Goal: Task Accomplishment & Management: Manage account settings

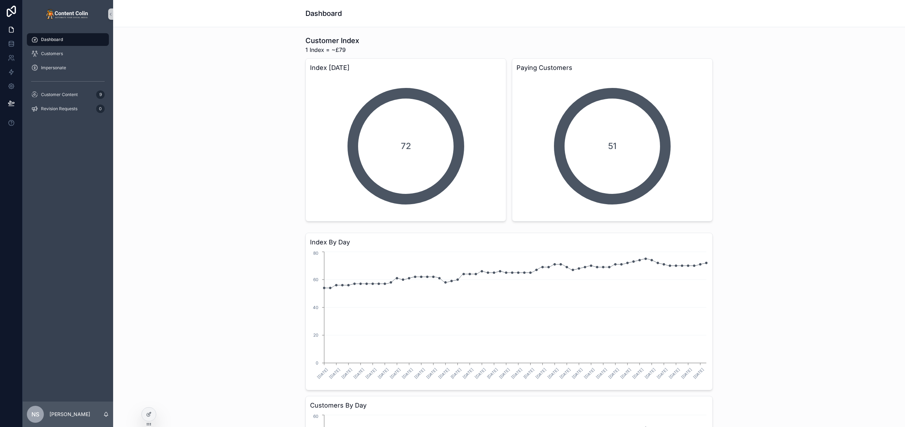
click at [72, 102] on div "Revision Requests 0" at bounding box center [68, 109] width 91 height 14
click at [77, 98] on div "Customer Content 9" at bounding box center [68, 94] width 74 height 11
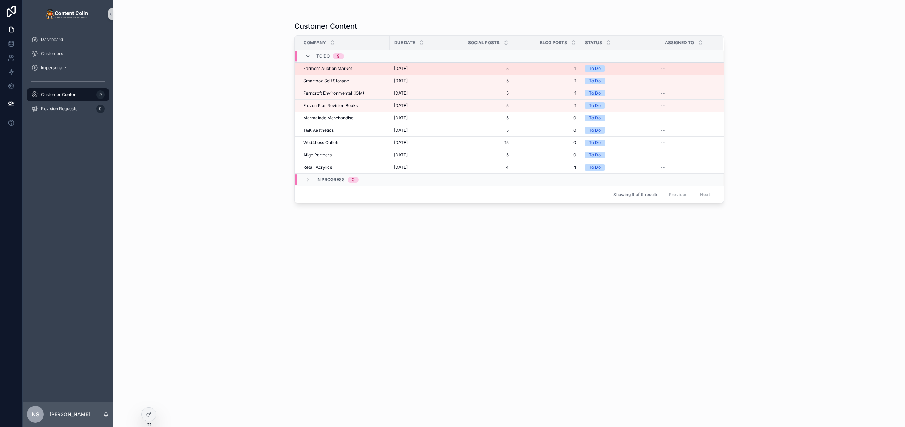
click at [408, 67] on span "[DATE]" at bounding box center [401, 69] width 14 height 6
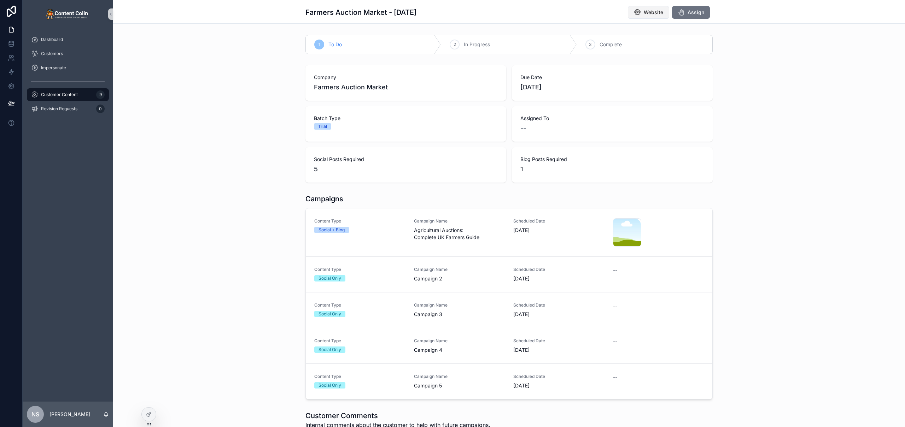
click at [648, 14] on span "Website" at bounding box center [653, 12] width 19 height 7
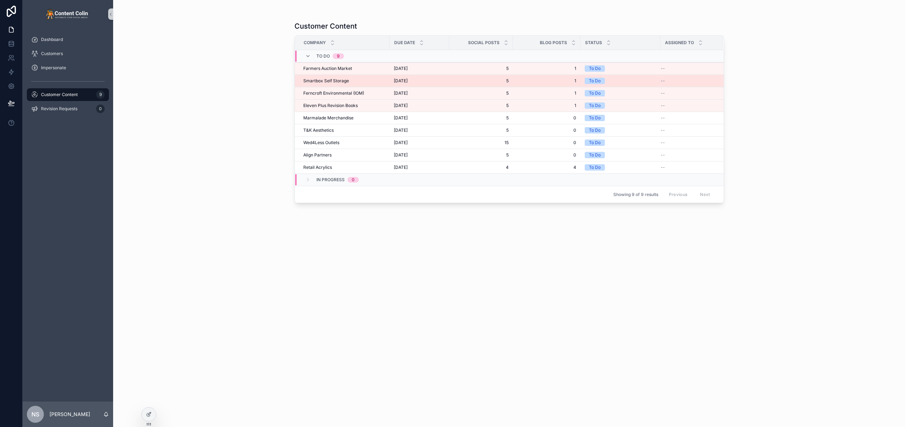
click at [402, 81] on span "[DATE]" at bounding box center [401, 81] width 14 height 6
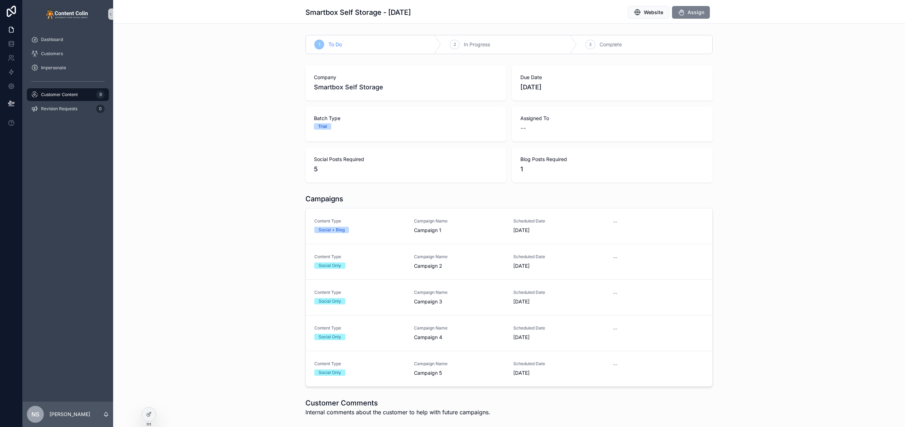
click at [698, 10] on span "Assign" at bounding box center [696, 12] width 17 height 7
click at [74, 92] on span "Customer Content" at bounding box center [59, 95] width 37 height 6
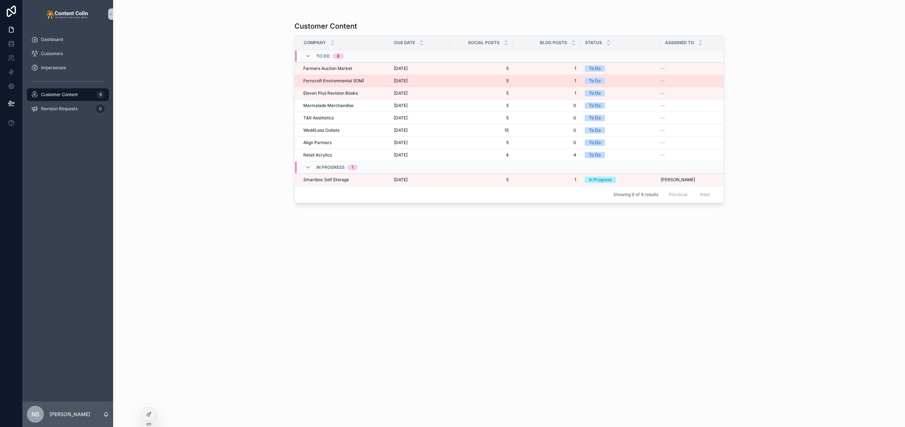
click at [352, 76] on td "Ferncroft Environmental (IOM) Ferncroft Environmental (IOM)" at bounding box center [342, 81] width 95 height 12
click at [353, 81] on span "Ferncroft Environmental (IOM)" at bounding box center [333, 81] width 61 height 6
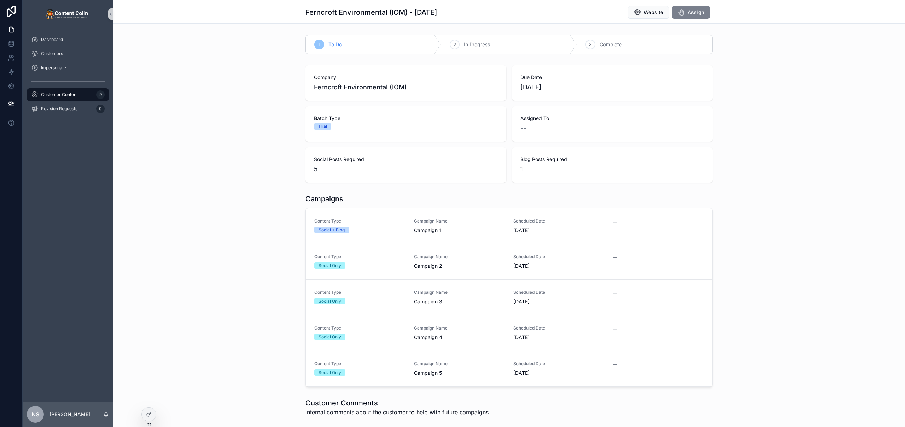
click at [681, 13] on icon "scrollable content" at bounding box center [681, 12] width 7 height 7
click at [72, 95] on span "Customer Content" at bounding box center [59, 95] width 37 height 6
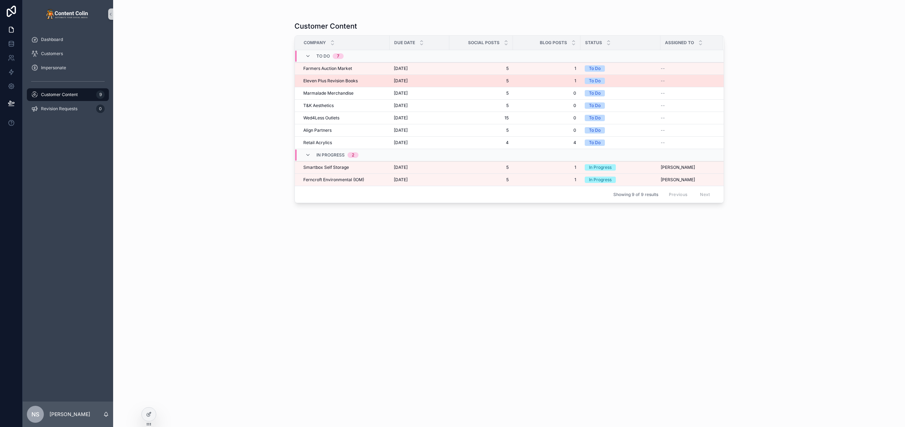
click at [357, 82] on div "Eleven Plus Revision Books Eleven Plus Revision Books" at bounding box center [344, 81] width 82 height 6
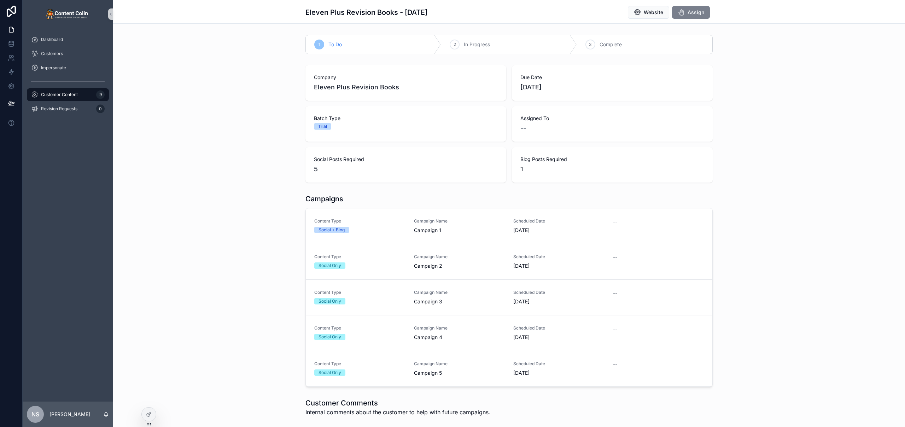
click at [694, 16] on button "Assign" at bounding box center [691, 12] width 38 height 13
click at [64, 96] on span "Customer Content" at bounding box center [59, 95] width 37 height 6
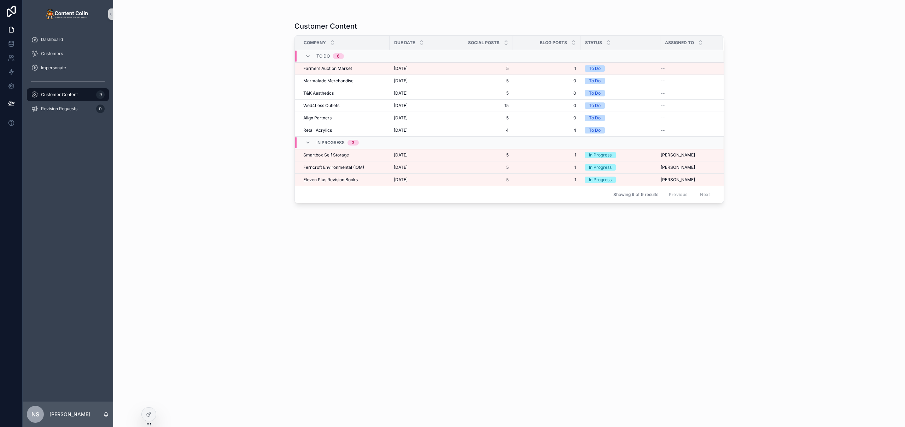
click at [357, 294] on div "Customer Content Company Due Date Social Posts Blog Posts Status Assigned To To…" at bounding box center [510, 218] width 430 height 402
click at [357, 154] on div "Smartbox Self Storage Smartbox Self Storage" at bounding box center [344, 155] width 82 height 6
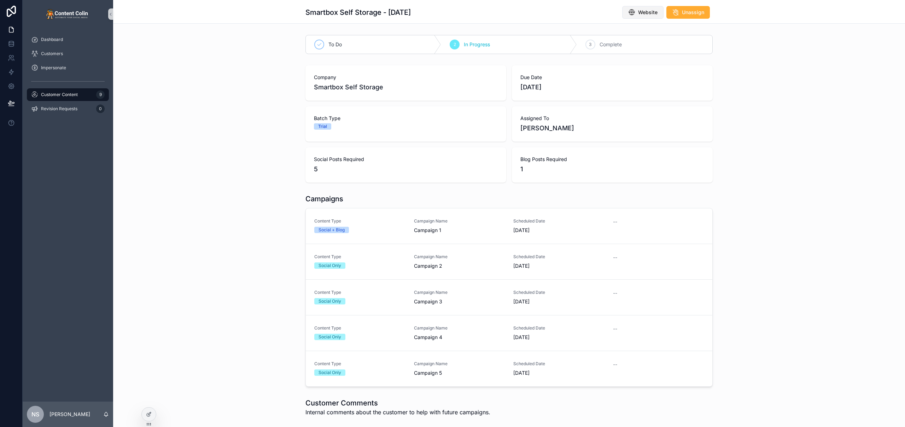
click at [646, 16] on button "Website" at bounding box center [642, 12] width 41 height 13
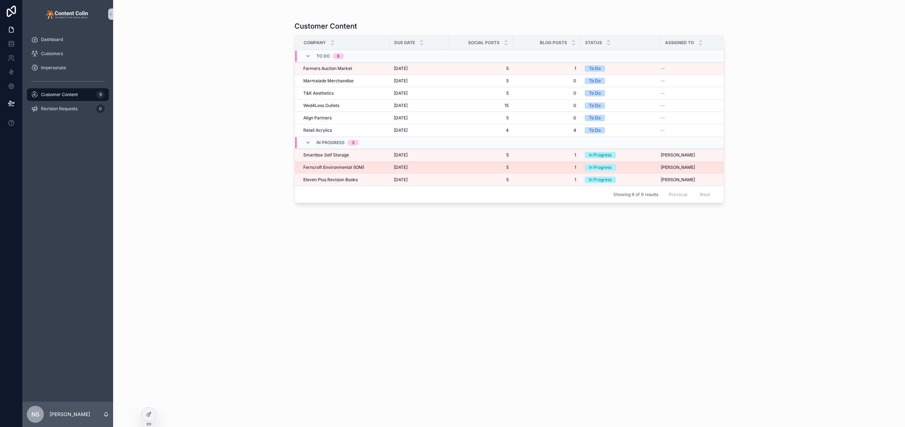
click at [333, 169] on span "Ferncroft Environmental (IOM)" at bounding box center [333, 168] width 61 height 6
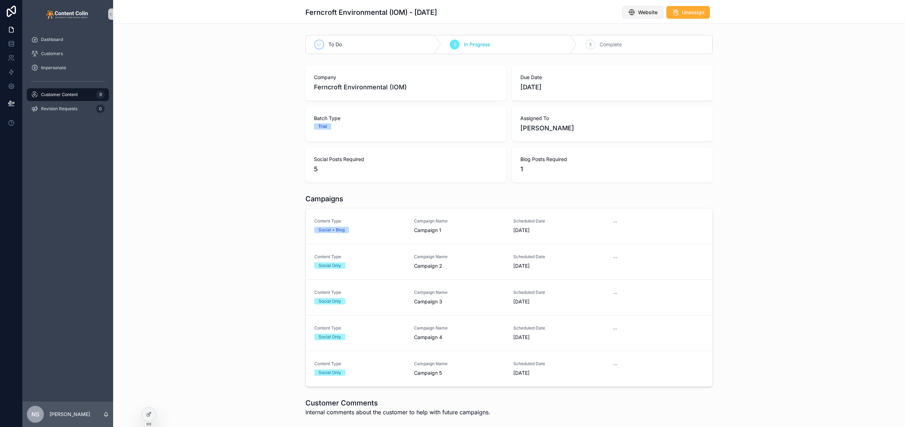
click at [632, 15] on icon "scrollable content" at bounding box center [631, 12] width 7 height 7
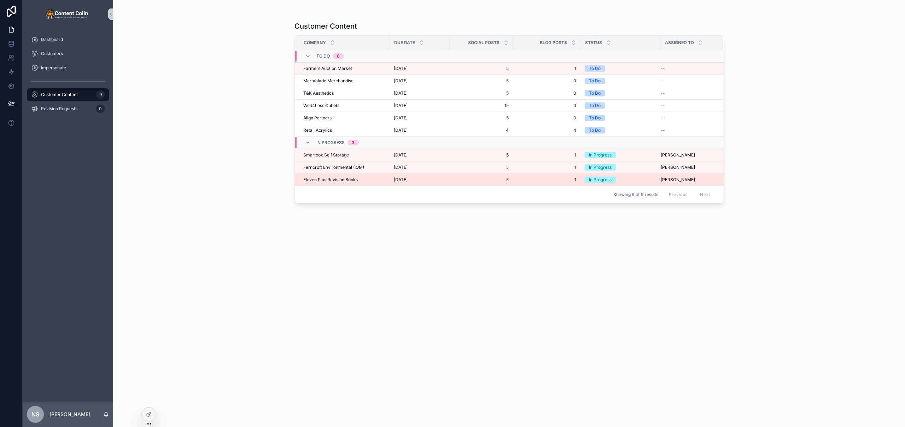
click at [354, 181] on span "Eleven Plus Revision Books" at bounding box center [330, 180] width 54 height 6
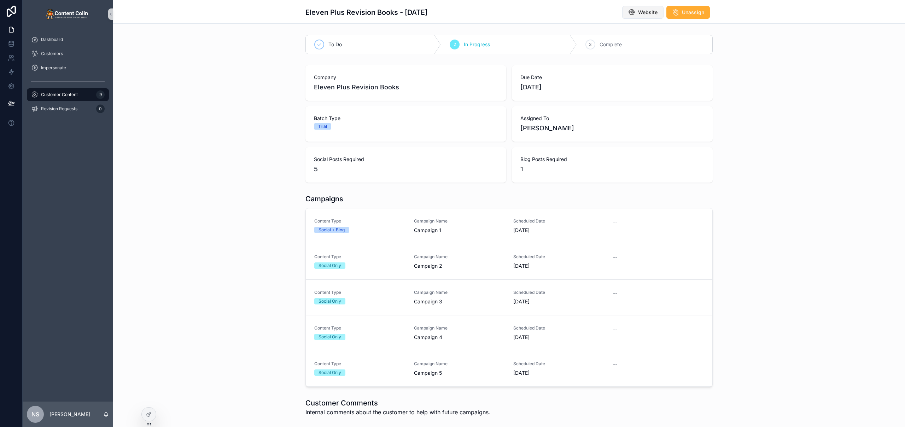
click at [648, 12] on span "Website" at bounding box center [647, 12] width 19 height 7
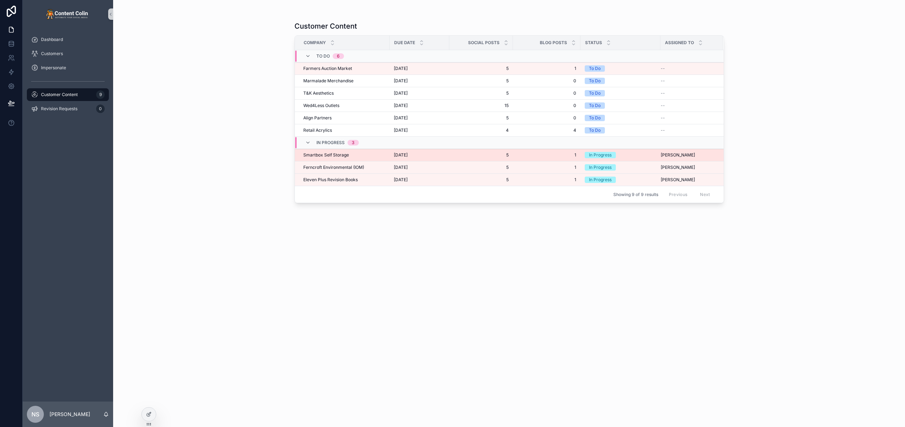
click at [353, 158] on div "Smartbox Self Storage Smartbox Self Storage" at bounding box center [344, 155] width 82 height 6
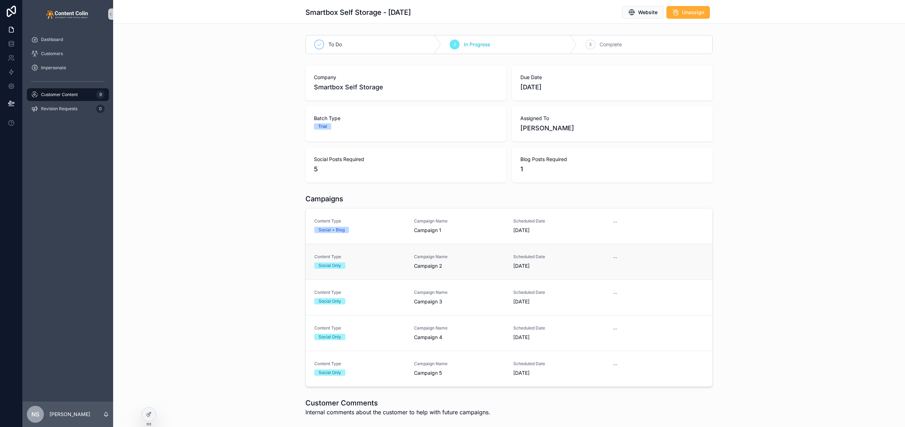
click at [480, 244] on link "Content Type Social Only Campaign Name Campaign 2 Scheduled Date 17th September…" at bounding box center [509, 262] width 407 height 36
click at [482, 228] on span "Campaign 1" at bounding box center [459, 230] width 91 height 7
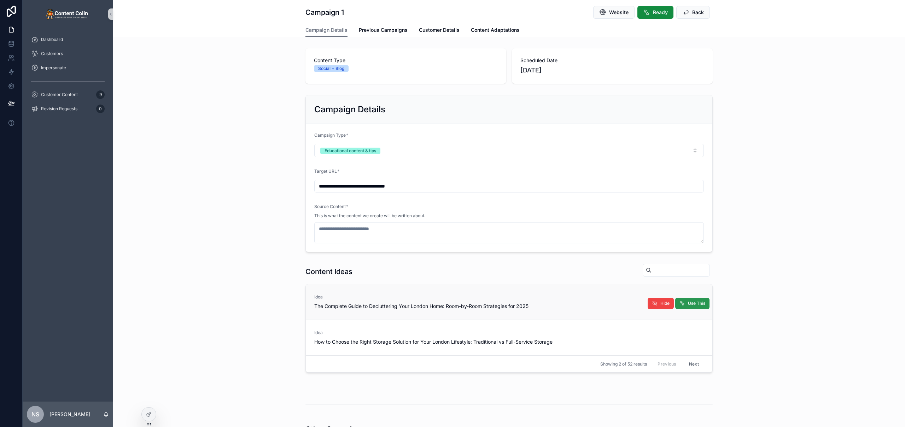
click at [699, 304] on span "Use This" at bounding box center [696, 304] width 17 height 6
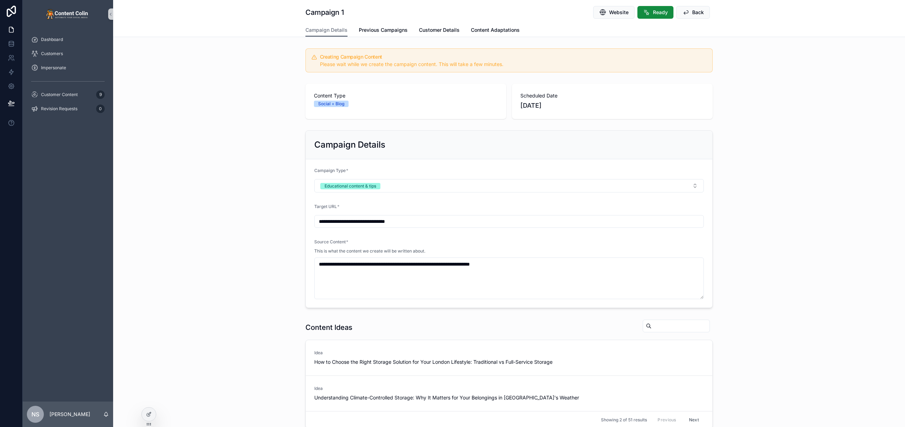
scroll to position [139, 0]
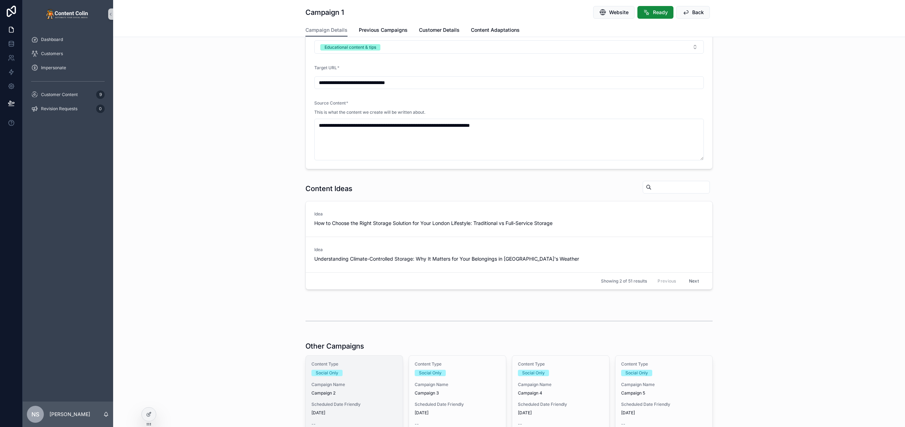
click at [345, 385] on span "Campaign Name" at bounding box center [355, 385] width 86 height 6
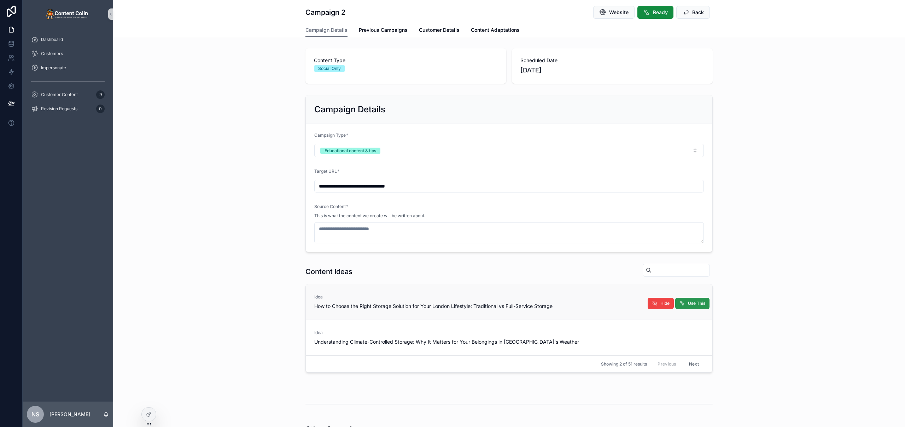
scroll to position [5, 0]
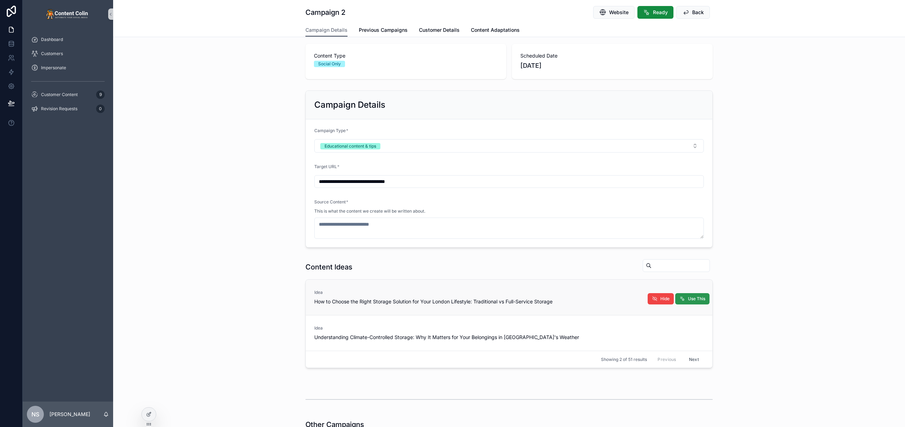
click at [691, 298] on span "Use This" at bounding box center [696, 299] width 17 height 6
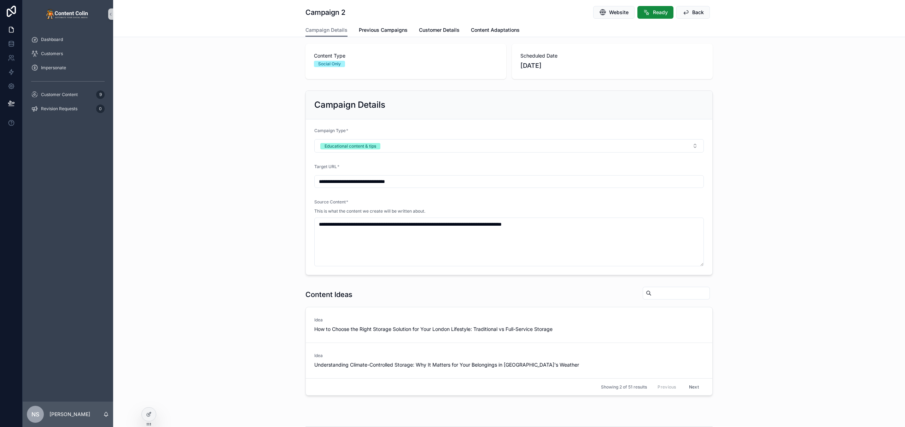
scroll to position [222, 0]
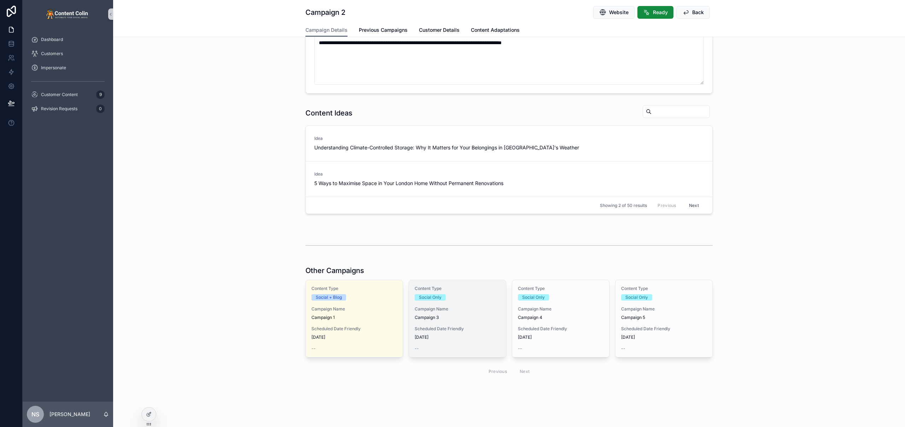
click at [461, 307] on span "Campaign Name" at bounding box center [458, 310] width 86 height 6
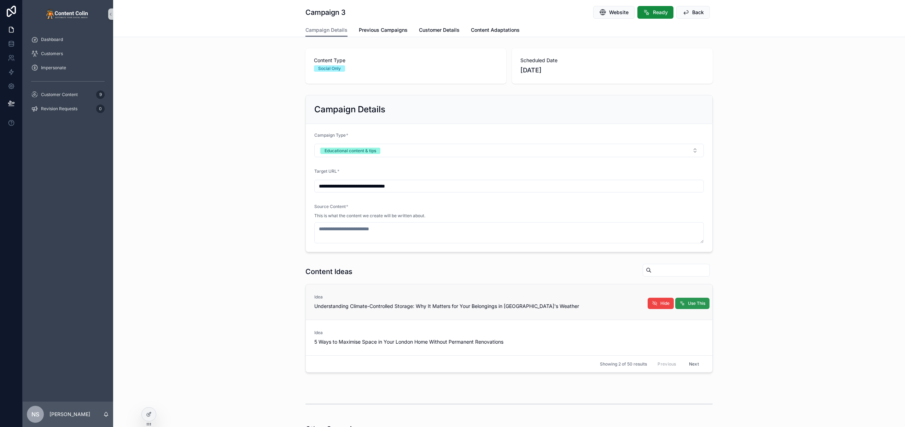
click at [698, 301] on span "Use This" at bounding box center [696, 304] width 17 height 6
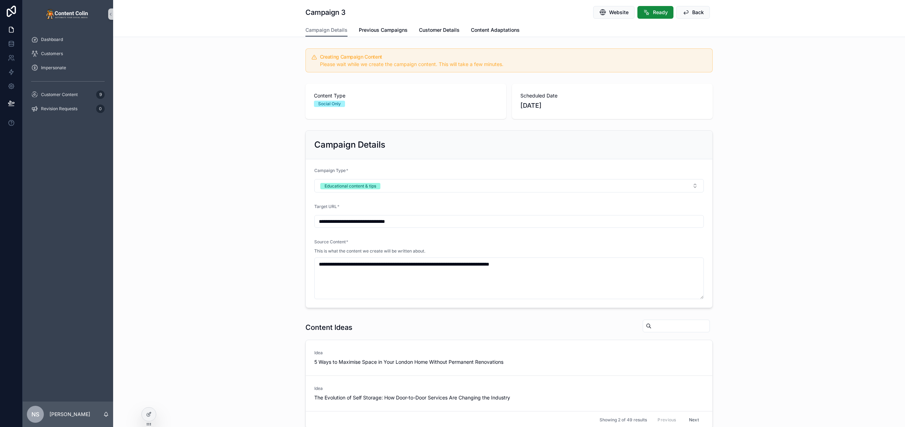
click at [239, 104] on div "Content Type Social Only Scheduled Date 19th September 2025" at bounding box center [509, 101] width 792 height 41
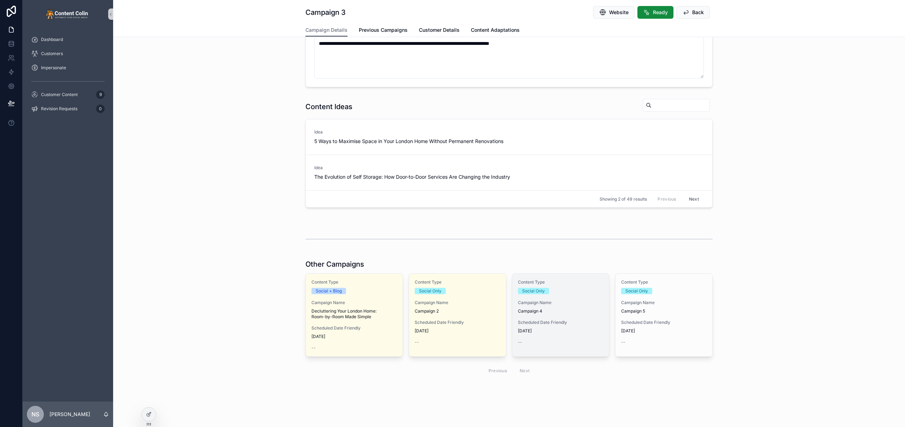
click at [520, 311] on span "Campaign 4" at bounding box center [561, 312] width 86 height 6
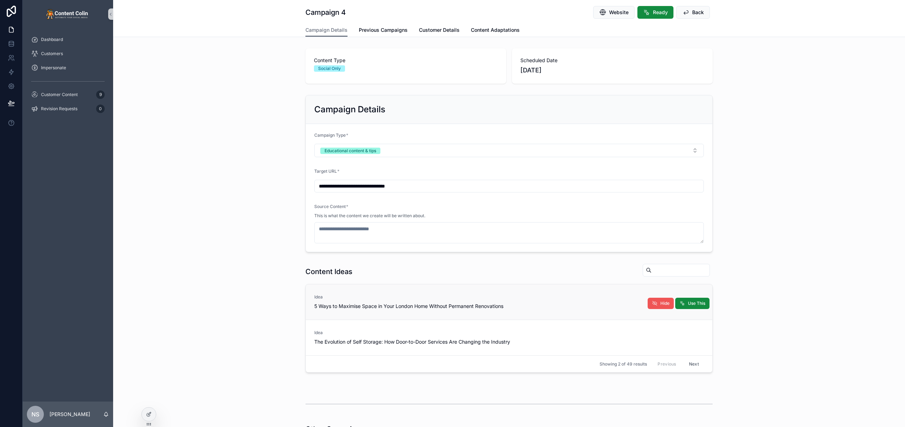
click at [663, 303] on span "Hide" at bounding box center [664, 304] width 9 height 6
click at [689, 304] on span "Use This" at bounding box center [696, 304] width 17 height 6
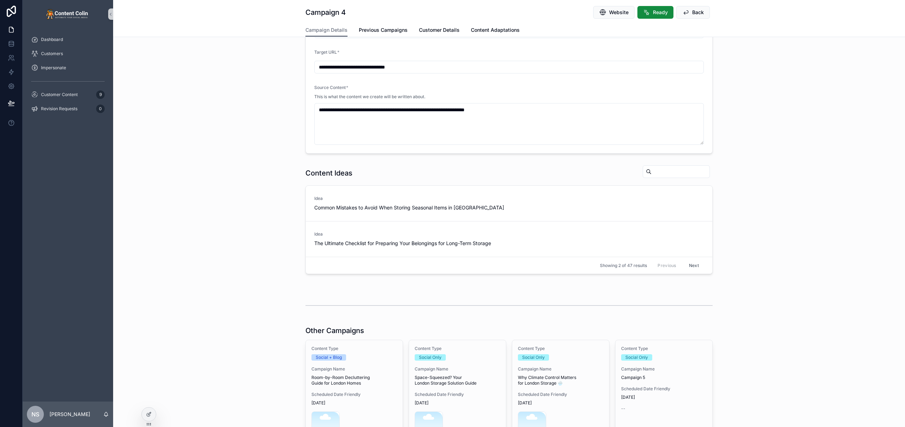
scroll to position [244, 0]
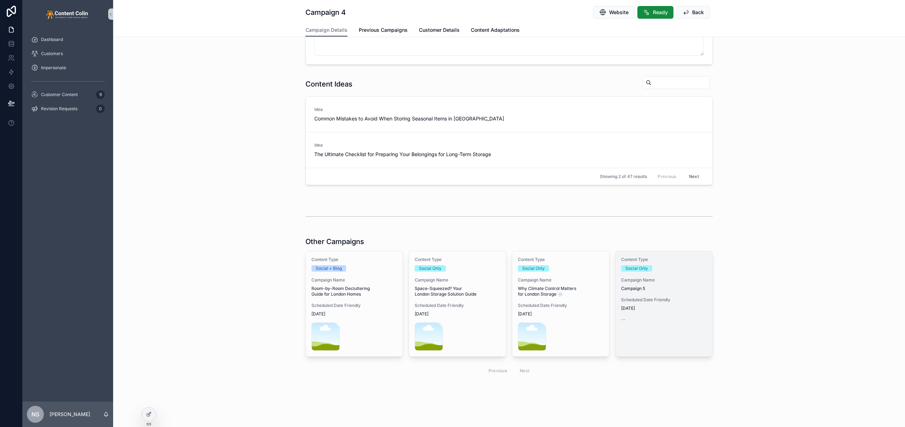
click at [663, 309] on span "[DATE]" at bounding box center [664, 309] width 86 height 6
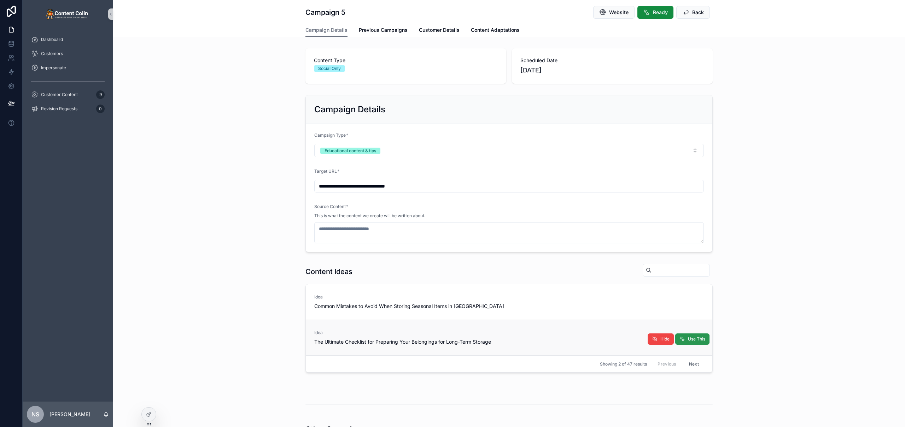
click at [689, 338] on span "Use This" at bounding box center [696, 340] width 17 height 6
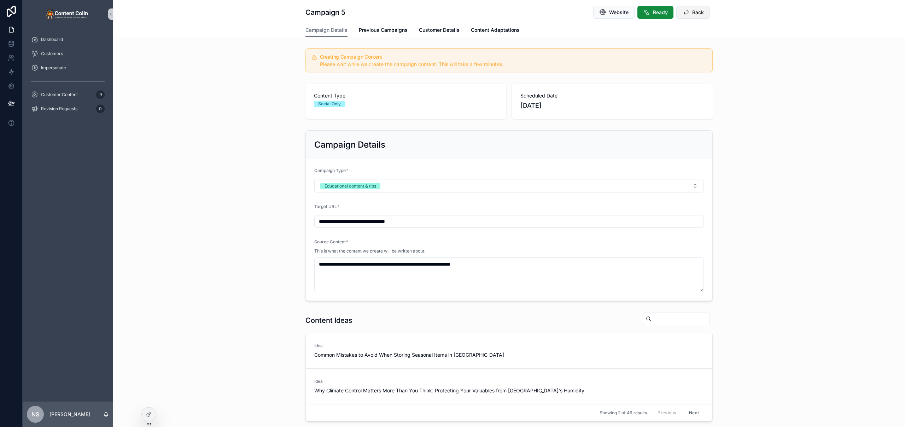
click at [682, 13] on icon "scrollable content" at bounding box center [685, 12] width 7 height 7
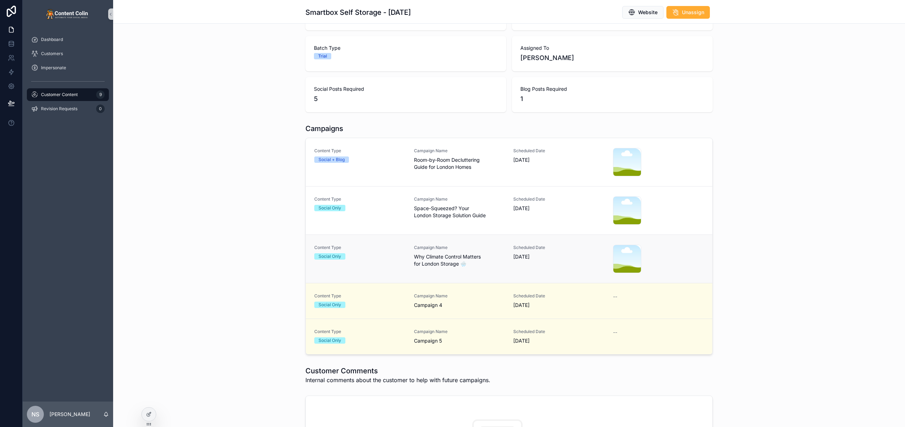
scroll to position [107, 0]
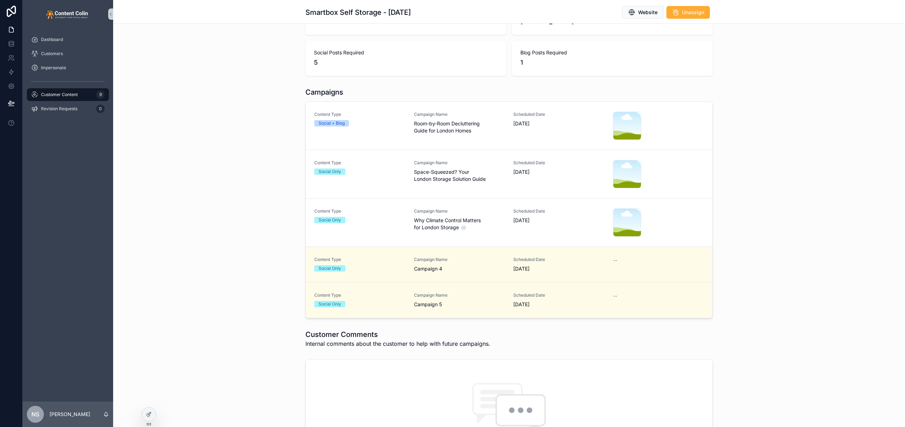
click at [65, 98] on div "Customer Content 9" at bounding box center [68, 94] width 74 height 11
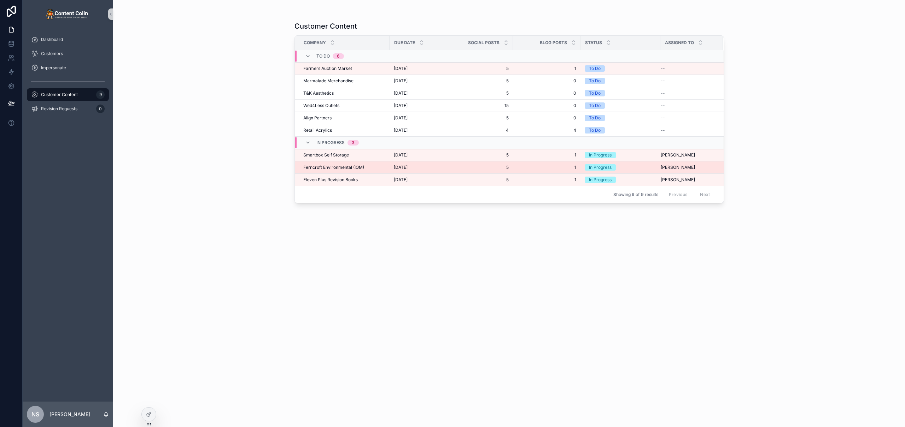
click at [346, 168] on span "Ferncroft Environmental (IOM)" at bounding box center [333, 168] width 61 height 6
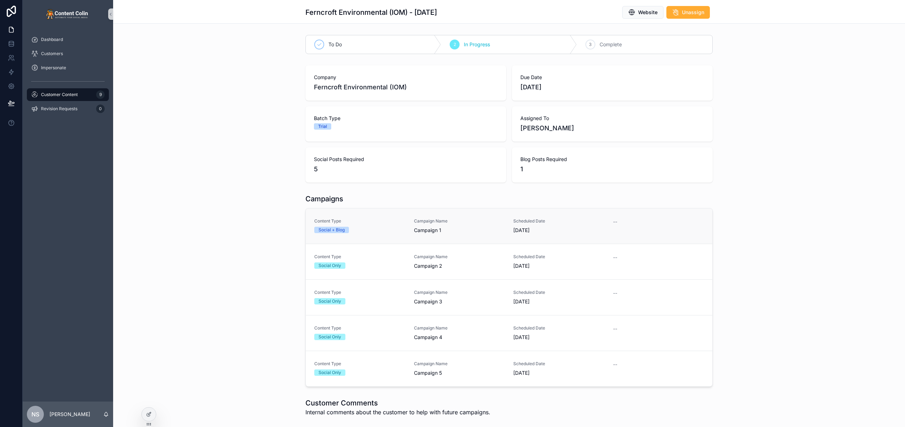
click at [457, 217] on link "Content Type Social + Blog Campaign Name Campaign 1 Scheduled Date 15th Septemb…" at bounding box center [509, 226] width 407 height 35
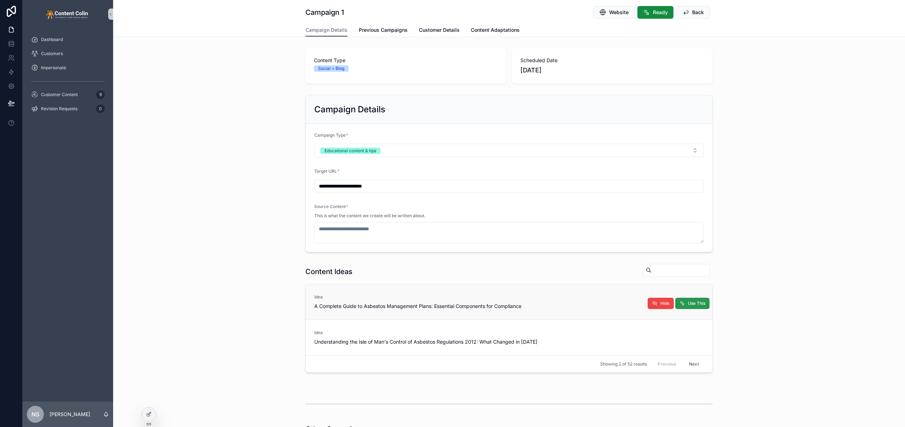
click at [699, 301] on span "Use This" at bounding box center [696, 304] width 17 height 6
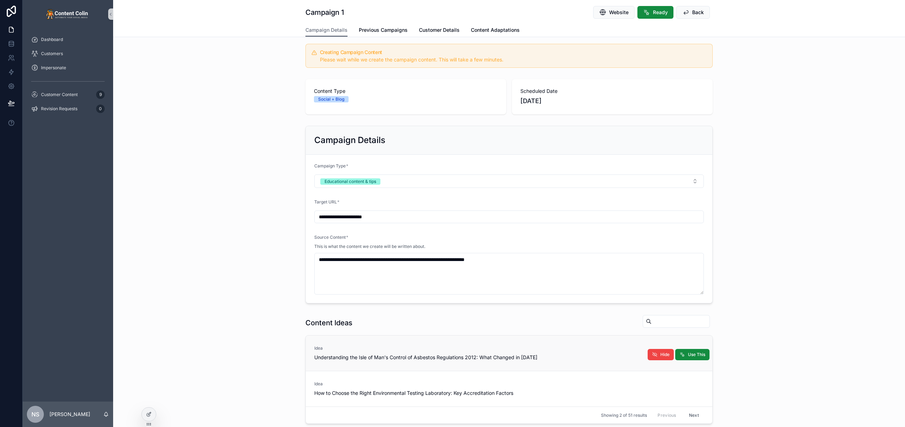
scroll to position [9, 0]
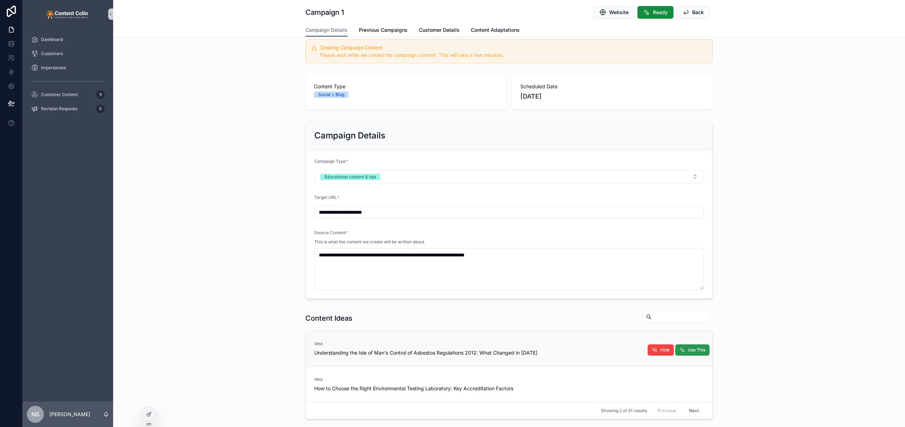
click at [695, 353] on button "Use This" at bounding box center [692, 350] width 34 height 11
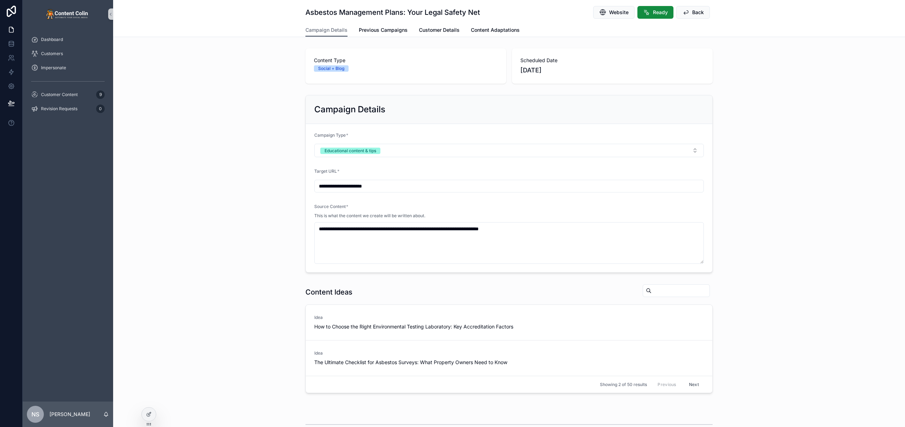
scroll to position [180, 0]
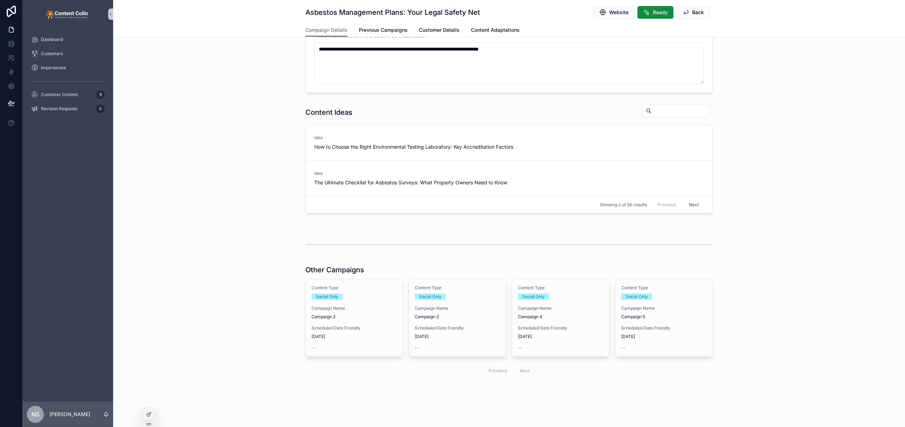
click at [369, 322] on div "Content Type Social Only Campaign Name Campaign 2 Scheduled Date Friendly 17th …" at bounding box center [354, 318] width 97 height 77
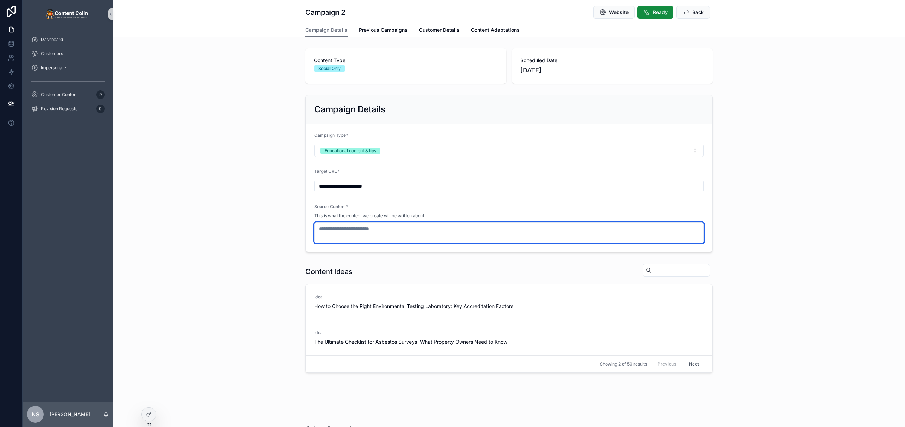
click at [410, 234] on textarea "scrollable content" at bounding box center [509, 232] width 390 height 21
paste textarea "**********"
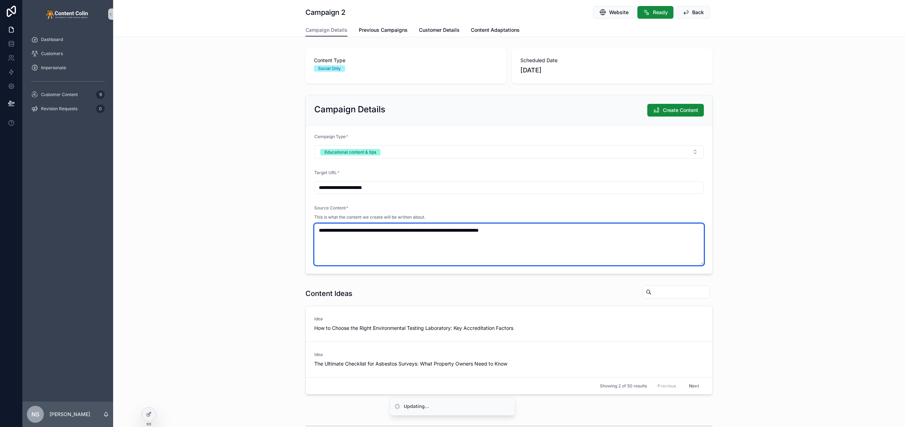
type textarea "**********"
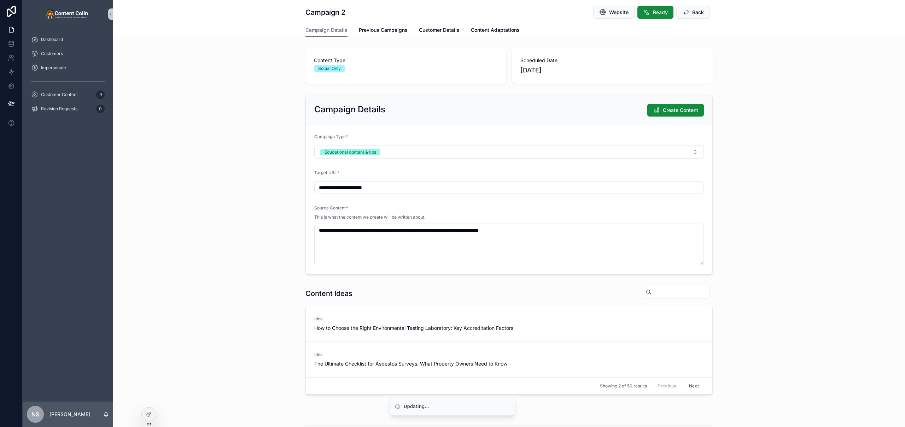
click at [809, 228] on div "**********" at bounding box center [509, 184] width 792 height 185
click at [684, 112] on span "Create Content" at bounding box center [680, 110] width 35 height 7
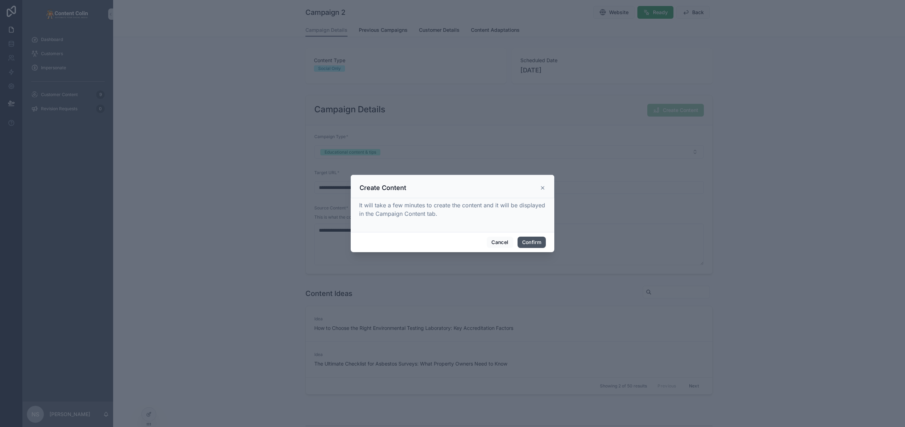
click at [528, 240] on button "Confirm" at bounding box center [532, 242] width 28 height 11
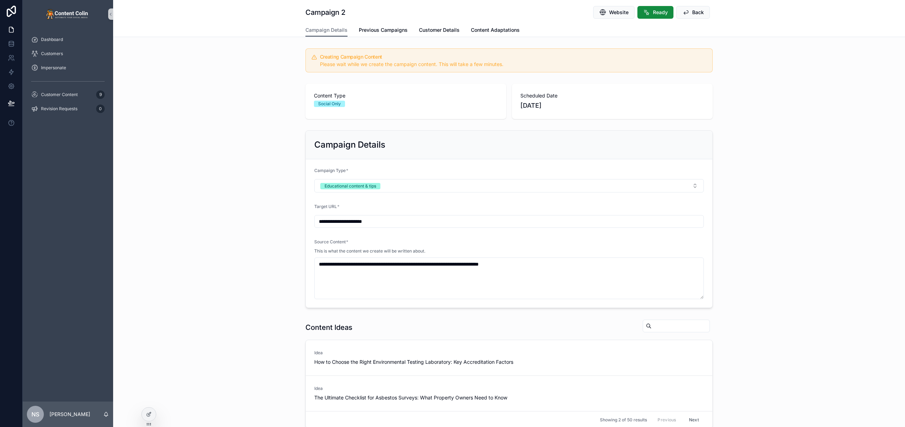
scroll to position [221, 0]
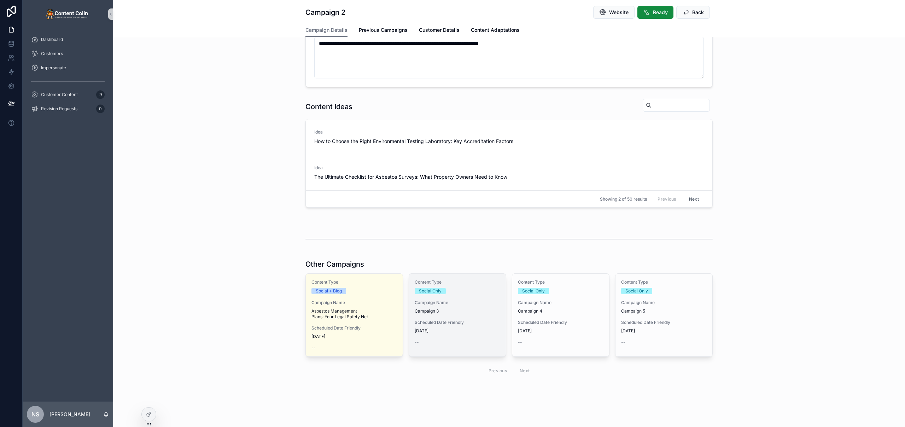
click at [444, 310] on span "Campaign 3" at bounding box center [458, 312] width 86 height 6
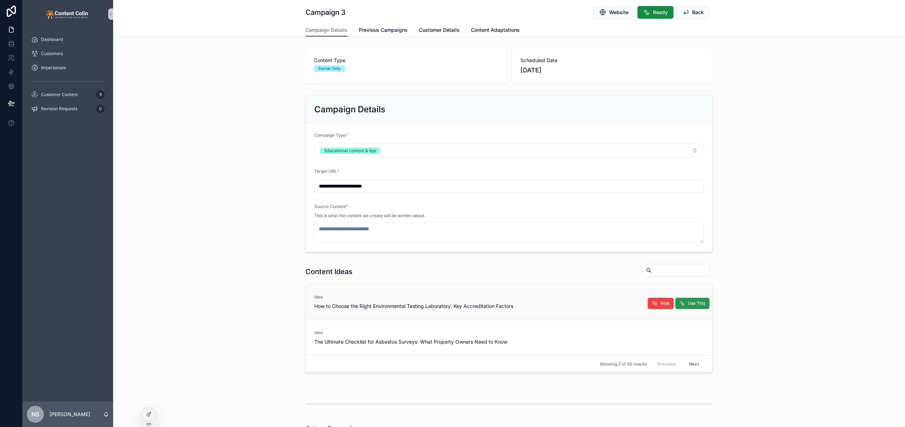
click at [689, 301] on span "Use This" at bounding box center [696, 304] width 17 height 6
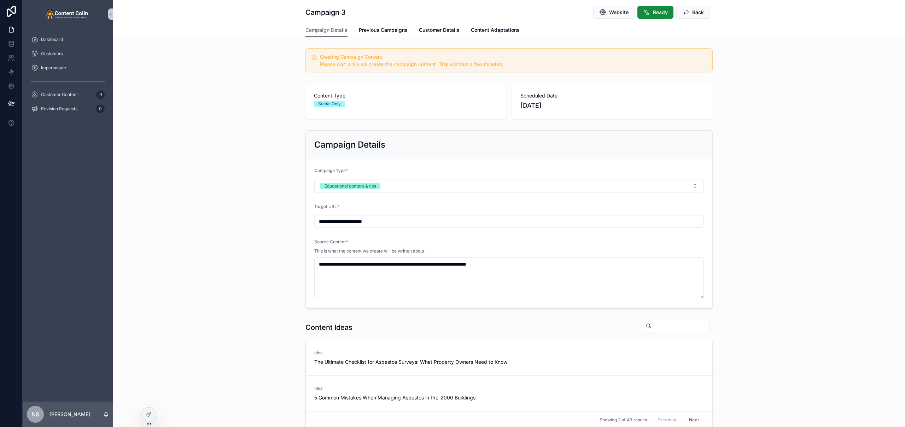
scroll to position [221, 0]
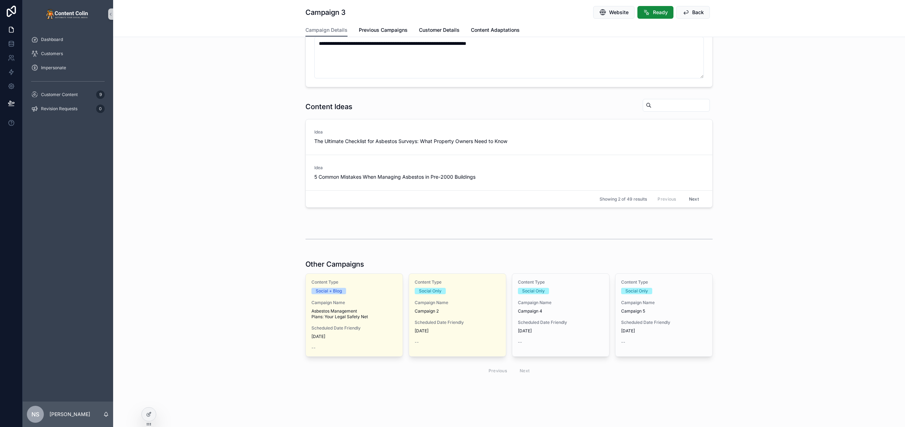
drag, startPoint x: 551, startPoint y: 321, endPoint x: 543, endPoint y: 319, distance: 8.3
click at [543, 319] on div "Content Type Social Only Campaign Name Campaign 4 Scheduled Date Friendly 23rd …" at bounding box center [560, 312] width 97 height 77
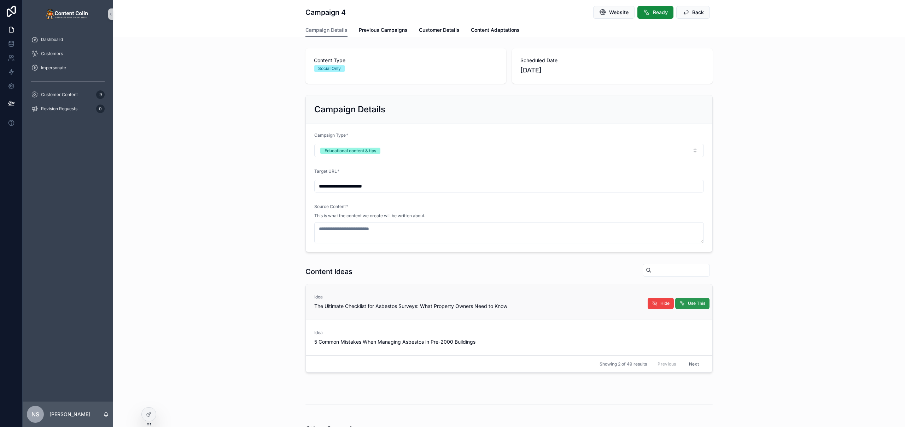
click at [697, 305] on span "Use This" at bounding box center [696, 304] width 17 height 6
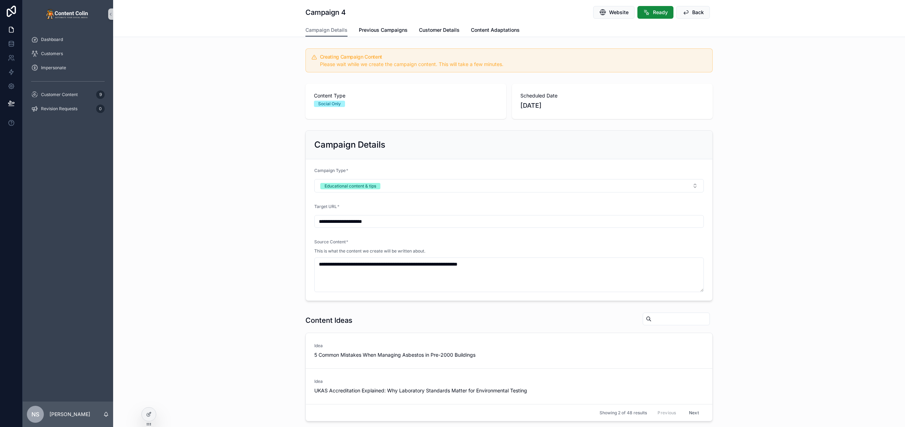
scroll to position [145, 0]
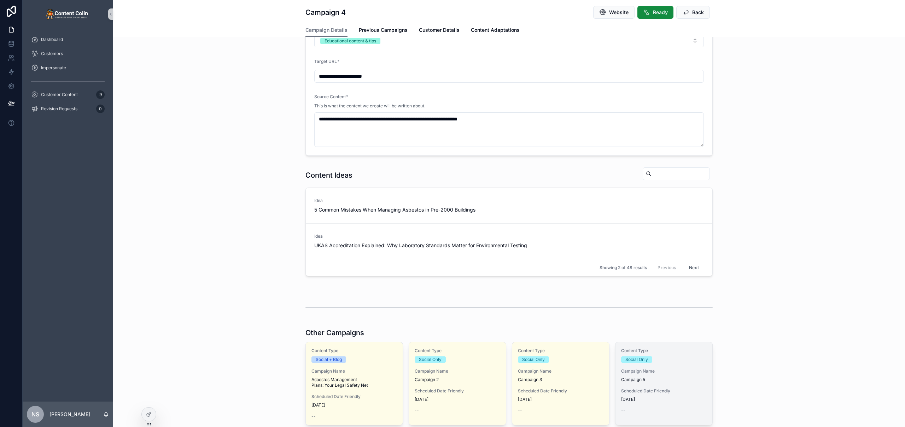
click at [657, 366] on div "Content Type Social Only Campaign Name Campaign 5 Scheduled Date Friendly 25th …" at bounding box center [664, 381] width 97 height 77
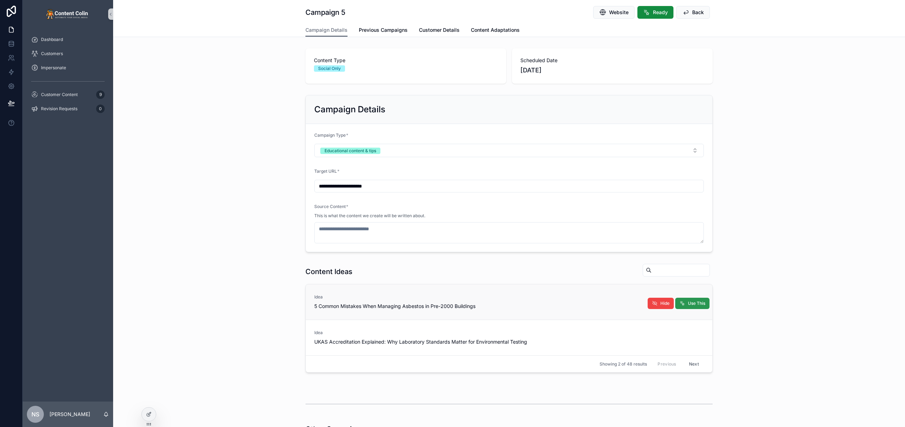
click at [688, 305] on span "Use This" at bounding box center [696, 304] width 17 height 6
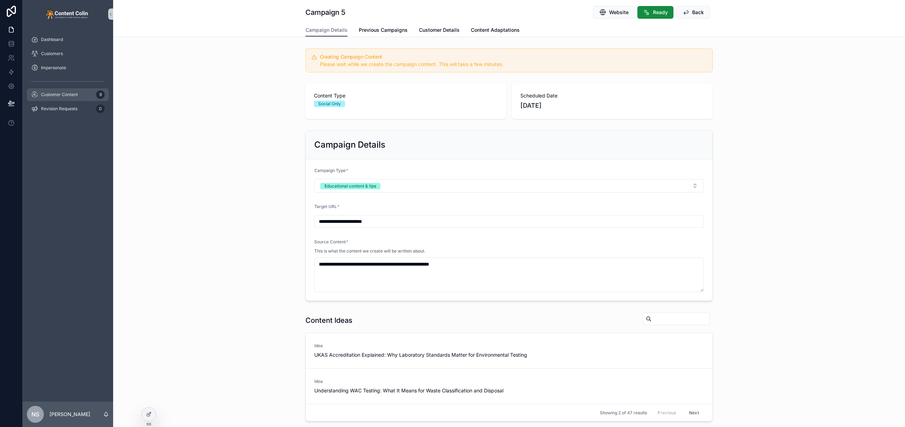
click at [74, 96] on span "Customer Content" at bounding box center [59, 95] width 37 height 6
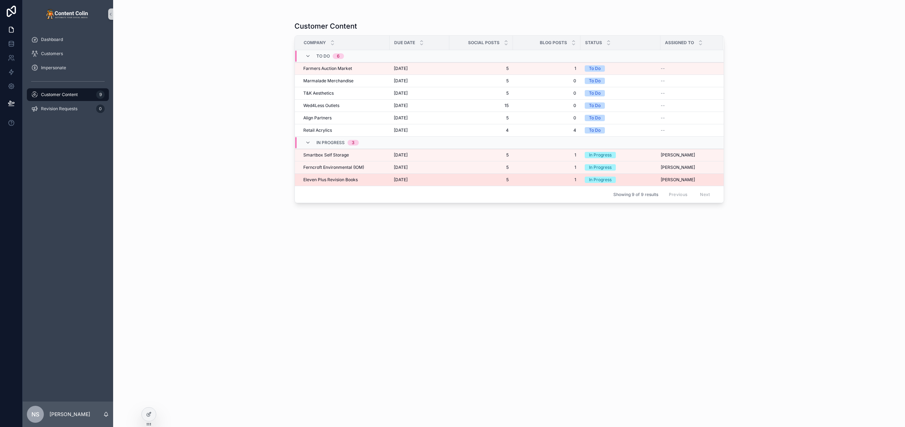
click at [333, 183] on td "Eleven Plus Revision Books Eleven Plus Revision Books" at bounding box center [342, 180] width 95 height 12
click at [334, 180] on span "Eleven Plus Revision Books" at bounding box center [330, 180] width 54 height 6
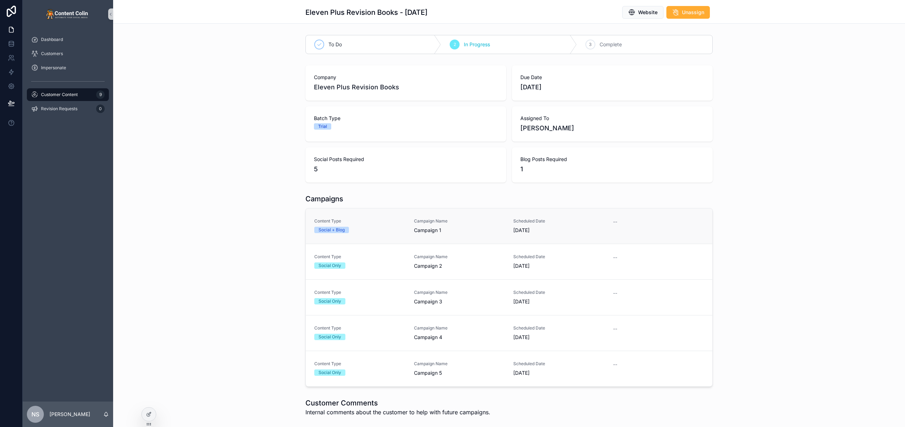
click at [394, 217] on link "Content Type Social + Blog Campaign Name Campaign 1 Scheduled Date 15th Septemb…" at bounding box center [509, 226] width 407 height 35
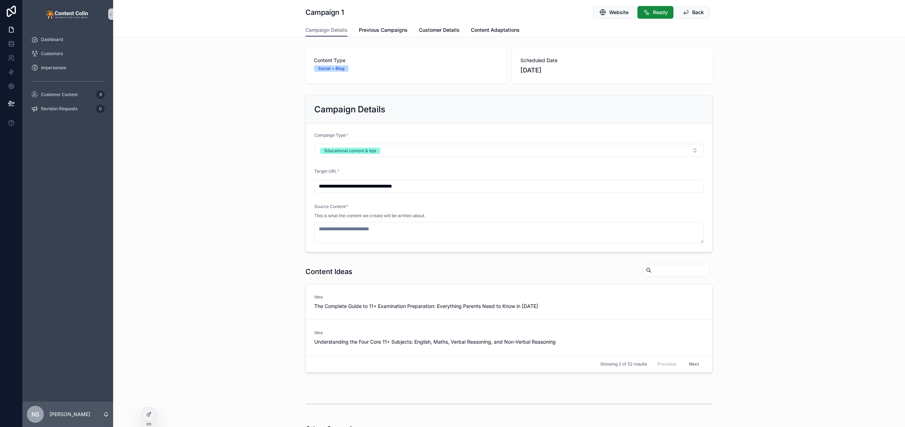
click at [0, 0] on span "Use This" at bounding box center [0, 0] width 0 height 0
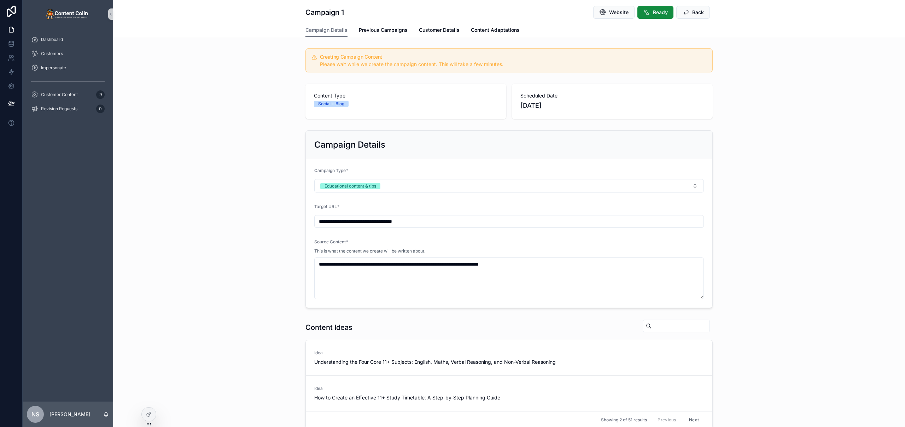
scroll to position [215, 0]
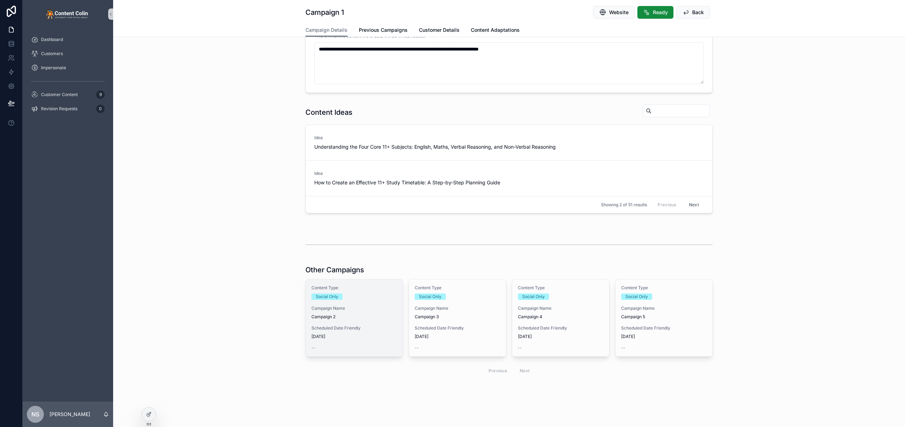
click at [341, 315] on span "Campaign 2" at bounding box center [355, 317] width 86 height 6
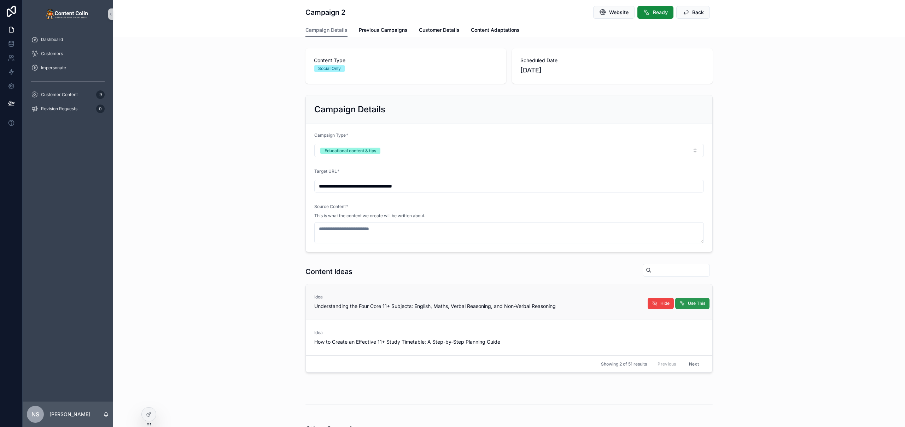
click at [700, 302] on span "Use This" at bounding box center [696, 304] width 17 height 6
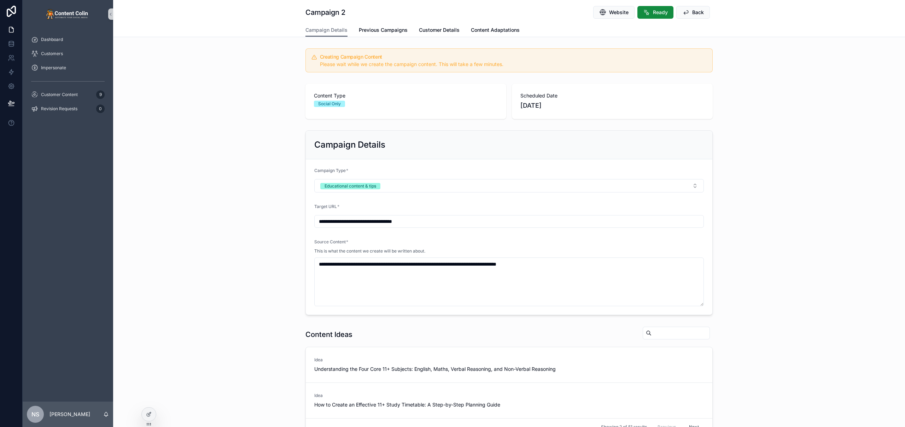
scroll to position [222, 0]
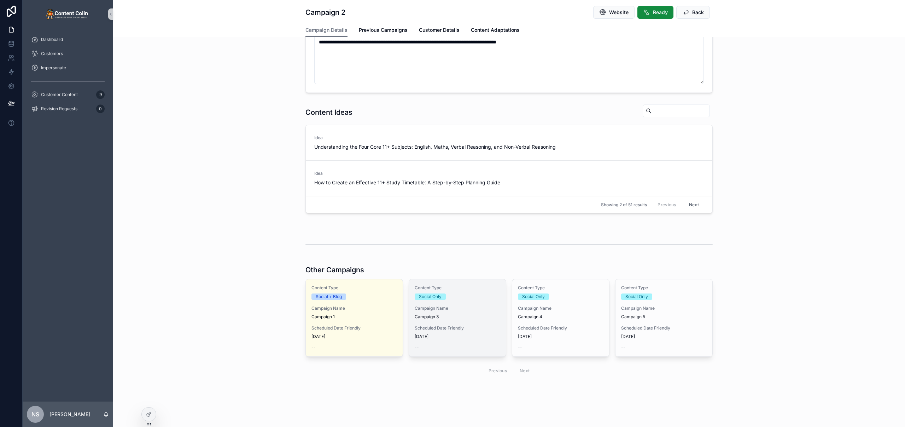
click at [438, 344] on div "Content Type Social Only Campaign Name Campaign 3 Scheduled Date Friendly 19th …" at bounding box center [457, 318] width 97 height 77
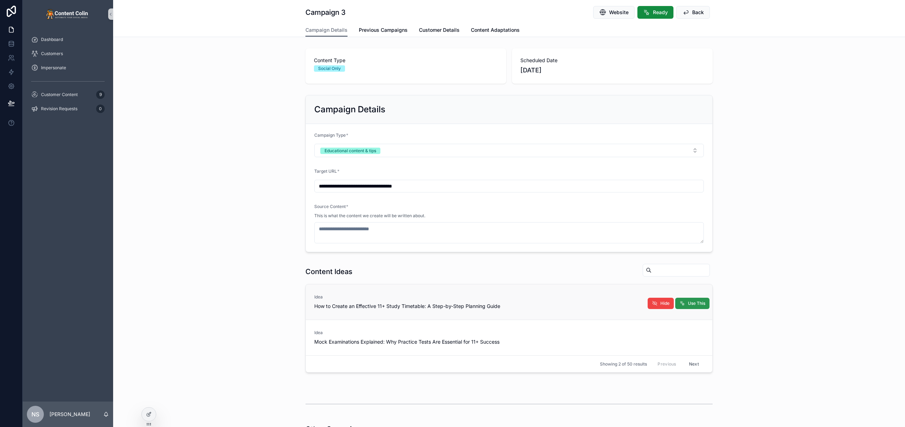
click at [693, 304] on span "Use This" at bounding box center [696, 304] width 17 height 6
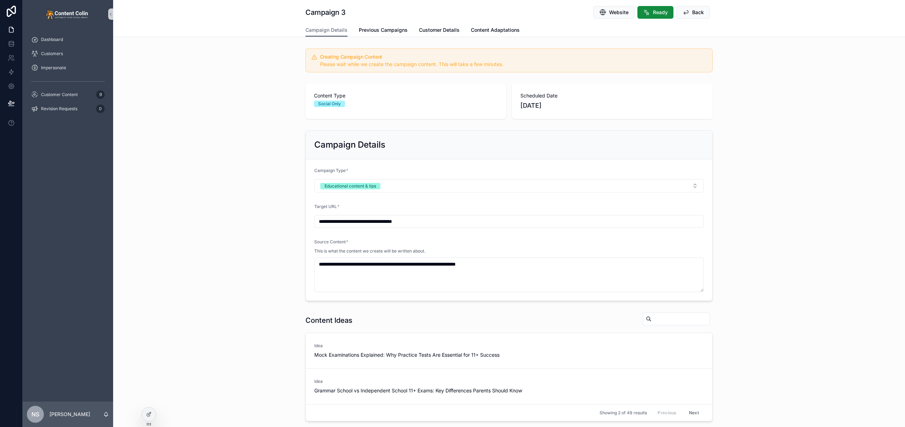
scroll to position [208, 0]
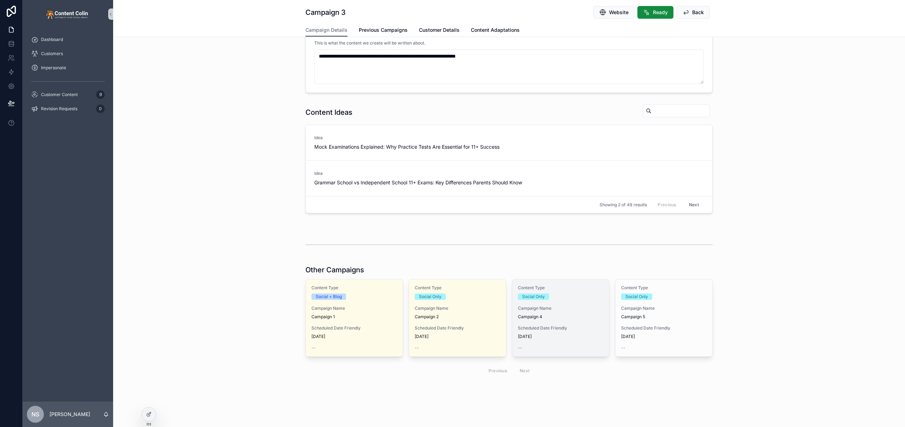
click at [512, 330] on div "Content Type Social Only Campaign Name Campaign 4 Scheduled Date Friendly 23rd …" at bounding box center [560, 318] width 97 height 77
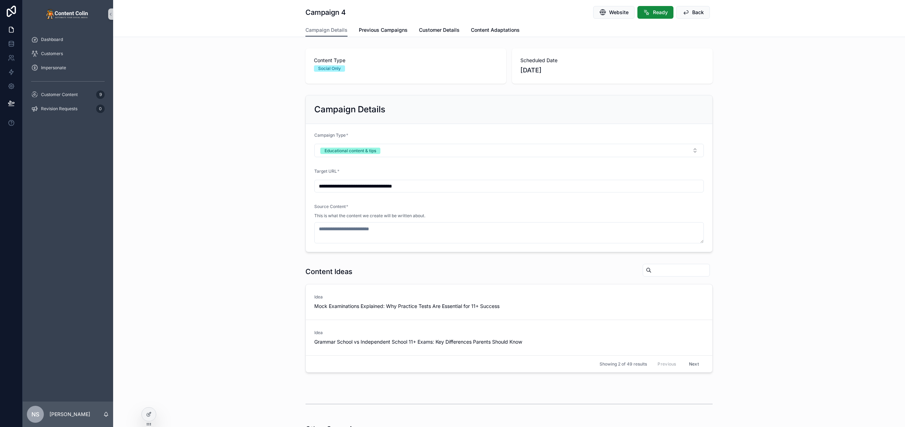
scroll to position [159, 0]
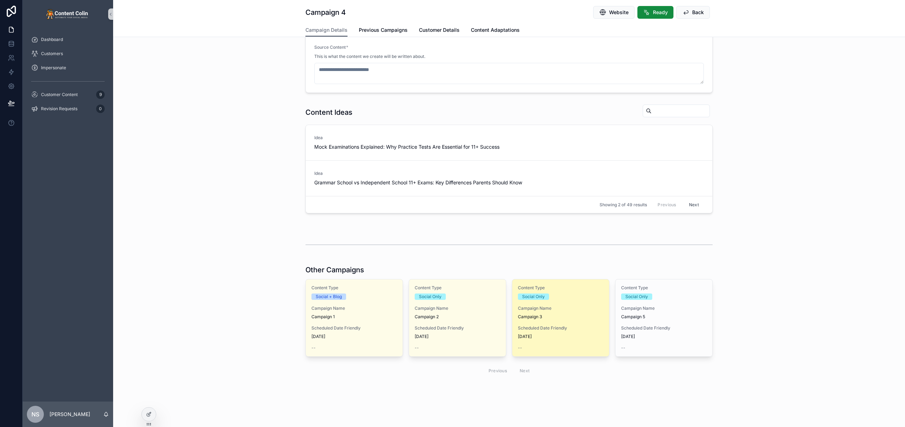
click at [561, 321] on div "Content Type Social Only Campaign Name Campaign 3 Scheduled Date Friendly 19th …" at bounding box center [560, 318] width 97 height 77
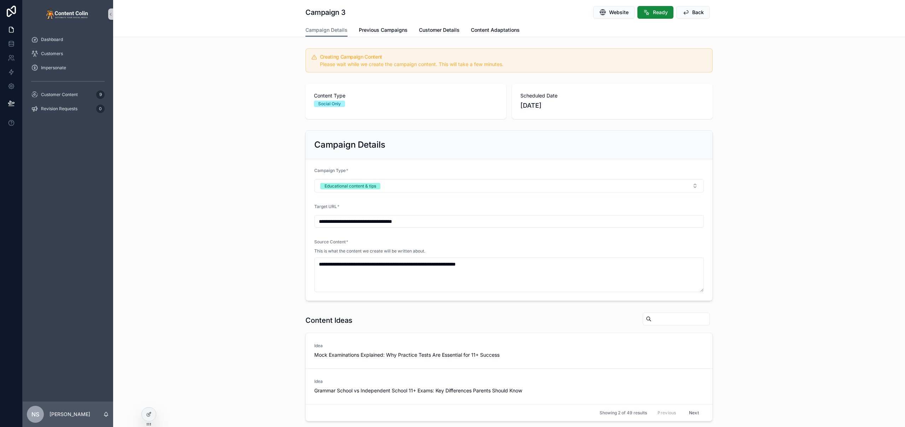
scroll to position [208, 0]
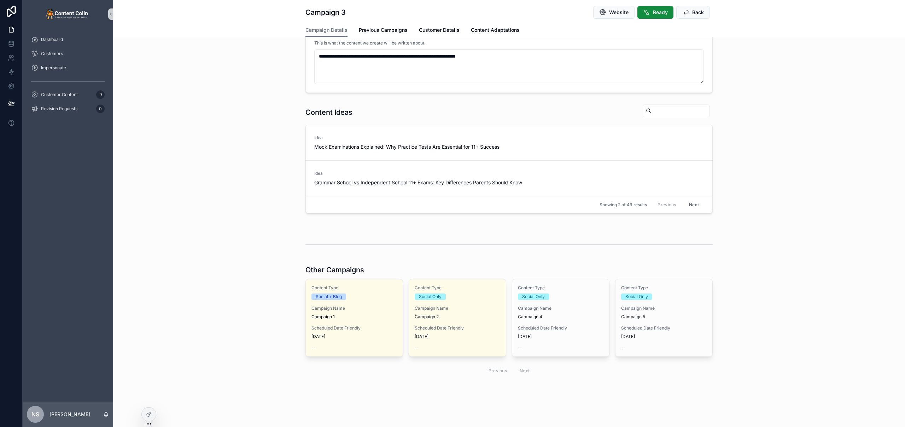
click at [553, 323] on div "Content Type Social Only Campaign Name Campaign 4 Scheduled Date Friendly 23rd …" at bounding box center [560, 318] width 97 height 77
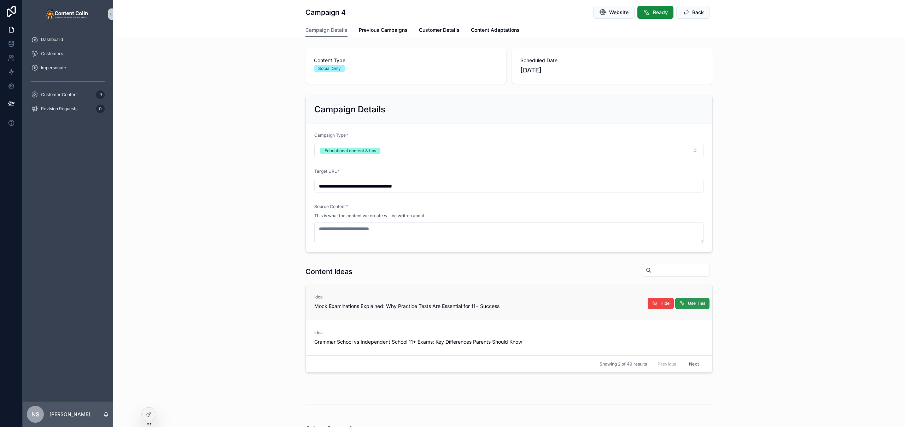
click at [696, 303] on span "Use This" at bounding box center [696, 304] width 17 height 6
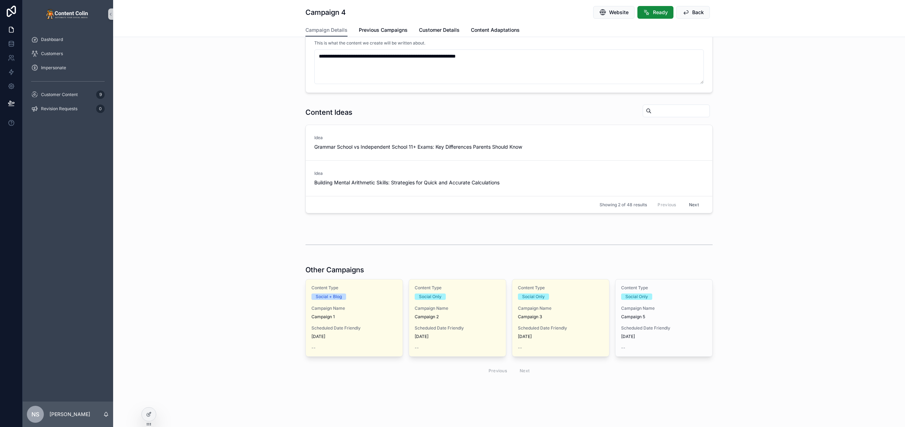
click at [668, 331] on div "Scheduled Date Friendly 25th September 2025" at bounding box center [664, 333] width 86 height 14
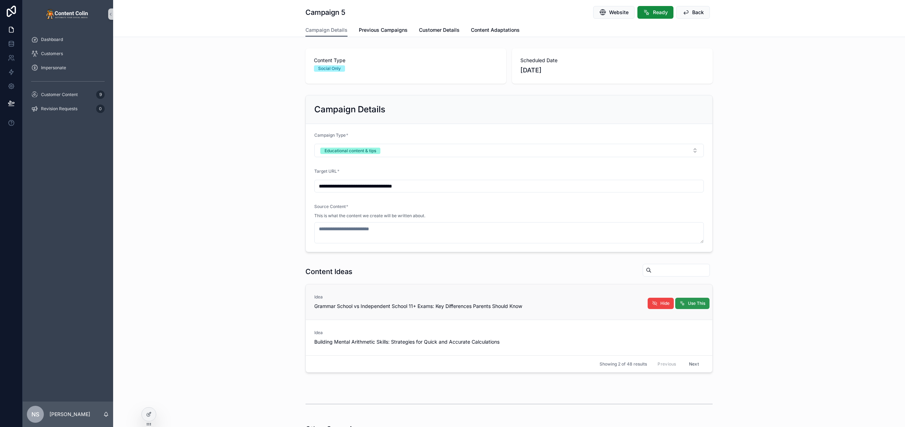
click at [684, 305] on button "Use This" at bounding box center [692, 303] width 34 height 11
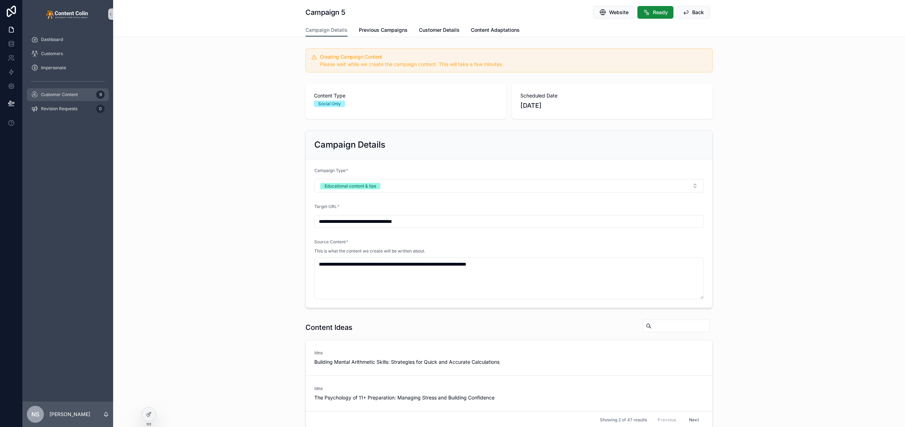
click at [63, 96] on span "Customer Content" at bounding box center [59, 95] width 37 height 6
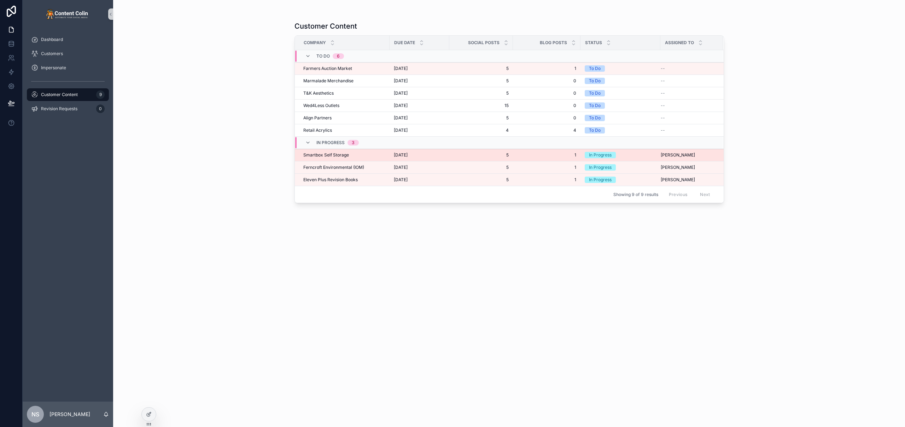
click at [350, 156] on div "Smartbox Self Storage Smartbox Self Storage" at bounding box center [344, 155] width 82 height 6
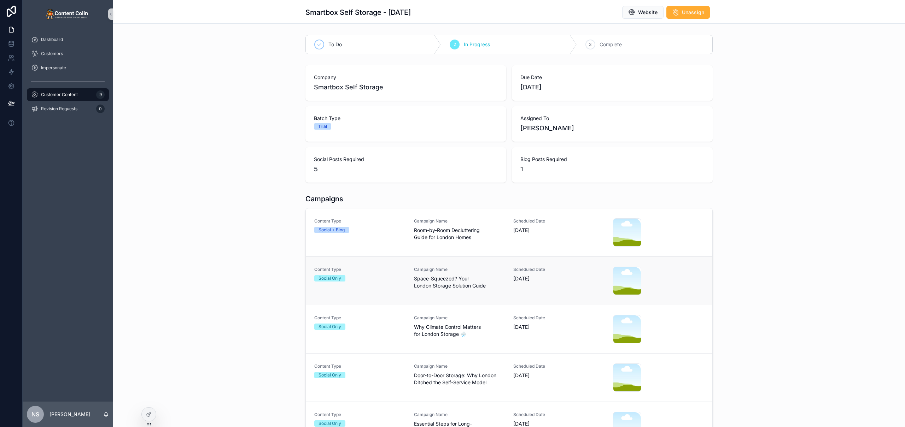
scroll to position [82, 0]
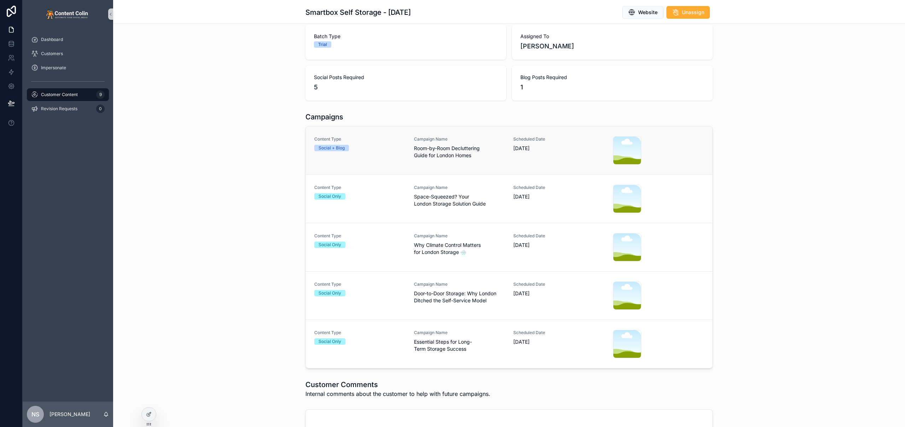
click at [489, 160] on div "Campaign Name Room-by-Room Decluttering Guide for London Homes" at bounding box center [459, 150] width 91 height 28
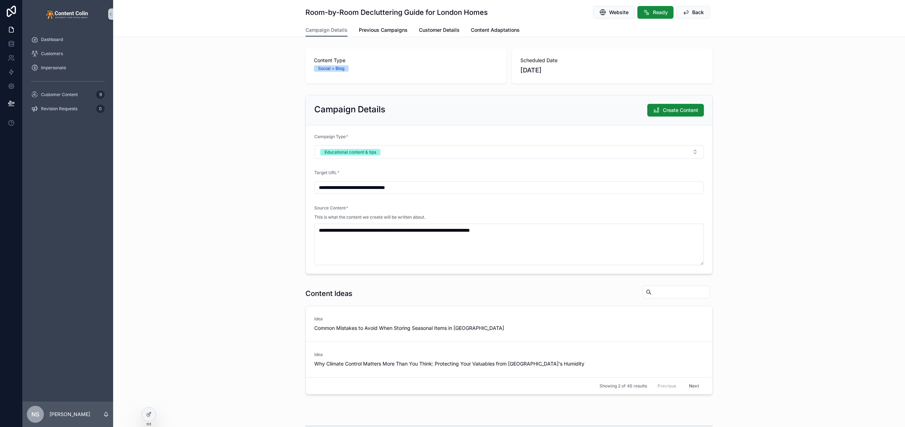
click at [227, 58] on div "Content Type Social + Blog Scheduled Date 15th September 2025" at bounding box center [509, 66] width 792 height 41
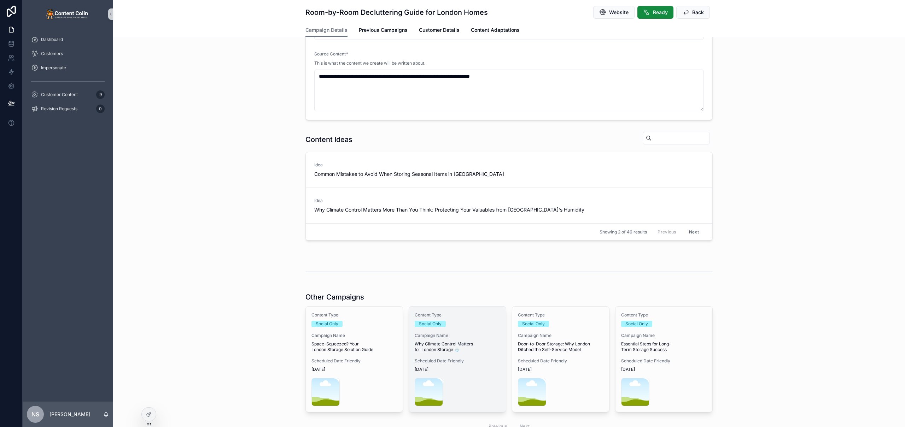
scroll to position [150, 0]
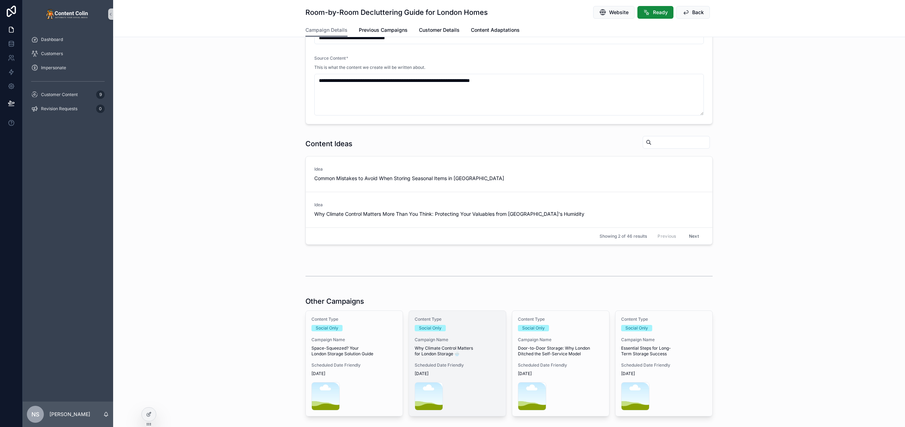
click at [435, 359] on div "Content Type Social Only Campaign Name Why Climate Control Matters for London S…" at bounding box center [457, 363] width 97 height 105
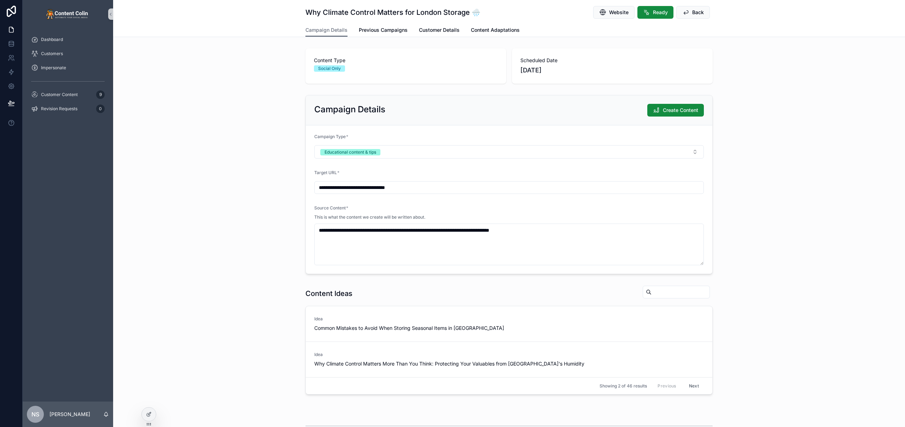
click at [254, 102] on div "**********" at bounding box center [509, 184] width 792 height 185
click at [147, 418] on div at bounding box center [149, 414] width 14 height 13
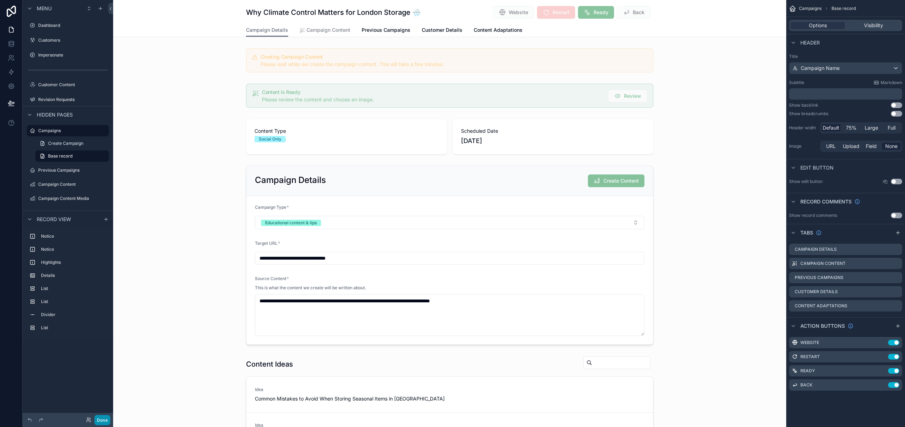
click at [105, 418] on button "Done" at bounding box center [102, 420] width 16 height 10
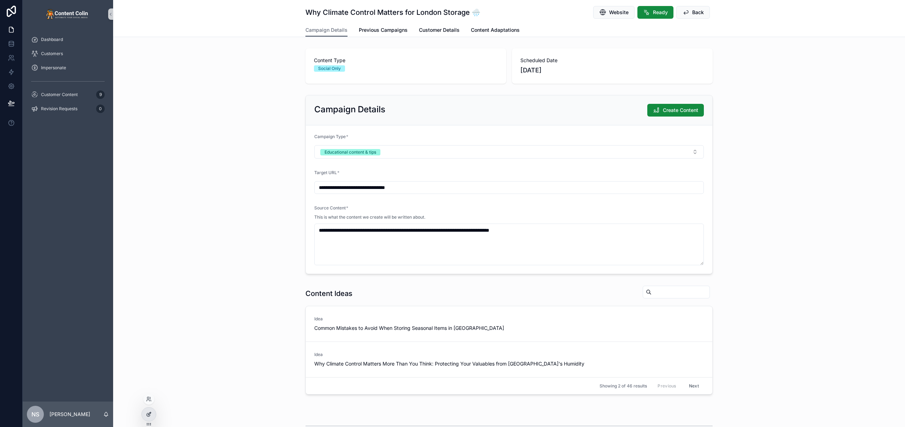
click at [150, 415] on icon at bounding box center [149, 415] width 6 height 6
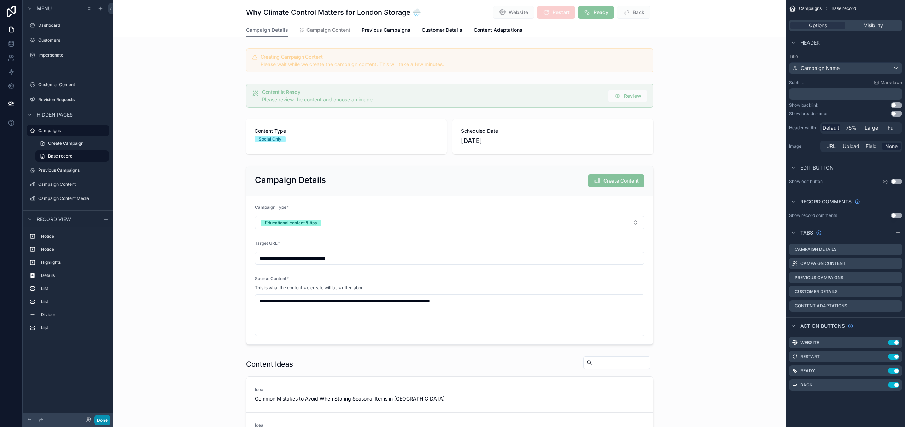
click at [101, 422] on button "Done" at bounding box center [102, 420] width 16 height 10
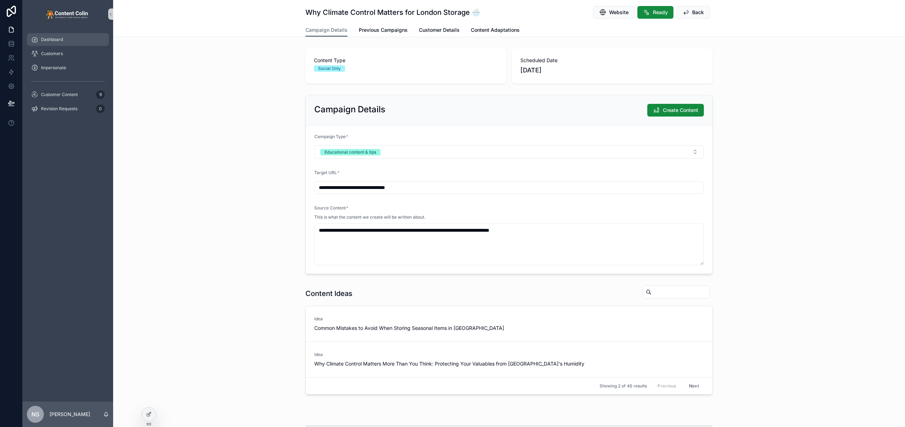
click at [63, 44] on div "Dashboard" at bounding box center [68, 39] width 74 height 11
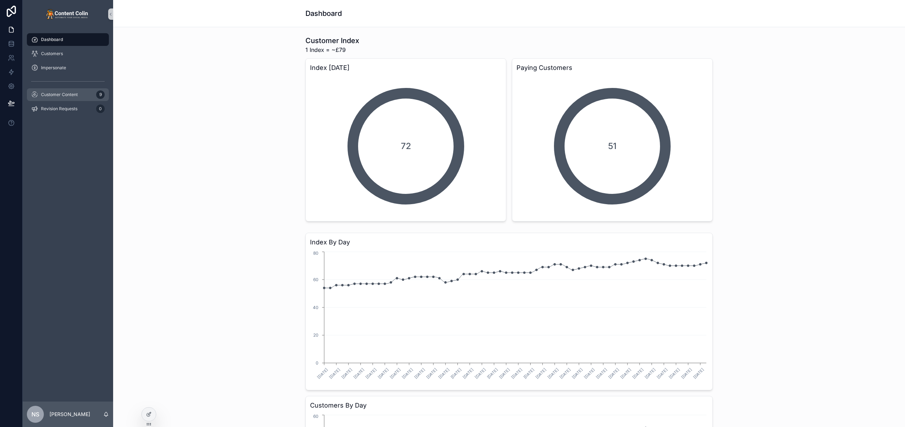
click at [69, 95] on span "Customer Content" at bounding box center [59, 95] width 37 height 6
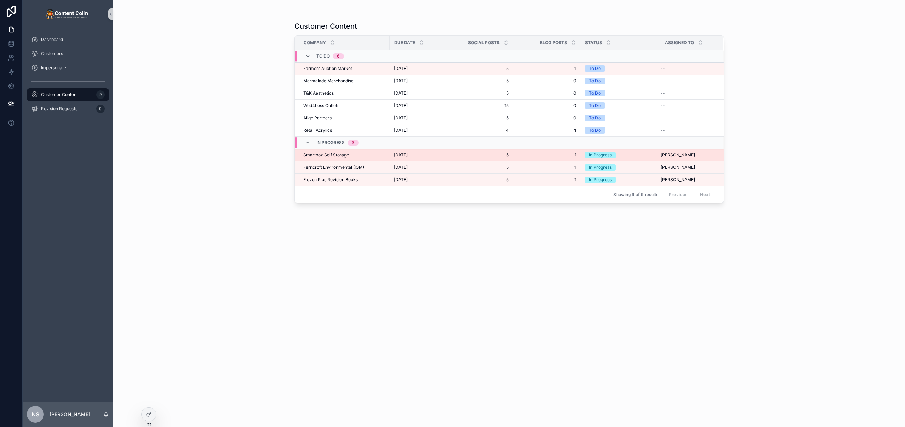
click at [370, 155] on div "Smartbox Self Storage Smartbox Self Storage" at bounding box center [344, 155] width 82 height 6
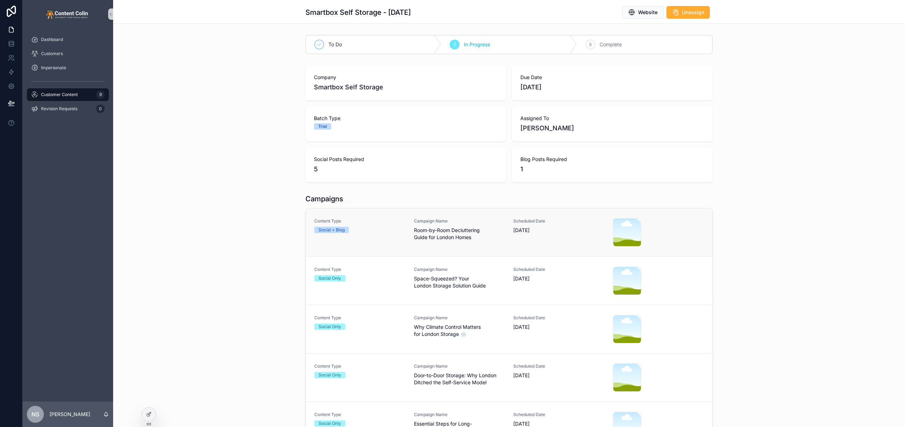
click at [471, 241] on span "Room-by-Room Decluttering Guide for London Homes" at bounding box center [459, 234] width 91 height 14
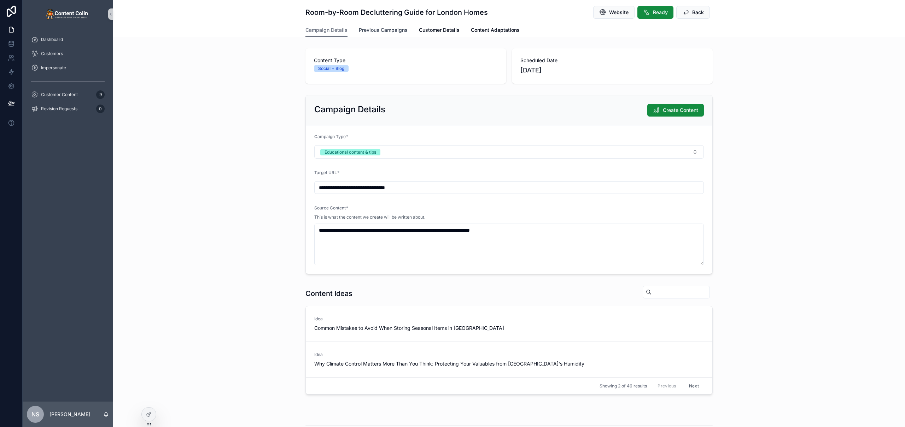
drag, startPoint x: 382, startPoint y: 30, endPoint x: 377, endPoint y: 29, distance: 5.0
click at [382, 30] on span "Previous Campaigns" at bounding box center [383, 30] width 49 height 7
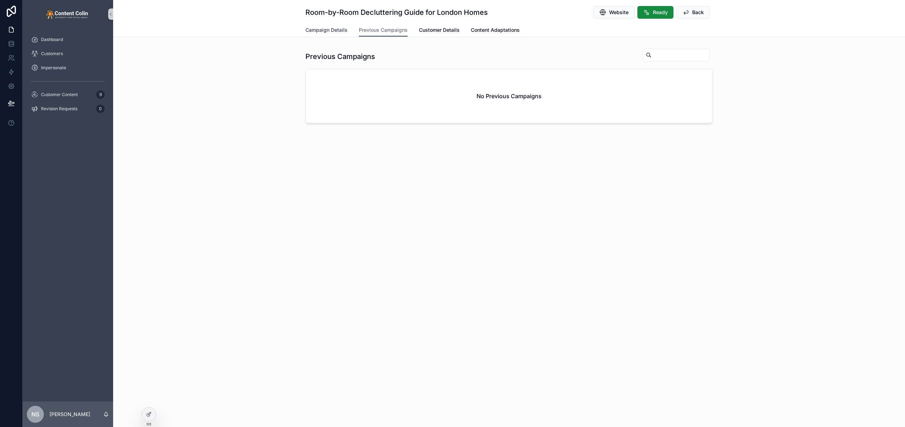
click at [326, 31] on span "Campaign Details" at bounding box center [326, 30] width 42 height 7
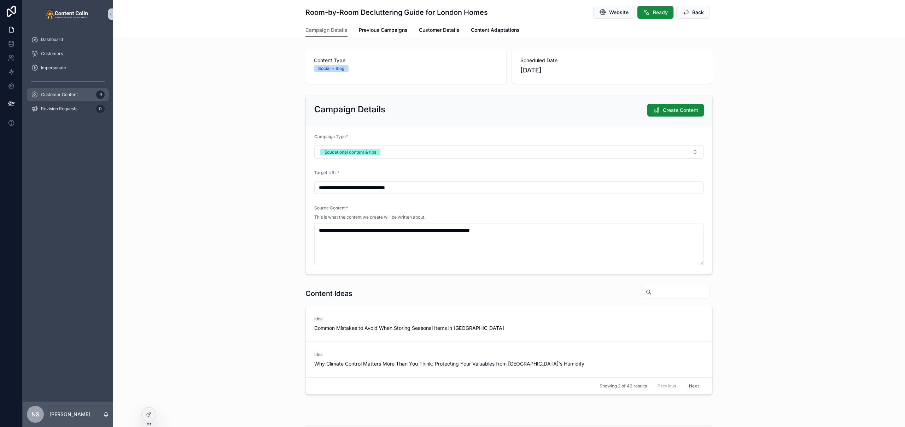
click at [66, 92] on span "Customer Content" at bounding box center [59, 95] width 37 height 6
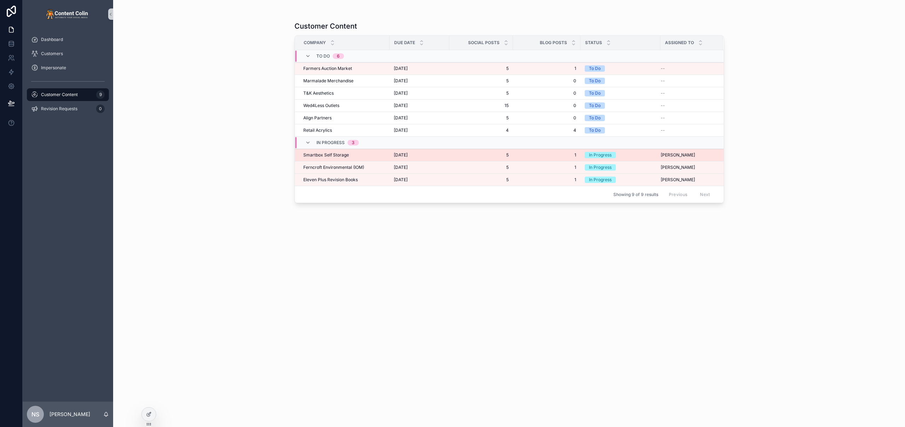
click at [393, 156] on td "11th September 2025 11th September 2025" at bounding box center [420, 155] width 60 height 12
click at [386, 153] on td "Smartbox Self Storage Smartbox Self Storage" at bounding box center [342, 155] width 95 height 12
click at [408, 155] on span "[DATE]" at bounding box center [401, 155] width 14 height 6
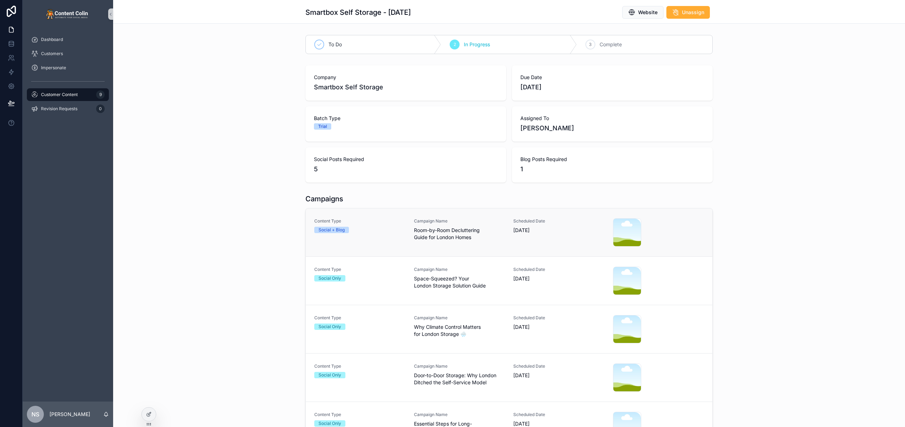
click at [424, 239] on span "Room-by-Room Decluttering Guide for London Homes" at bounding box center [459, 234] width 91 height 14
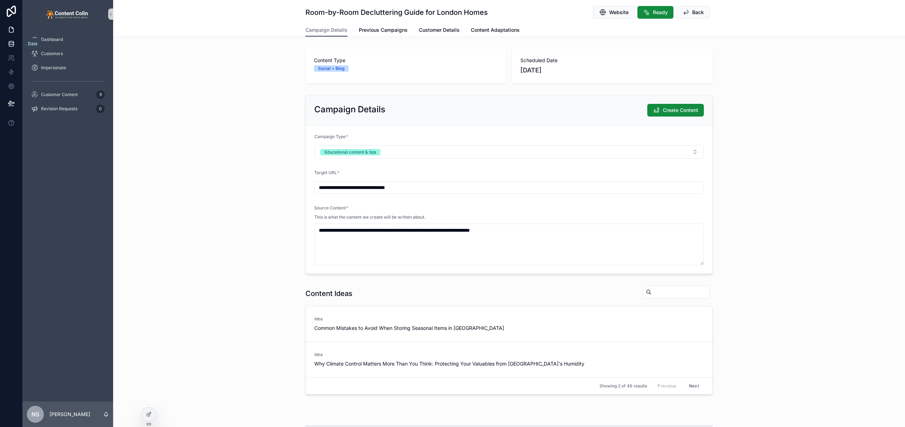
click at [14, 42] on icon at bounding box center [11, 43] width 7 height 7
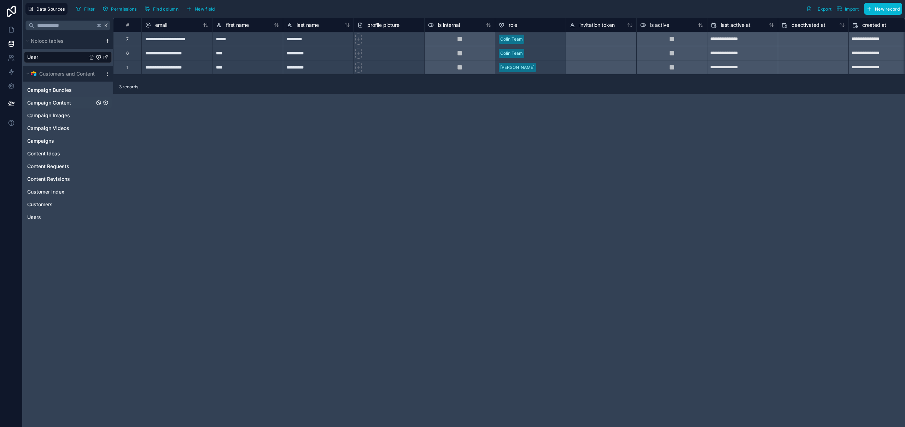
click at [59, 102] on span "Campaign Content" at bounding box center [49, 102] width 44 height 7
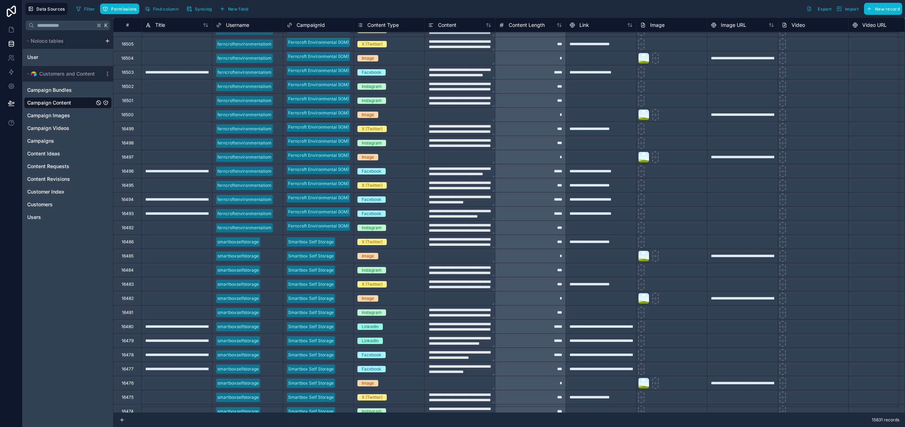
scroll to position [535, 0]
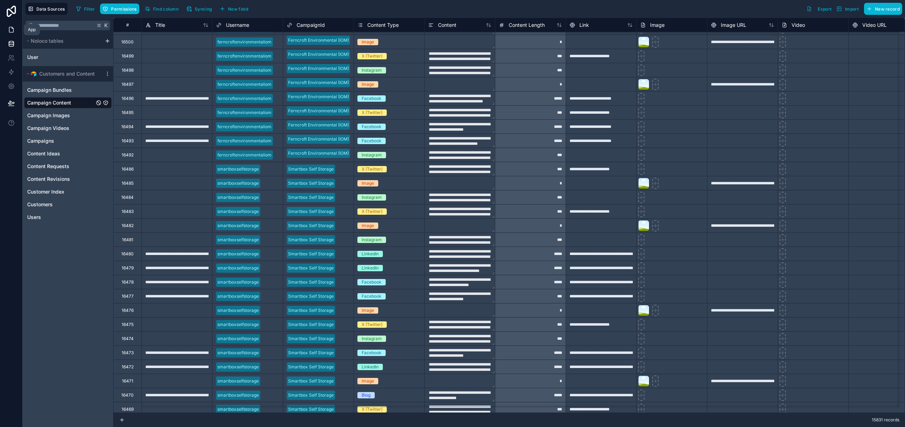
click at [11, 27] on icon at bounding box center [11, 29] width 4 height 5
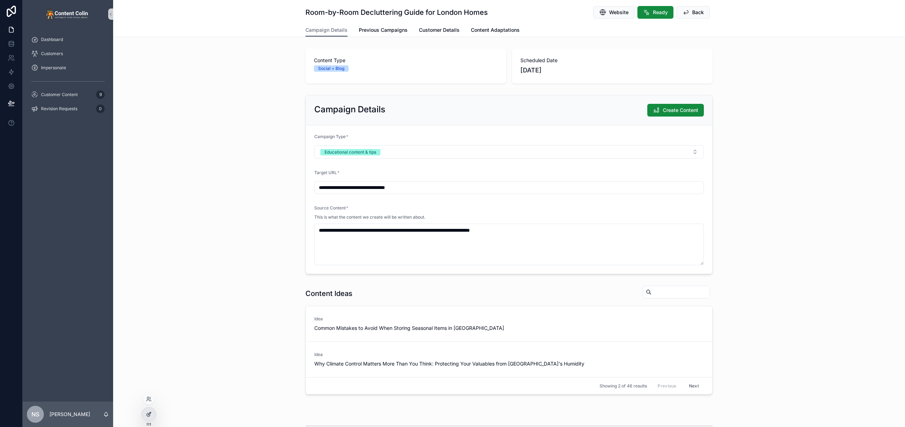
click at [149, 415] on icon at bounding box center [149, 415] width 6 height 6
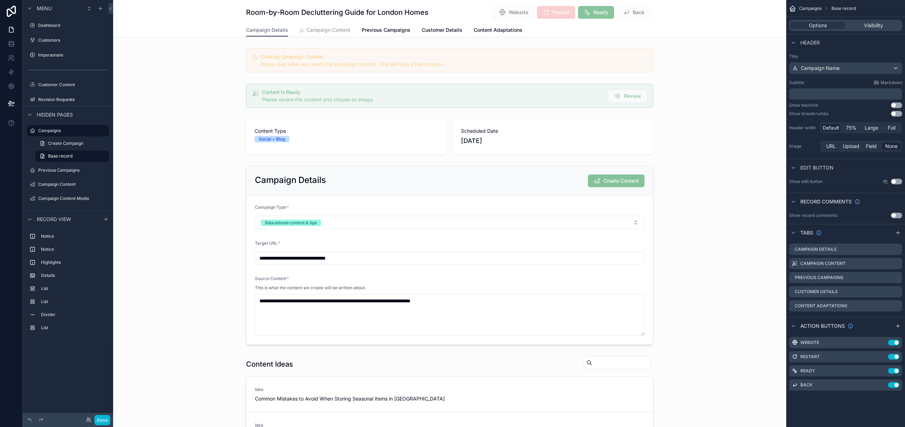
click at [334, 31] on span "Campaign Content" at bounding box center [329, 30] width 44 height 7
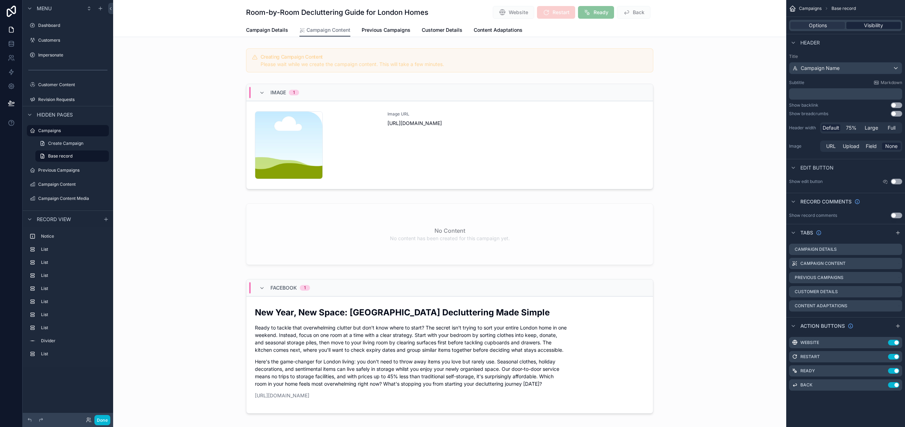
click at [880, 25] on span "Visibility" at bounding box center [873, 25] width 19 height 7
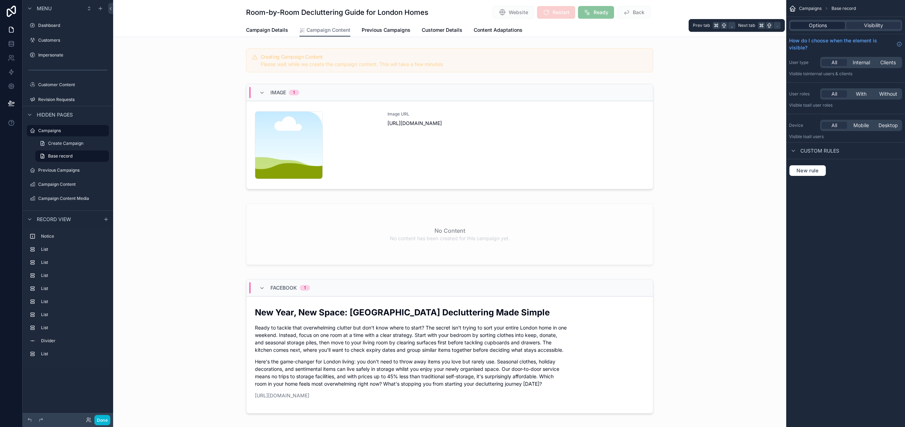
click at [828, 25] on div "Options" at bounding box center [818, 25] width 54 height 7
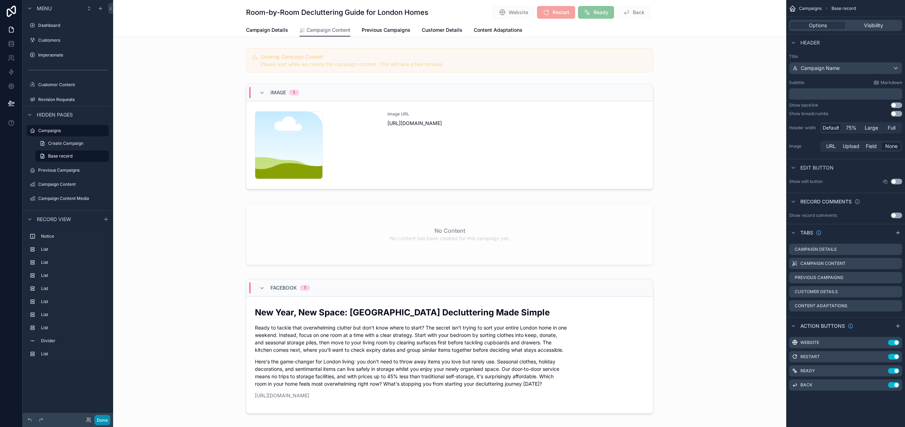
click at [104, 420] on button "Done" at bounding box center [102, 420] width 16 height 10
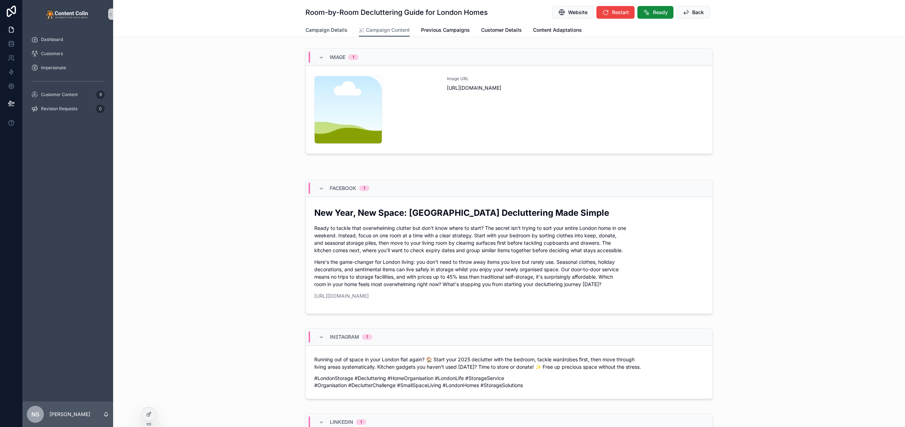
click at [328, 32] on span "Campaign Details" at bounding box center [326, 30] width 42 height 7
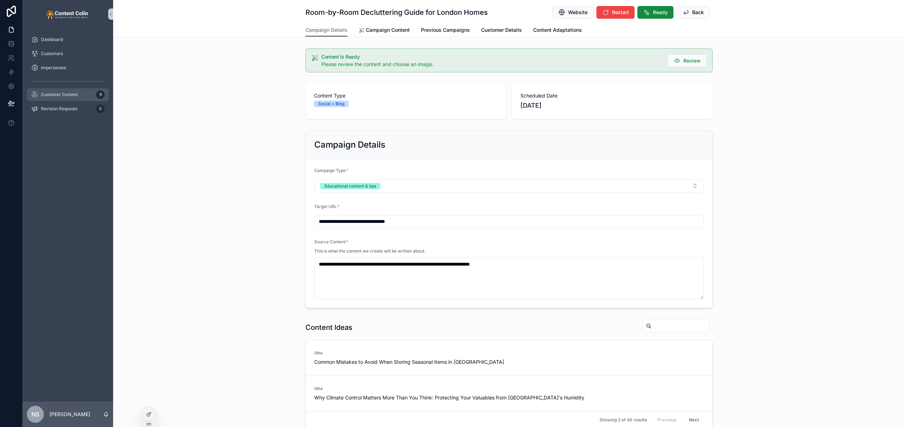
click at [76, 93] on span "Customer Content" at bounding box center [59, 95] width 37 height 6
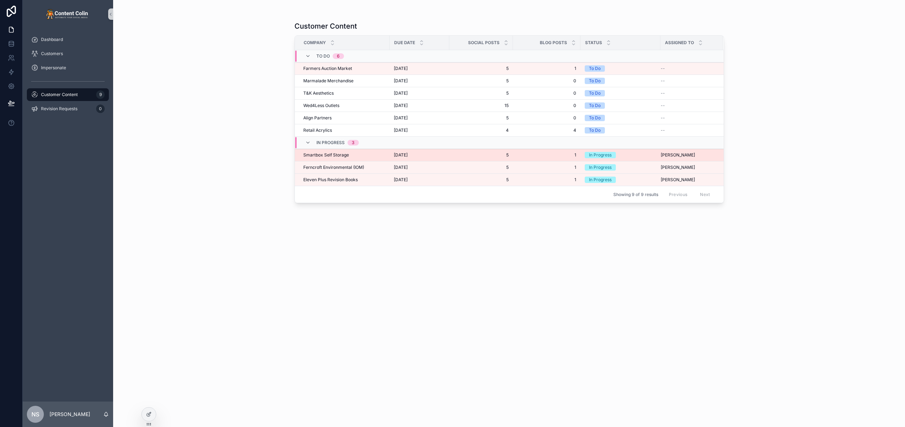
click at [357, 155] on div "Smartbox Self Storage Smartbox Self Storage" at bounding box center [344, 155] width 82 height 6
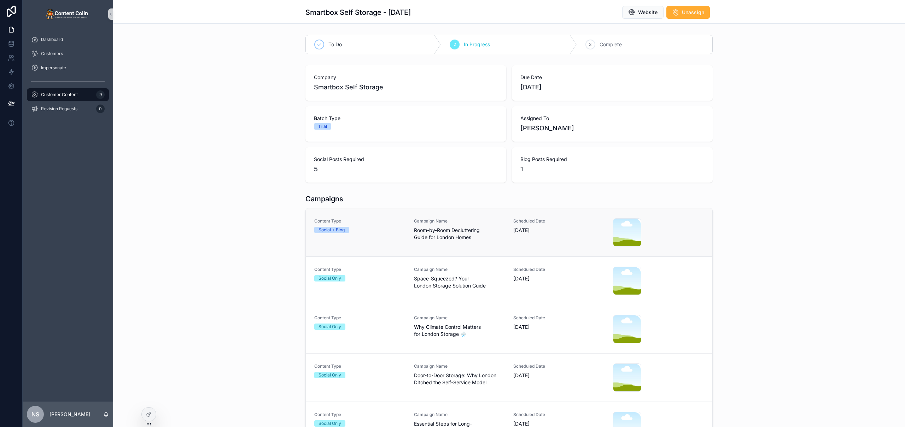
click at [410, 231] on div "Content Type Social + Blog Campaign Name Room-by-Room Decluttering Guide for Lo…" at bounding box center [509, 233] width 390 height 28
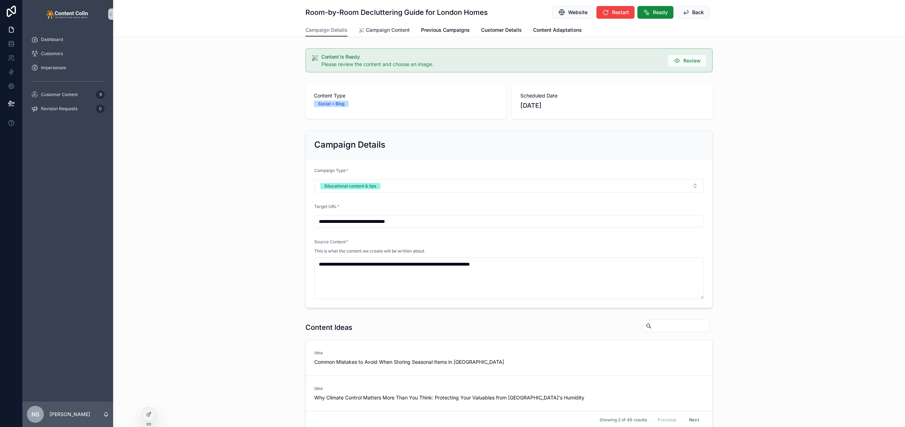
click at [390, 28] on span "Campaign Content" at bounding box center [388, 30] width 44 height 7
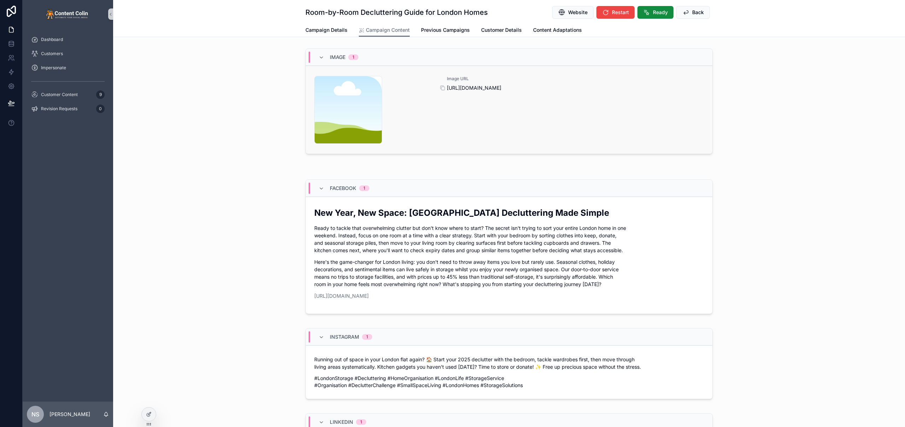
click at [549, 88] on span "[URL][DOMAIN_NAME]" at bounding box center [575, 88] width 257 height 7
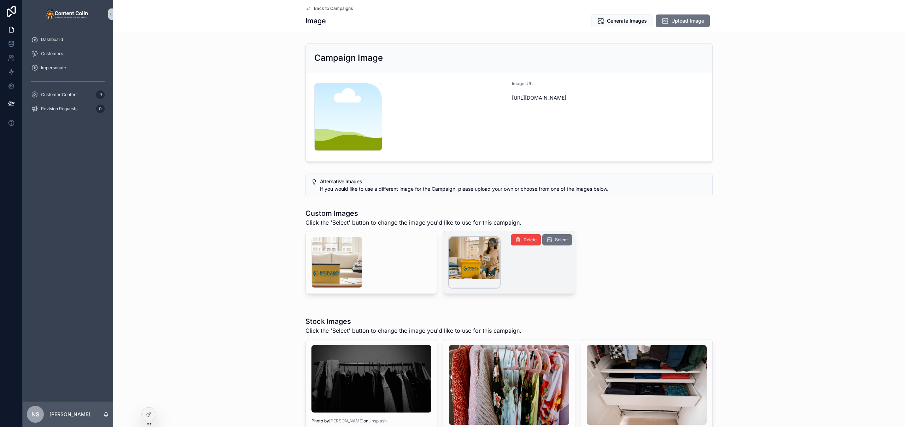
click at [474, 262] on div "scrollable content" at bounding box center [474, 262] width 51 height 51
click at [331, 5] on div "Back to Campaigns Image Generate Images Upload Image" at bounding box center [508, 16] width 407 height 32
click at [331, 7] on span "Back to Campaigns" at bounding box center [333, 9] width 39 height 6
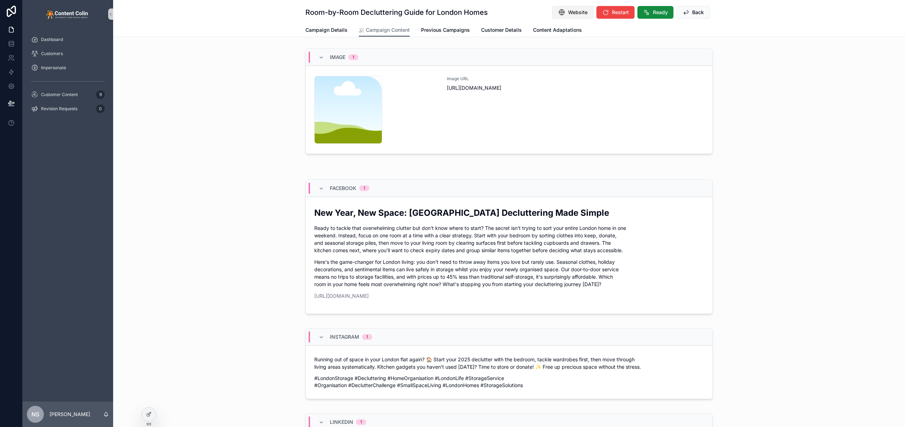
click at [577, 13] on span "Website" at bounding box center [577, 12] width 19 height 7
click at [476, 119] on div "Image URL [URL][DOMAIN_NAME]" at bounding box center [575, 110] width 257 height 68
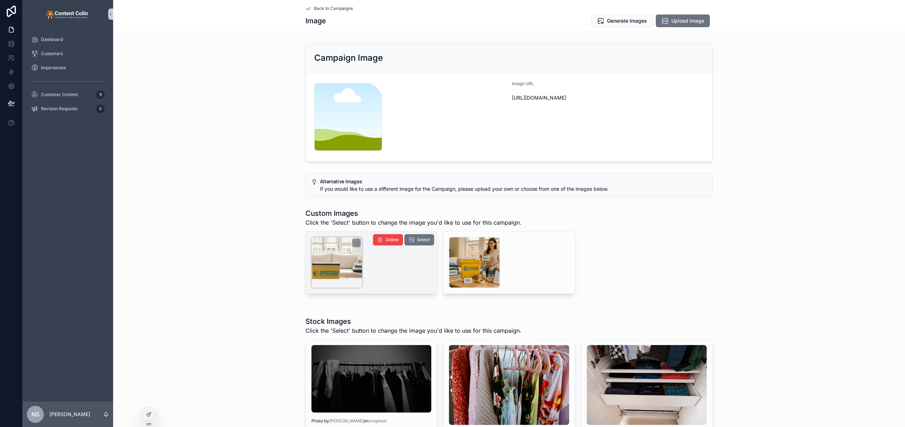
click at [332, 262] on div "scrollable content" at bounding box center [337, 262] width 51 height 51
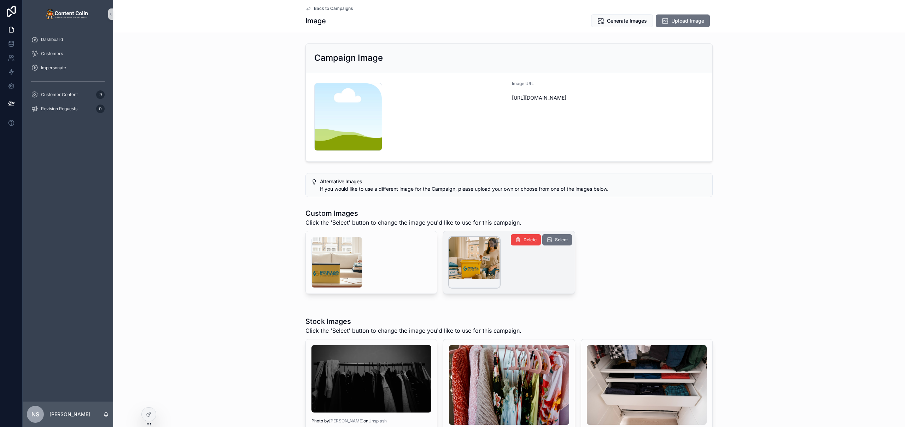
click at [465, 256] on div "scrollable content" at bounding box center [474, 262] width 51 height 51
click at [621, 24] on span "Generate Images" at bounding box center [627, 20] width 40 height 7
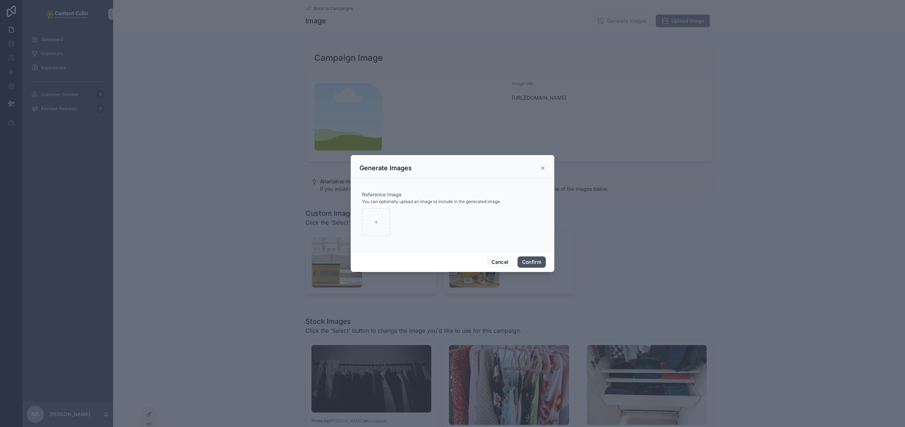
drag, startPoint x: 529, startPoint y: 262, endPoint x: 528, endPoint y: 256, distance: 6.4
click at [529, 262] on button "Confirm" at bounding box center [532, 262] width 28 height 11
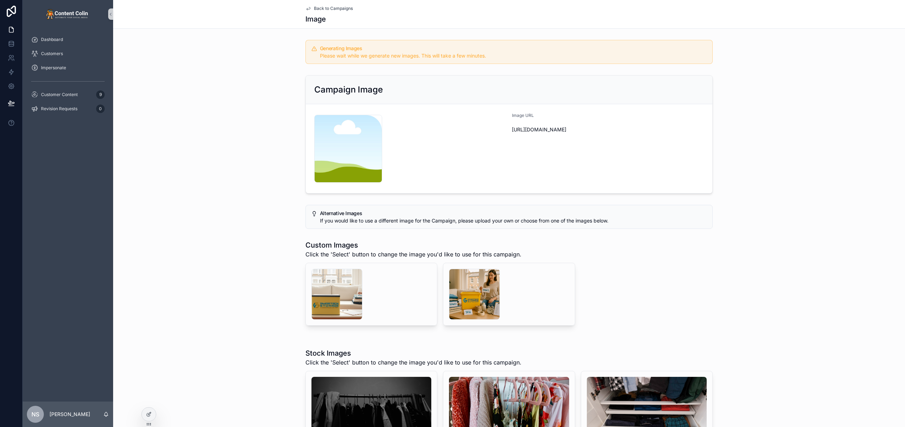
click at [333, 7] on span "Back to Campaigns" at bounding box center [333, 9] width 39 height 6
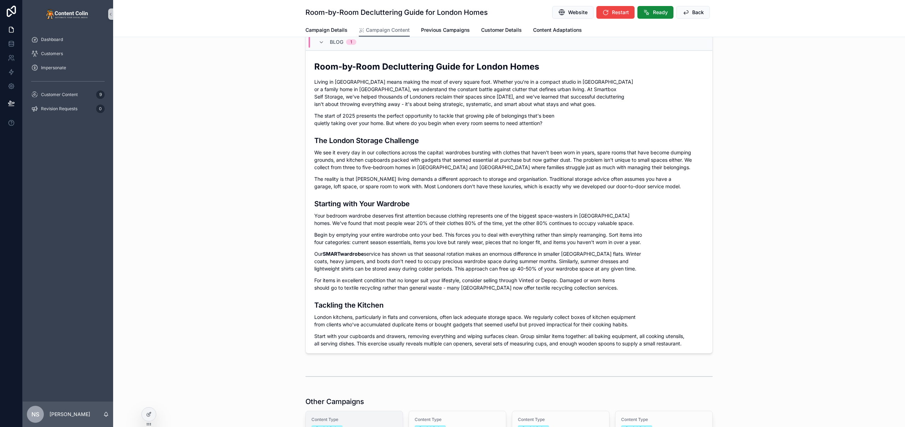
scroll to position [772, 0]
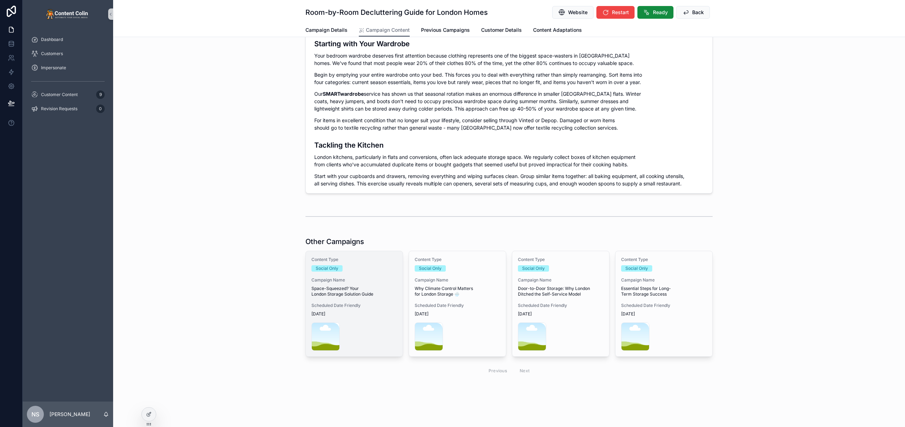
click at [364, 296] on span "Space-Squeezed? Your London Storage Solution Guide" at bounding box center [355, 291] width 86 height 11
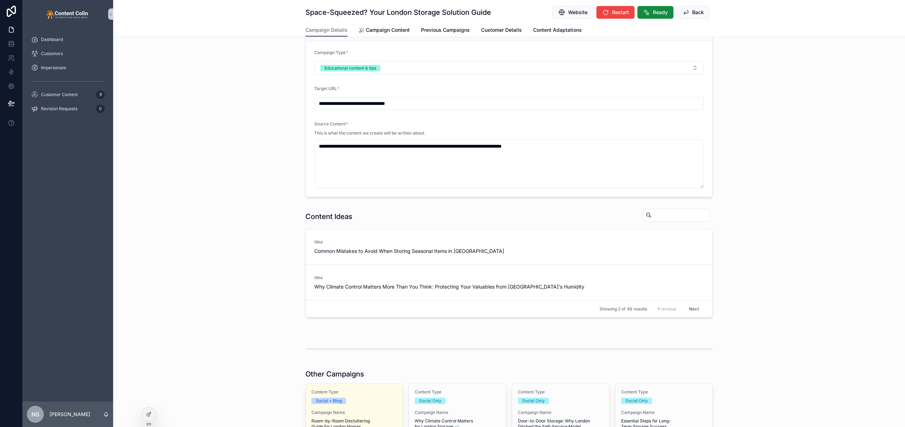
scroll to position [232, 0]
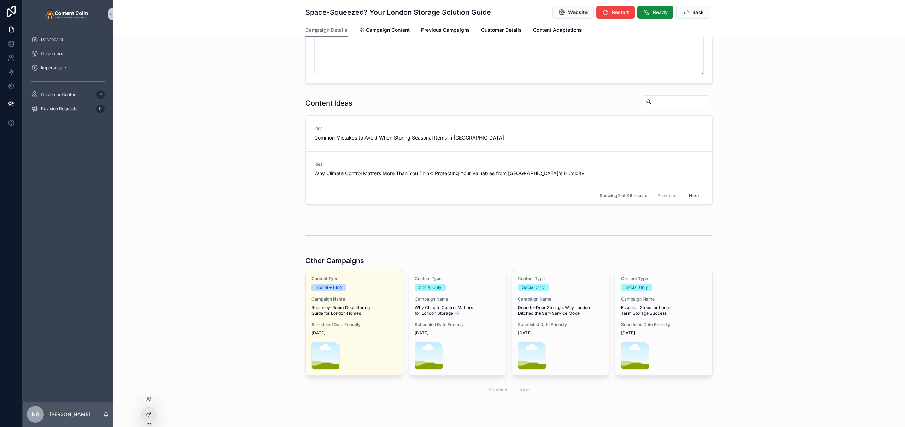
click at [150, 415] on icon at bounding box center [149, 415] width 6 height 6
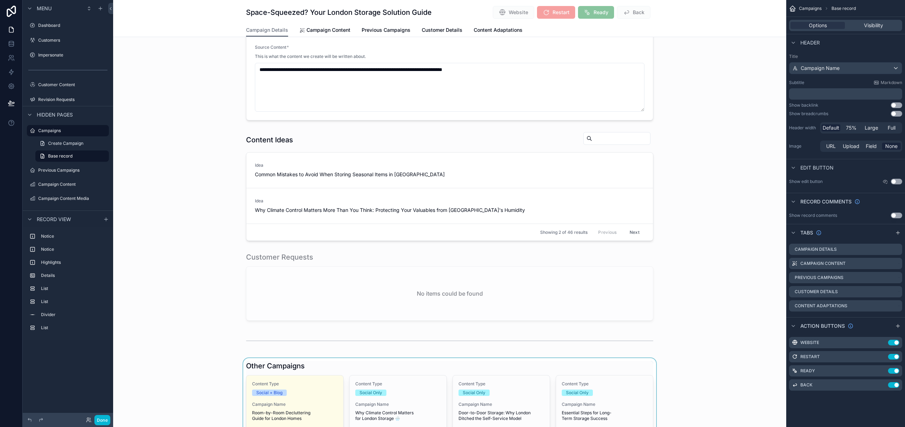
click at [509, 369] on div "scrollable content" at bounding box center [449, 433] width 673 height 148
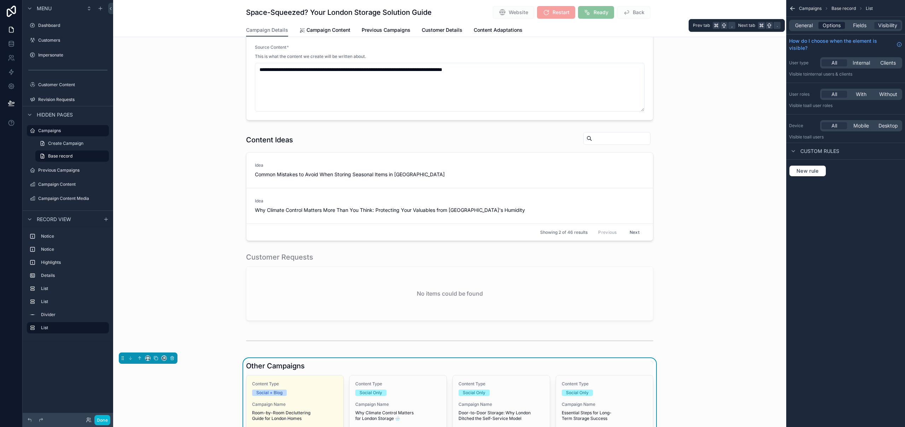
click at [827, 28] on span "Options" at bounding box center [832, 25] width 18 height 7
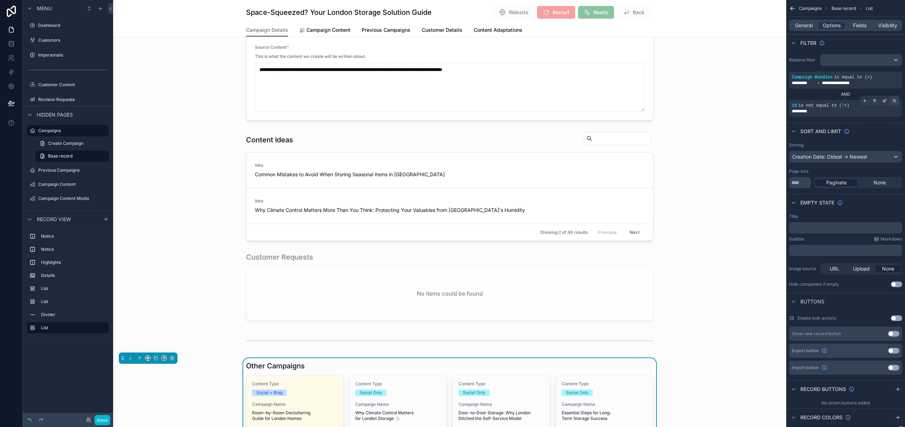
click at [894, 102] on icon "scrollable content" at bounding box center [894, 101] width 4 height 4
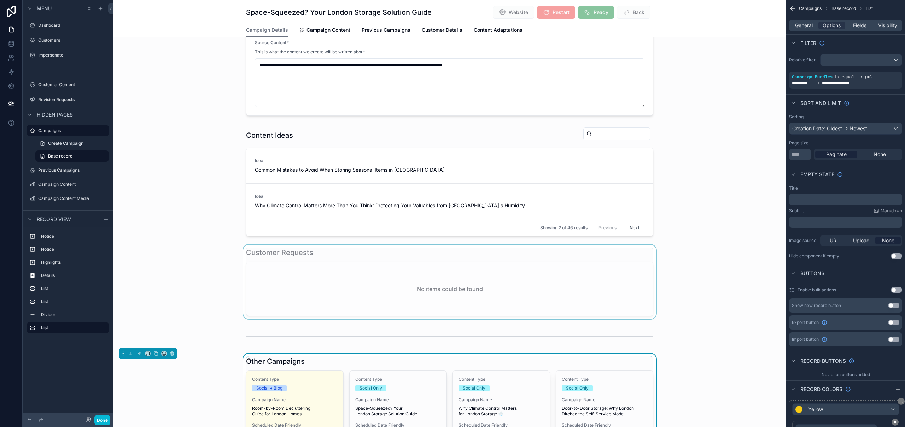
scroll to position [232, 0]
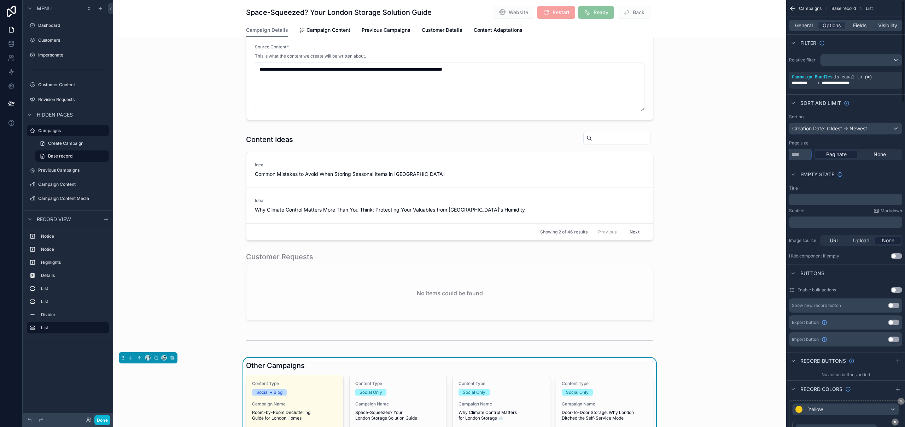
drag, startPoint x: 802, startPoint y: 156, endPoint x: 789, endPoint y: 155, distance: 13.5
click at [789, 155] on div "Sorting Creation Date: Oldest -> Newest Page size * Paginate None" at bounding box center [845, 137] width 119 height 52
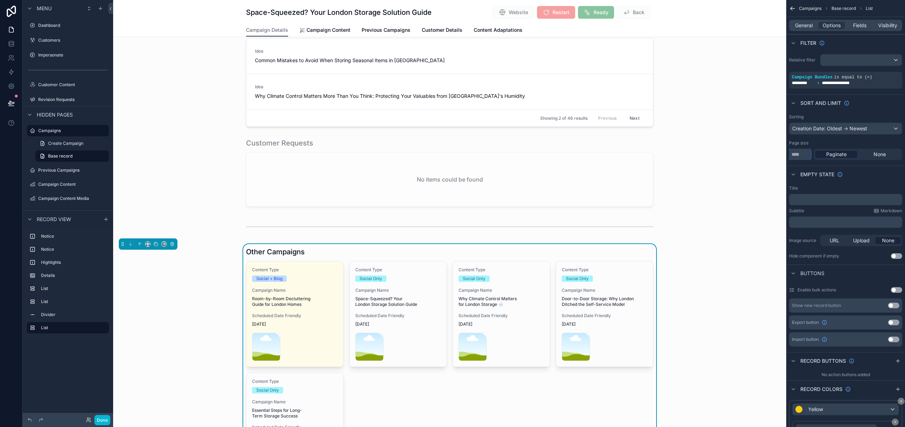
scroll to position [419, 0]
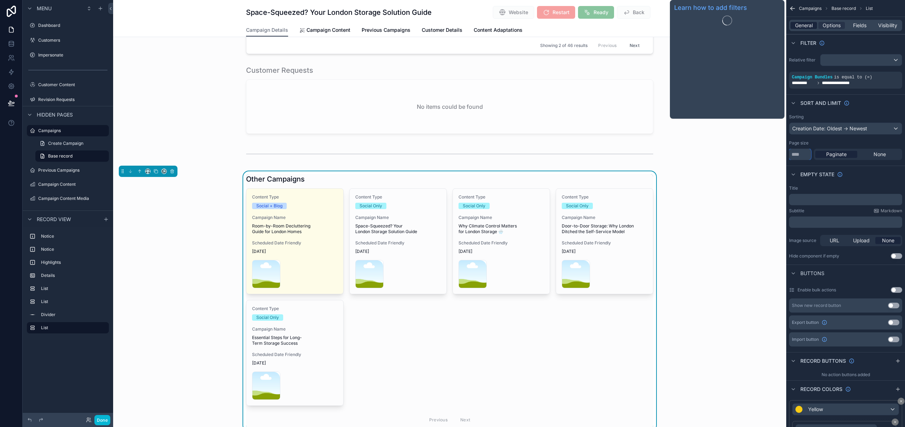
type input "*"
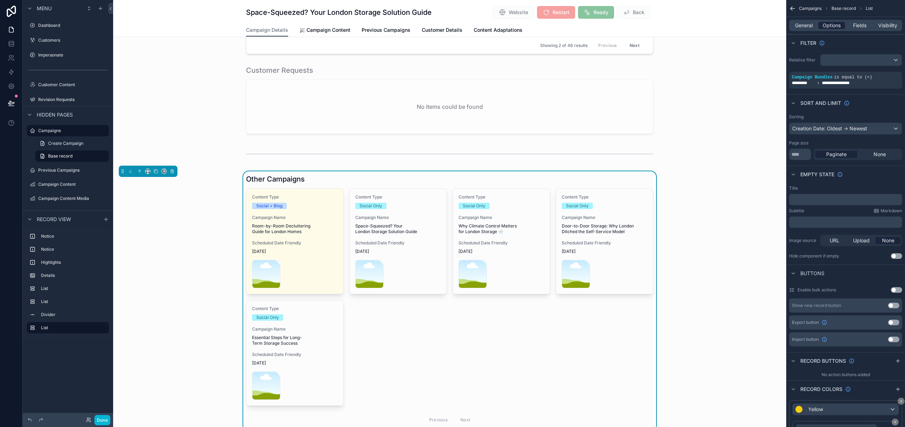
drag, startPoint x: 810, startPoint y: 26, endPoint x: 838, endPoint y: 24, distance: 28.0
click at [810, 26] on span "General" at bounding box center [804, 25] width 18 height 7
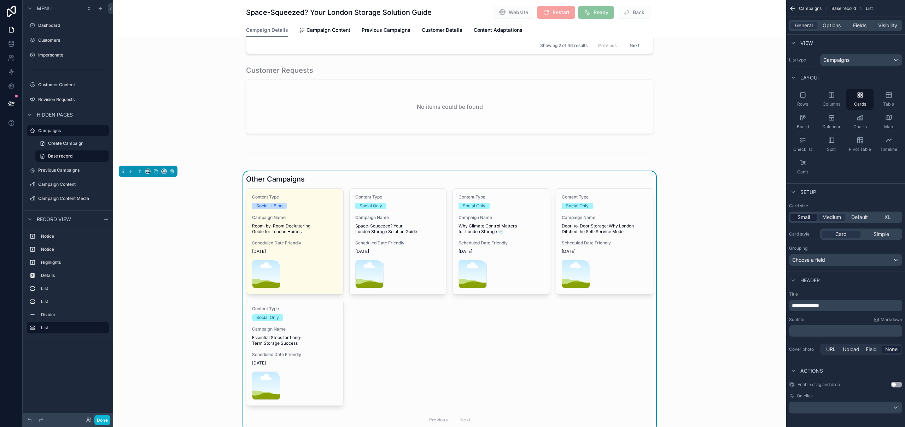
click at [802, 216] on span "Small" at bounding box center [804, 217] width 12 height 7
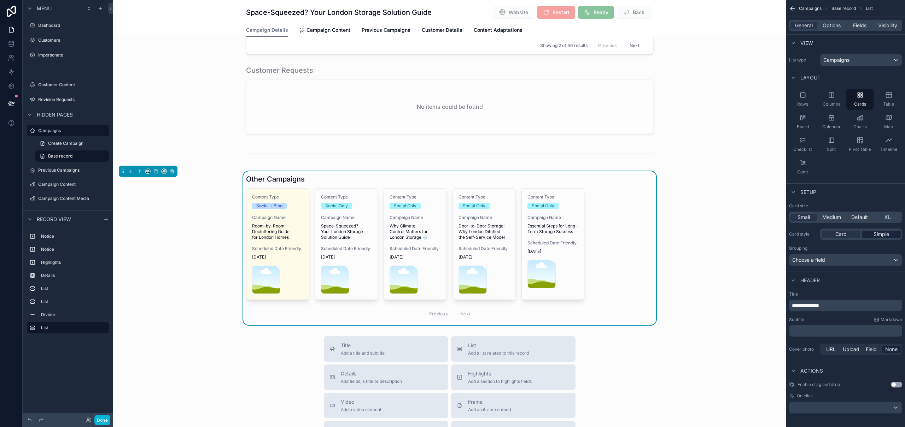
click at [880, 236] on span "Simple" at bounding box center [882, 234] width 16 height 7
click at [848, 234] on div "Card" at bounding box center [841, 234] width 39 height 7
click at [834, 216] on span "Medium" at bounding box center [831, 217] width 19 height 7
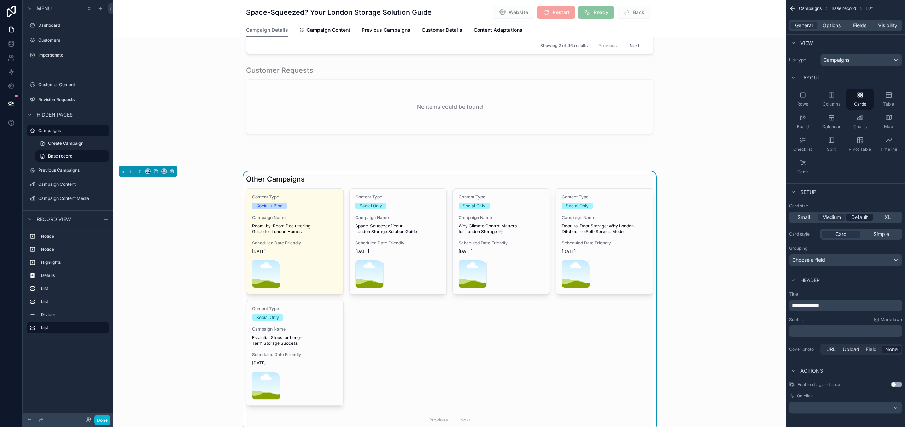
click at [860, 216] on span "Default" at bounding box center [859, 217] width 17 height 7
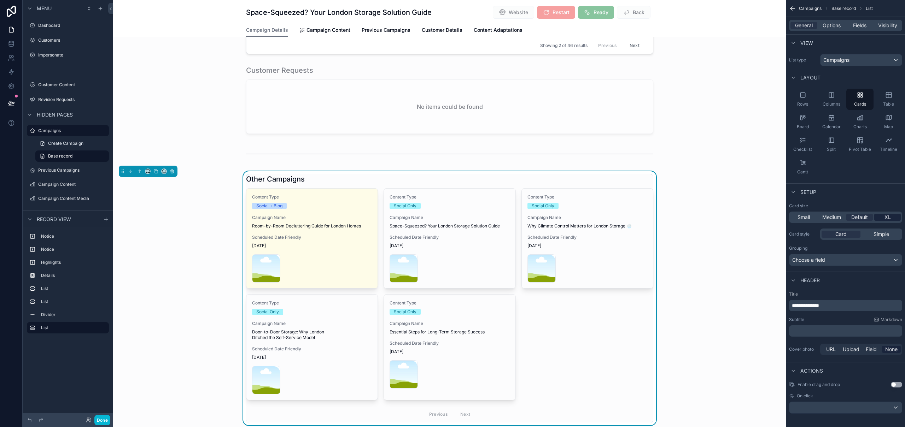
click at [881, 216] on div "XL" at bounding box center [887, 217] width 27 height 7
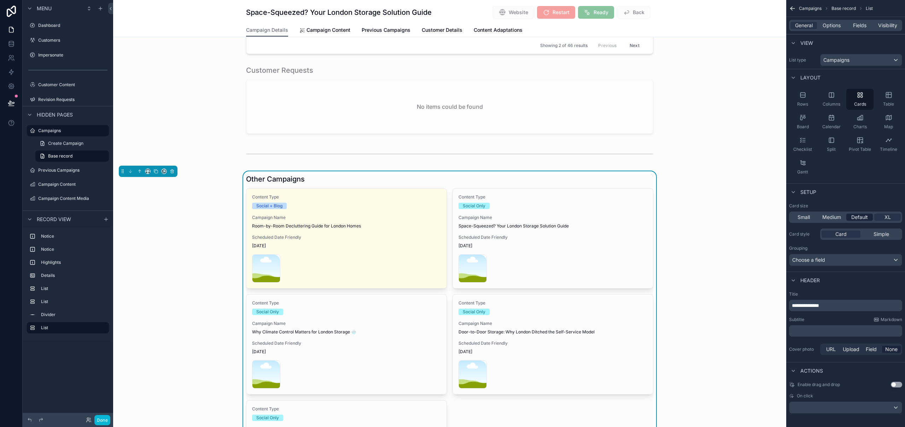
click at [860, 217] on span "Default" at bounding box center [859, 217] width 17 height 7
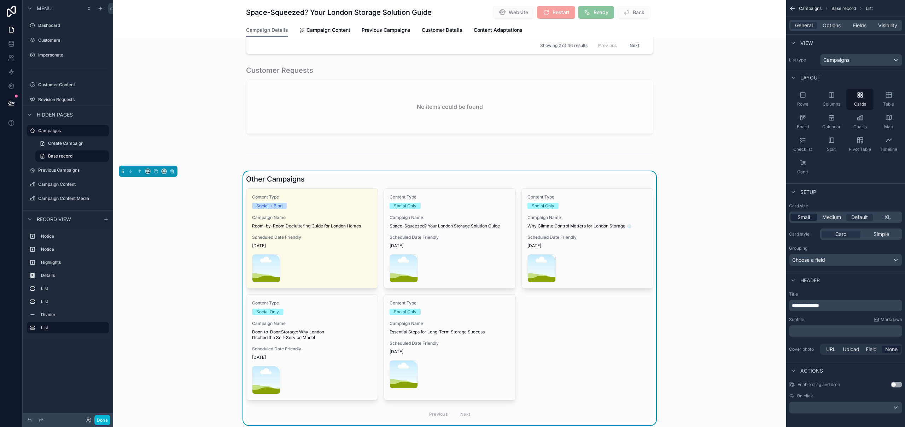
click at [809, 216] on span "Small" at bounding box center [804, 217] width 12 height 7
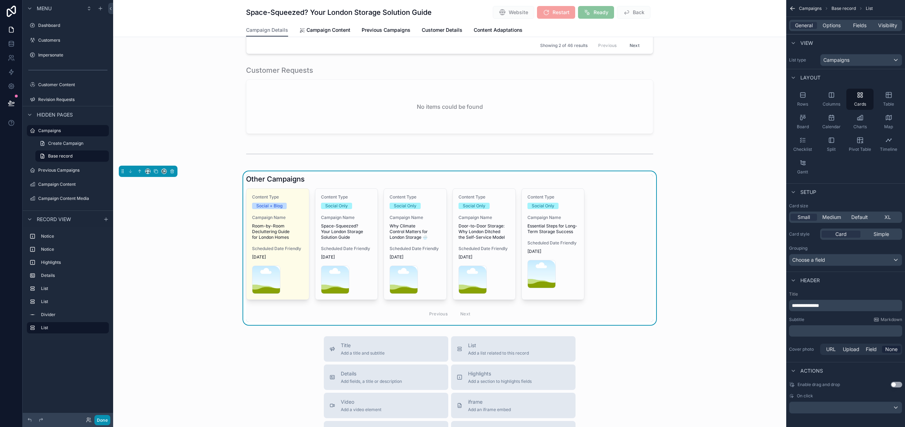
click at [104, 419] on button "Done" at bounding box center [102, 420] width 16 height 10
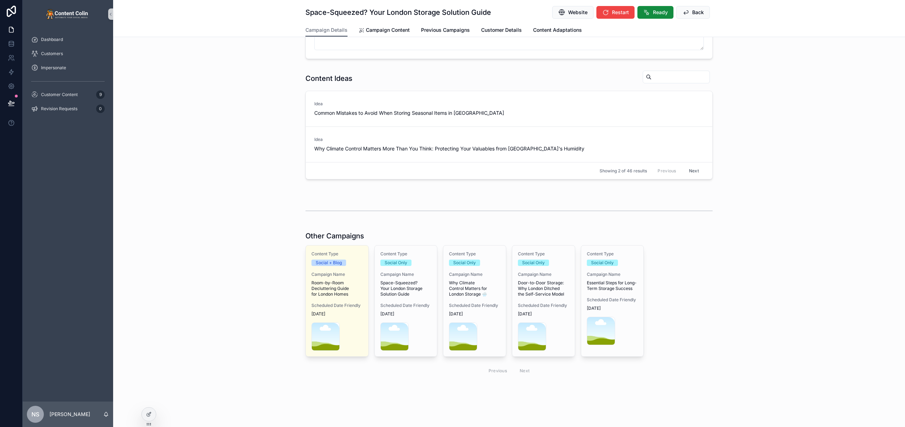
scroll to position [256, 0]
click at [10, 105] on icon at bounding box center [11, 103] width 7 height 7
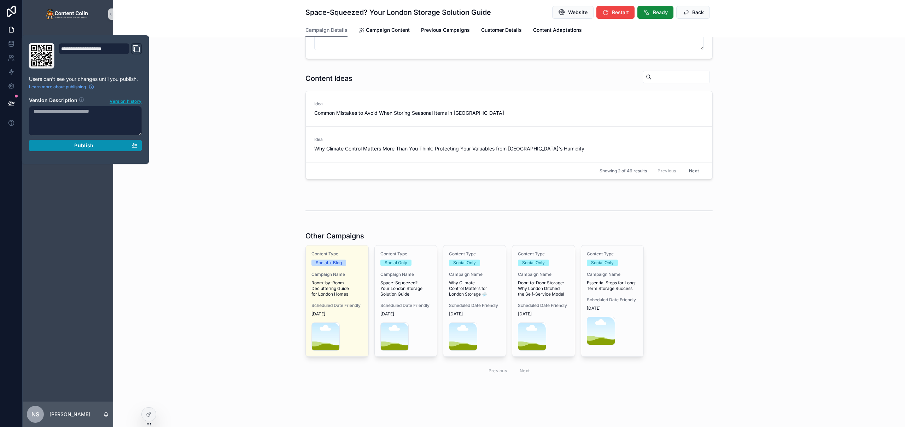
click at [78, 144] on span "Publish" at bounding box center [83, 145] width 19 height 6
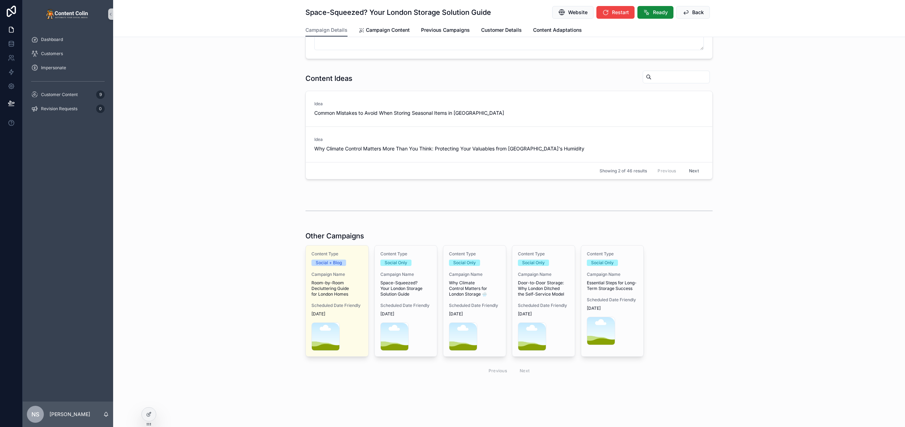
click at [199, 273] on div "Other Campaigns Content Type Social + Blog Campaign Name Room-by-Room Declutter…" at bounding box center [509, 305] width 792 height 154
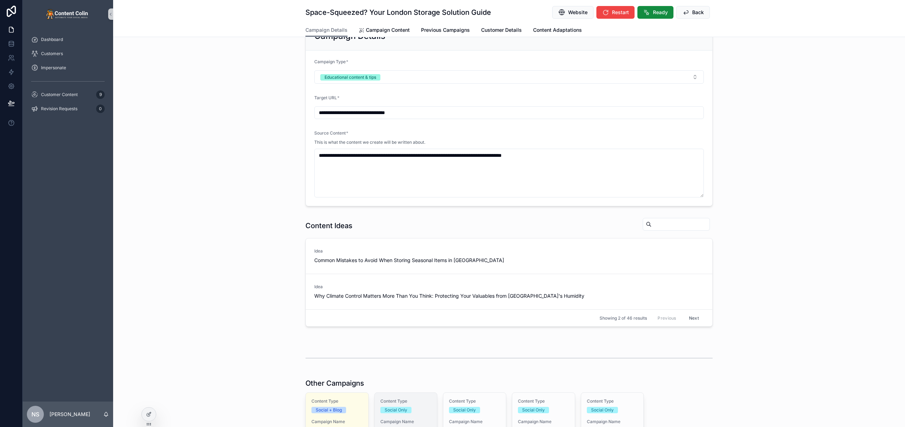
scroll to position [227, 0]
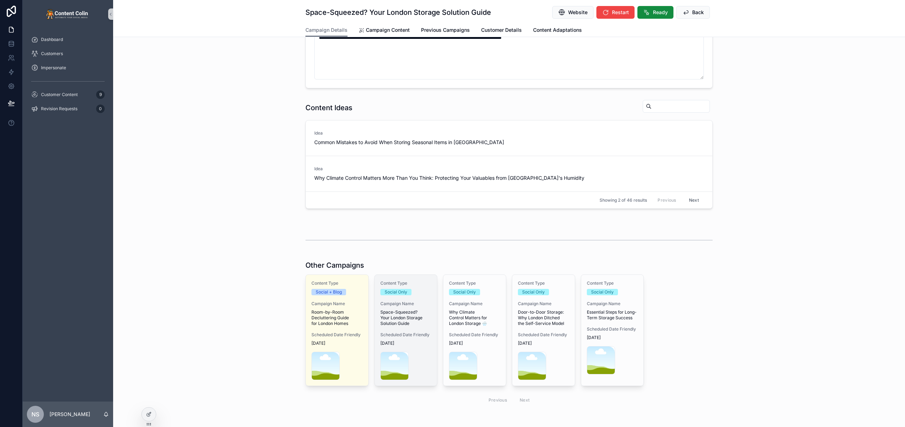
click at [421, 315] on span "Space-Squeezed? Your London Storage Solution Guide" at bounding box center [405, 318] width 51 height 17
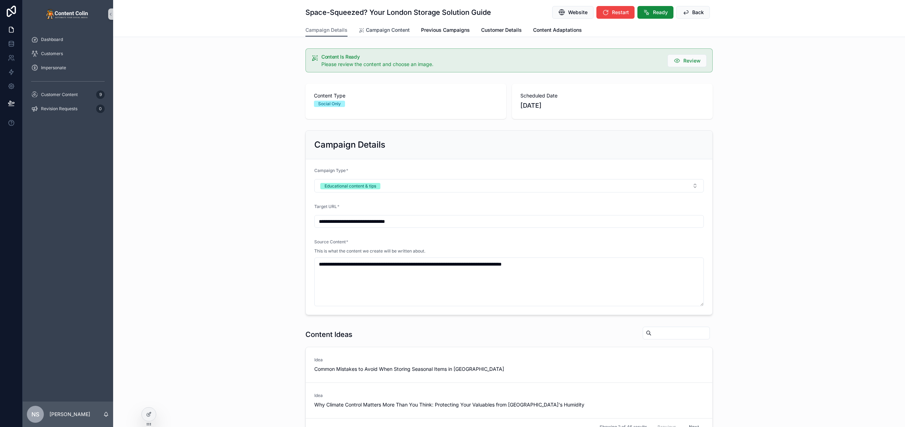
click at [389, 32] on span "Campaign Content" at bounding box center [388, 30] width 44 height 7
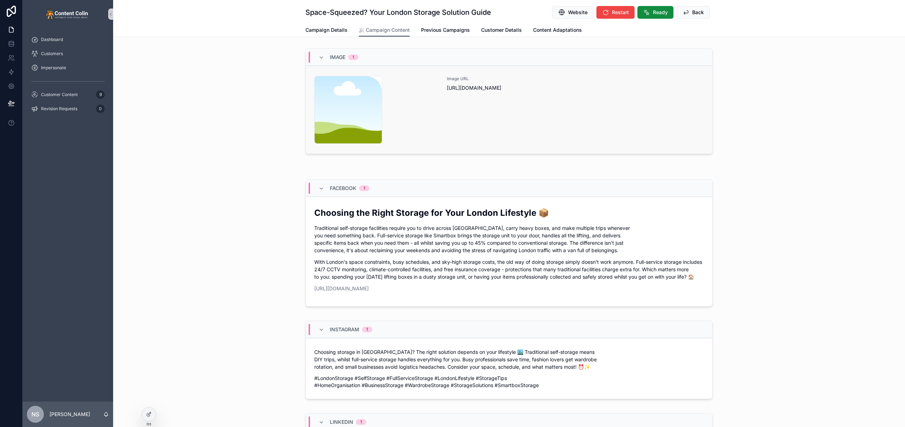
click at [513, 119] on div "Image URL [URL][DOMAIN_NAME]" at bounding box center [575, 110] width 257 height 68
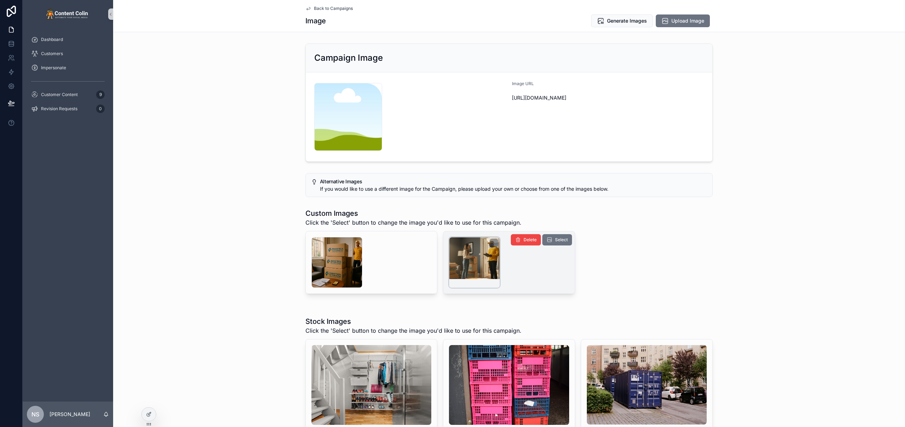
click at [468, 264] on div "scrollable content" at bounding box center [474, 262] width 51 height 51
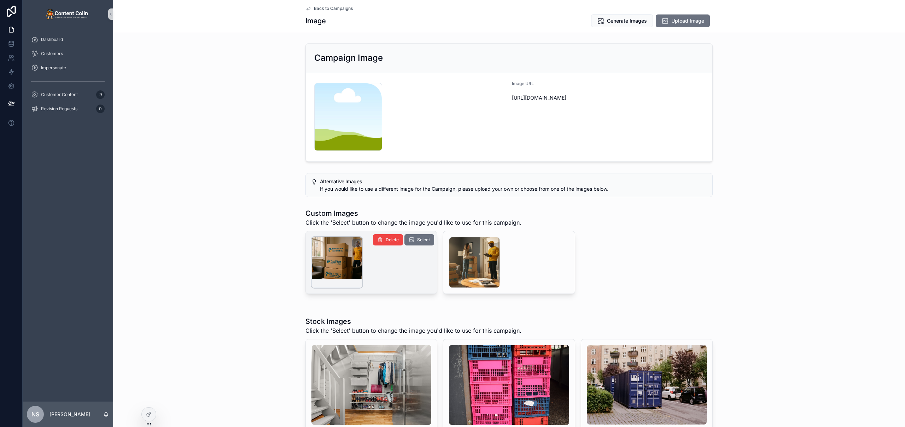
click at [335, 253] on div "scrollable content" at bounding box center [337, 262] width 51 height 51
click at [412, 241] on button "Select" at bounding box center [419, 239] width 30 height 11
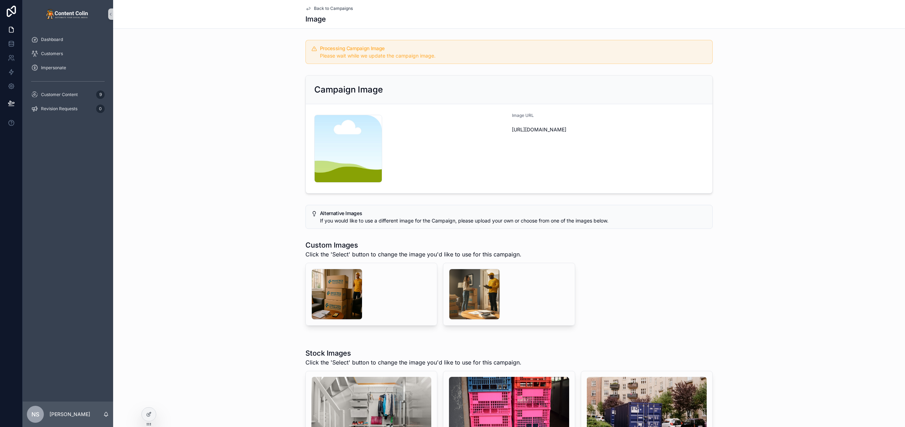
click at [345, 7] on span "Back to Campaigns" at bounding box center [333, 9] width 39 height 6
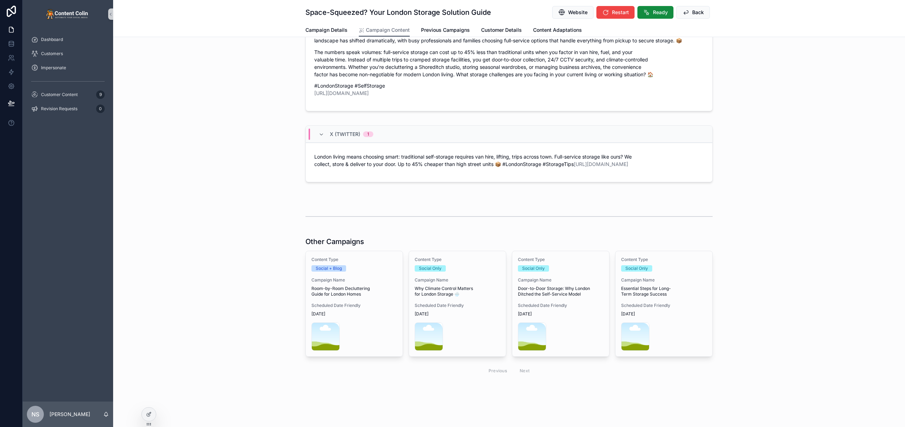
scroll to position [437, 0]
click at [234, 283] on div "Other Campaigns Content Type Social + Blog Campaign Name Room-by-Room Declutter…" at bounding box center [509, 308] width 792 height 148
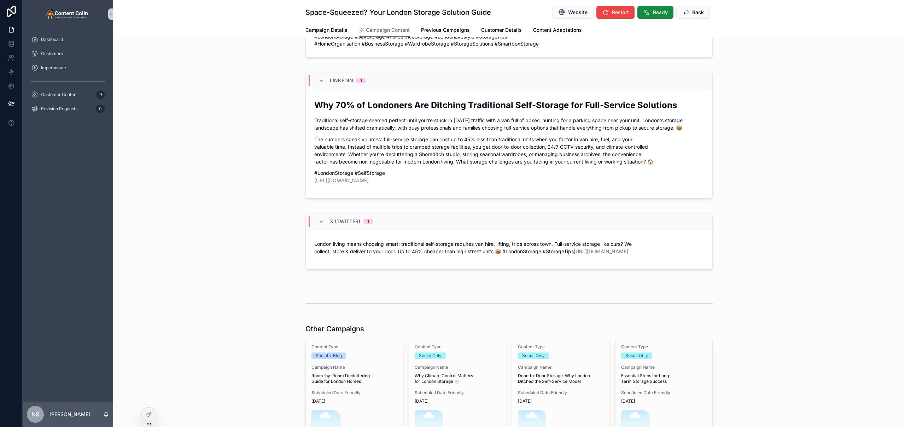
scroll to position [437, 0]
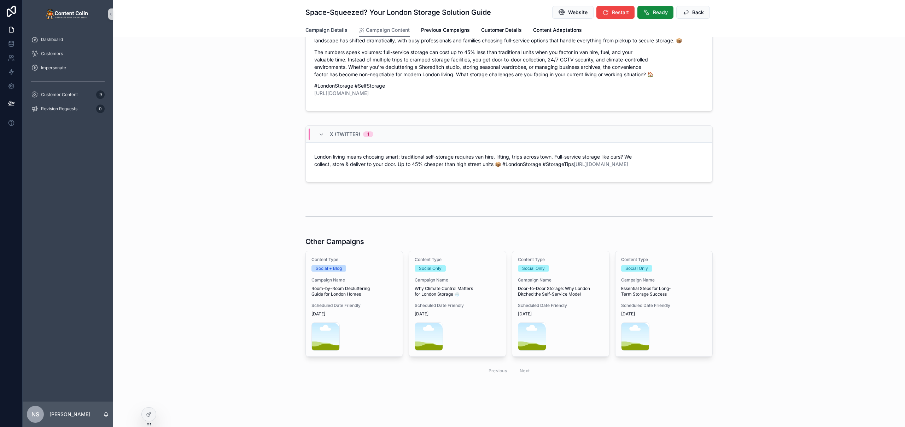
click at [337, 31] on span "Campaign Details" at bounding box center [326, 30] width 42 height 7
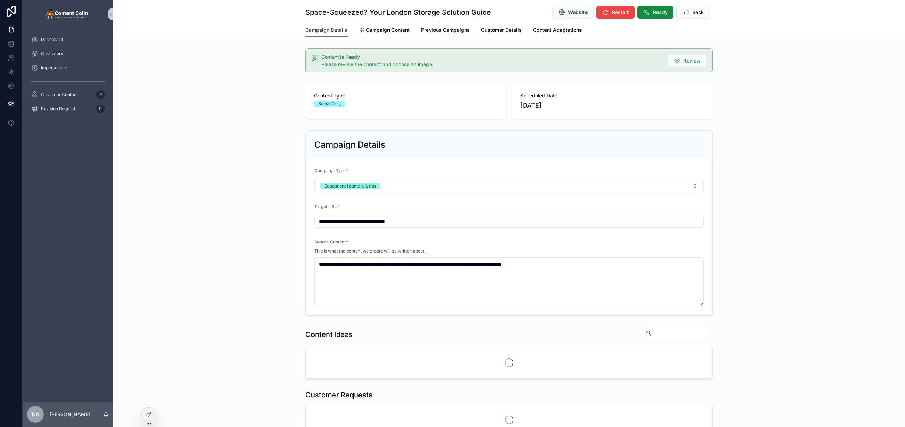
scroll to position [256, 0]
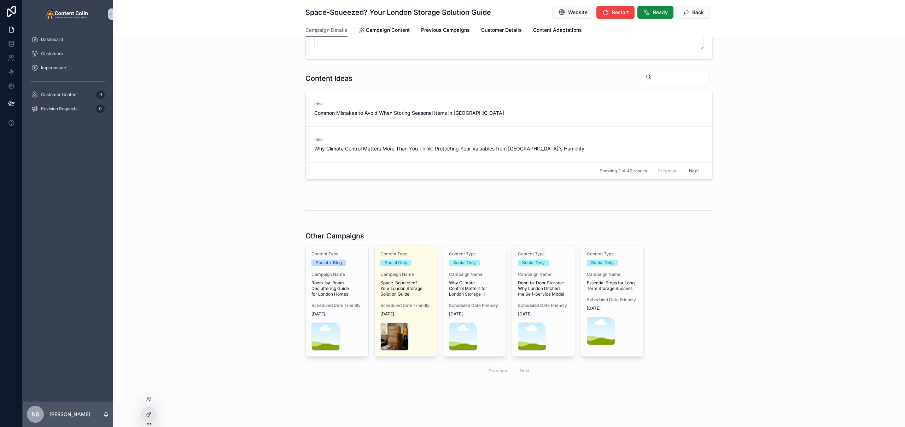
click at [149, 419] on div at bounding box center [149, 414] width 14 height 13
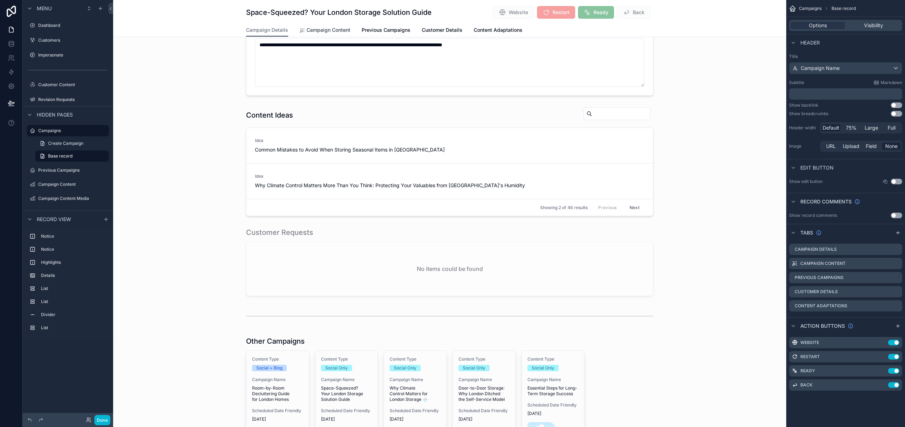
click at [337, 30] on span "Campaign Content" at bounding box center [329, 30] width 44 height 7
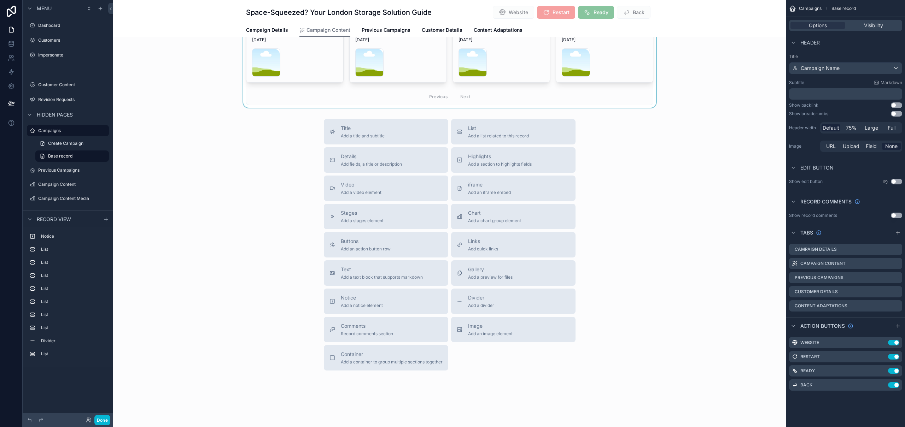
scroll to position [580, 0]
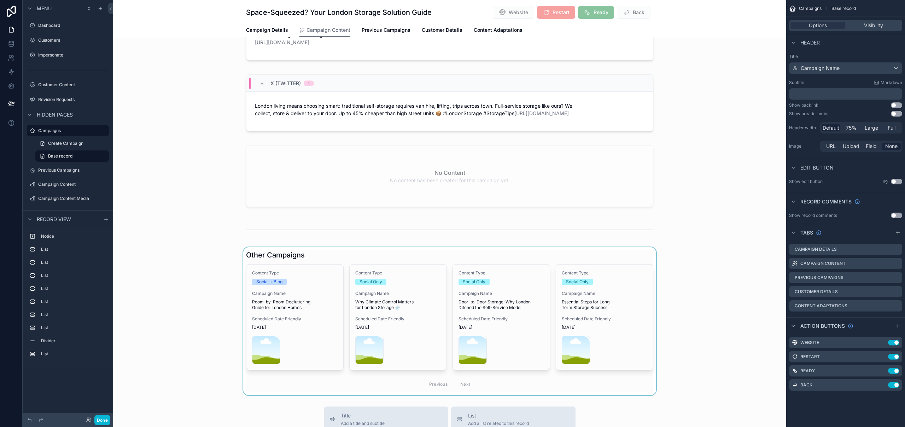
click at [615, 260] on div "scrollable content" at bounding box center [449, 322] width 673 height 148
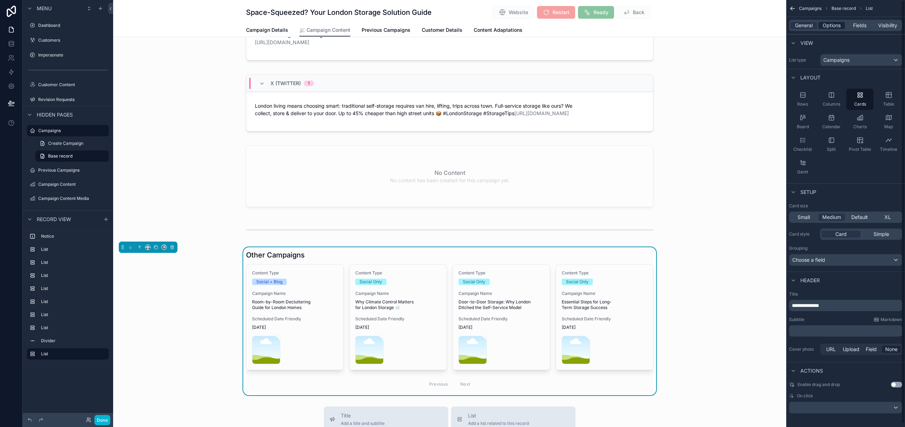
click at [832, 26] on span "Options" at bounding box center [832, 25] width 18 height 7
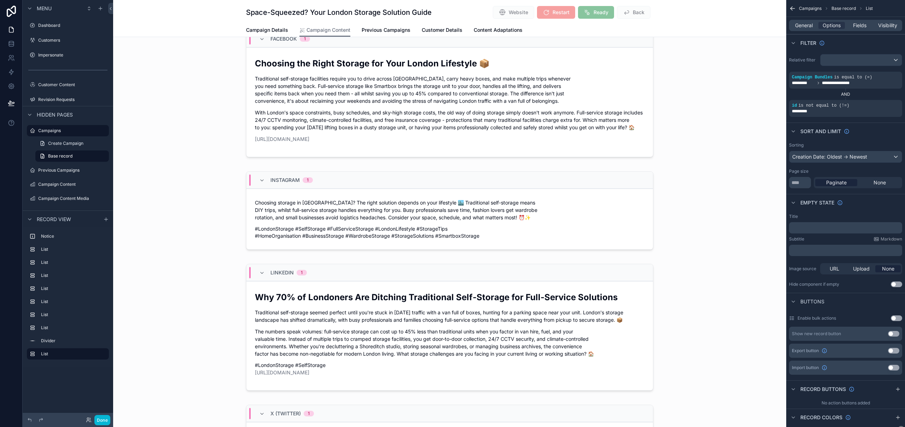
scroll to position [213, 0]
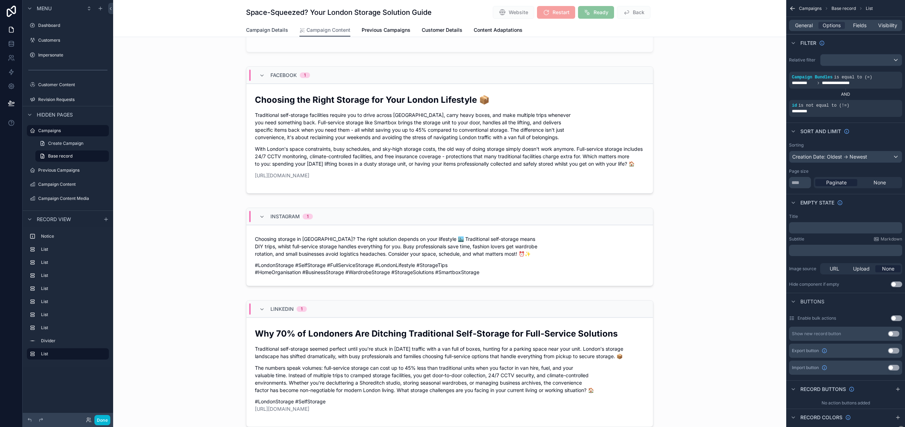
click at [267, 29] on span "Campaign Details" at bounding box center [267, 30] width 42 height 7
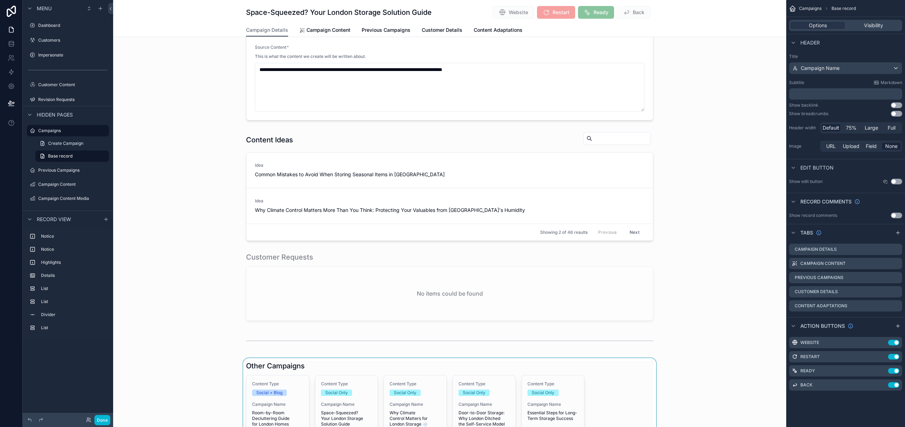
scroll to position [427, 0]
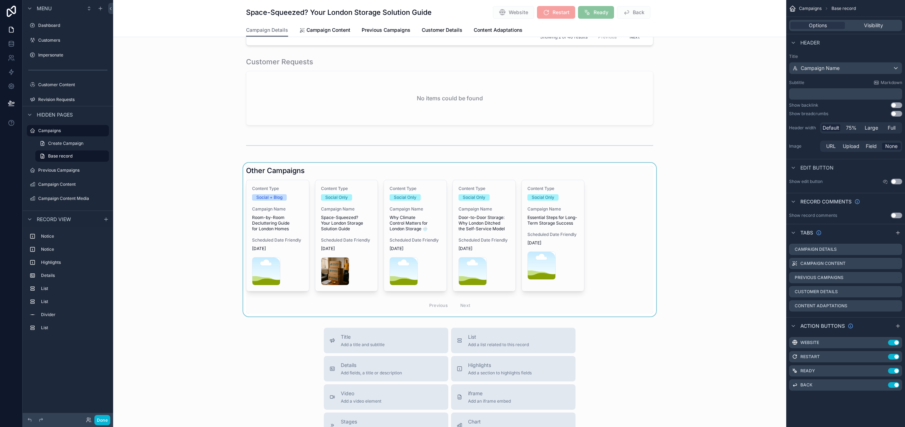
click at [636, 217] on div "scrollable content" at bounding box center [449, 240] width 673 height 154
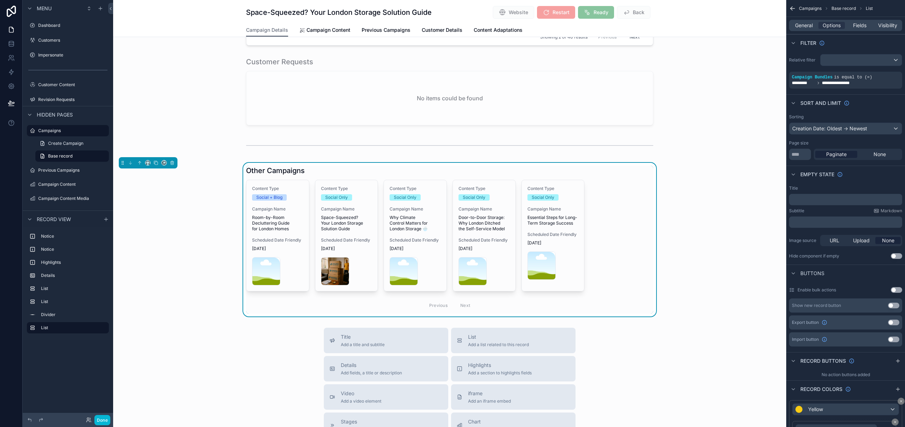
drag, startPoint x: 805, startPoint y: 26, endPoint x: 810, endPoint y: 34, distance: 8.7
click at [805, 26] on span "General" at bounding box center [804, 25] width 18 height 7
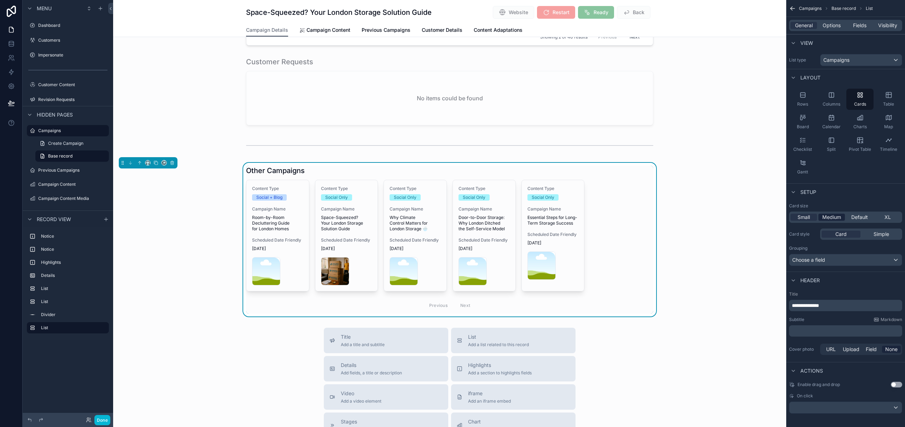
click at [838, 220] on span "Medium" at bounding box center [831, 217] width 19 height 7
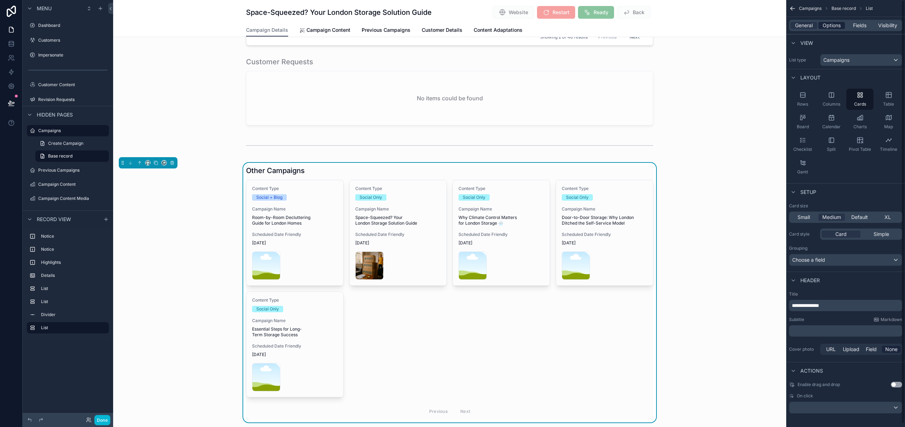
click at [836, 24] on span "Options" at bounding box center [832, 25] width 18 height 7
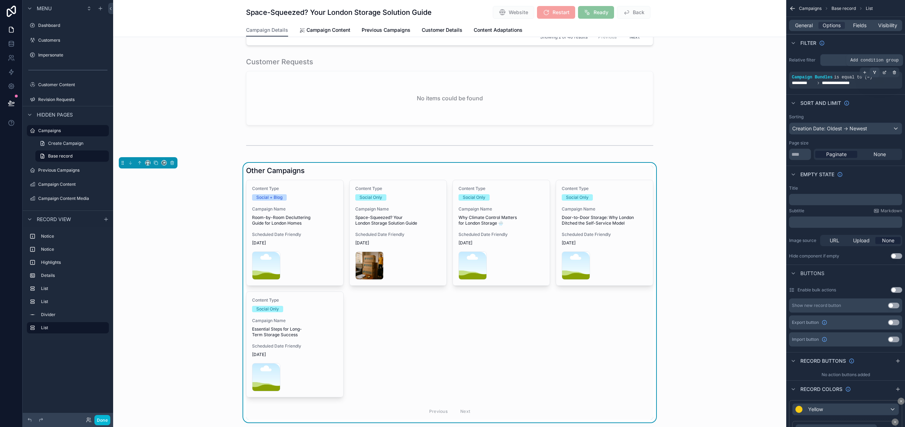
click at [875, 72] on icon "scrollable content" at bounding box center [875, 72] width 2 height 1
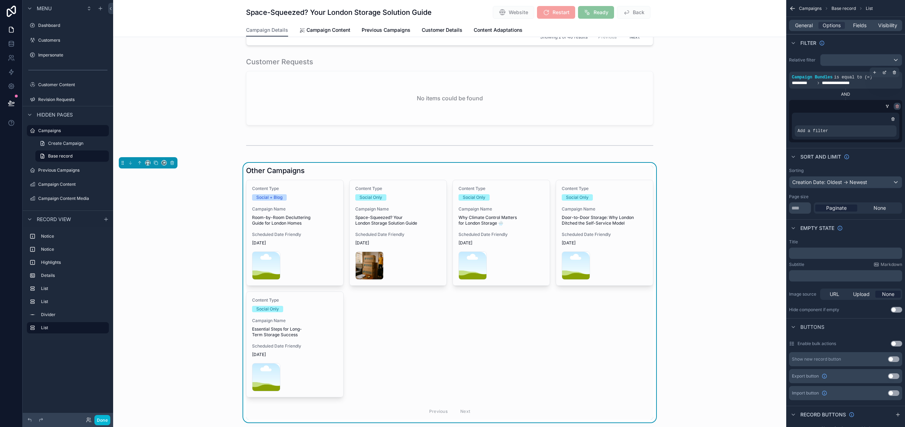
click at [895, 105] on icon "scrollable content" at bounding box center [897, 106] width 4 height 4
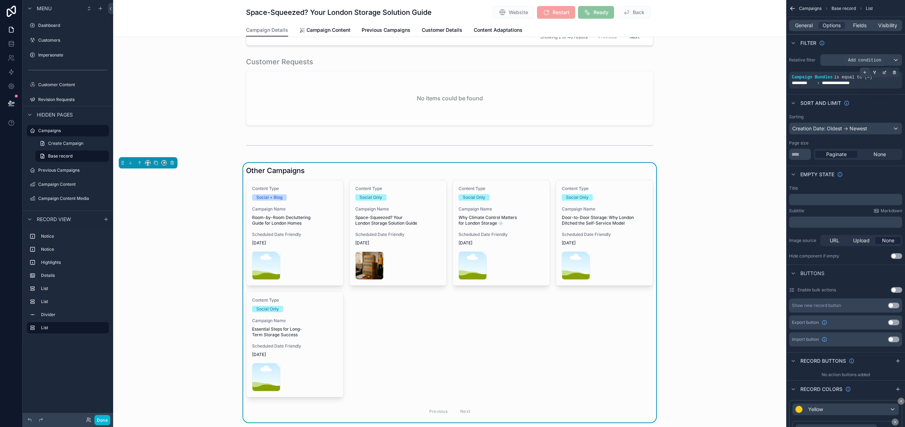
click at [866, 73] on icon "scrollable content" at bounding box center [865, 72] width 4 height 4
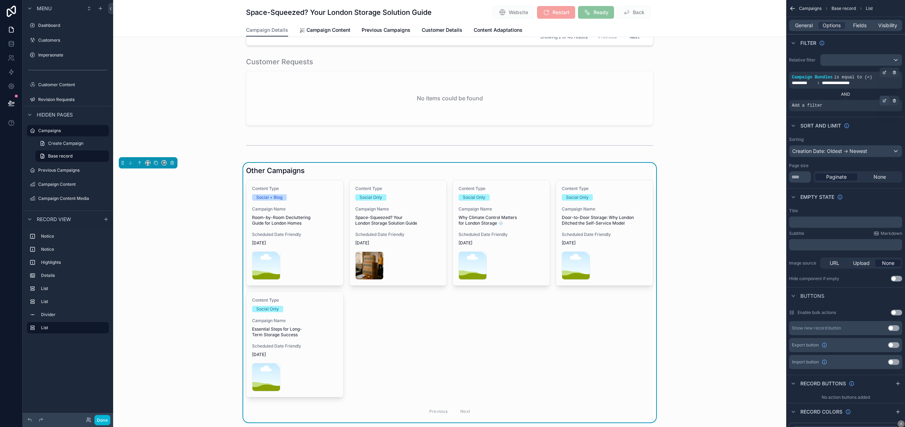
click at [885, 101] on icon "scrollable content" at bounding box center [885, 101] width 4 height 4
click at [719, 94] on span "Select a field" at bounding box center [718, 95] width 30 height 6
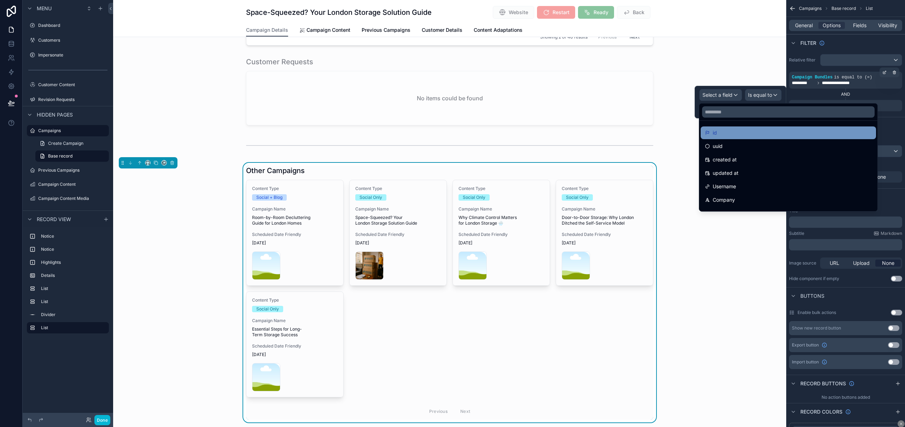
click at [728, 135] on div "id" at bounding box center [788, 133] width 167 height 8
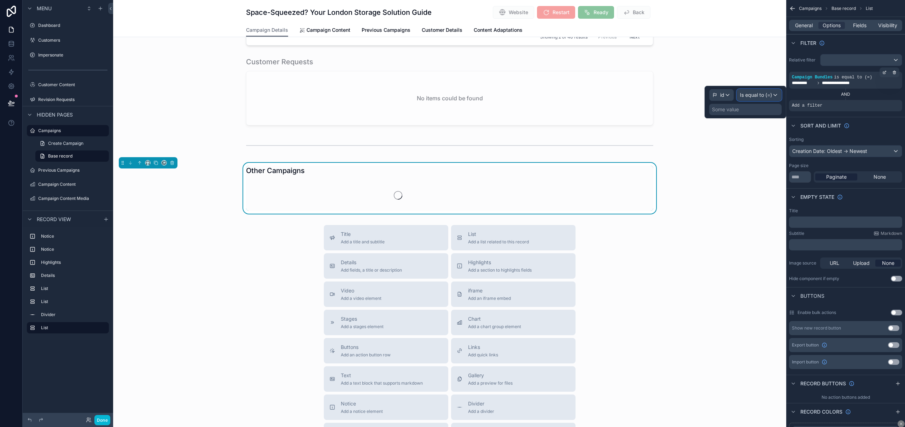
click at [762, 95] on span "Is equal to (=)" at bounding box center [756, 95] width 32 height 7
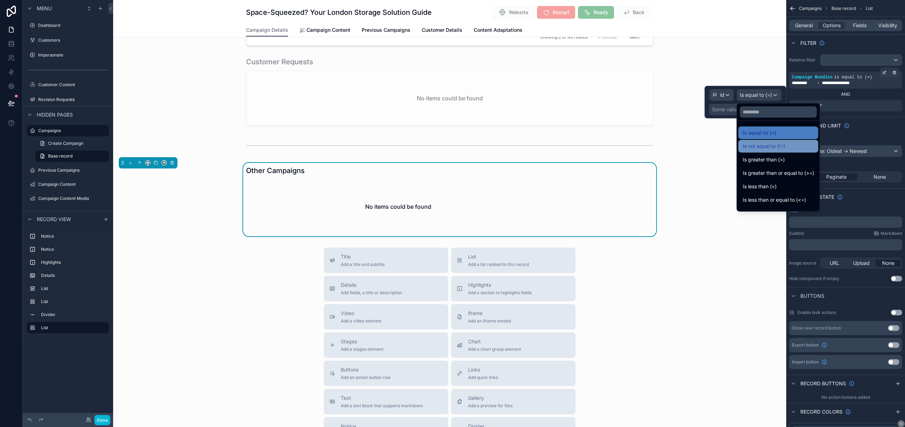
click at [783, 150] on span "Is not equal to (!=)" at bounding box center [764, 146] width 42 height 8
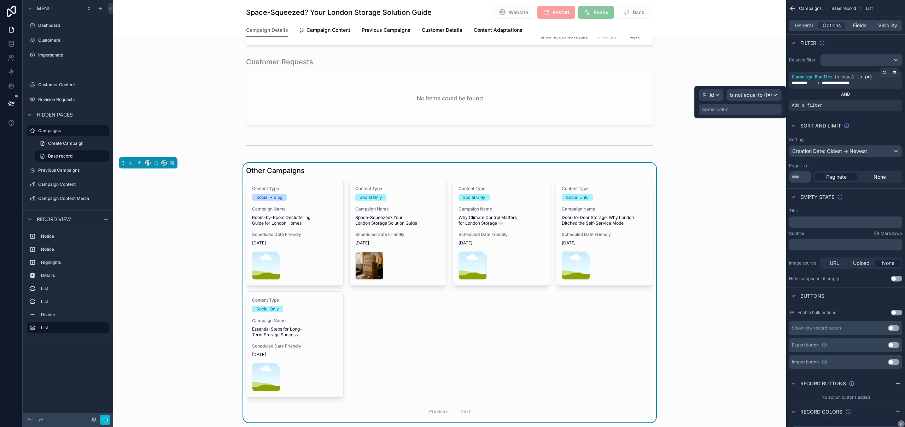
click at [737, 112] on div "Some value" at bounding box center [740, 109] width 83 height 11
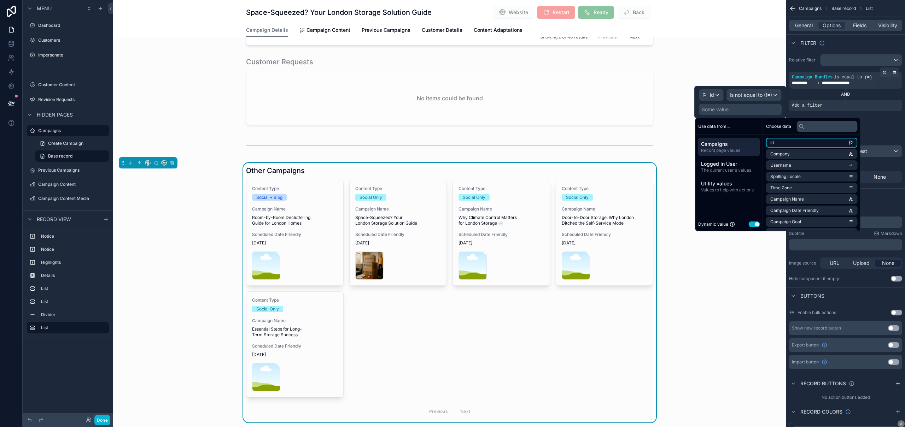
click at [796, 145] on li "id" at bounding box center [812, 143] width 92 height 10
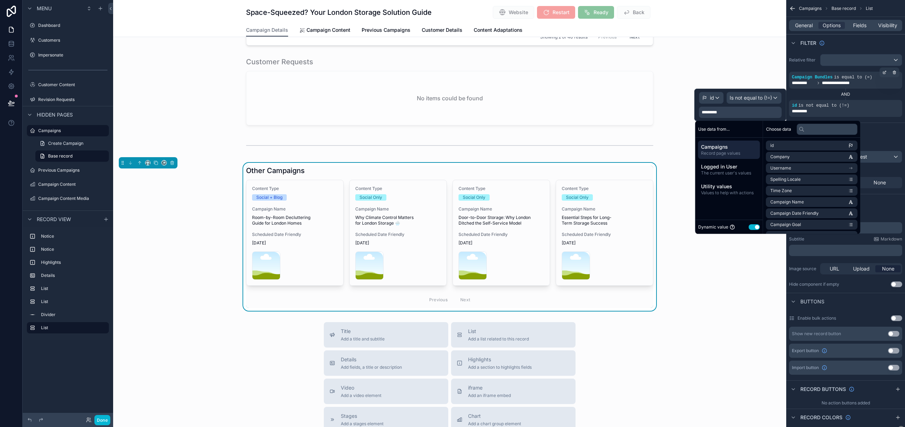
drag, startPoint x: 752, startPoint y: 277, endPoint x: 761, endPoint y: 276, distance: 8.9
click at [752, 278] on div "Other Campaigns Content Type Social + Blog Campaign Name Room-by-Room Declutter…" at bounding box center [449, 237] width 673 height 148
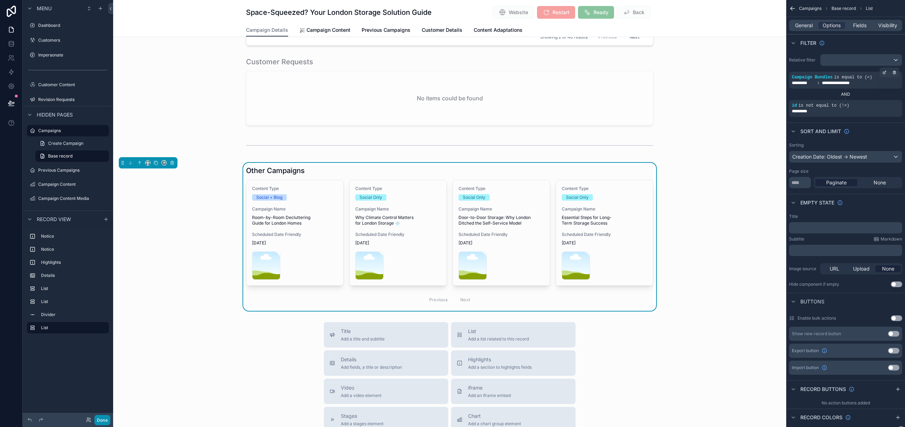
drag, startPoint x: 108, startPoint y: 420, endPoint x: 110, endPoint y: 407, distance: 13.3
click at [108, 420] on button "Done" at bounding box center [102, 420] width 16 height 10
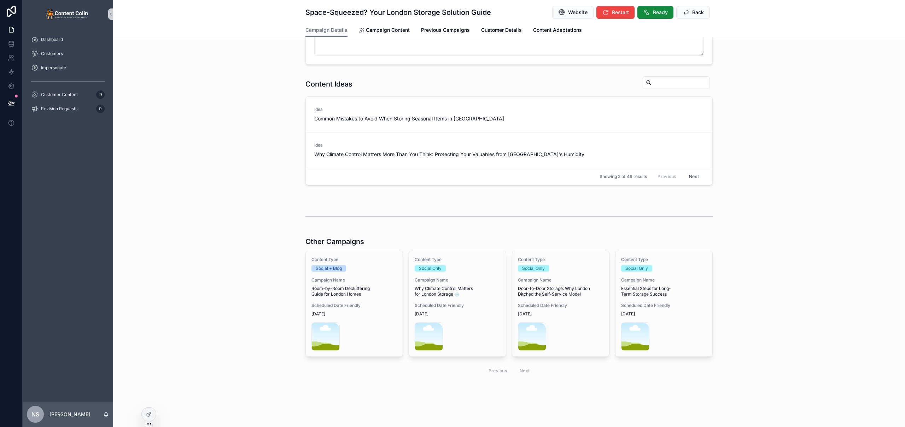
scroll to position [251, 0]
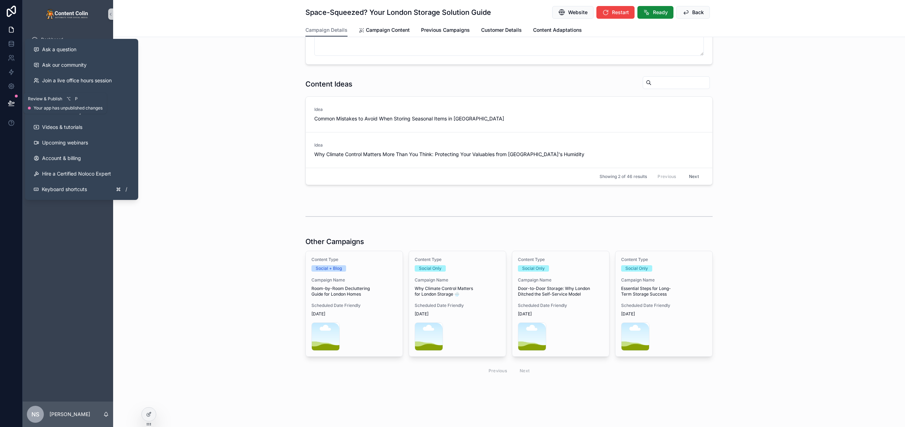
click at [10, 99] on button at bounding box center [12, 103] width 16 height 20
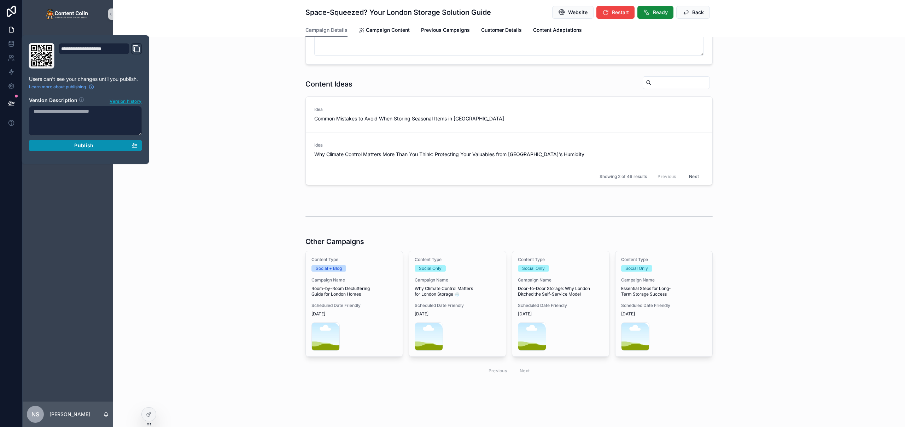
click at [92, 147] on span "Publish" at bounding box center [83, 145] width 19 height 6
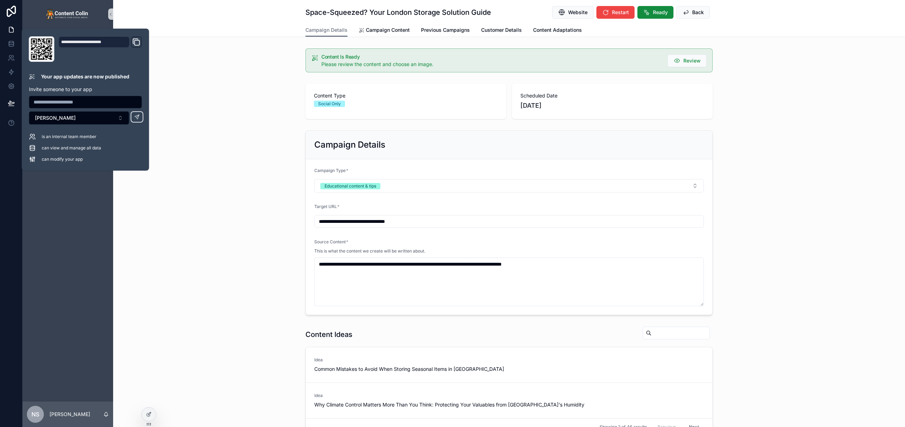
click at [279, 229] on div "**********" at bounding box center [509, 223] width 792 height 191
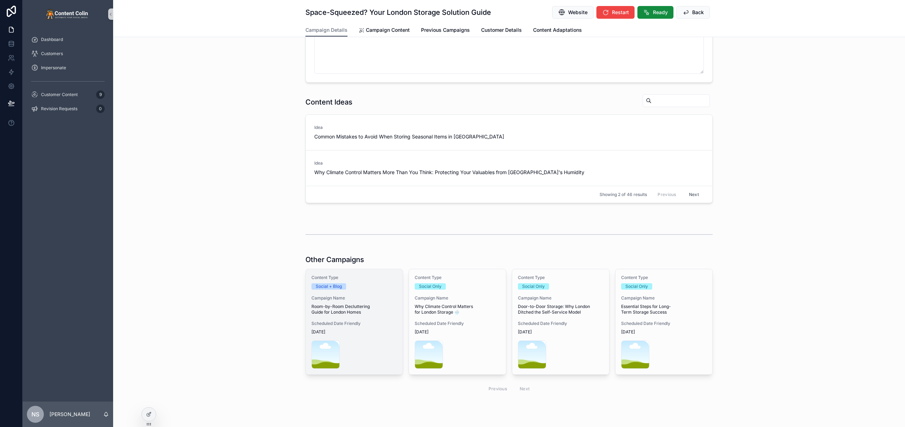
scroll to position [251, 0]
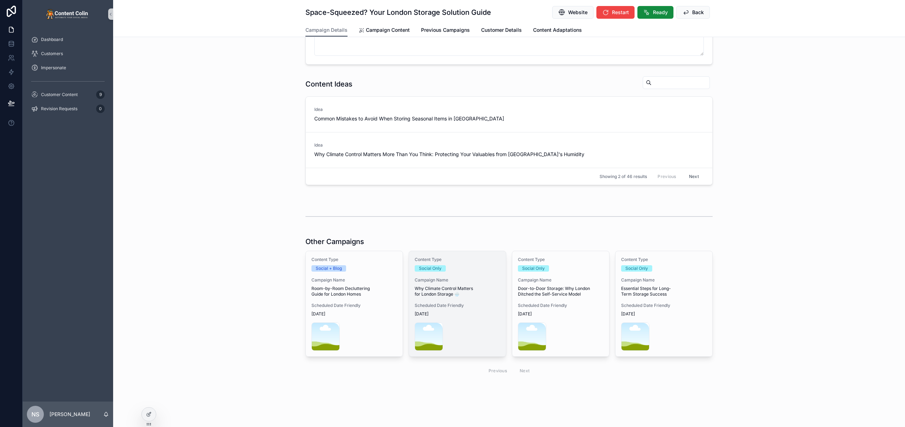
click at [450, 302] on div "Content Type Social Only Campaign Name Why Climate Control Matters for London S…" at bounding box center [457, 303] width 97 height 105
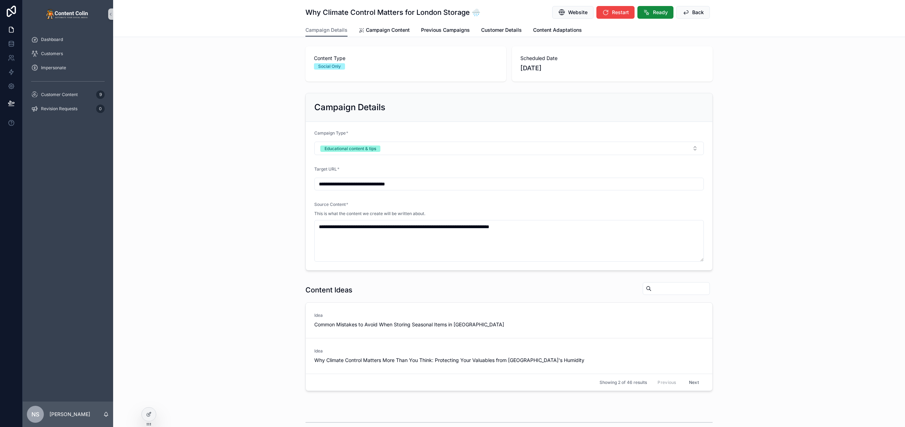
scroll to position [33, 0]
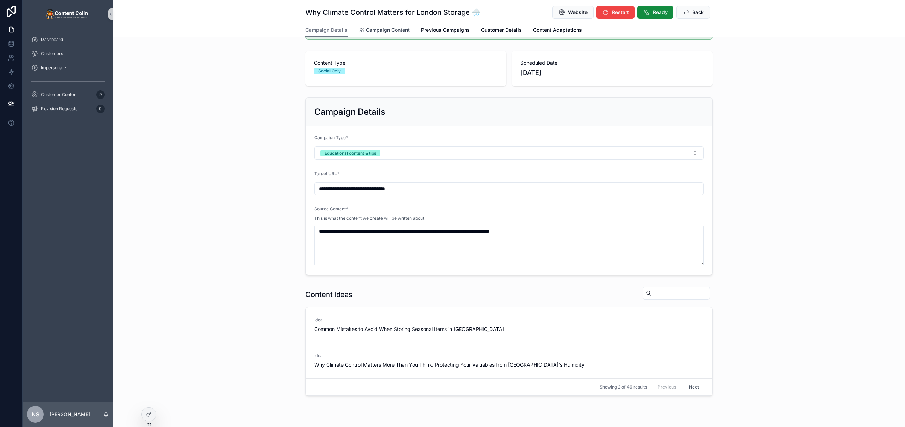
click at [394, 32] on span "Campaign Content" at bounding box center [388, 30] width 44 height 7
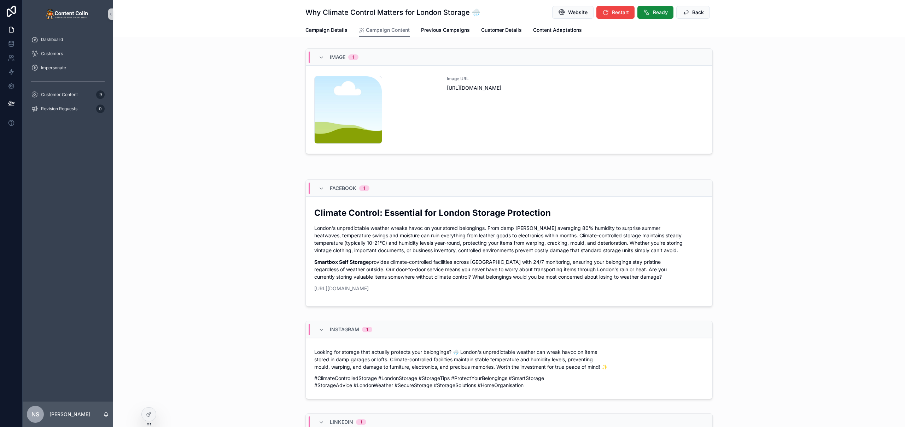
click at [493, 119] on div "Image URL [URL][DOMAIN_NAME]" at bounding box center [575, 110] width 257 height 68
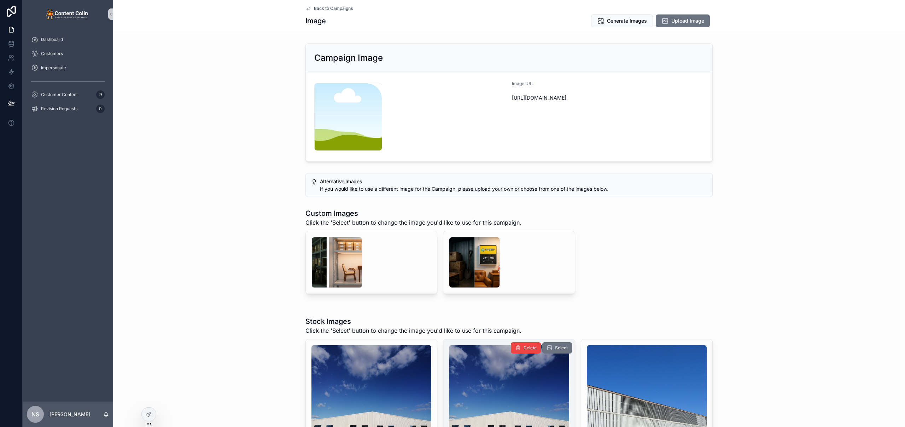
scroll to position [105, 0]
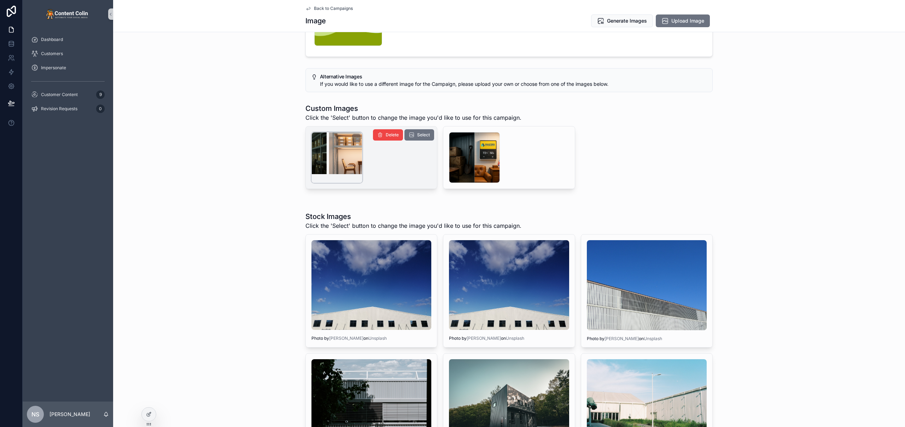
click at [353, 162] on div "scrollable content" at bounding box center [337, 157] width 51 height 51
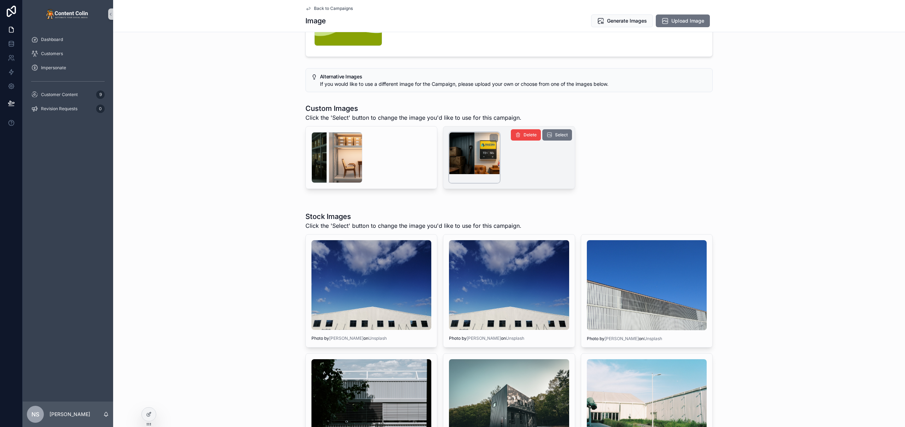
click at [480, 156] on div "scrollable content" at bounding box center [474, 157] width 51 height 51
click at [551, 136] on button "Select" at bounding box center [557, 134] width 30 height 11
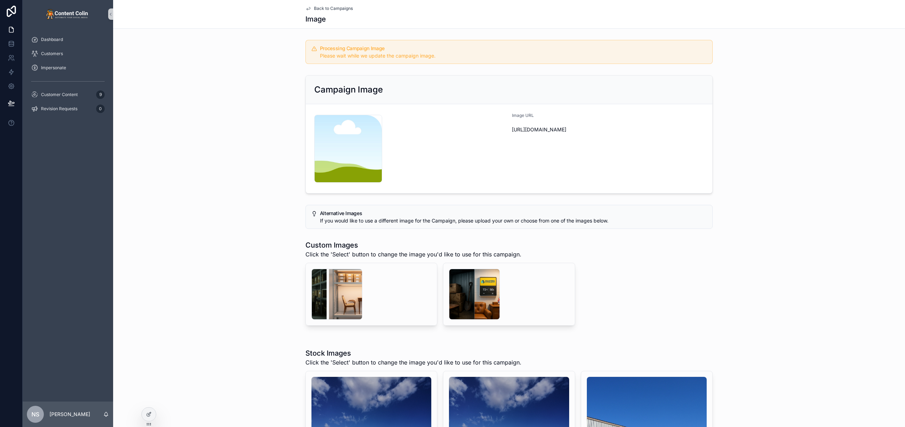
click at [333, 10] on span "Back to Campaigns" at bounding box center [333, 9] width 39 height 6
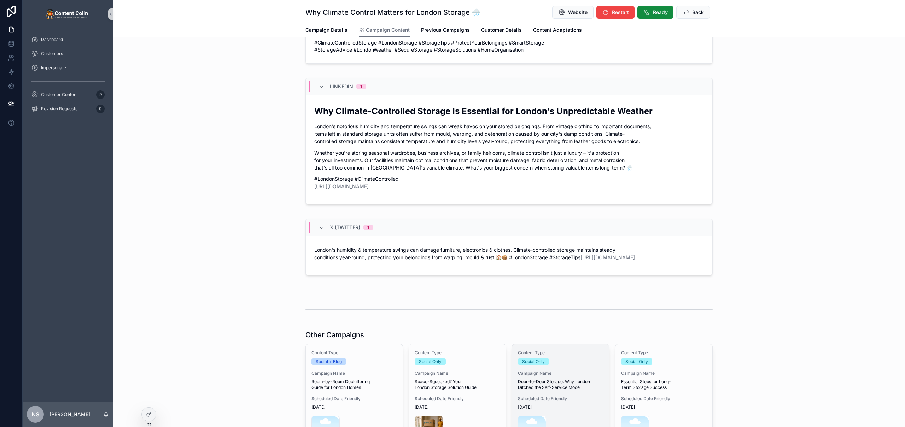
scroll to position [429, 0]
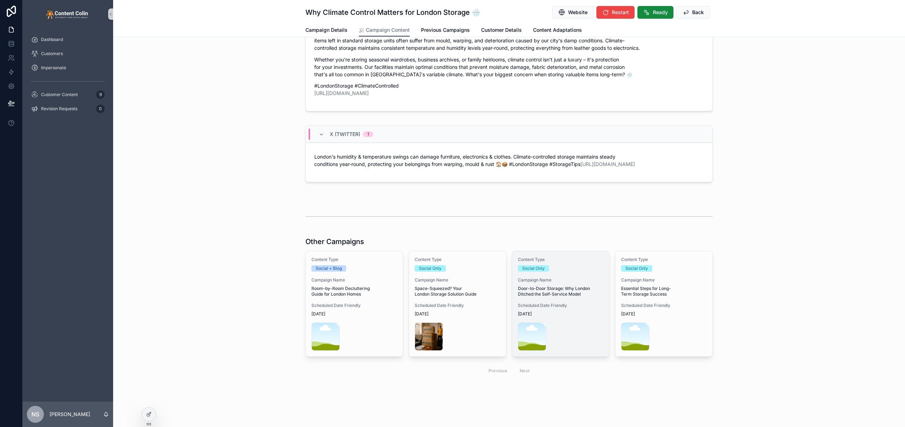
click at [582, 301] on div "Content Type Social Only Campaign Name Door-to-Door Storage: Why London Ditched…" at bounding box center [560, 303] width 97 height 105
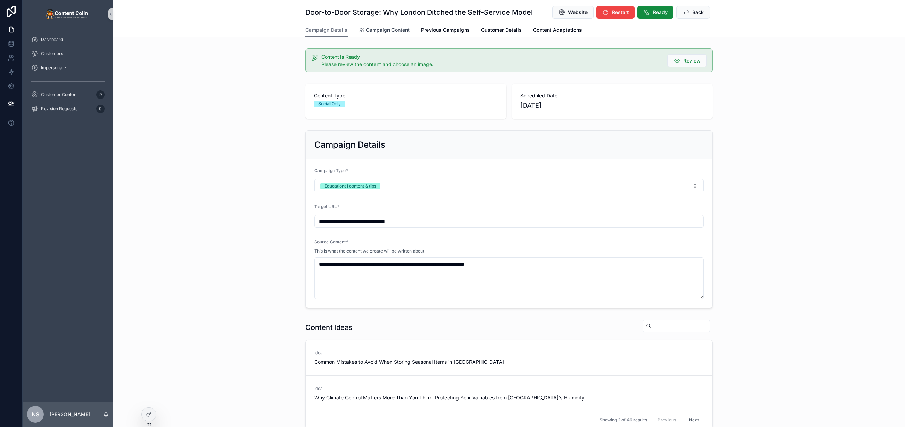
click at [399, 29] on span "Campaign Content" at bounding box center [388, 30] width 44 height 7
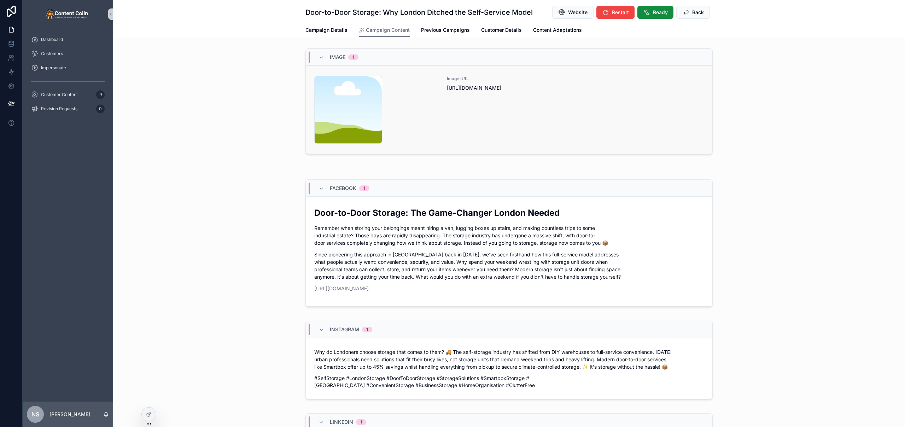
click at [546, 96] on div "Image URL [URL][DOMAIN_NAME]" at bounding box center [575, 110] width 257 height 68
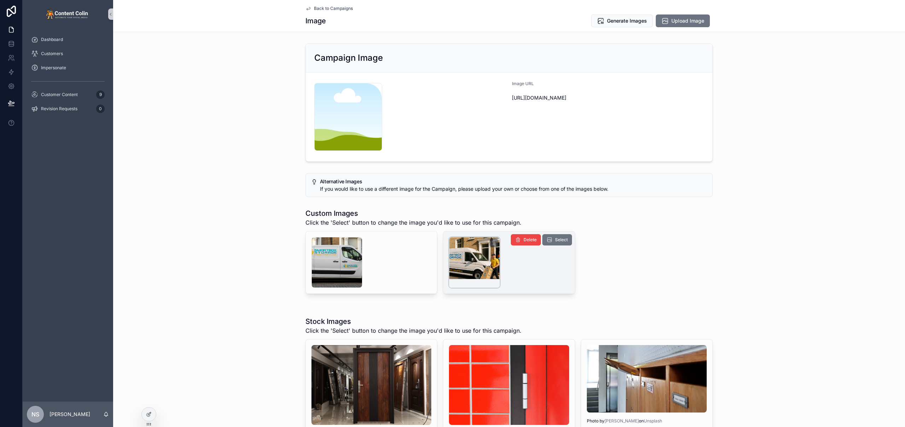
click at [464, 261] on div "scrollable content" at bounding box center [474, 262] width 51 height 51
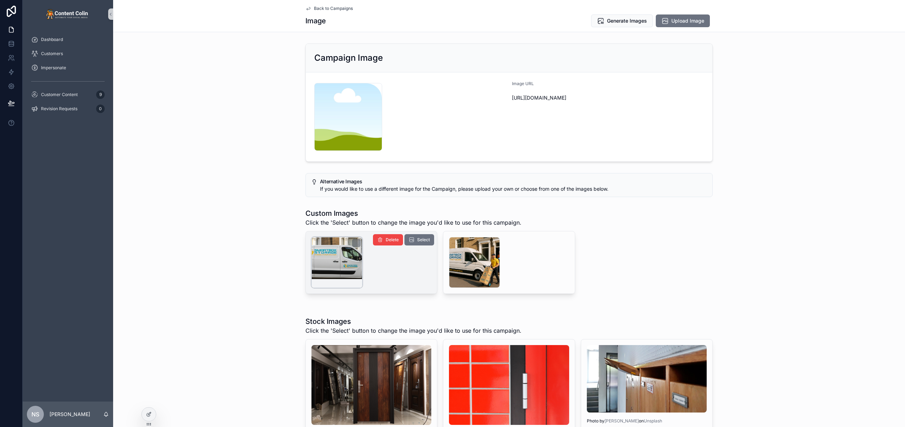
click at [322, 268] on div "scrollable content" at bounding box center [337, 262] width 51 height 51
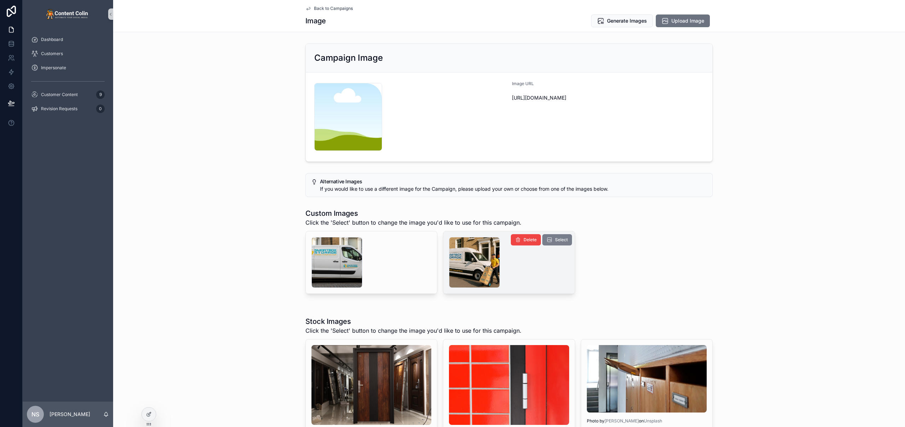
click at [565, 239] on button "Select" at bounding box center [557, 239] width 30 height 11
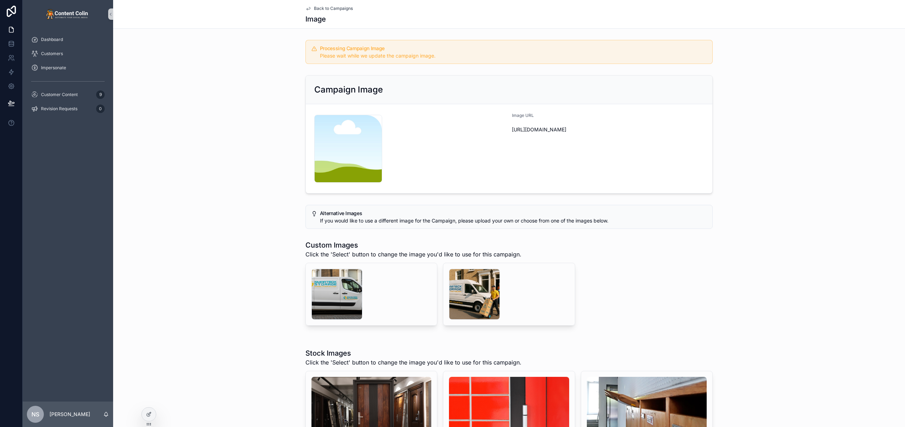
click at [317, 9] on span "Back to Campaigns" at bounding box center [333, 9] width 39 height 6
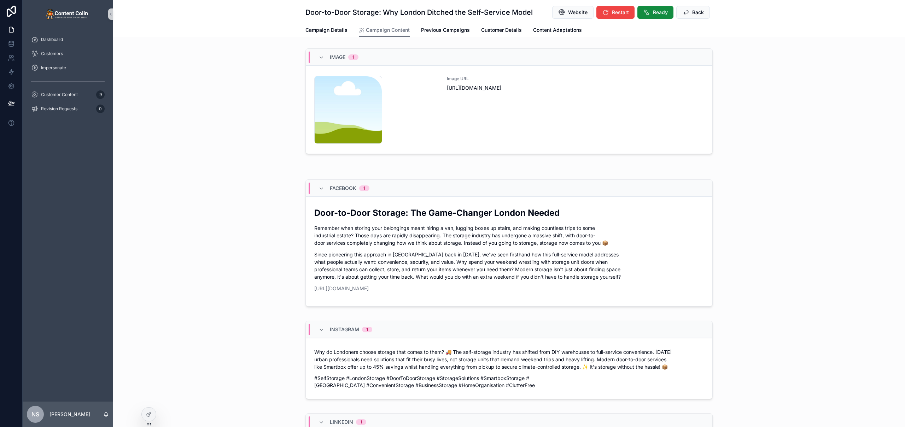
scroll to position [444, 0]
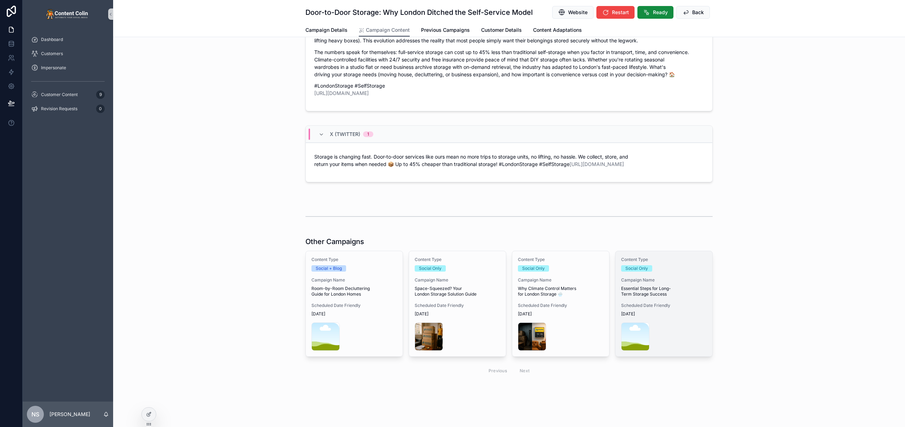
click at [651, 294] on span "Essential Steps for Long-Term Storage Success" at bounding box center [664, 291] width 86 height 11
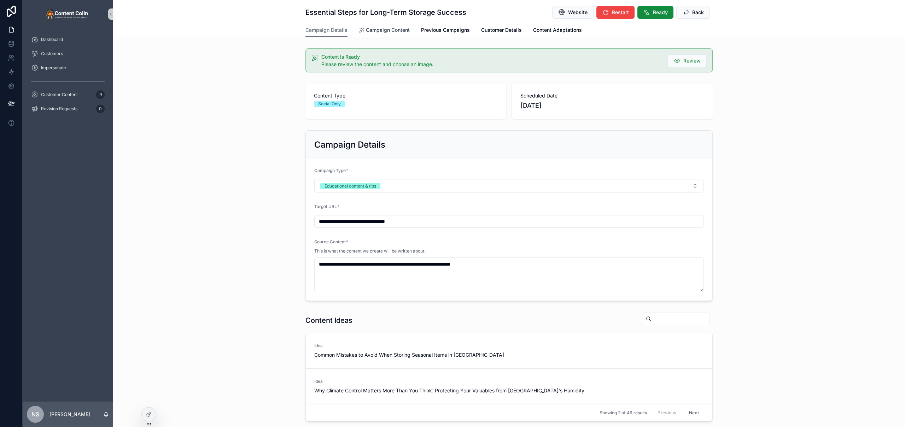
drag, startPoint x: 394, startPoint y: 33, endPoint x: 402, endPoint y: 36, distance: 9.4
click at [394, 33] on span "Campaign Content" at bounding box center [388, 30] width 44 height 7
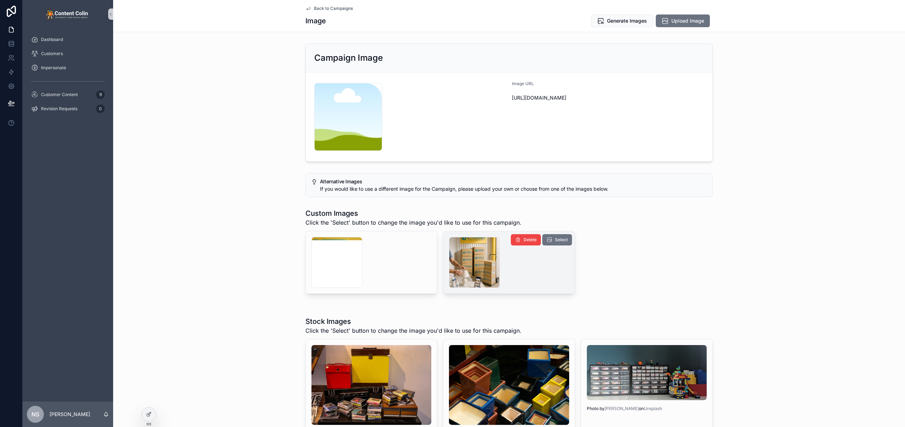
scroll to position [68, 0]
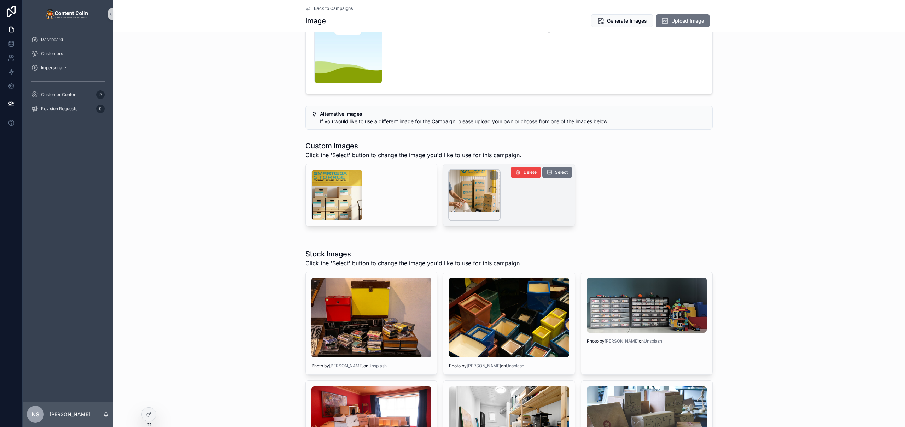
click at [466, 193] on div "scrollable content" at bounding box center [474, 195] width 51 height 51
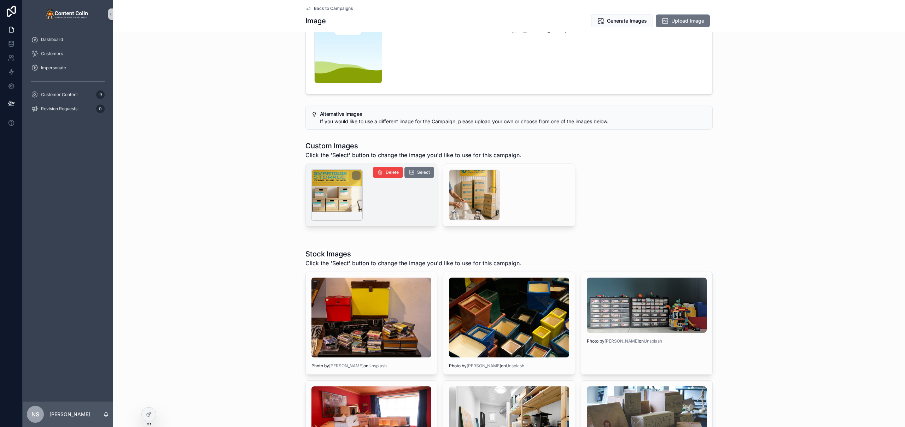
click at [326, 198] on div "scrollable content" at bounding box center [337, 195] width 51 height 51
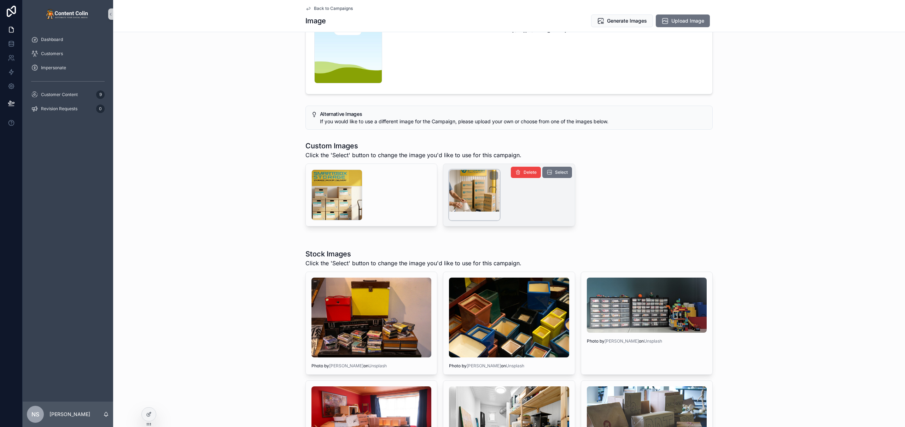
click at [482, 197] on div "scrollable content" at bounding box center [474, 195] width 51 height 51
click at [565, 175] on span "Select" at bounding box center [561, 173] width 13 height 6
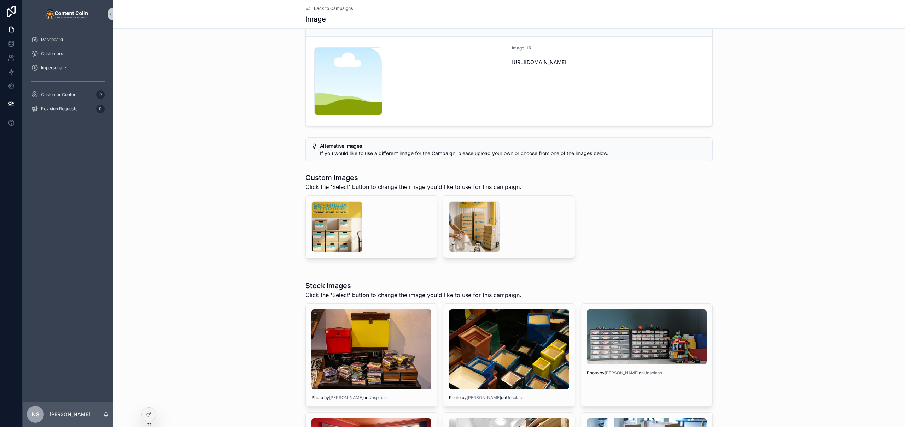
scroll to position [99, 0]
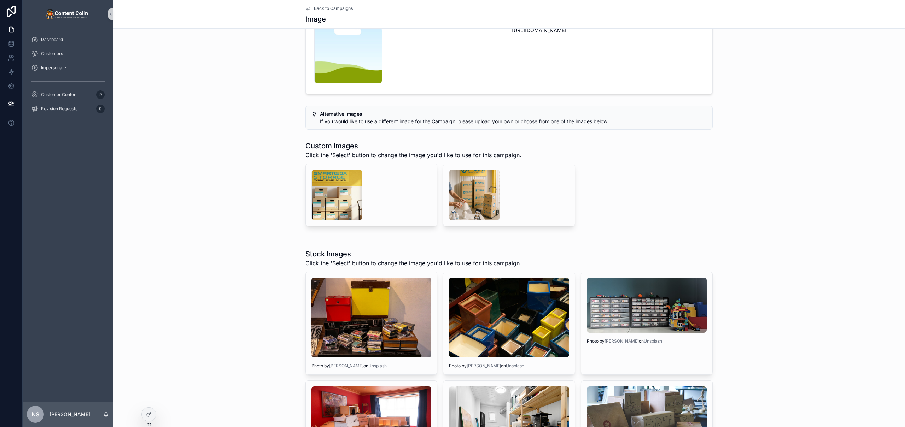
click at [336, 8] on span "Back to Campaigns" at bounding box center [333, 9] width 39 height 6
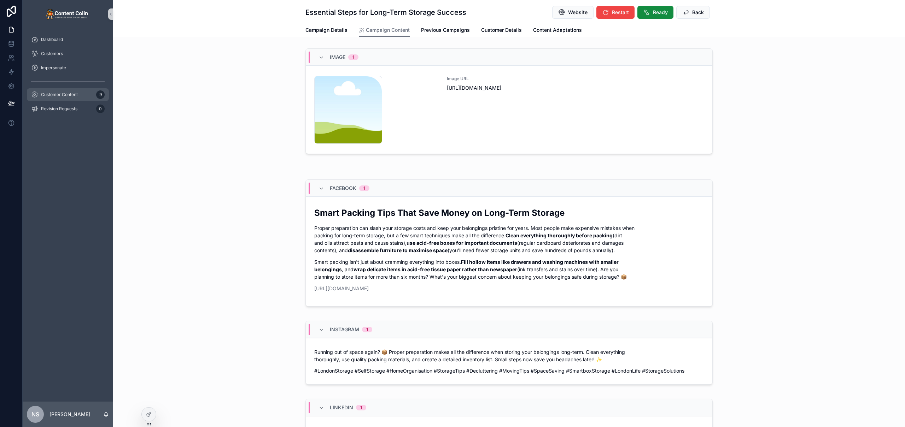
click at [81, 94] on div "Customer Content 9" at bounding box center [68, 94] width 74 height 11
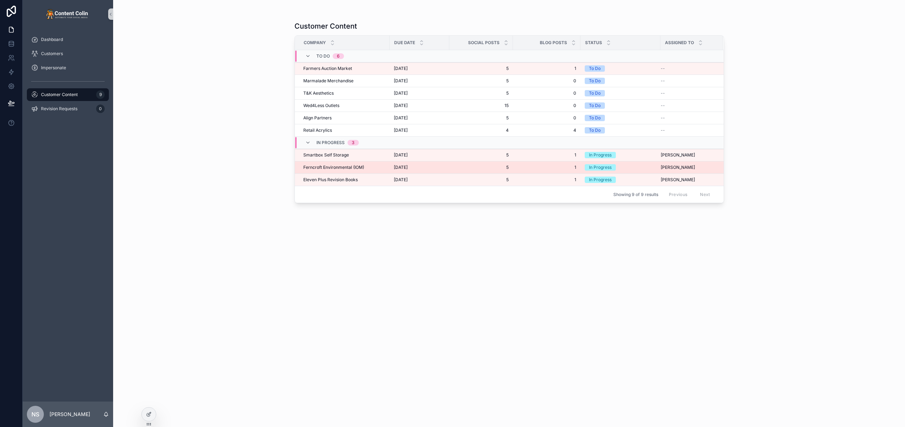
click at [352, 168] on span "Ferncroft Environmental (IOM)" at bounding box center [333, 168] width 61 height 6
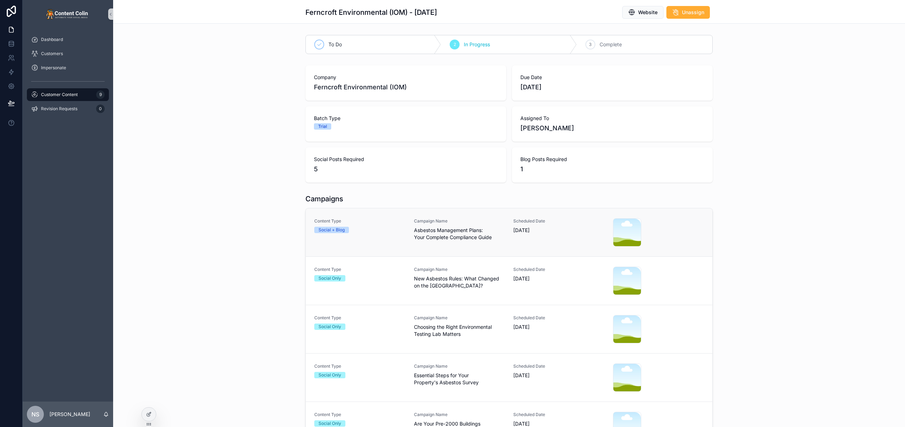
click at [420, 224] on span "Campaign Name" at bounding box center [459, 222] width 91 height 6
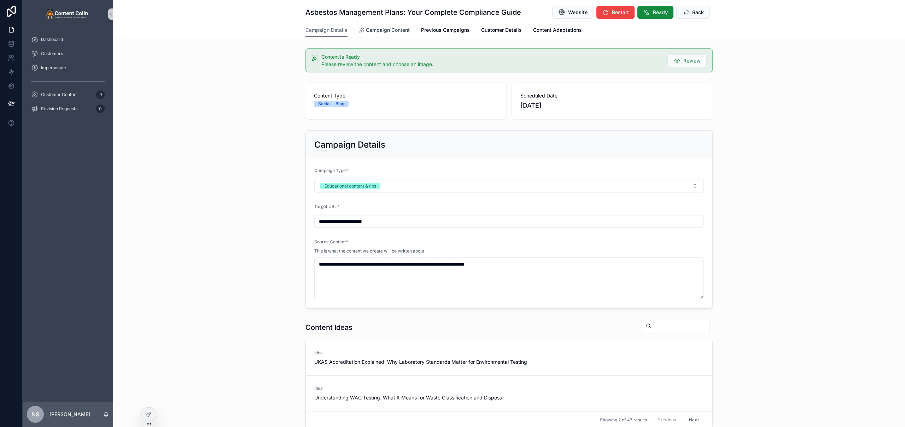
click at [391, 30] on span "Campaign Content" at bounding box center [388, 30] width 44 height 7
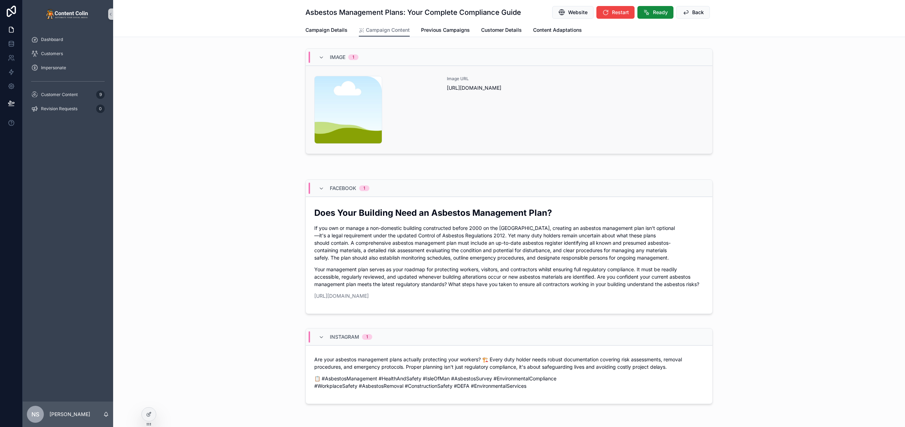
click at [475, 108] on div "Image URL [URL][DOMAIN_NAME]" at bounding box center [575, 110] width 257 height 68
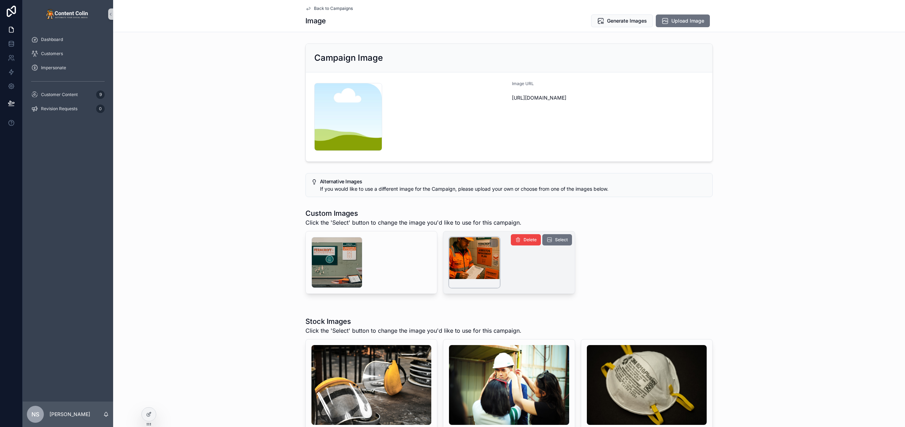
click at [470, 272] on div "scrollable content" at bounding box center [474, 262] width 51 height 51
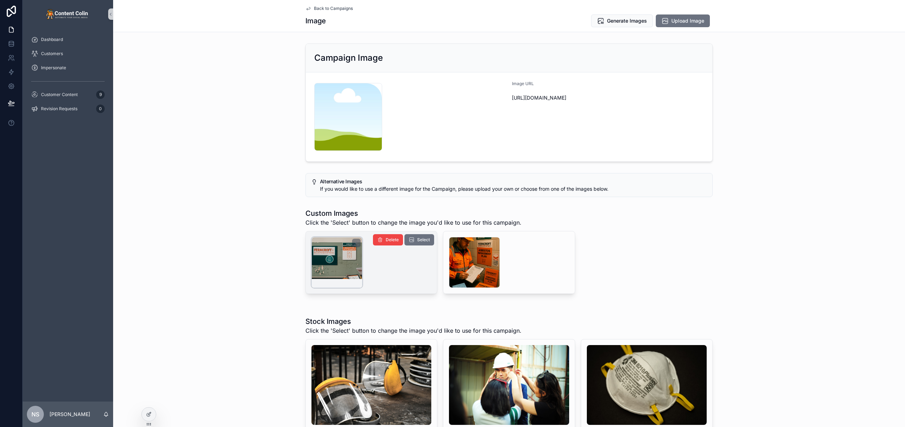
click at [339, 262] on div "scrollable content" at bounding box center [337, 262] width 51 height 51
click at [628, 22] on span "Generate Images" at bounding box center [627, 20] width 40 height 7
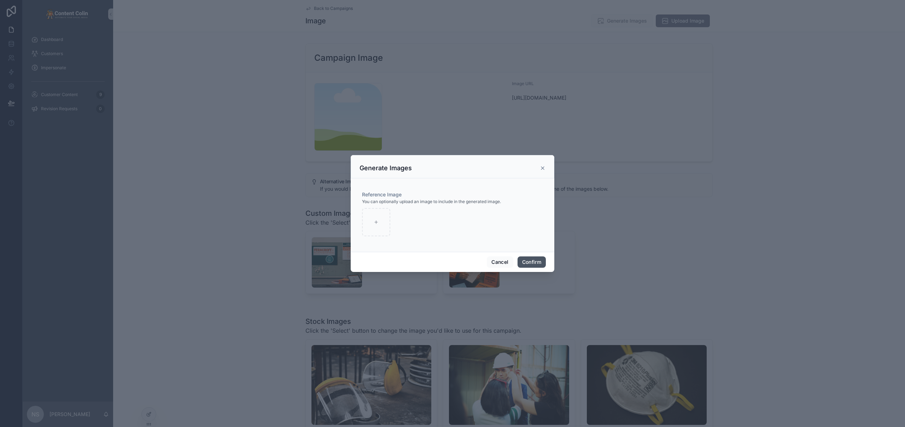
click at [531, 261] on button "Confirm" at bounding box center [532, 262] width 28 height 11
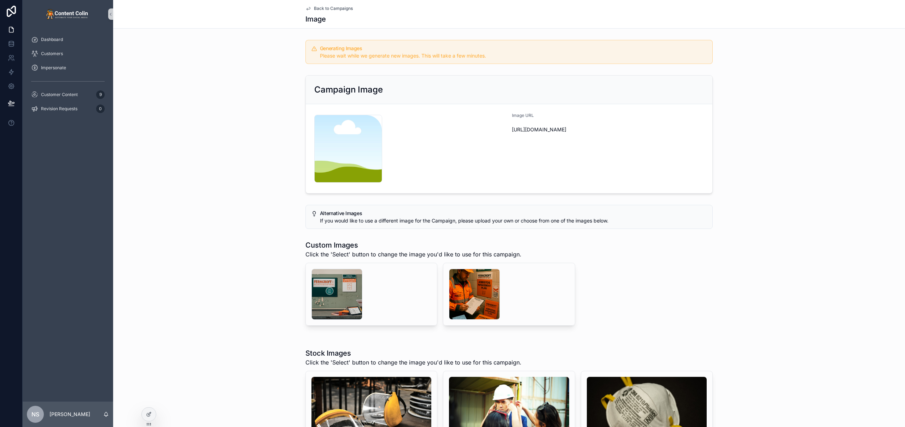
click at [334, 6] on span "Back to Campaigns" at bounding box center [333, 9] width 39 height 6
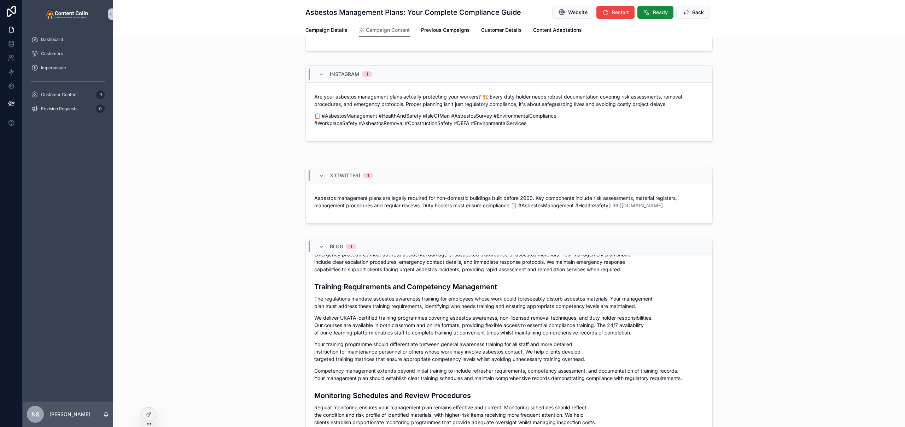
scroll to position [628, 0]
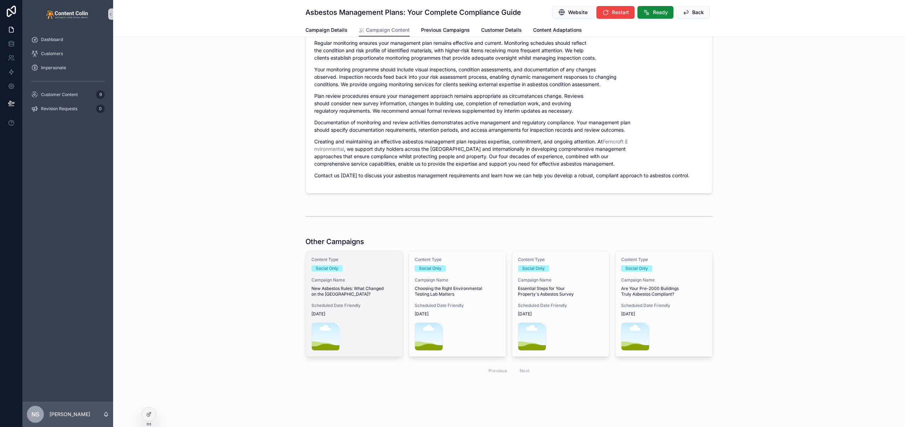
click at [367, 286] on span "New Asbestos Rules: What Changed on the [GEOGRAPHIC_DATA]?" at bounding box center [355, 291] width 86 height 11
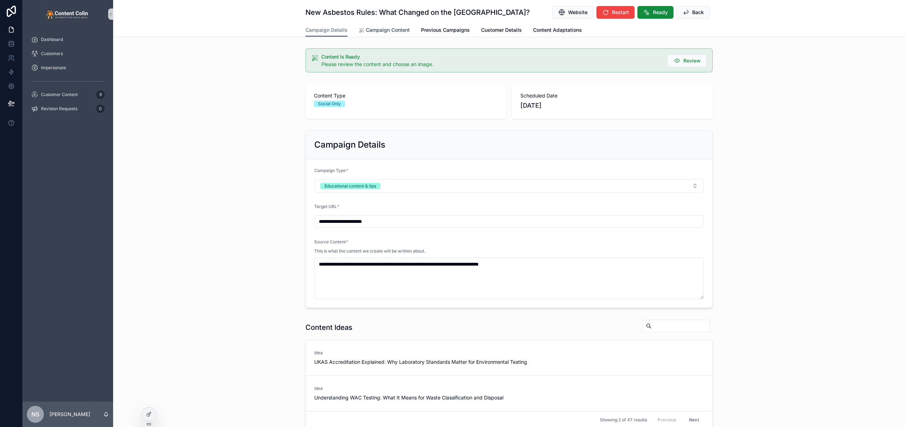
click at [384, 30] on span "Campaign Content" at bounding box center [388, 30] width 44 height 7
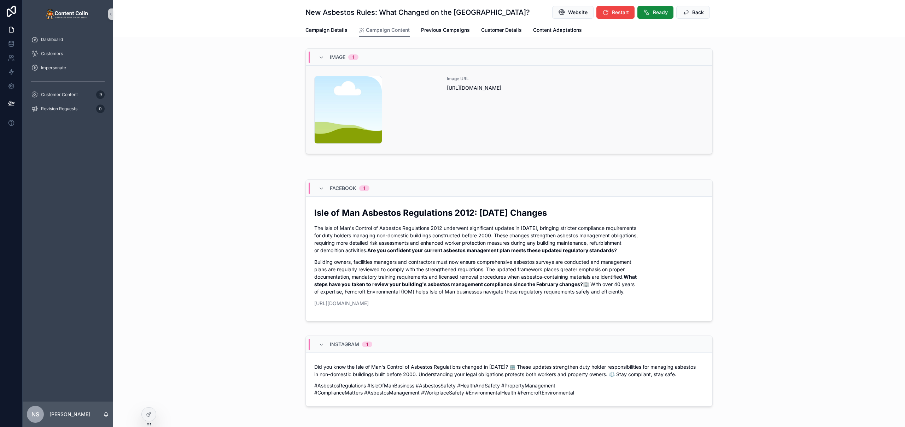
click at [499, 110] on div "Image URL [URL][DOMAIN_NAME]" at bounding box center [575, 110] width 257 height 68
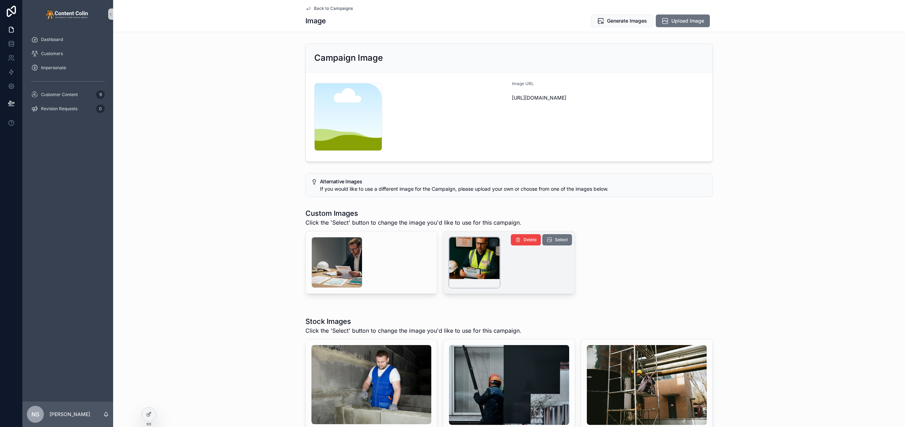
click at [473, 255] on div "scrollable content" at bounding box center [474, 262] width 51 height 51
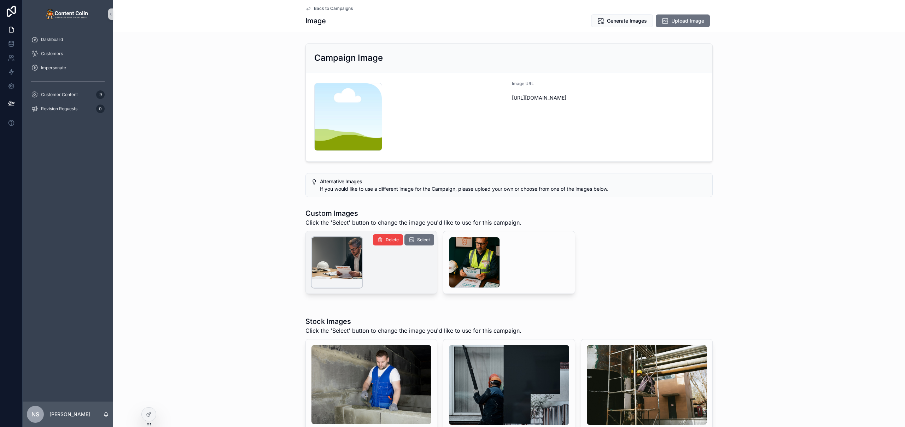
click at [331, 244] on div "scrollable content" at bounding box center [337, 262] width 51 height 51
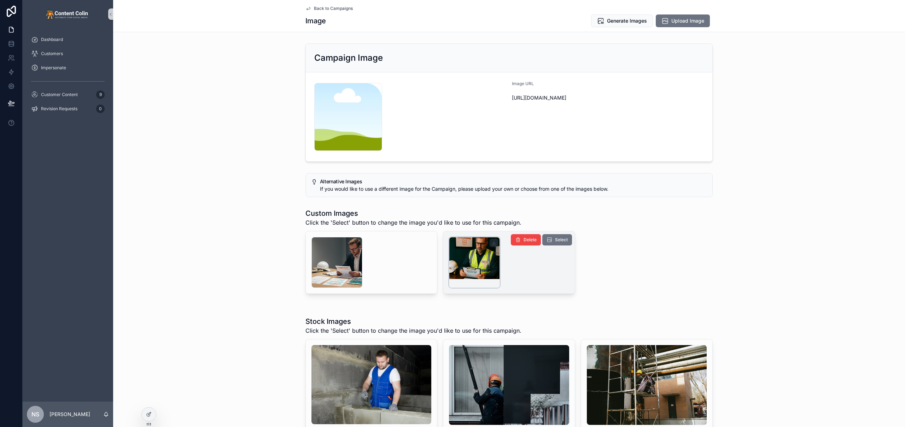
click at [464, 262] on div "scrollable content" at bounding box center [474, 262] width 51 height 51
click at [465, 258] on div "scrollable content" at bounding box center [474, 262] width 51 height 51
click at [621, 27] on div "Generate Images Upload Image" at bounding box center [649, 20] width 127 height 13
click at [624, 22] on span "Generate Images" at bounding box center [627, 20] width 40 height 7
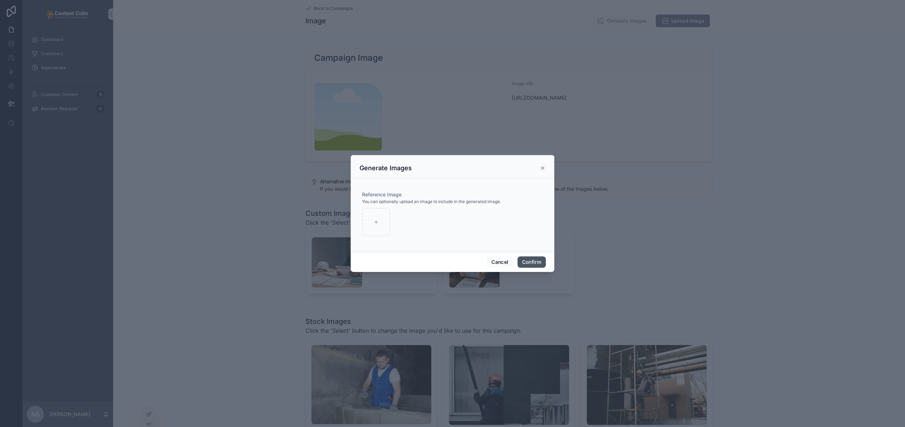
drag, startPoint x: 532, startPoint y: 261, endPoint x: 532, endPoint y: 245, distance: 15.9
click at [532, 262] on button "Confirm" at bounding box center [532, 262] width 28 height 11
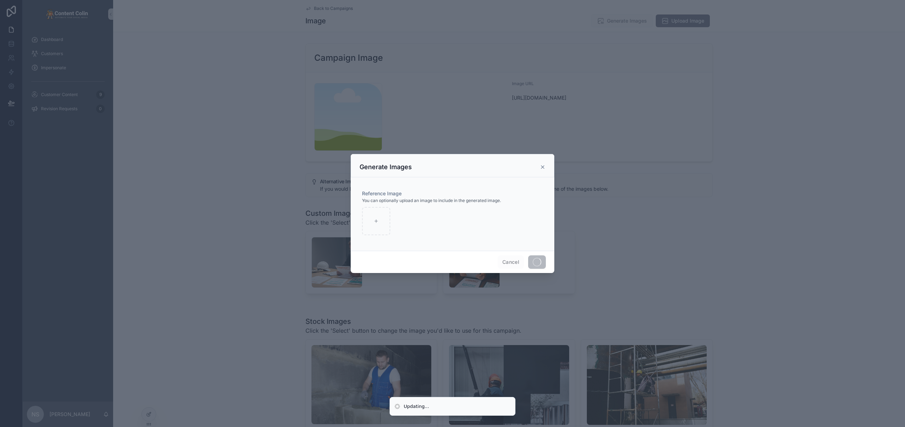
click at [315, 15] on div at bounding box center [452, 213] width 905 height 427
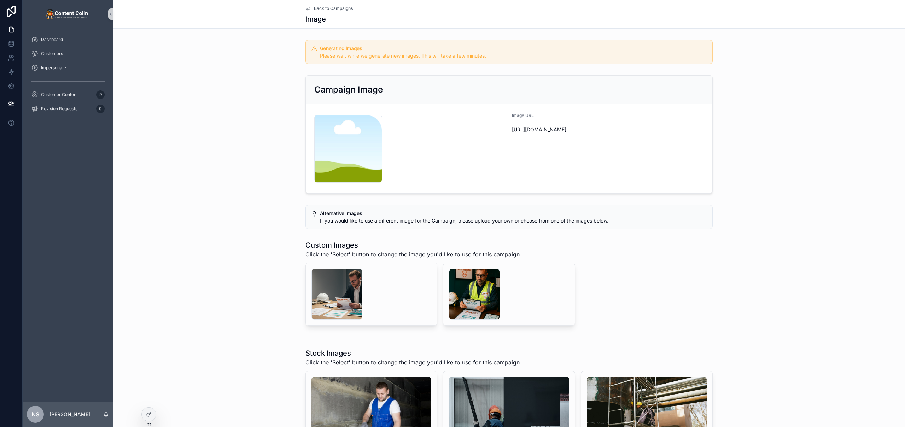
click at [334, 9] on span "Back to Campaigns" at bounding box center [333, 9] width 39 height 6
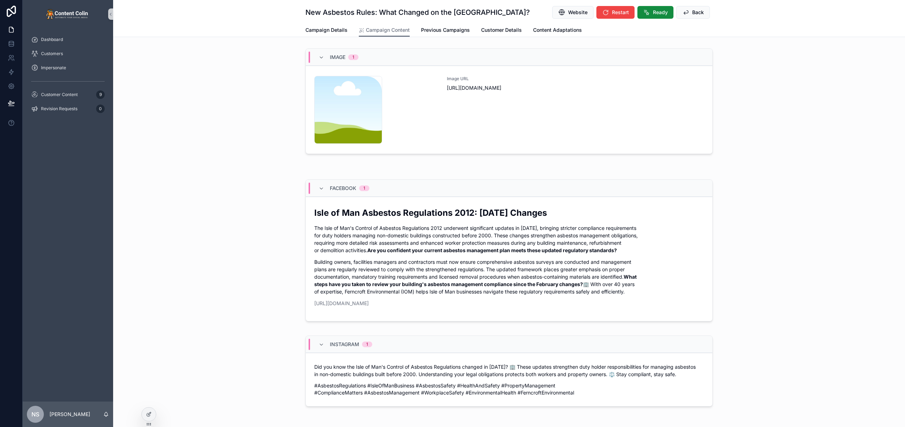
scroll to position [307, 0]
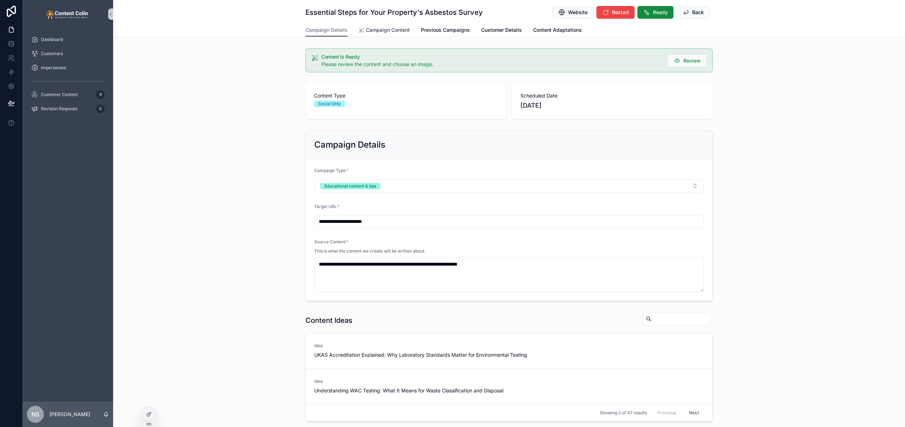
drag, startPoint x: 388, startPoint y: 29, endPoint x: 390, endPoint y: 31, distance: 3.8
click at [388, 29] on span "Campaign Content" at bounding box center [388, 30] width 44 height 7
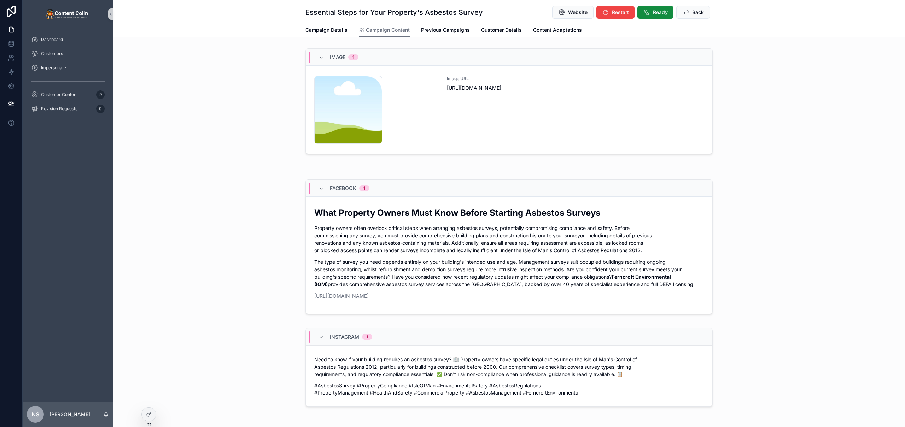
click at [501, 86] on span "[URL][DOMAIN_NAME]" at bounding box center [575, 88] width 257 height 7
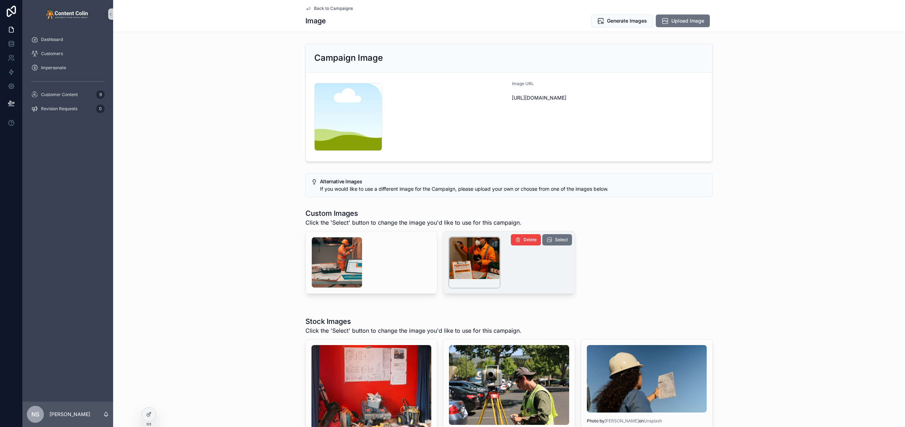
click at [478, 263] on div "scrollable content" at bounding box center [474, 262] width 51 height 51
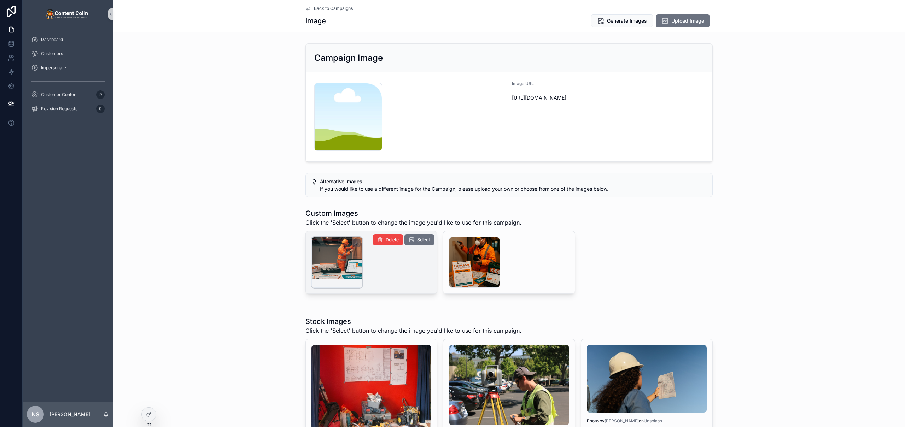
click at [343, 267] on div "scrollable content" at bounding box center [337, 262] width 51 height 51
click at [623, 19] on span "Generate Images" at bounding box center [627, 20] width 40 height 7
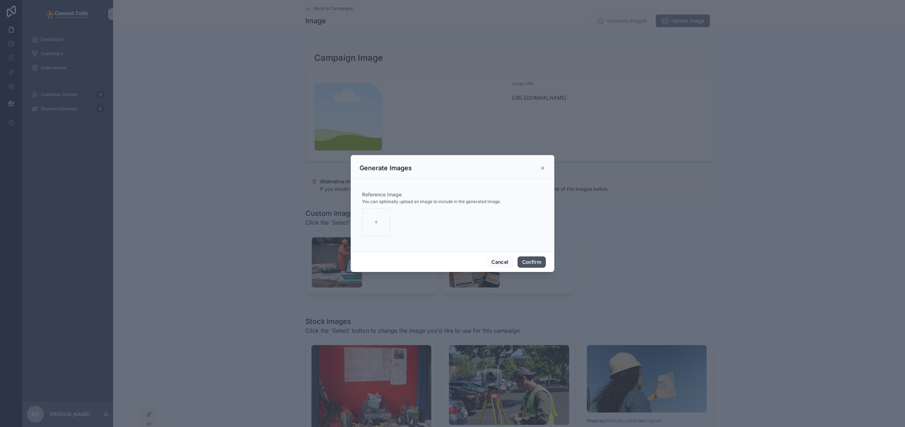
click at [529, 260] on button "Confirm" at bounding box center [532, 262] width 28 height 11
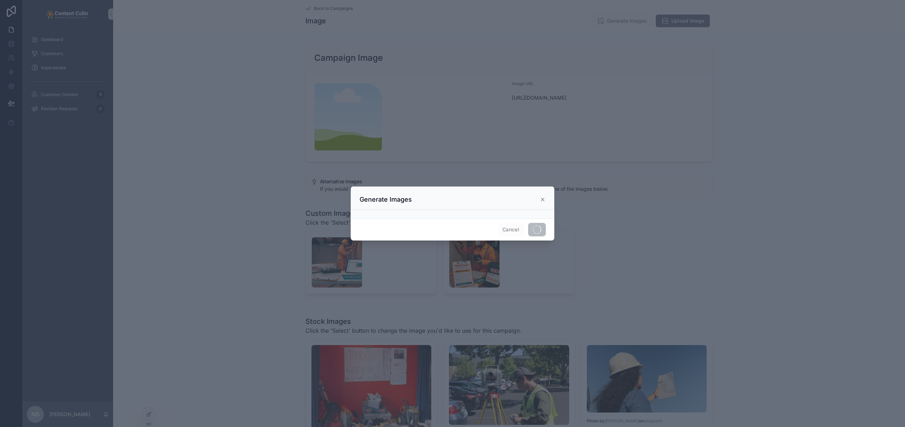
click at [328, 12] on div at bounding box center [452, 213] width 905 height 427
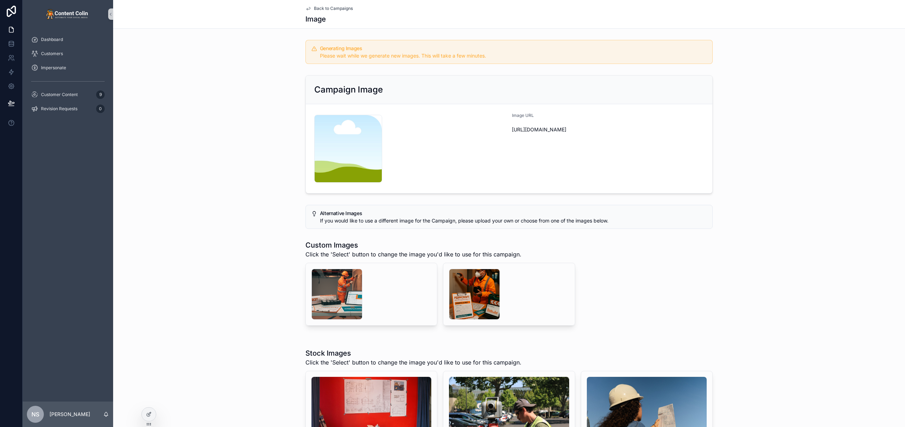
click at [338, 8] on span "Back to Campaigns" at bounding box center [333, 9] width 39 height 6
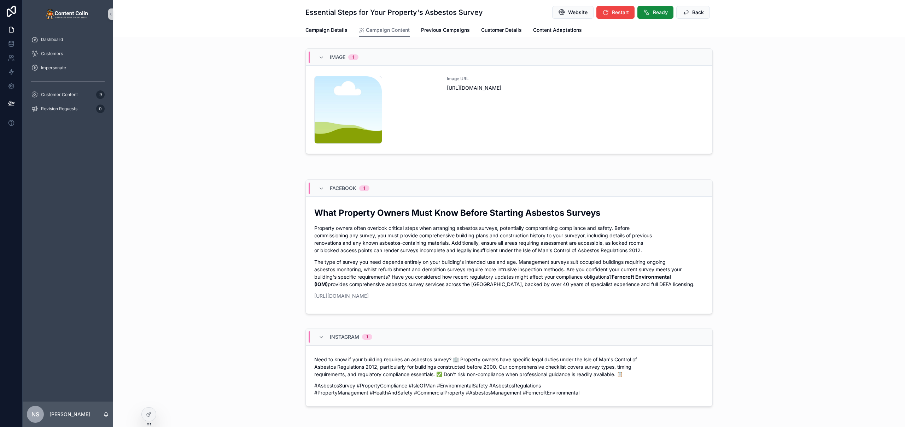
scroll to position [307, 0]
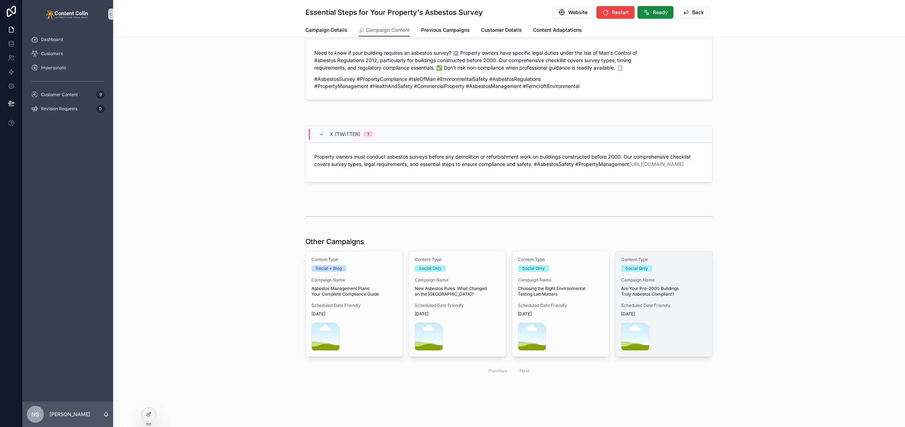
click at [664, 285] on div "Campaign Name Are Your Pre-2000 Buildings Truly Asbestos Compliant?" at bounding box center [664, 288] width 86 height 20
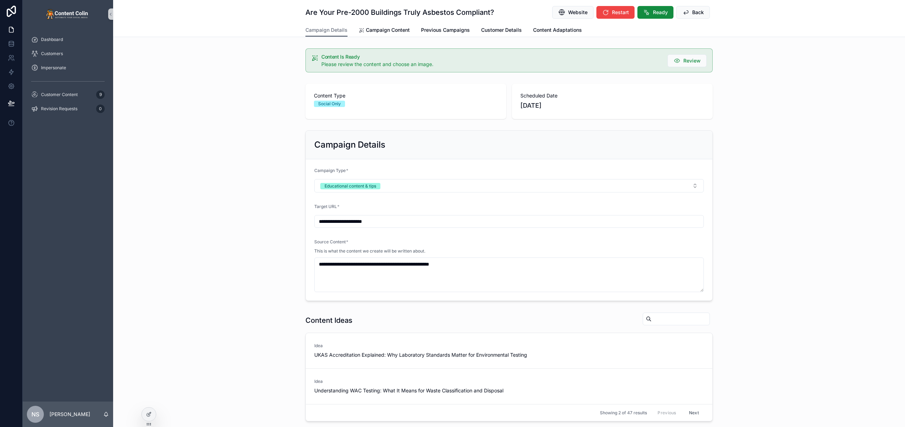
click at [390, 37] on div "**********" at bounding box center [509, 332] width 792 height 664
click at [393, 30] on span "Campaign Content" at bounding box center [388, 30] width 44 height 7
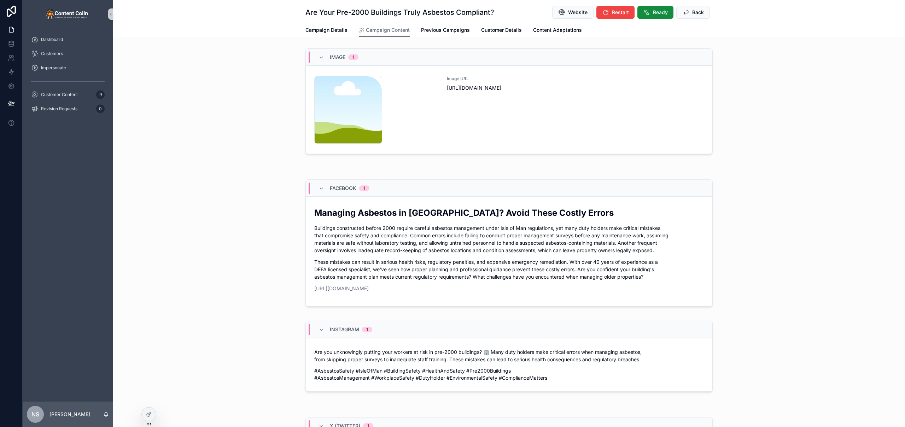
click at [584, 89] on span "[URL][DOMAIN_NAME]" at bounding box center [575, 88] width 257 height 7
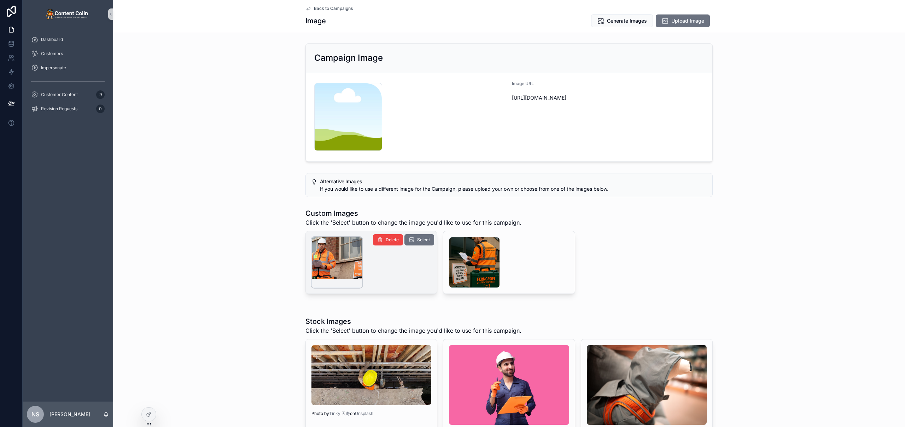
click at [350, 270] on div "scrollable content" at bounding box center [337, 262] width 51 height 51
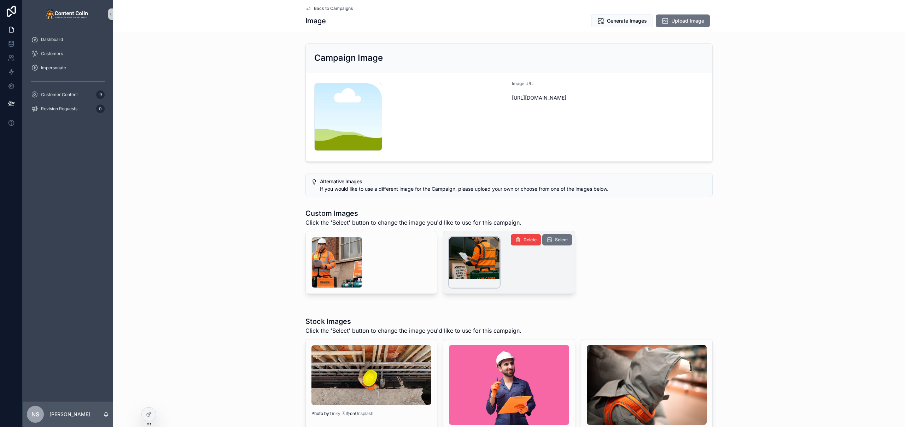
click at [466, 258] on div "scrollable content" at bounding box center [474, 262] width 51 height 51
click at [559, 241] on span "Select" at bounding box center [561, 240] width 13 height 6
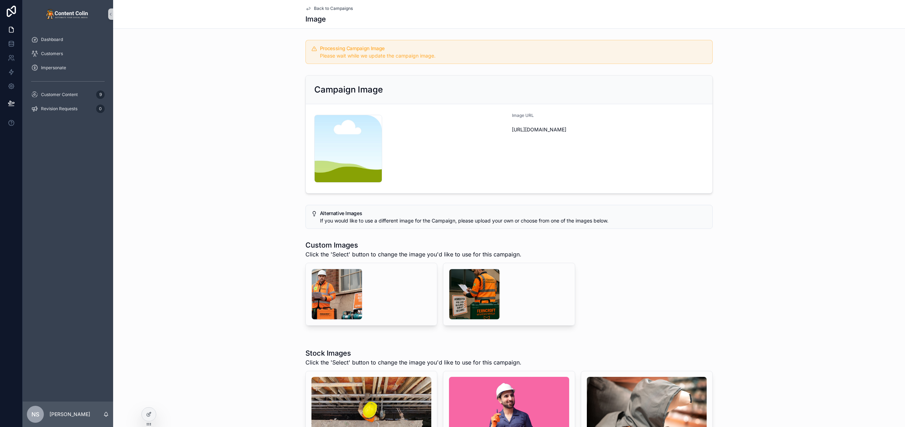
click at [329, 8] on span "Back to Campaigns" at bounding box center [333, 9] width 39 height 6
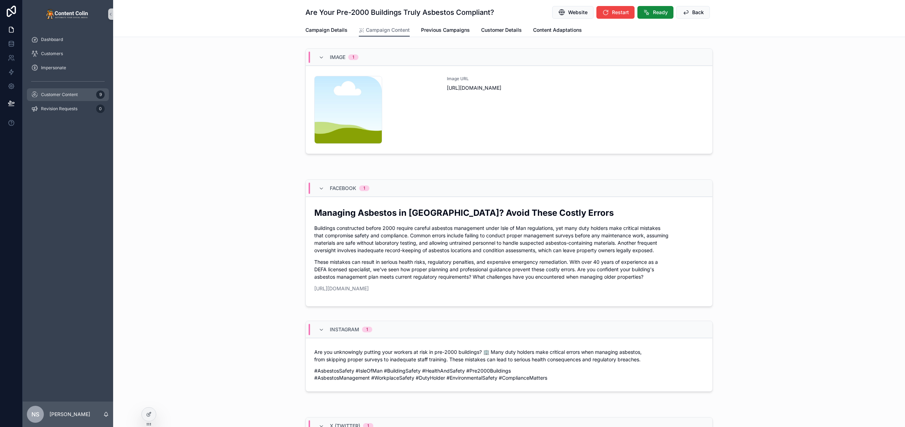
drag, startPoint x: 51, startPoint y: 99, endPoint x: 56, endPoint y: 98, distance: 5.0
click at [51, 99] on div "Customer Content 9" at bounding box center [68, 94] width 74 height 11
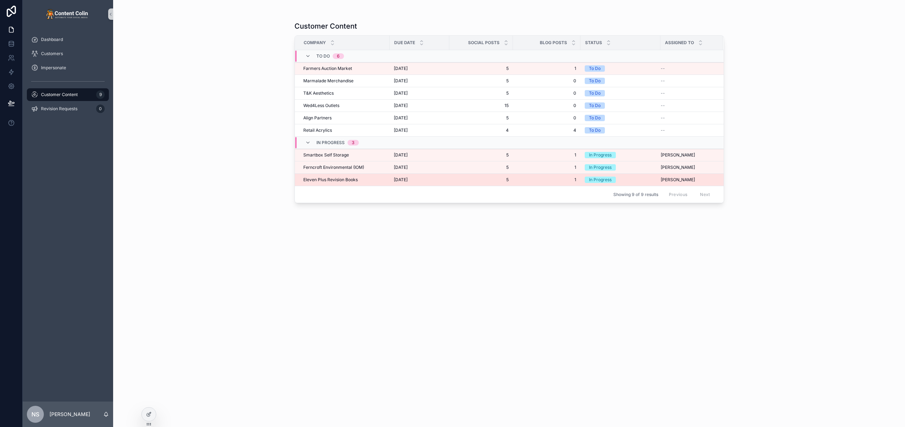
click at [331, 184] on td "Eleven Plus Revision Books Eleven Plus Revision Books" at bounding box center [342, 180] width 95 height 12
click at [333, 179] on span "Eleven Plus Revision Books" at bounding box center [330, 180] width 54 height 6
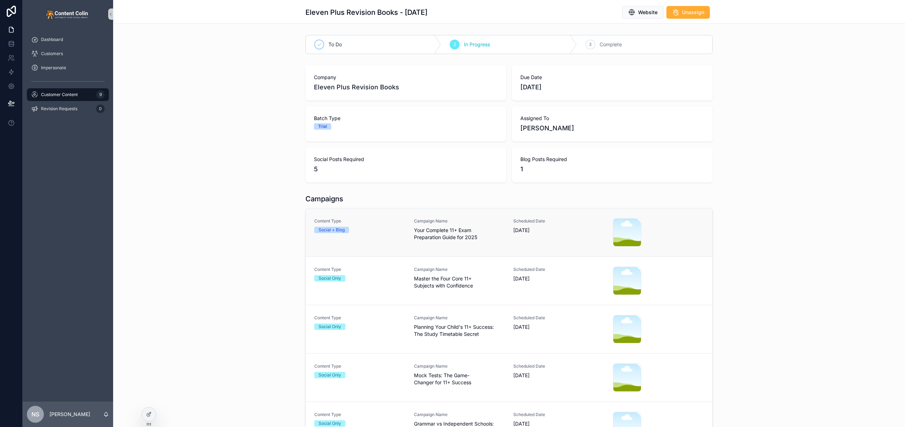
click at [414, 240] on span "Your Complete 11+ Exam Preparation Guide for 2025" at bounding box center [459, 234] width 91 height 14
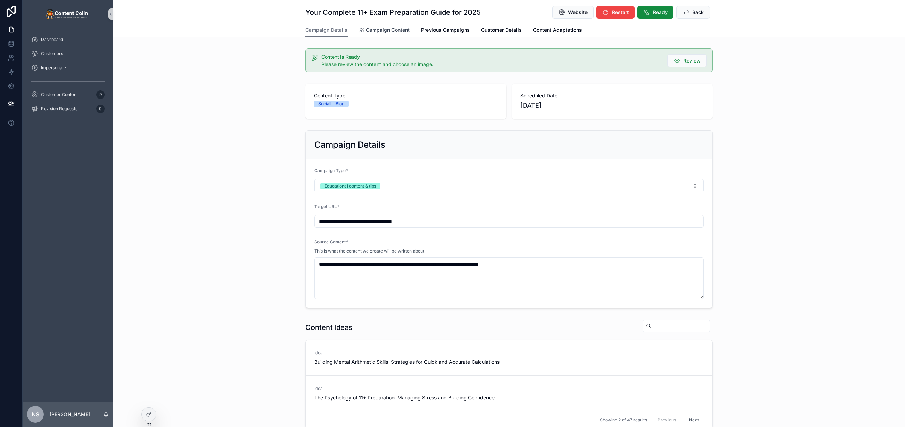
click at [388, 29] on span "Campaign Content" at bounding box center [388, 30] width 44 height 7
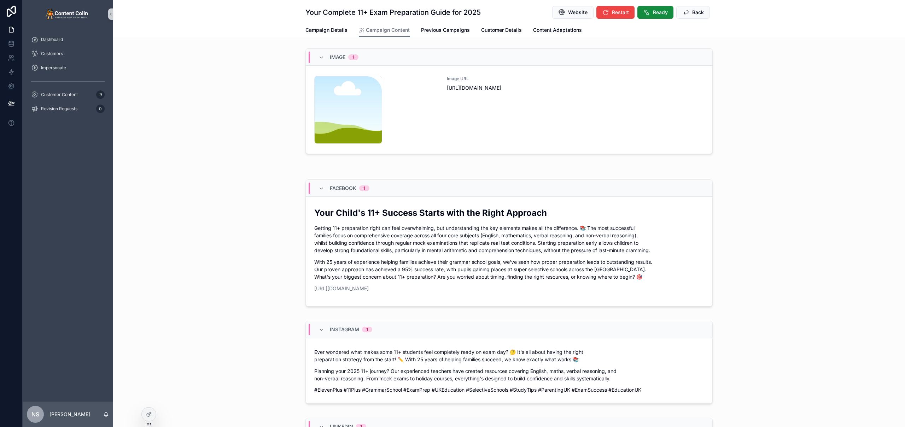
click at [479, 112] on div "Image URL [URL][DOMAIN_NAME]" at bounding box center [575, 110] width 257 height 68
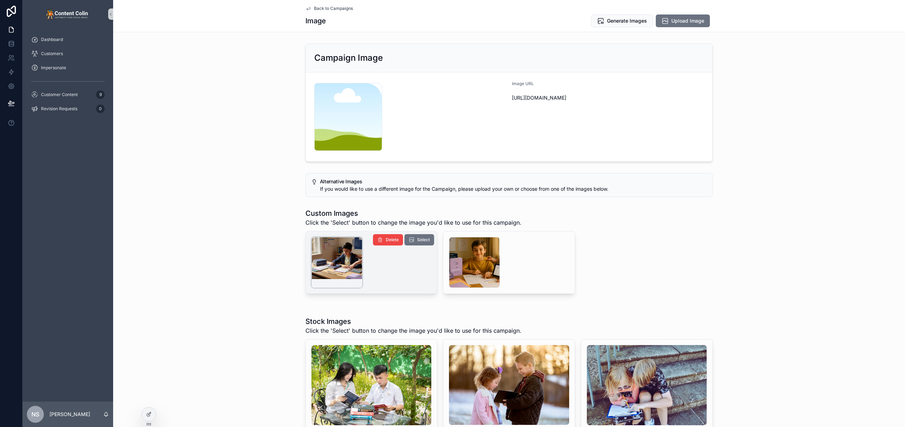
click at [335, 261] on div "scrollable content" at bounding box center [337, 262] width 51 height 51
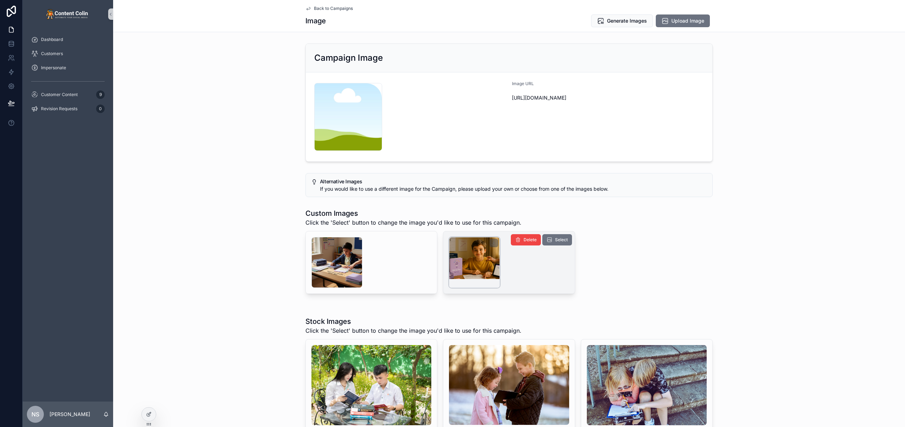
click at [476, 261] on div "scrollable content" at bounding box center [474, 262] width 51 height 51
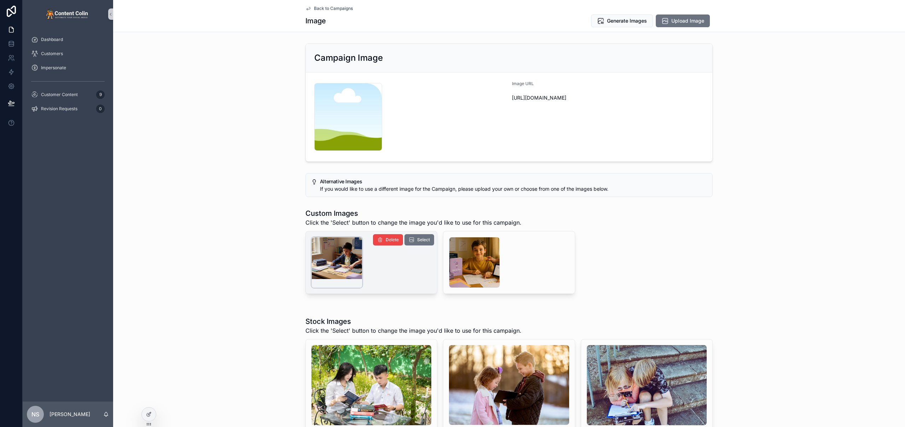
click at [349, 262] on div "scrollable content" at bounding box center [337, 262] width 51 height 51
click at [628, 22] on span "Generate Images" at bounding box center [627, 20] width 40 height 7
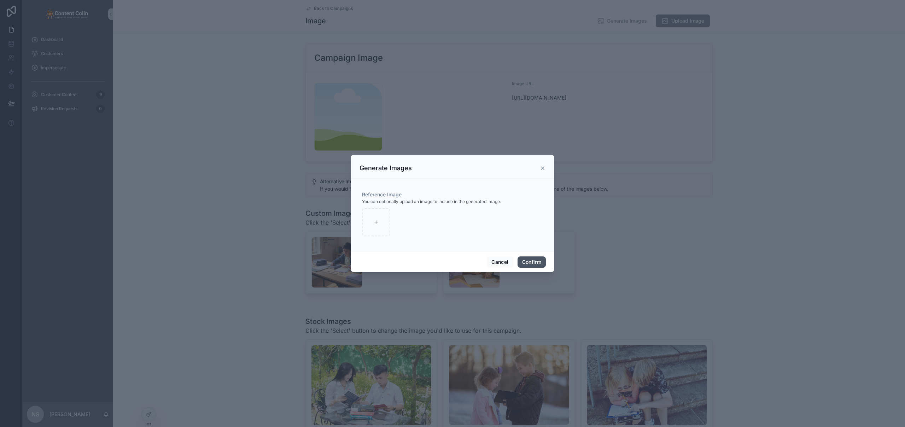
click at [541, 267] on button "Confirm" at bounding box center [532, 262] width 28 height 11
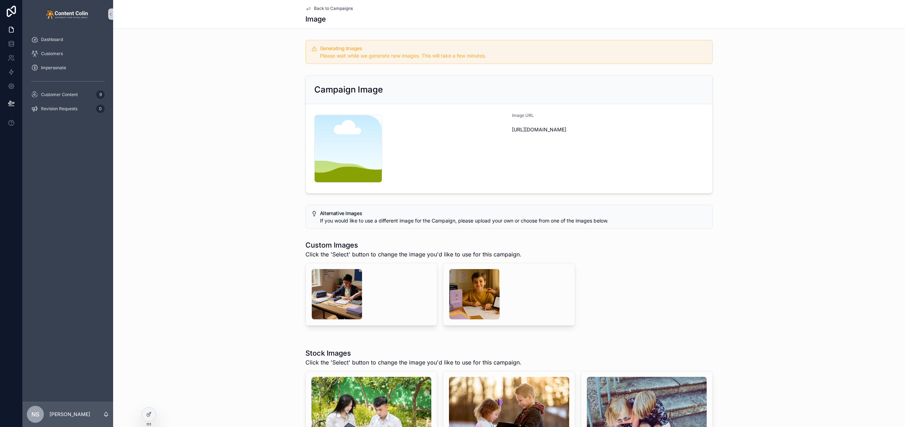
click at [342, 9] on span "Back to Campaigns" at bounding box center [333, 9] width 39 height 6
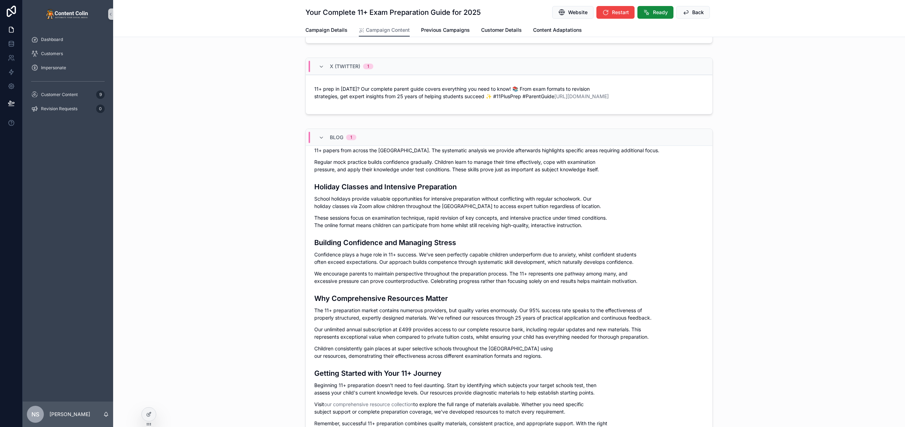
scroll to position [647, 0]
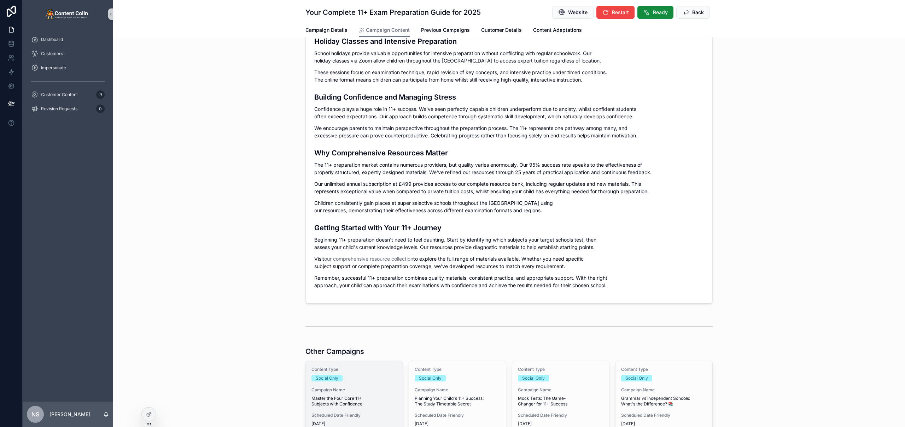
click at [354, 384] on div "Content Type Social Only Campaign Name Master the Four Core 11+ Subjects with C…" at bounding box center [354, 413] width 97 height 105
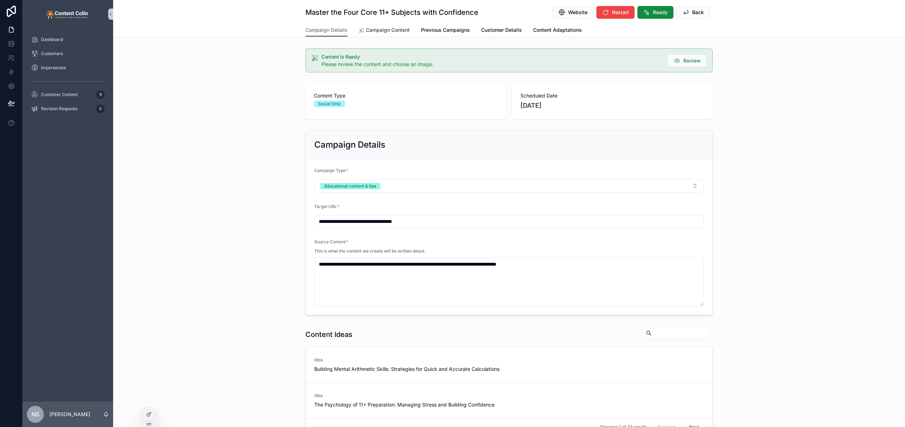
click at [383, 31] on span "Campaign Content" at bounding box center [388, 30] width 44 height 7
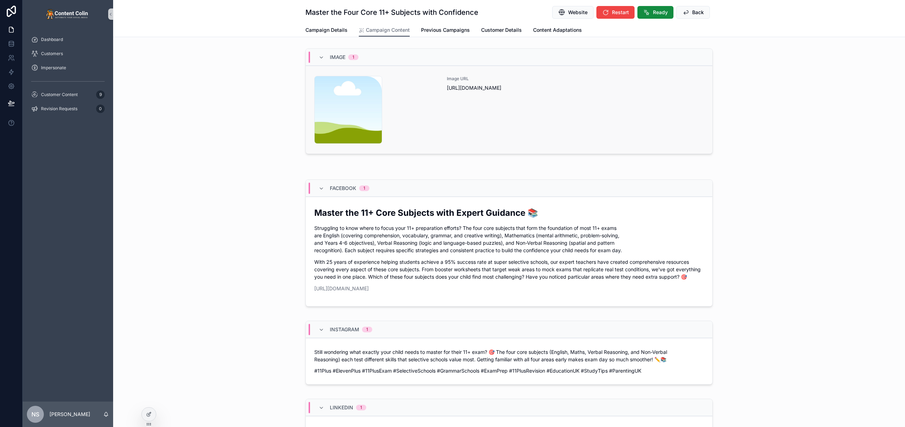
click at [425, 97] on div "content-placeholder .png" at bounding box center [376, 110] width 124 height 68
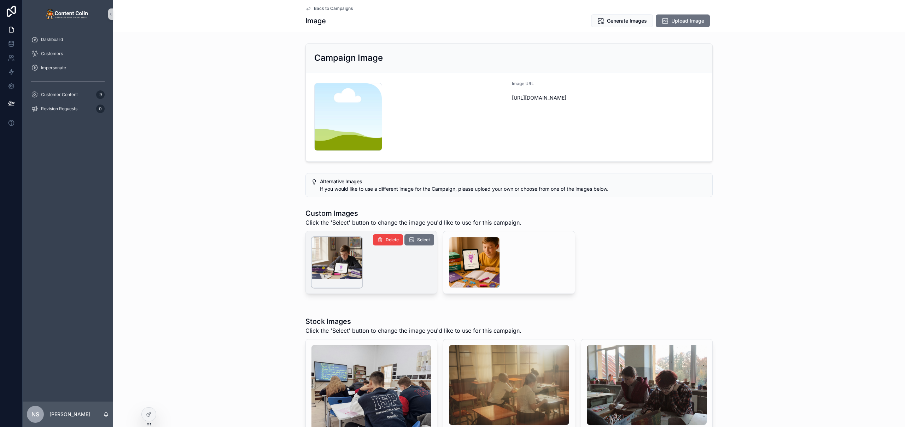
click at [324, 268] on div "scrollable content" at bounding box center [337, 262] width 51 height 51
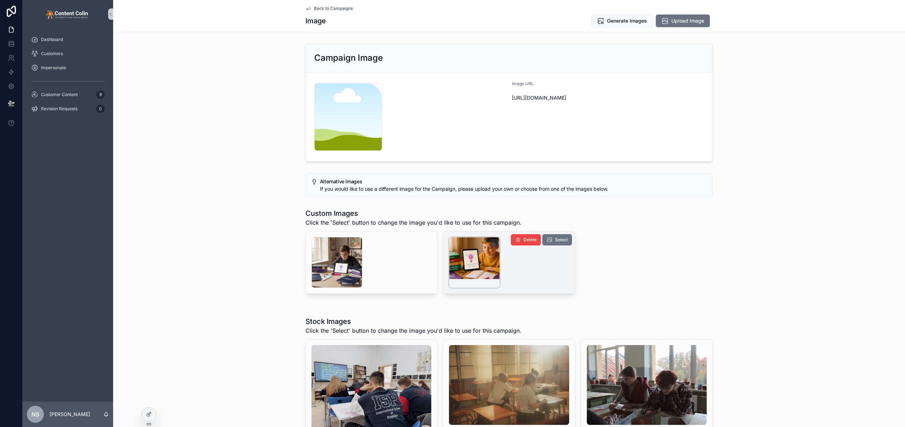
click at [467, 260] on div "scrollable content" at bounding box center [474, 262] width 51 height 51
click at [560, 239] on span "Select" at bounding box center [561, 240] width 13 height 6
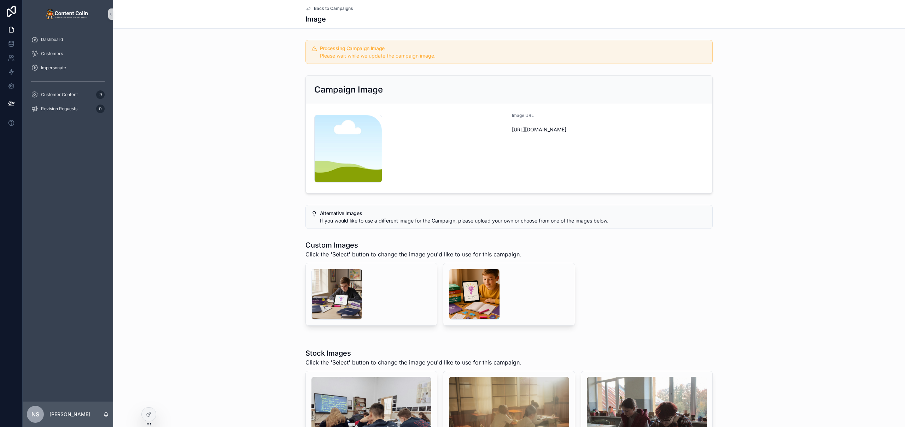
click at [343, 8] on span "Back to Campaigns" at bounding box center [333, 9] width 39 height 6
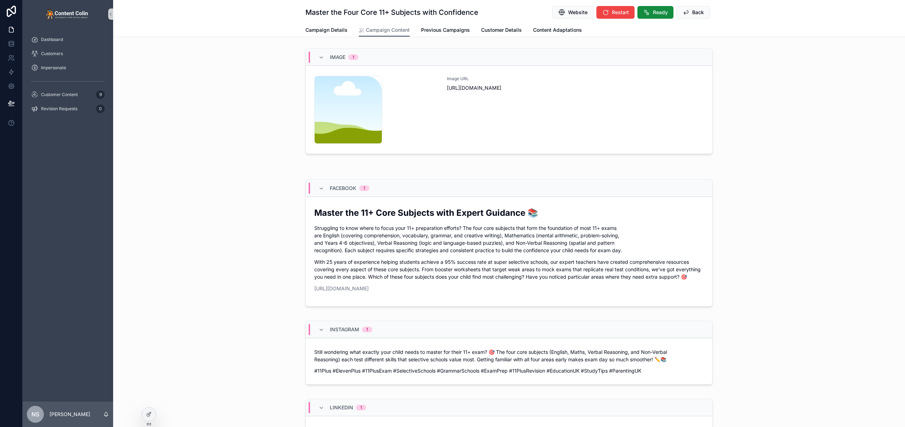
scroll to position [430, 0]
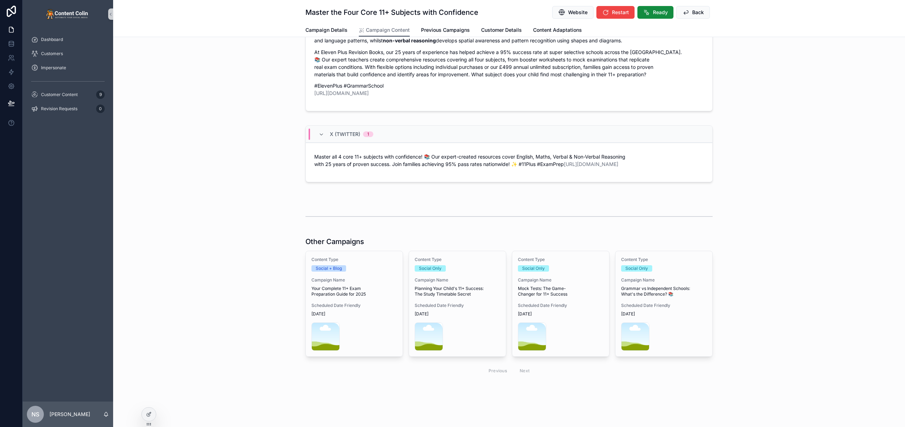
click at [466, 332] on div "content-placeholder .png" at bounding box center [458, 337] width 86 height 28
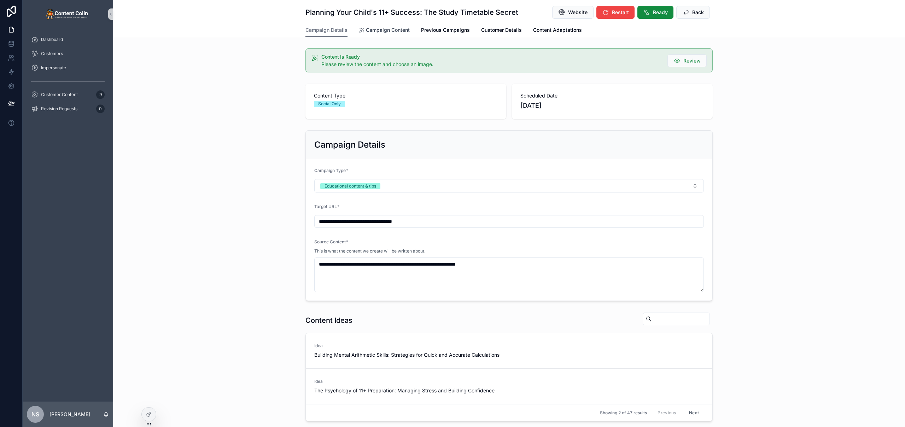
click at [396, 29] on span "Campaign Content" at bounding box center [388, 30] width 44 height 7
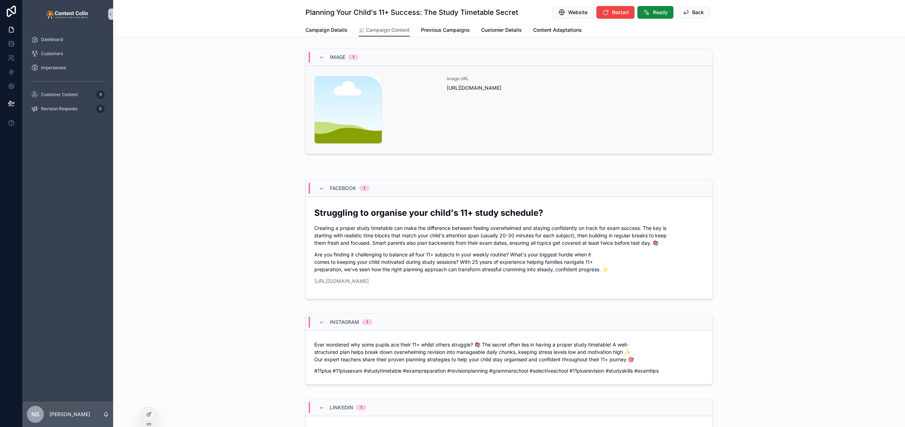
click at [494, 101] on div "Image URL [URL][DOMAIN_NAME]" at bounding box center [575, 110] width 257 height 68
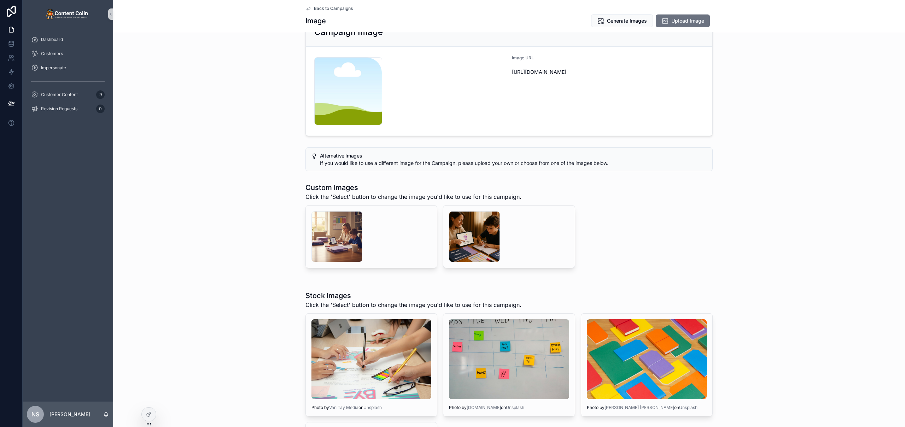
scroll to position [208, 0]
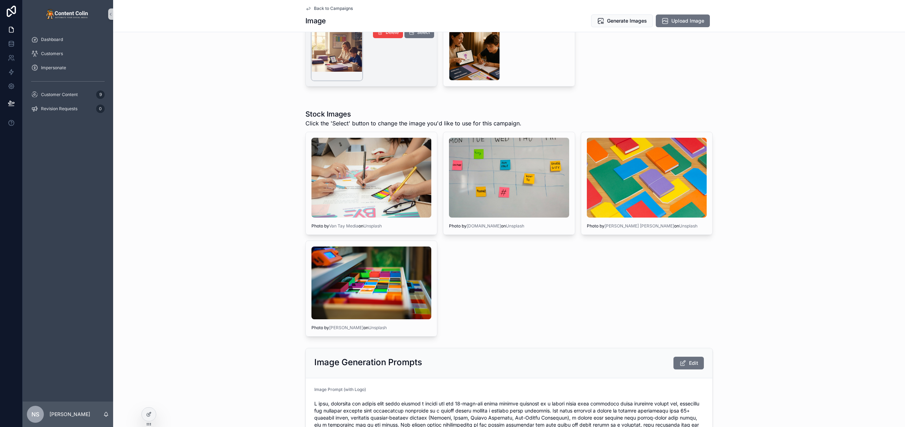
click at [347, 61] on div "scrollable content" at bounding box center [337, 55] width 51 height 51
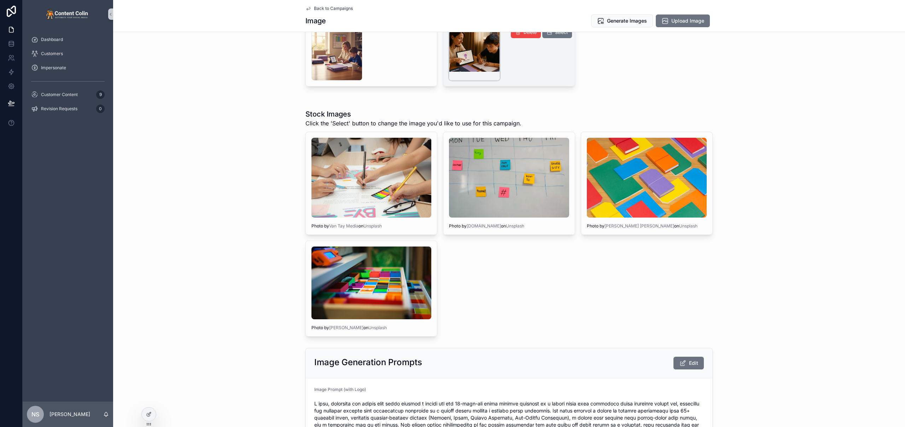
click at [466, 59] on div "scrollable content" at bounding box center [474, 55] width 51 height 51
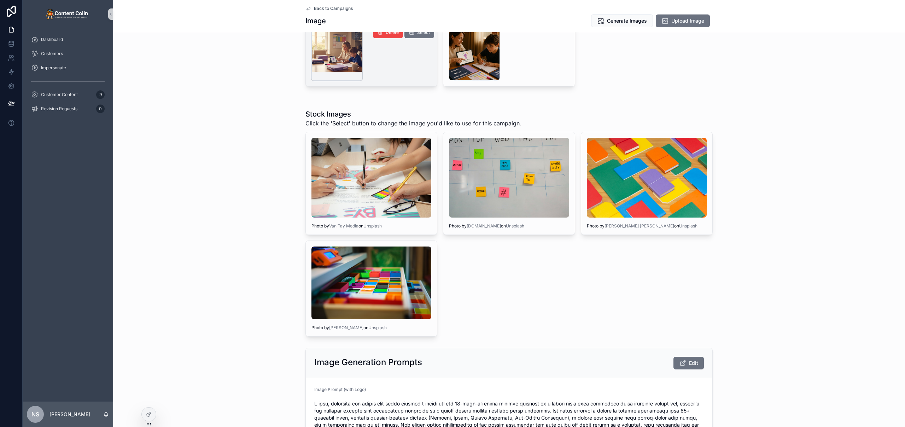
click at [343, 54] on div "scrollable content" at bounding box center [337, 55] width 51 height 51
click at [344, 54] on div "scrollable content" at bounding box center [337, 55] width 51 height 51
click at [423, 34] on span "Select" at bounding box center [423, 33] width 13 height 6
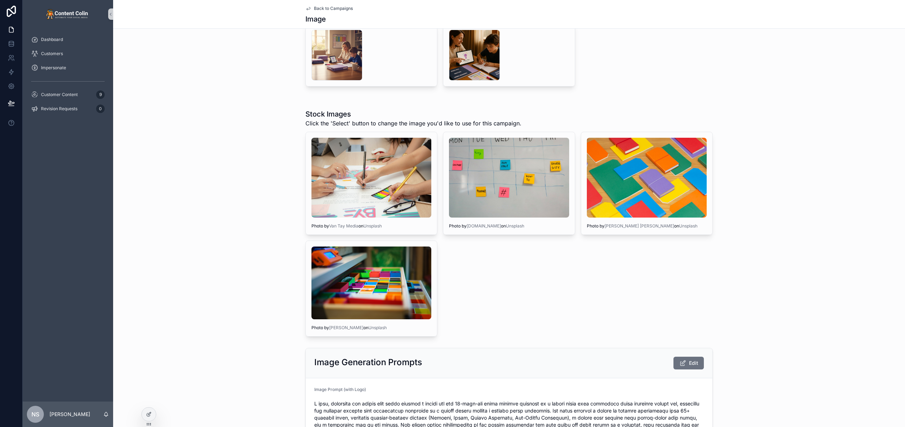
click at [329, 8] on span "Back to Campaigns" at bounding box center [333, 9] width 39 height 6
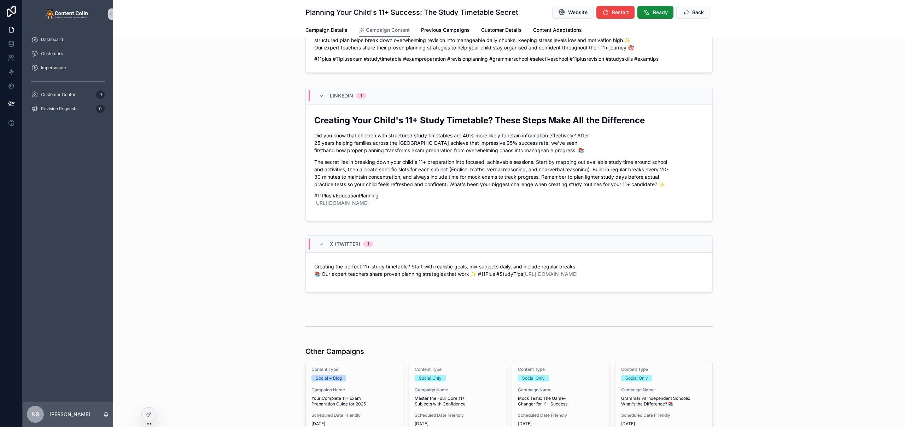
scroll to position [422, 0]
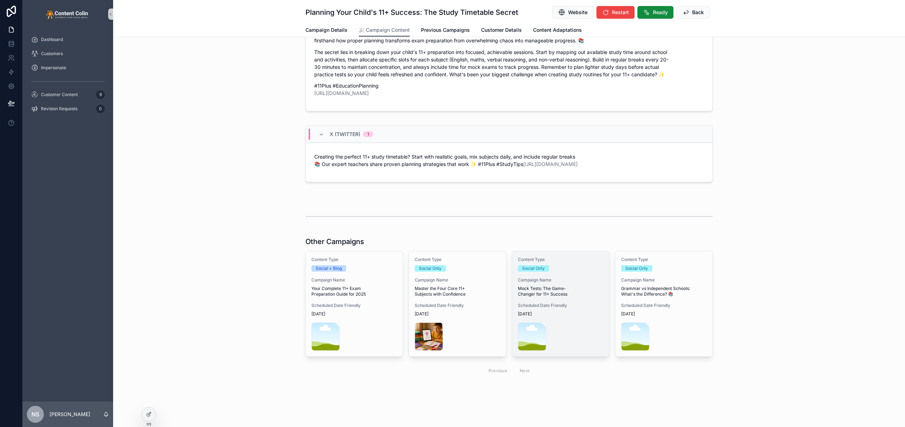
click at [562, 289] on span "Mock Tests: The Game-Changer for 11+ Success" at bounding box center [561, 291] width 86 height 11
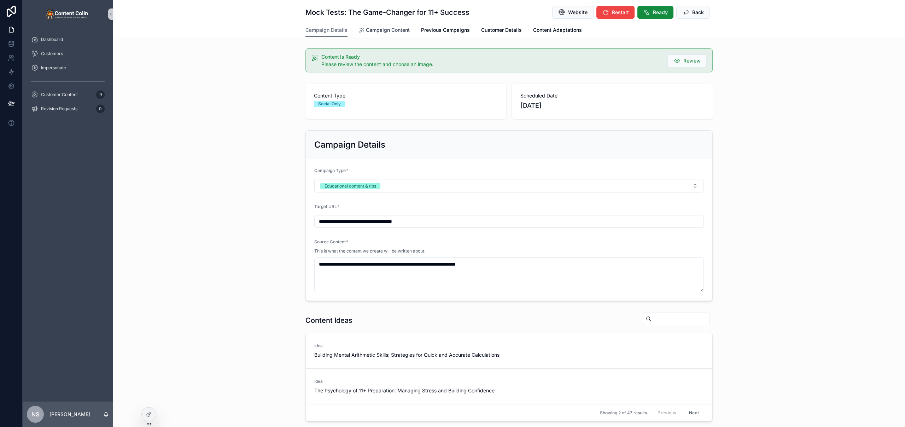
click at [388, 27] on span "Campaign Content" at bounding box center [388, 30] width 44 height 7
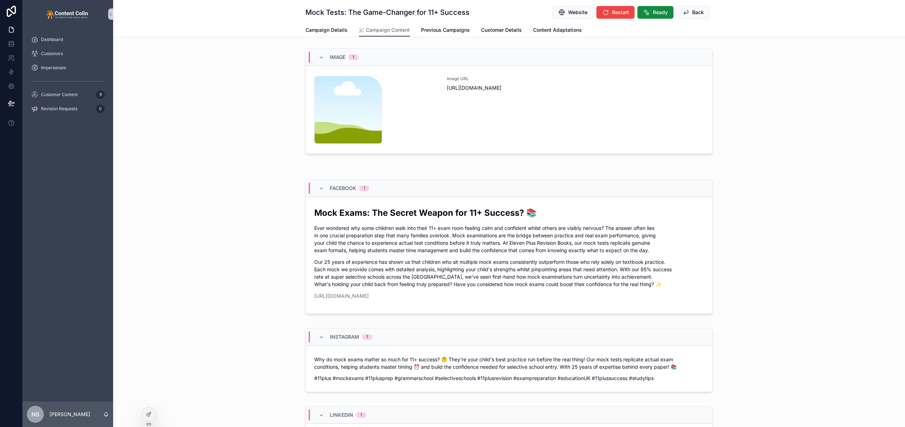
click at [538, 136] on div "Image URL [URL][DOMAIN_NAME]" at bounding box center [575, 110] width 257 height 68
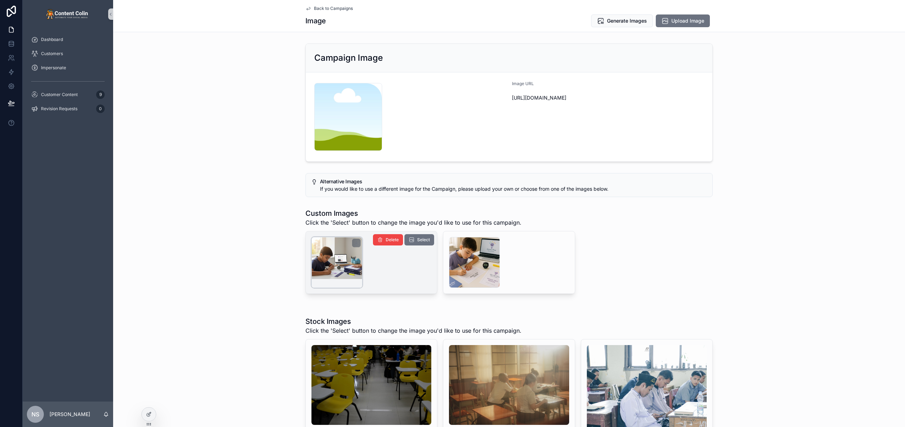
click at [341, 264] on div "scrollable content" at bounding box center [337, 262] width 51 height 51
click at [418, 238] on span "Select" at bounding box center [423, 240] width 13 height 6
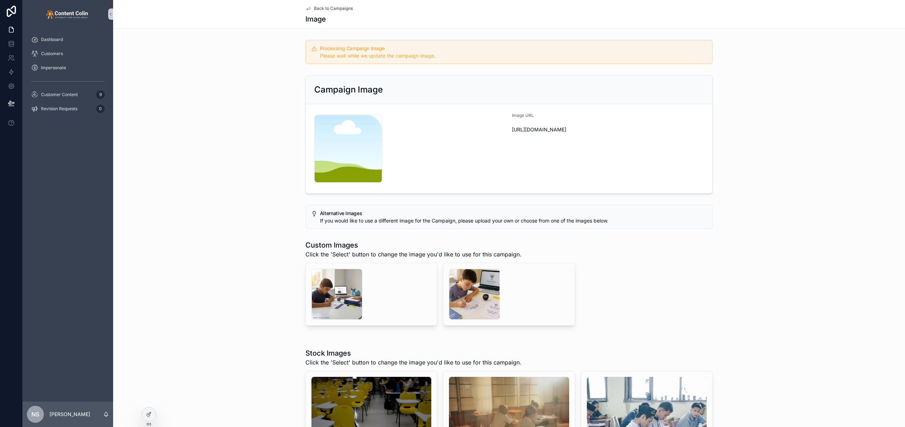
click at [333, 8] on span "Back to Campaigns" at bounding box center [333, 9] width 39 height 6
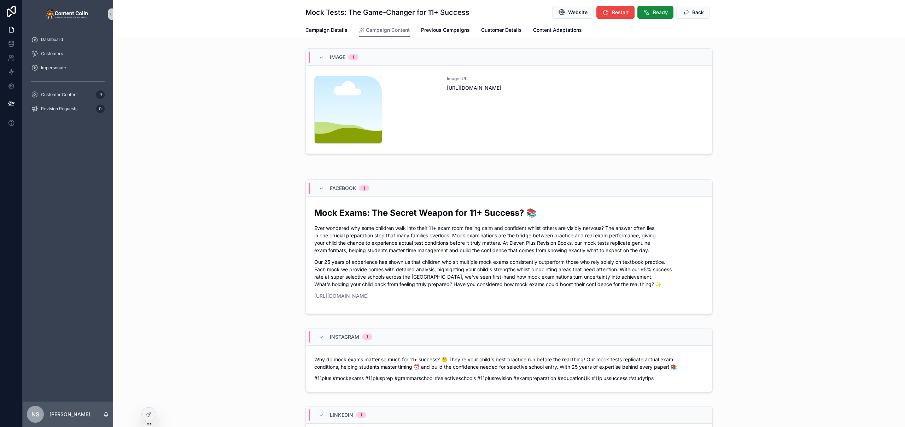
scroll to position [422, 0]
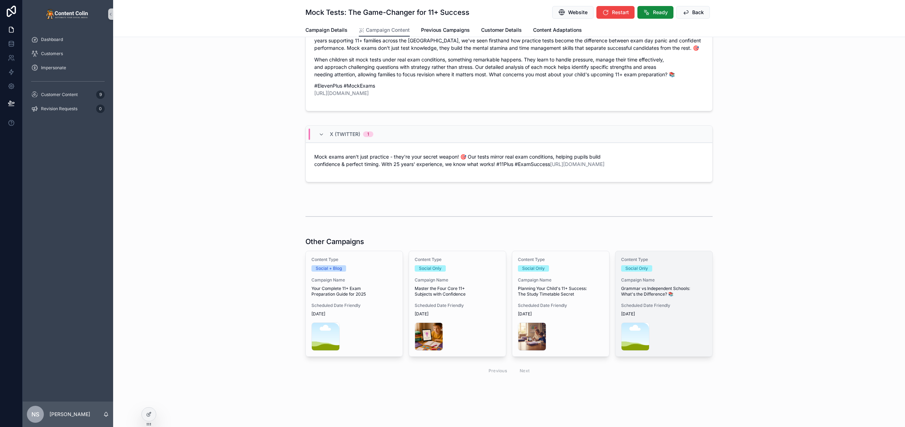
click at [664, 307] on span "Scheduled Date Friendly" at bounding box center [664, 306] width 86 height 6
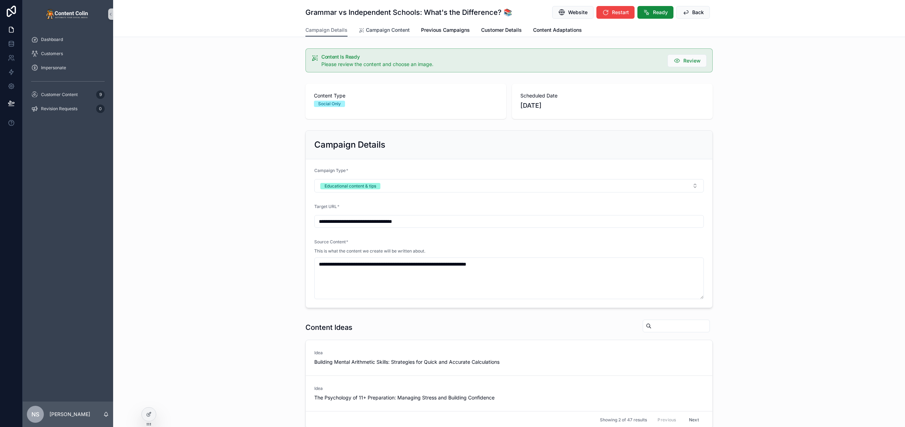
click at [383, 34] on link "Campaign Content" at bounding box center [384, 31] width 51 height 14
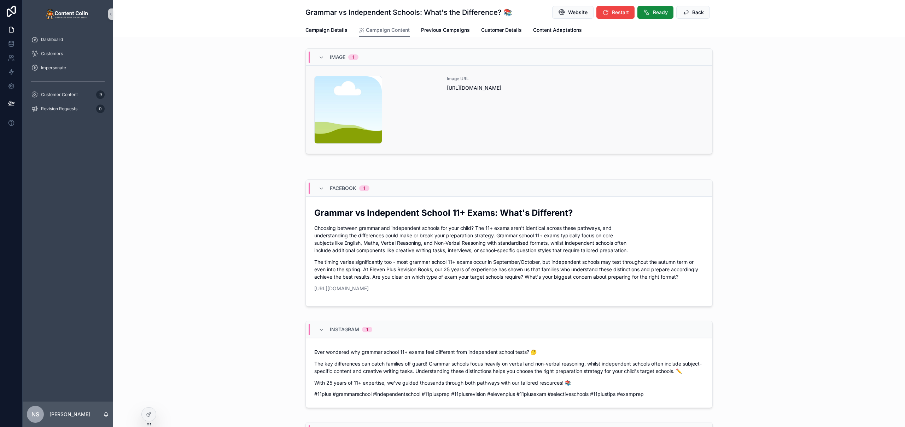
click at [448, 93] on div "Image URL [URL][DOMAIN_NAME]" at bounding box center [575, 110] width 257 height 68
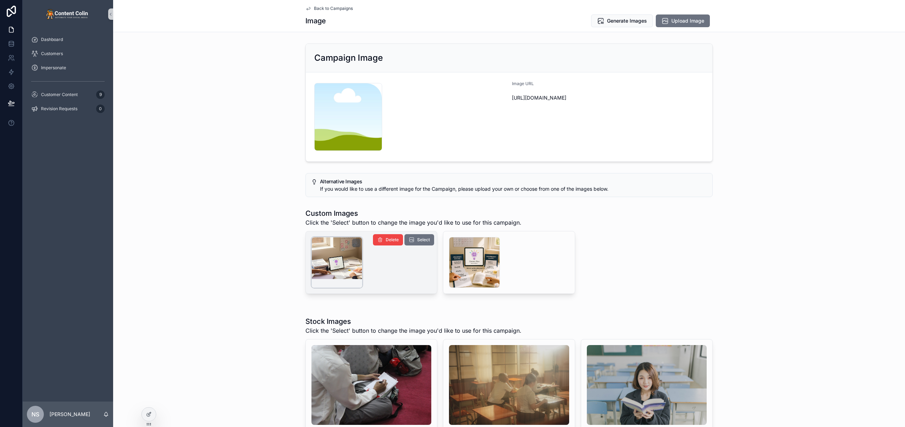
click at [337, 261] on div "scrollable content" at bounding box center [337, 262] width 51 height 51
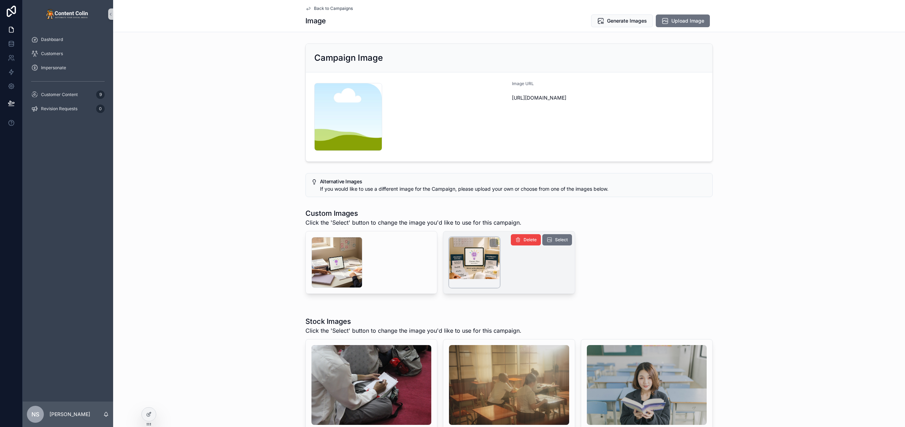
click at [472, 263] on div "scrollable content" at bounding box center [474, 262] width 51 height 51
click at [557, 243] on button "Select" at bounding box center [557, 239] width 30 height 11
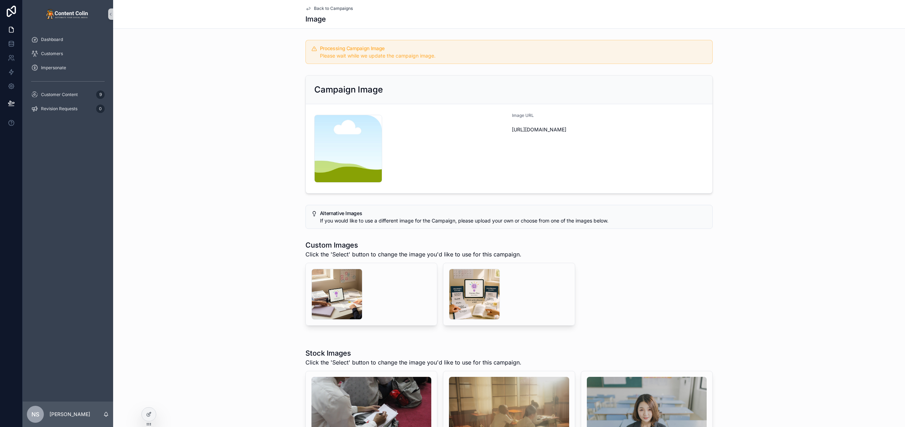
click at [321, 6] on span "Back to Campaigns" at bounding box center [333, 9] width 39 height 6
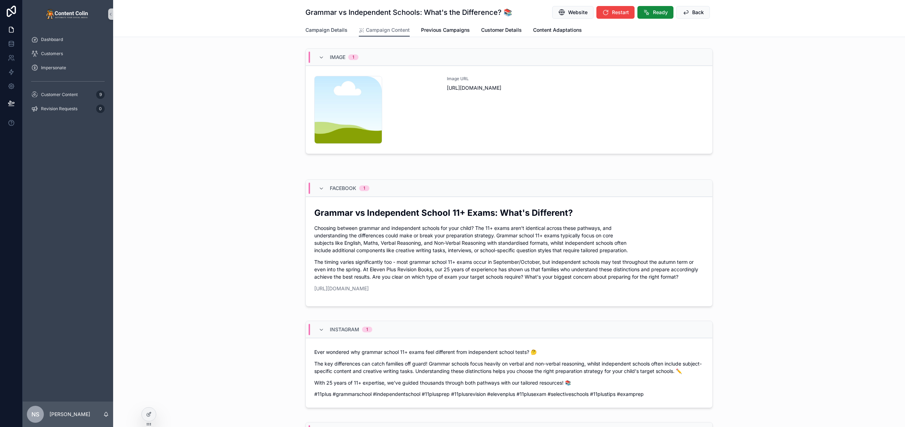
click at [322, 28] on span "Campaign Details" at bounding box center [326, 30] width 42 height 7
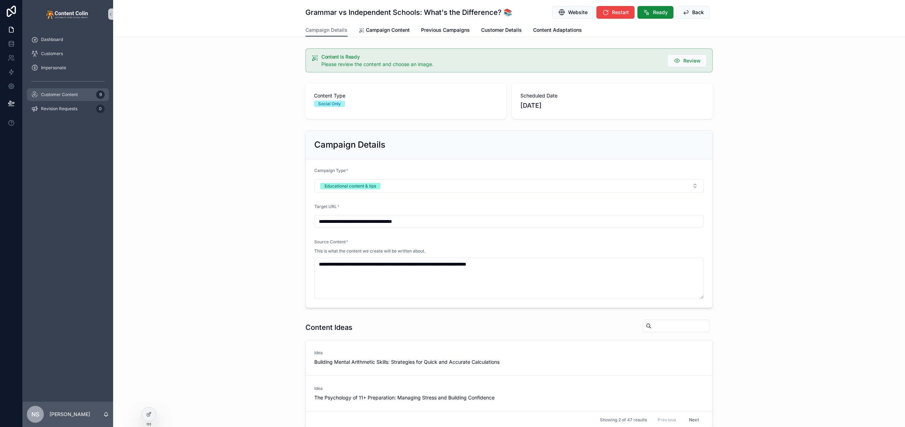
click at [74, 99] on div "Customer Content 9" at bounding box center [68, 94] width 74 height 11
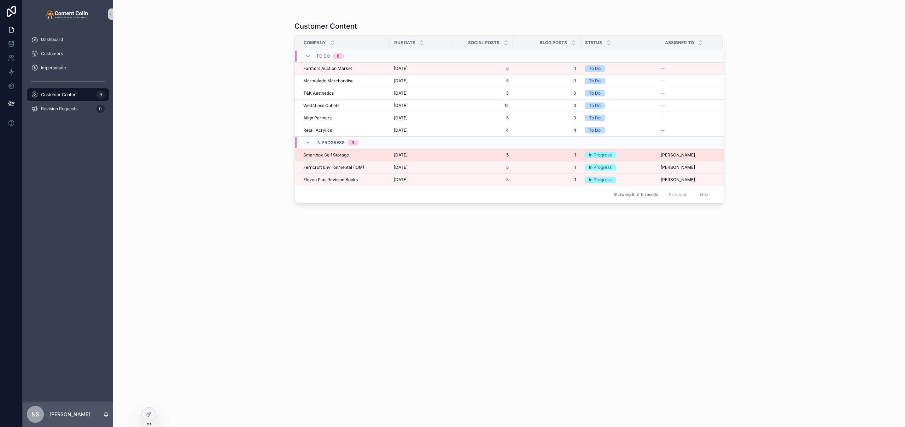
click at [401, 157] on span "[DATE]" at bounding box center [401, 155] width 14 height 6
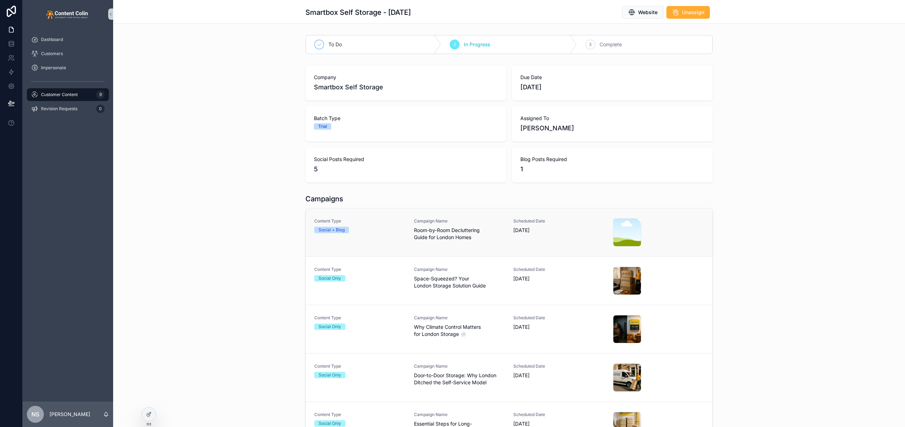
click at [506, 243] on div "Content Type Social + Blog Campaign Name Room-by-Room Decluttering Guide for Lo…" at bounding box center [509, 233] width 390 height 28
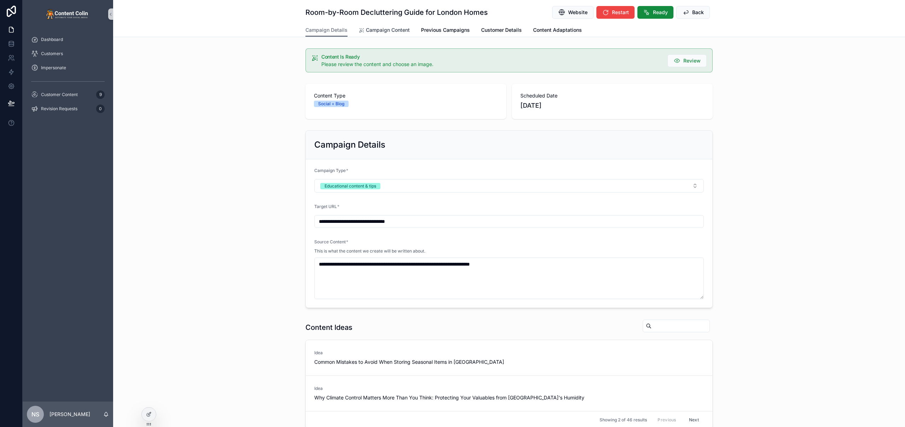
click at [385, 31] on span "Campaign Content" at bounding box center [388, 30] width 44 height 7
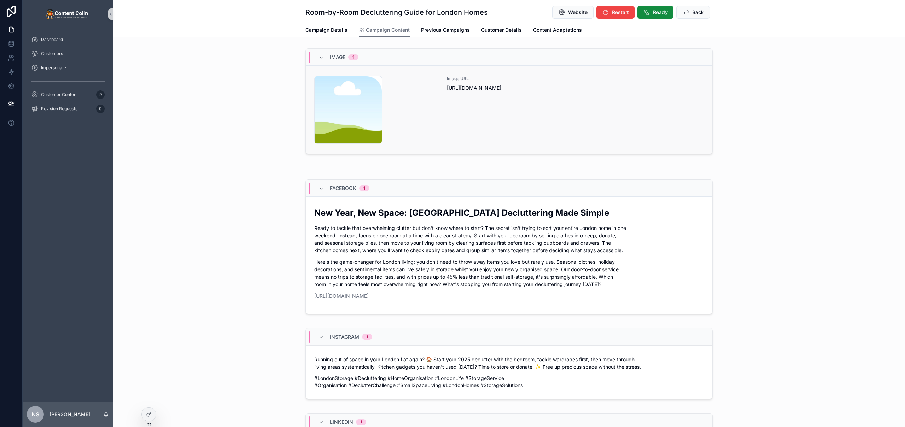
click at [490, 130] on div "Image URL [URL][DOMAIN_NAME]" at bounding box center [575, 110] width 257 height 68
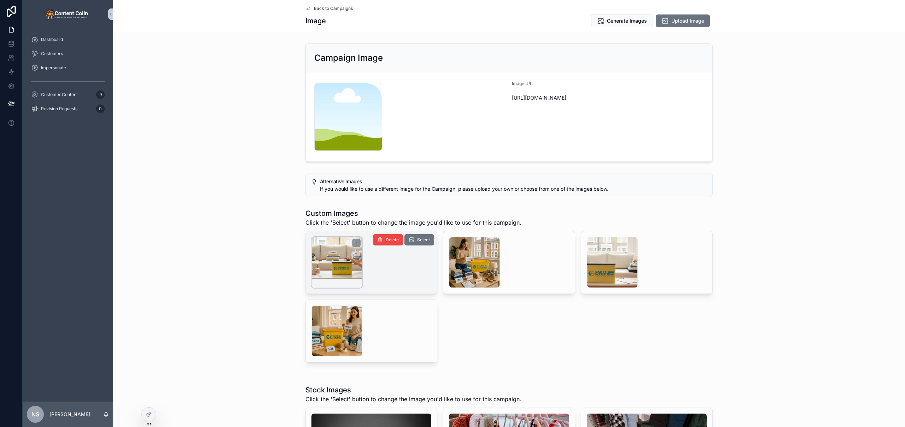
click at [339, 260] on div "scrollable content" at bounding box center [337, 262] width 51 height 51
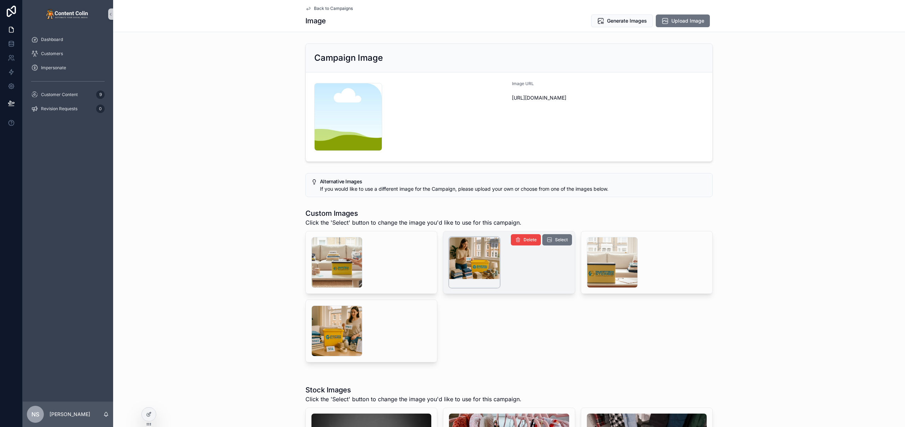
click at [467, 263] on div "scrollable content" at bounding box center [474, 262] width 51 height 51
click at [570, 240] on div "scrollable content" at bounding box center [508, 263] width 131 height 62
click at [556, 240] on span "Select" at bounding box center [561, 240] width 13 height 6
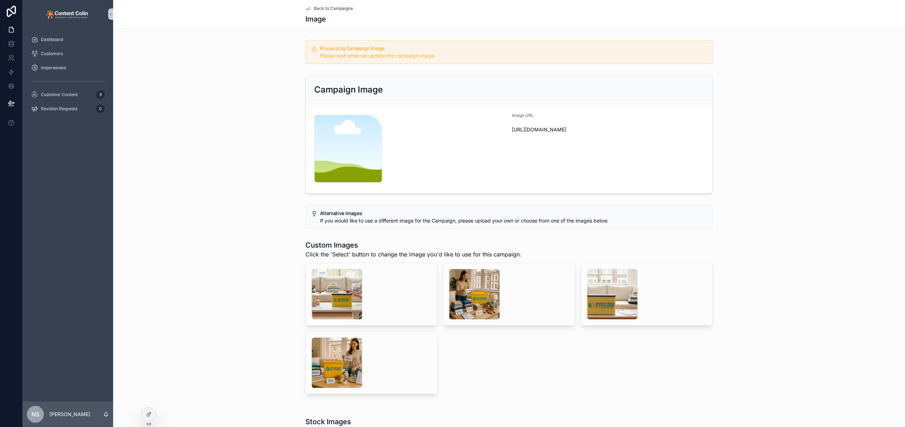
click at [338, 8] on span "Back to Campaigns" at bounding box center [333, 9] width 39 height 6
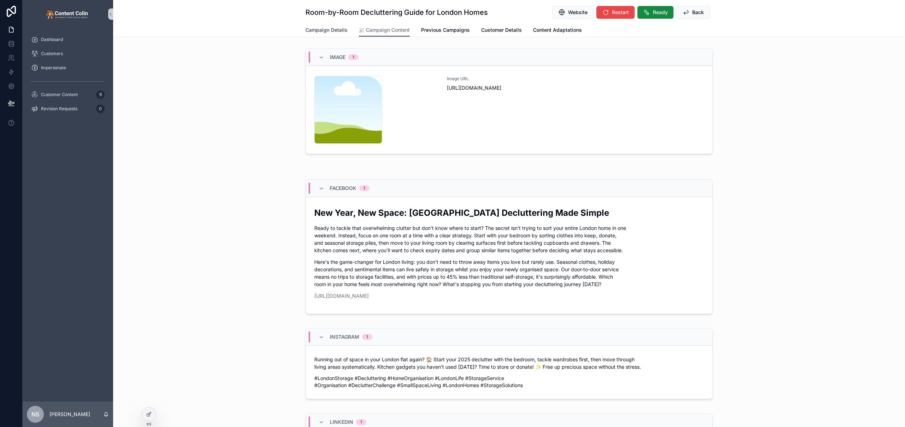
click at [332, 31] on span "Campaign Details" at bounding box center [326, 30] width 42 height 7
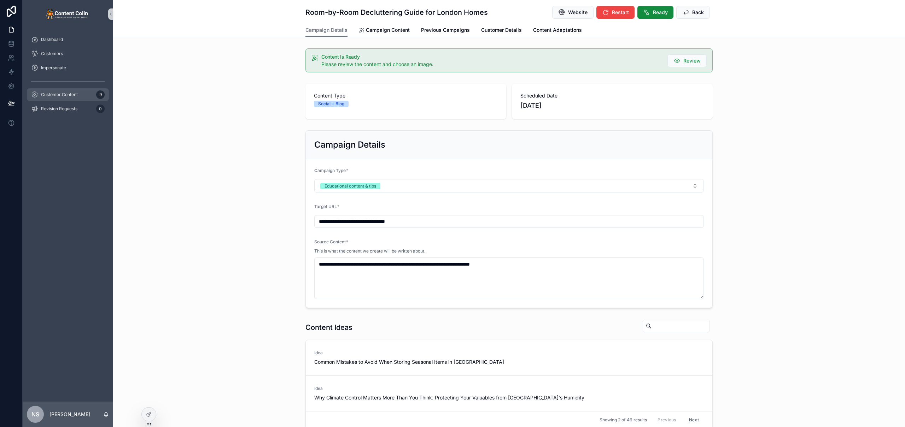
click at [47, 96] on span "Customer Content" at bounding box center [59, 95] width 37 height 6
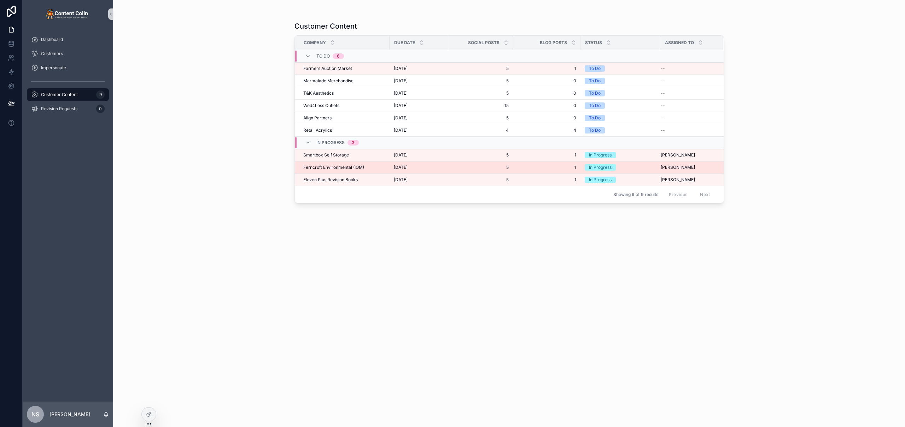
click at [396, 169] on span "[DATE]" at bounding box center [401, 168] width 14 height 6
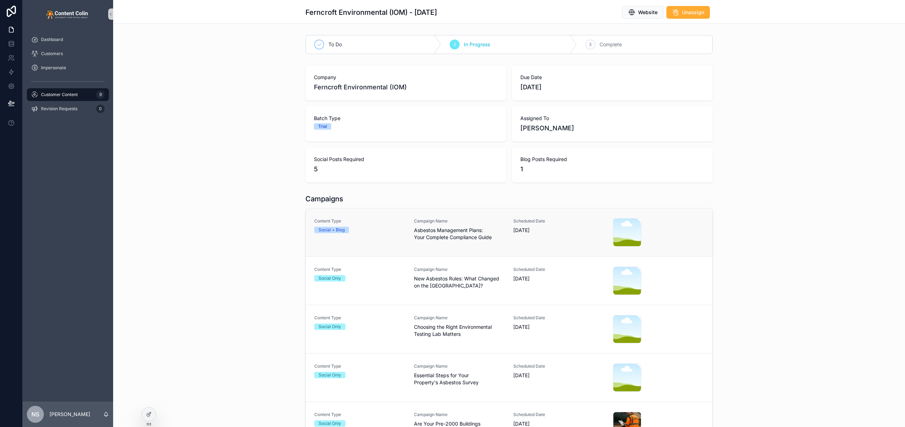
click at [425, 240] on span "Asbestos Management Plans: Your Complete Compliance Guide" at bounding box center [459, 234] width 91 height 14
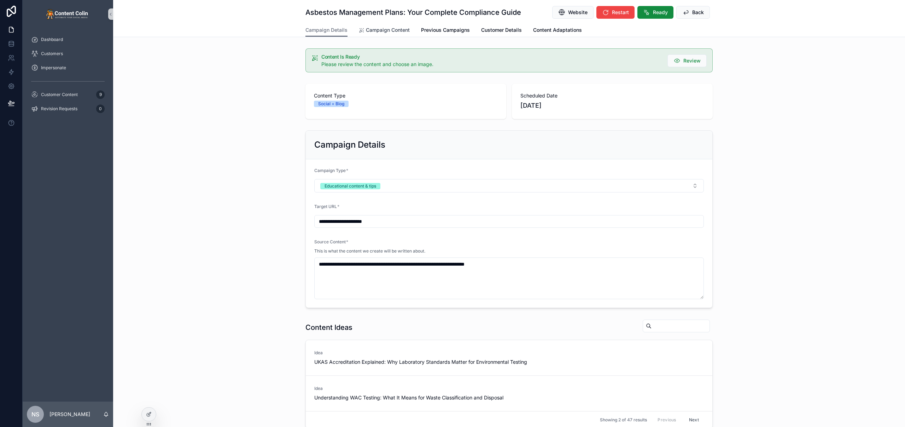
click at [391, 34] on link "Campaign Content" at bounding box center [384, 31] width 51 height 14
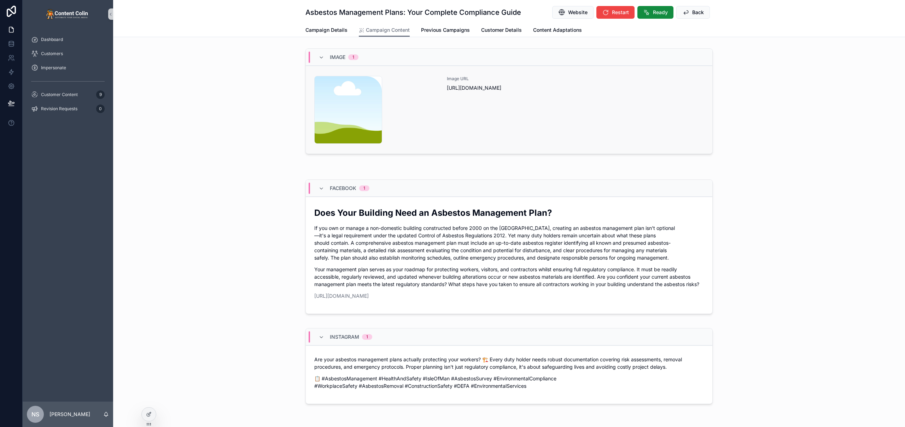
click at [507, 145] on link "content-placeholder .png Image URL [URL][DOMAIN_NAME]" at bounding box center [509, 110] width 407 height 88
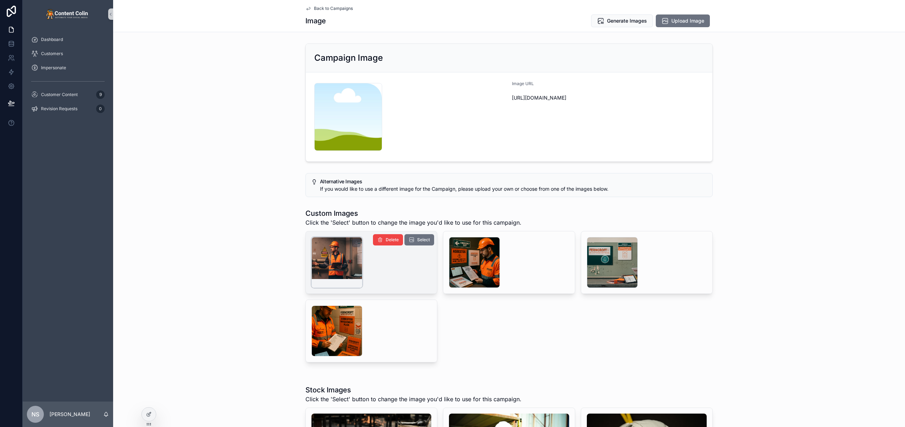
click at [336, 257] on div "scrollable content" at bounding box center [337, 262] width 51 height 51
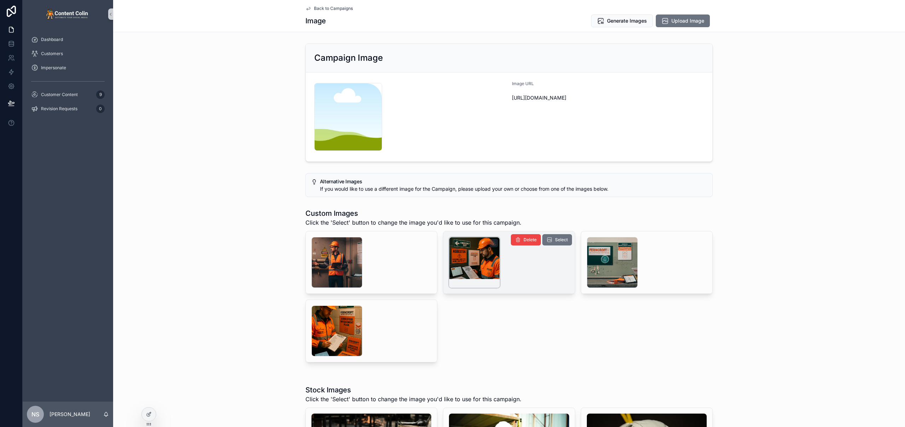
click at [462, 249] on div "scrollable content" at bounding box center [474, 262] width 51 height 51
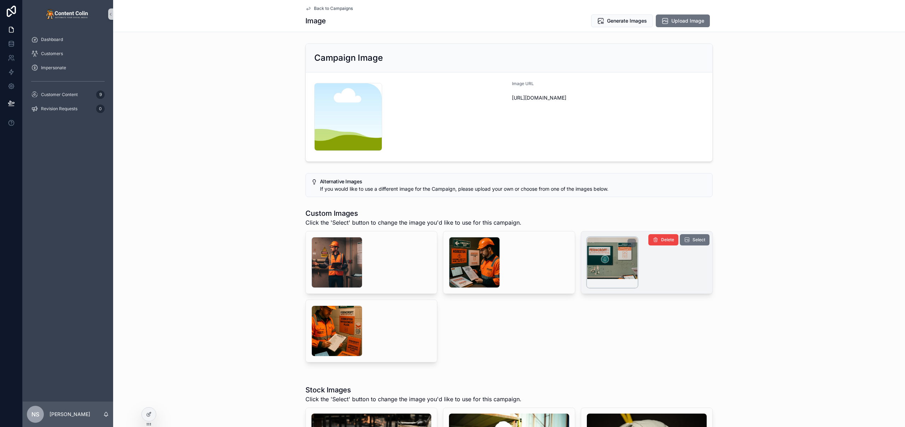
click at [601, 266] on div "scrollable content" at bounding box center [612, 262] width 51 height 51
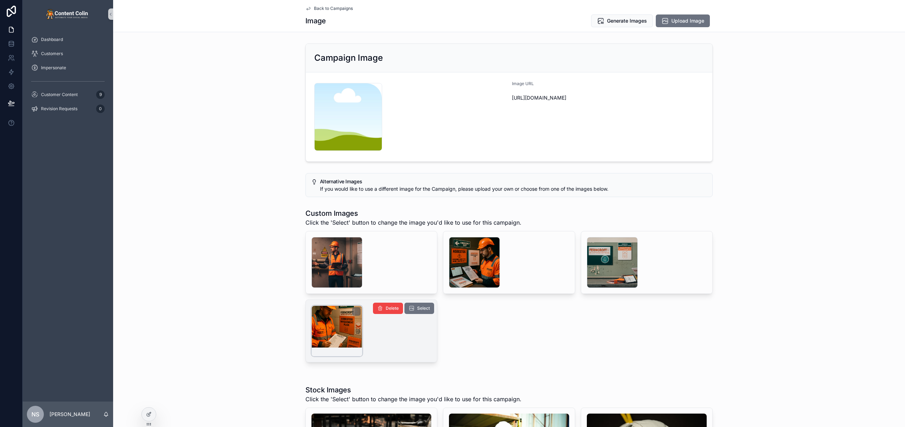
click at [339, 332] on div "scrollable content" at bounding box center [337, 331] width 51 height 51
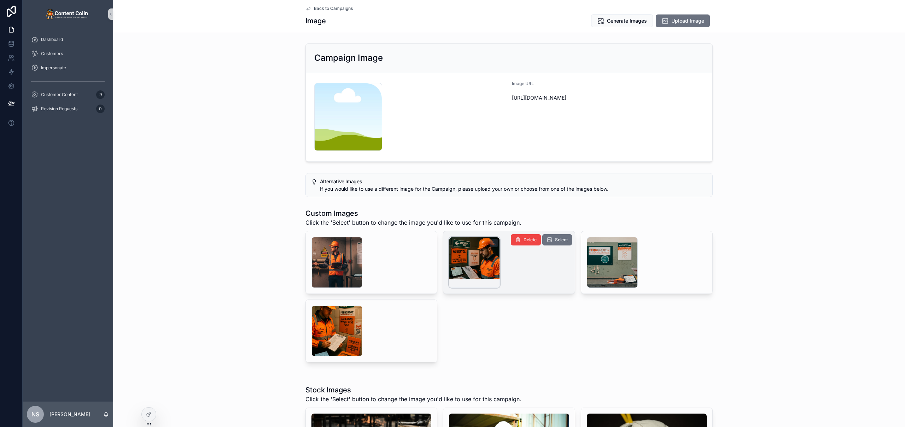
click at [473, 260] on div "scrollable content" at bounding box center [474, 262] width 51 height 51
click at [624, 20] on span "Generate Images" at bounding box center [627, 20] width 40 height 7
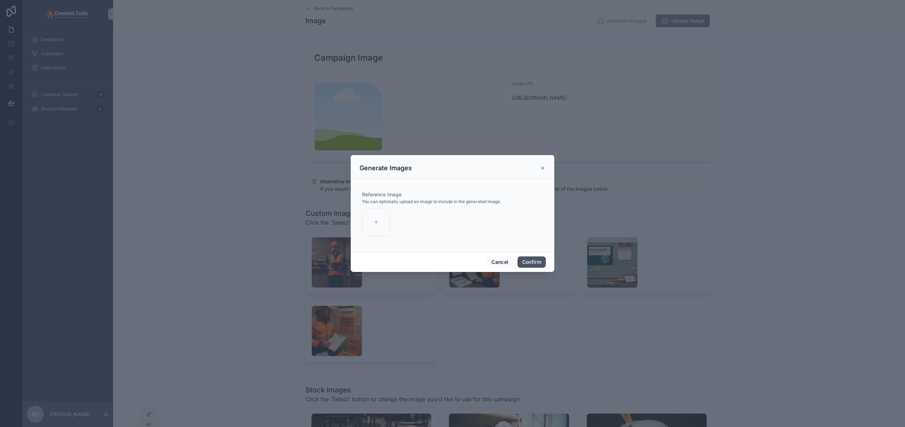
click at [530, 264] on button "Confirm" at bounding box center [532, 262] width 28 height 11
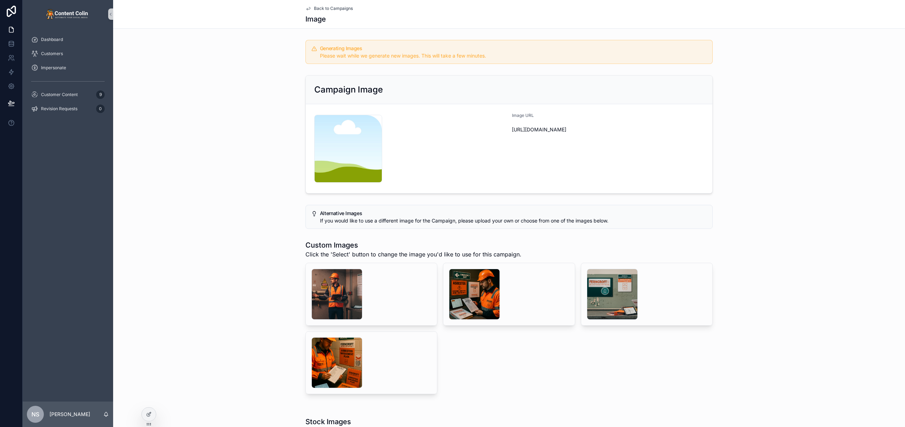
click at [334, 8] on span "Back to Campaigns" at bounding box center [333, 9] width 39 height 6
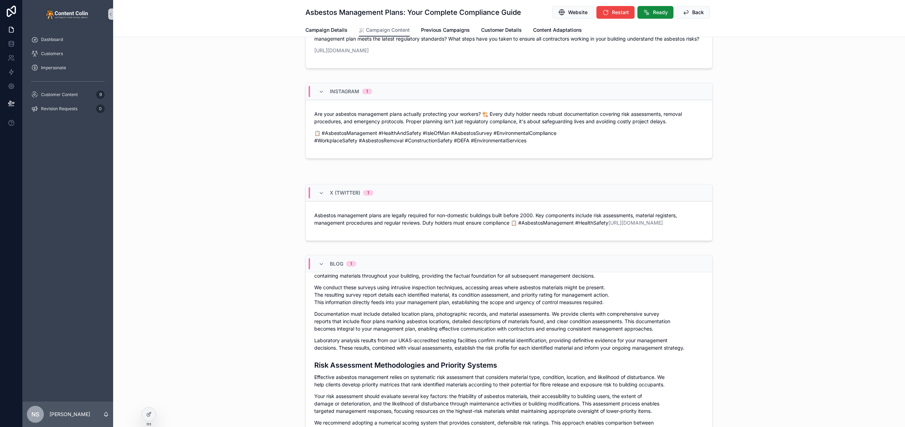
scroll to position [628, 0]
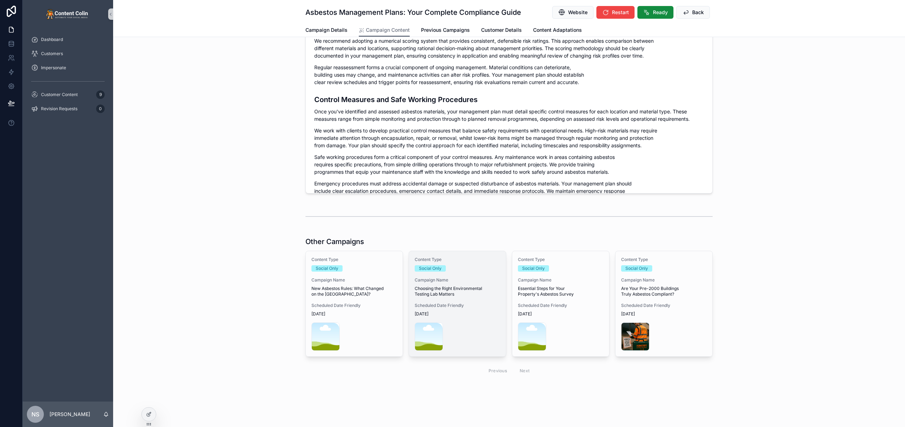
click at [451, 290] on span "Choosing the Right Environmental Testing Lab Matters" at bounding box center [458, 291] width 86 height 11
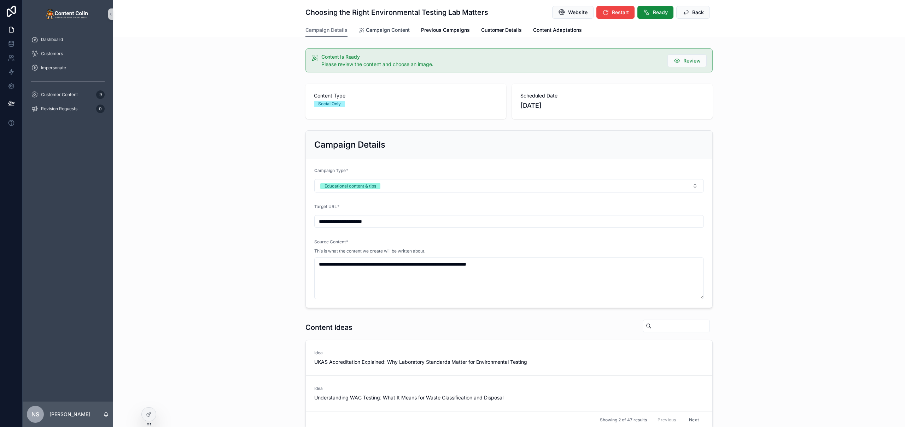
click at [379, 31] on span "Campaign Content" at bounding box center [388, 30] width 44 height 7
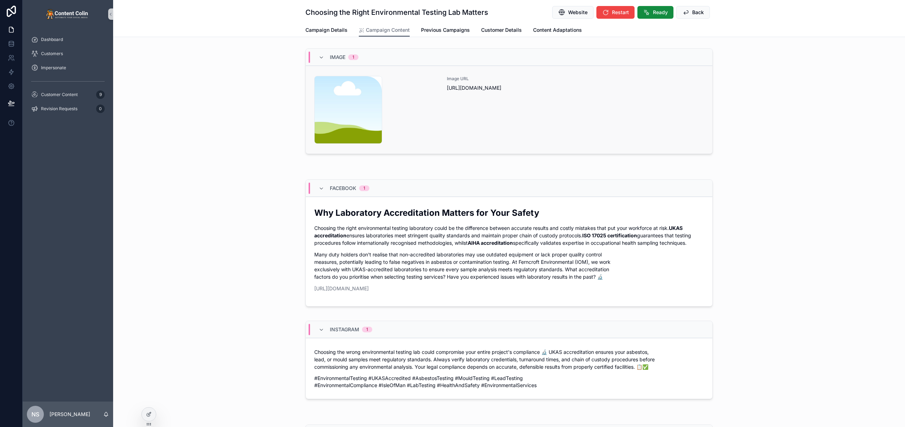
click at [434, 106] on div "content-placeholder .png" at bounding box center [376, 110] width 124 height 68
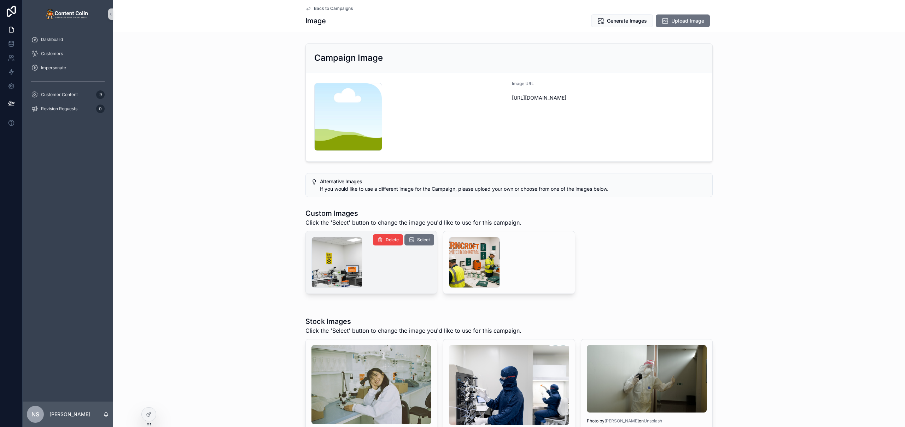
scroll to position [12, 0]
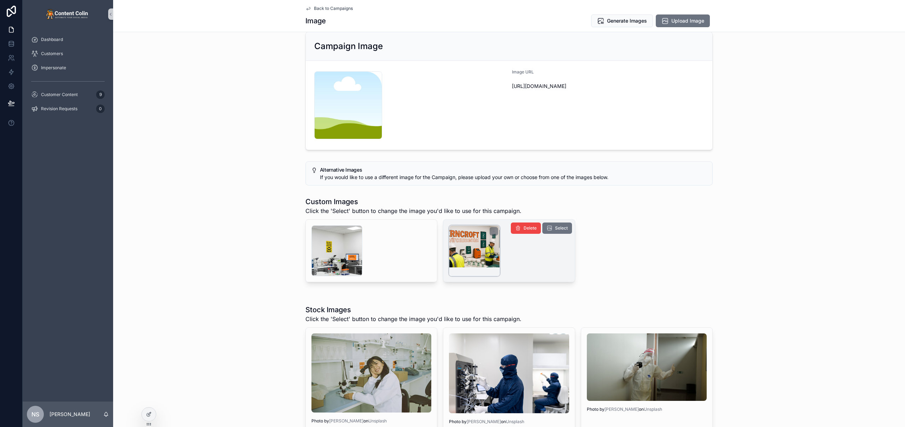
click at [468, 254] on div "scrollable content" at bounding box center [474, 251] width 51 height 51
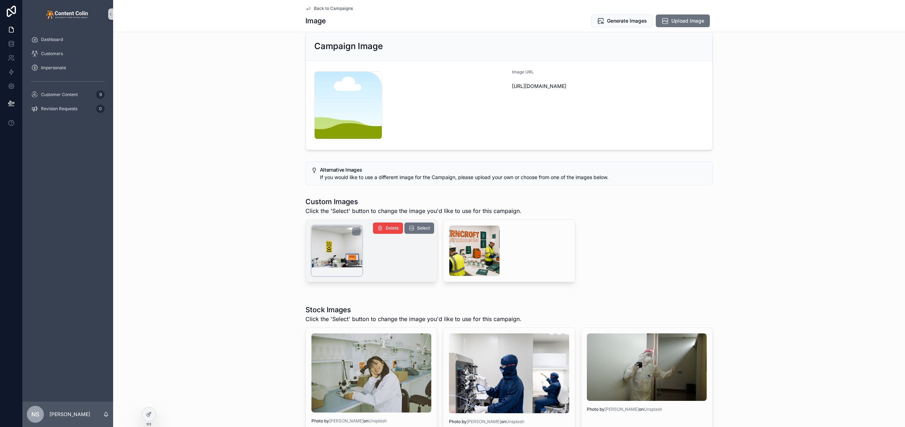
click at [353, 252] on div "scrollable content" at bounding box center [337, 251] width 51 height 51
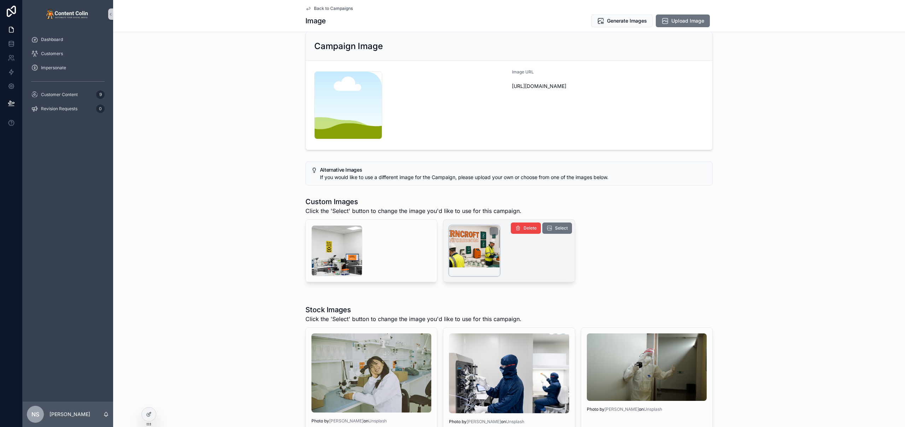
click at [461, 255] on div "scrollable content" at bounding box center [474, 251] width 51 height 51
click at [555, 228] on span "Select" at bounding box center [561, 229] width 13 height 6
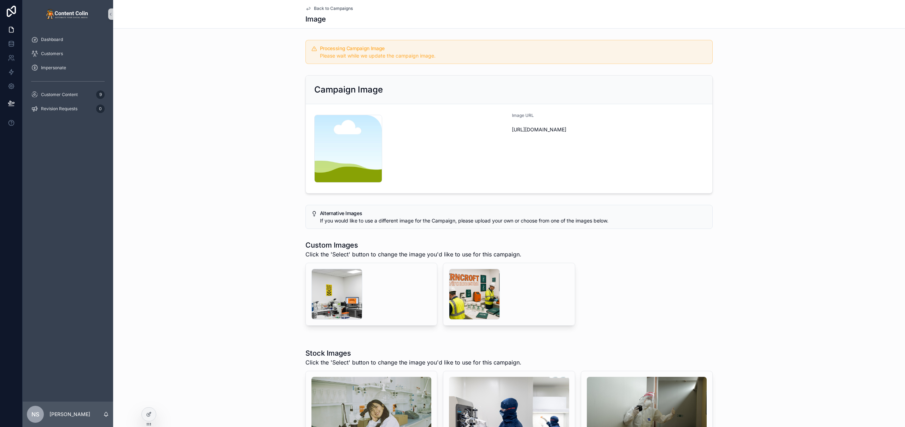
click at [337, 9] on span "Back to Campaigns" at bounding box center [333, 9] width 39 height 6
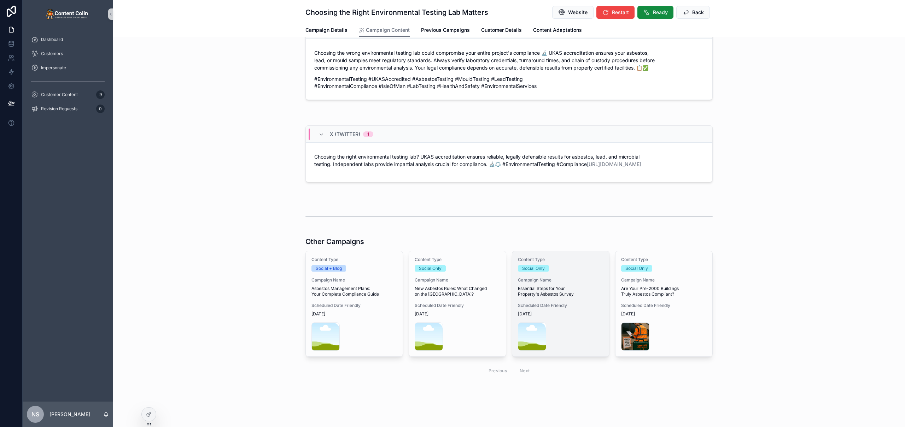
scroll to position [295, 0]
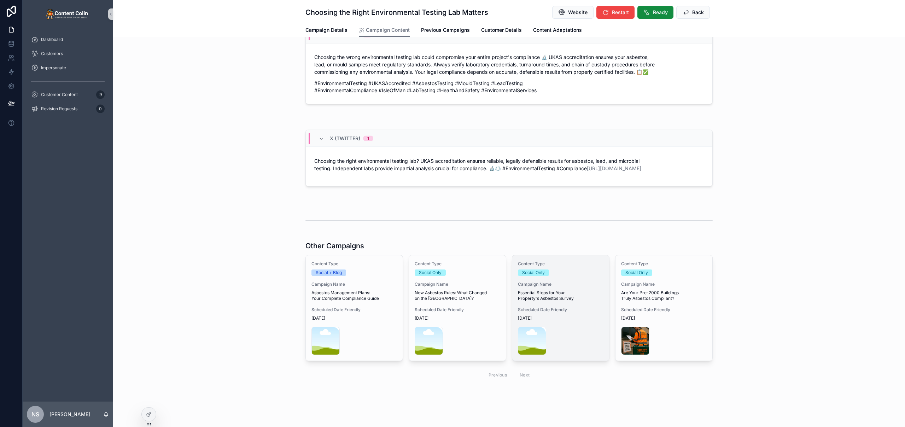
click at [532, 294] on span "Essential Steps for Your Property's Asbestos Survey" at bounding box center [561, 295] width 86 height 11
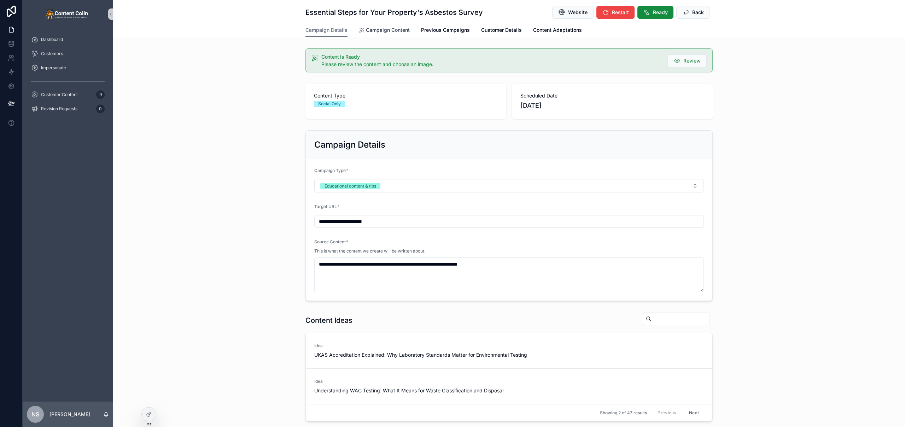
click at [388, 27] on span "Campaign Content" at bounding box center [388, 30] width 44 height 7
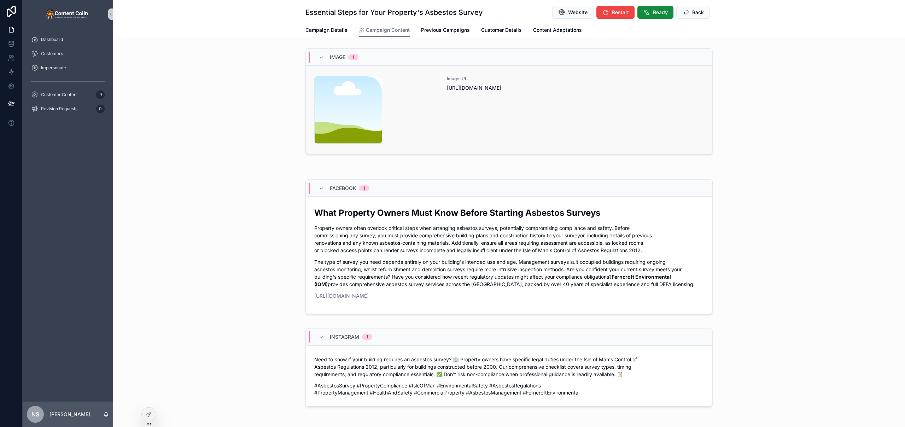
click at [480, 98] on div "Image URL [URL][DOMAIN_NAME]" at bounding box center [575, 110] width 257 height 68
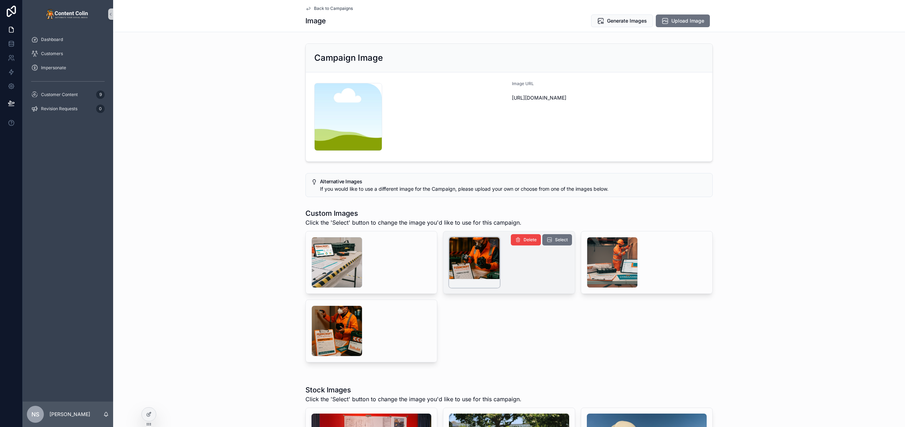
click at [481, 255] on div "scrollable content" at bounding box center [474, 262] width 51 height 51
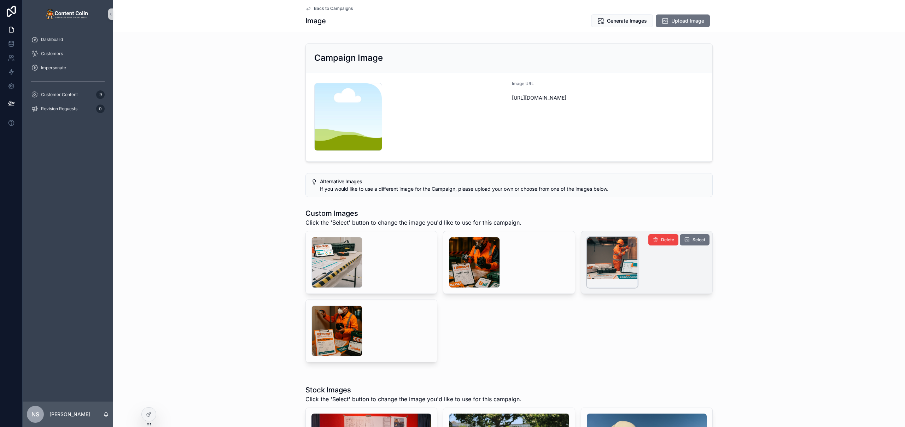
click at [596, 264] on div "scrollable content" at bounding box center [612, 262] width 51 height 51
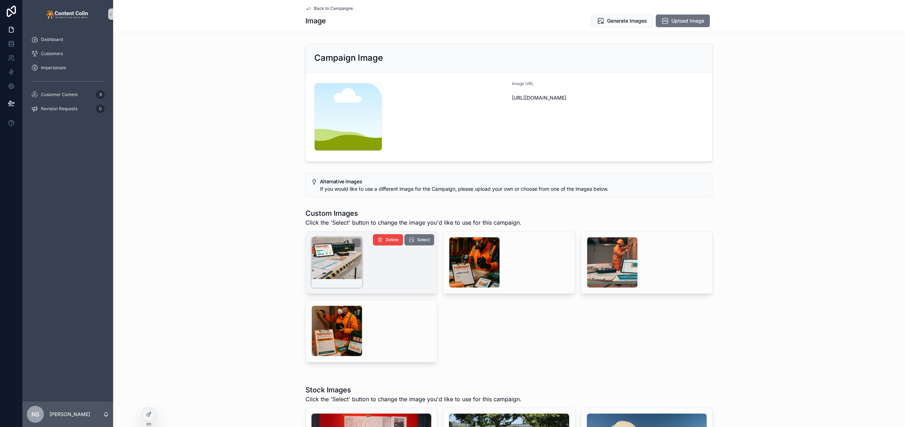
click at [335, 257] on div "scrollable content" at bounding box center [337, 262] width 51 height 51
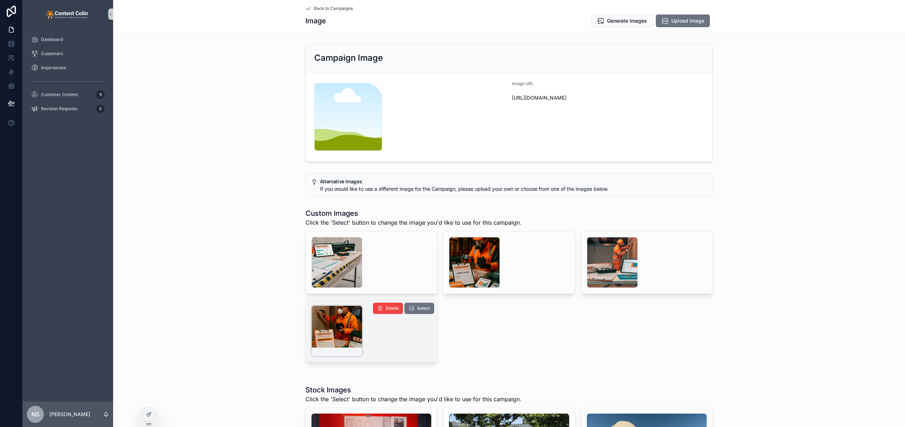
click at [334, 323] on div "scrollable content" at bounding box center [337, 331] width 51 height 51
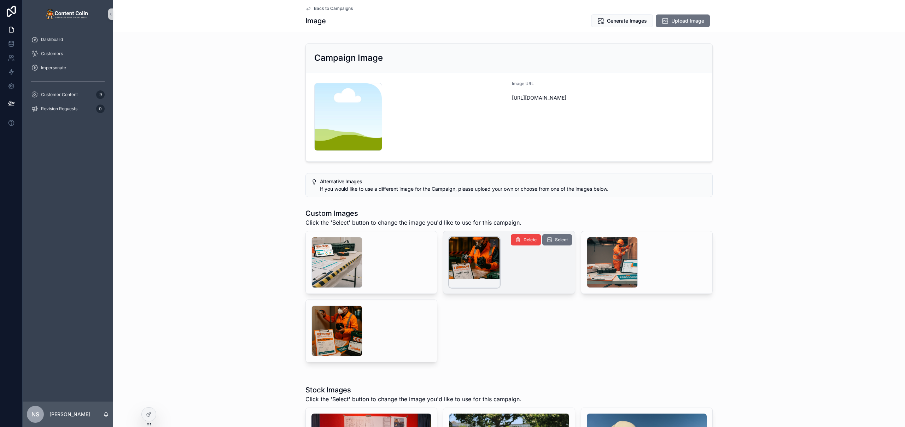
click at [477, 273] on div "scrollable content" at bounding box center [474, 262] width 51 height 51
click at [556, 239] on span "Select" at bounding box center [561, 240] width 13 height 6
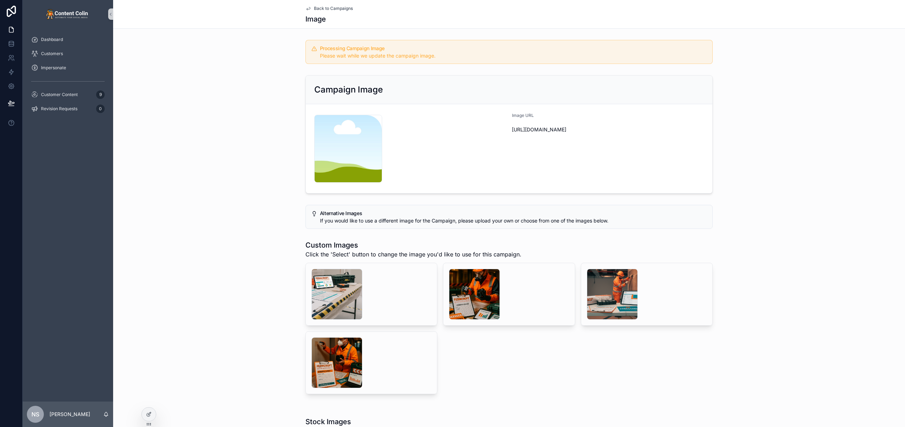
click at [340, 8] on span "Back to Campaigns" at bounding box center [333, 9] width 39 height 6
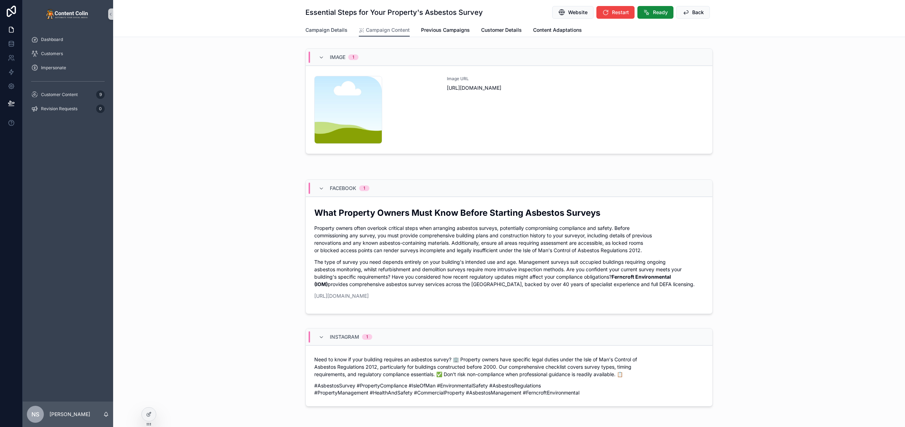
click at [332, 32] on span "Campaign Details" at bounding box center [326, 30] width 42 height 7
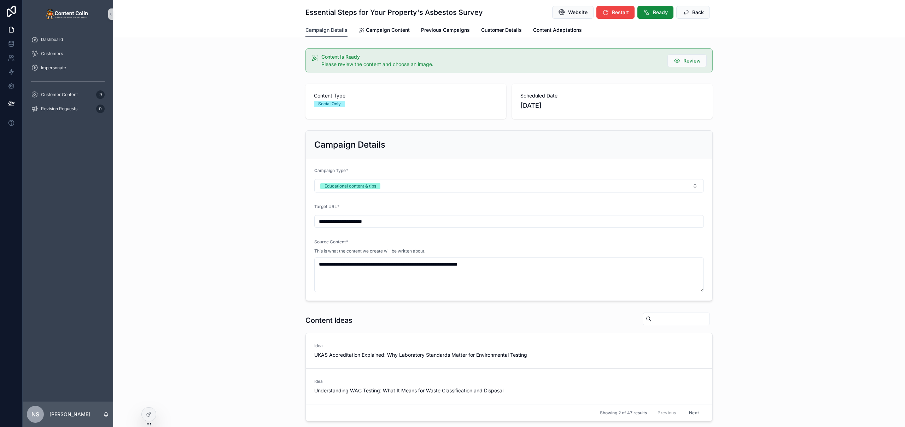
scroll to position [237, 0]
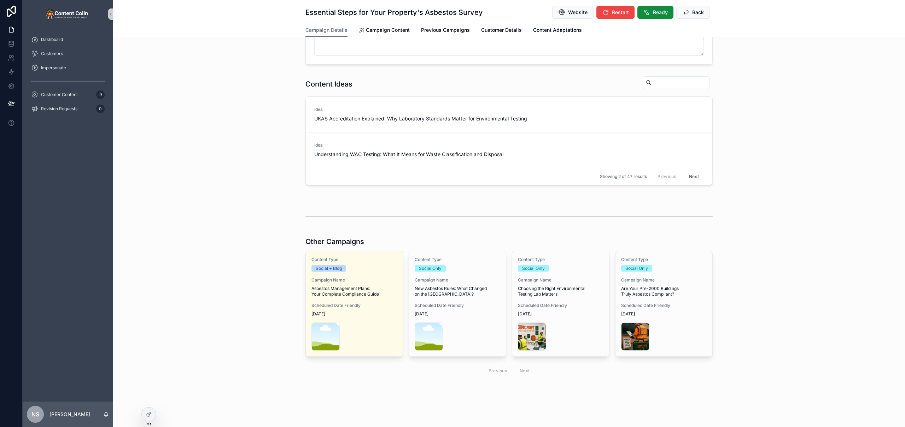
click at [452, 291] on span "New Asbestos Rules: What Changed on the [GEOGRAPHIC_DATA]?" at bounding box center [458, 291] width 86 height 11
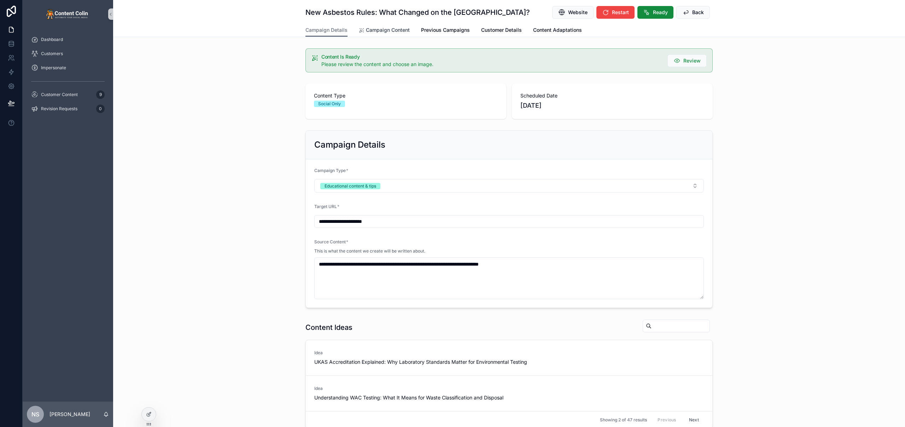
click at [387, 30] on span "Campaign Content" at bounding box center [388, 30] width 44 height 7
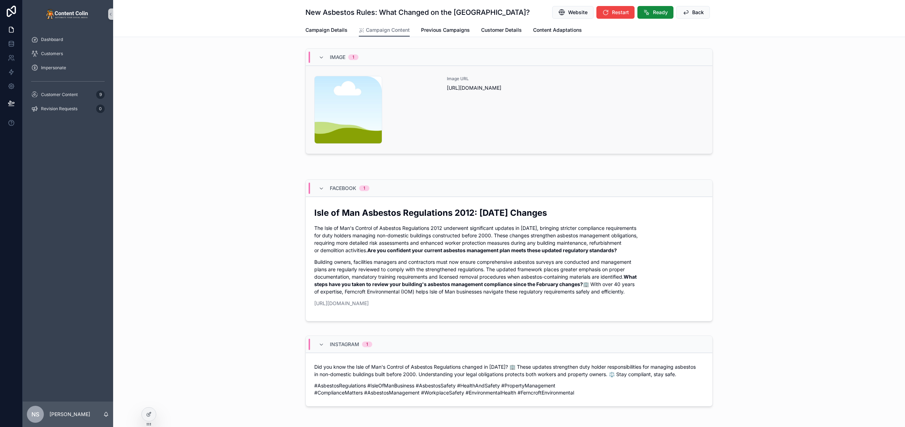
click at [481, 103] on div "Image URL [URL][DOMAIN_NAME]" at bounding box center [575, 110] width 257 height 68
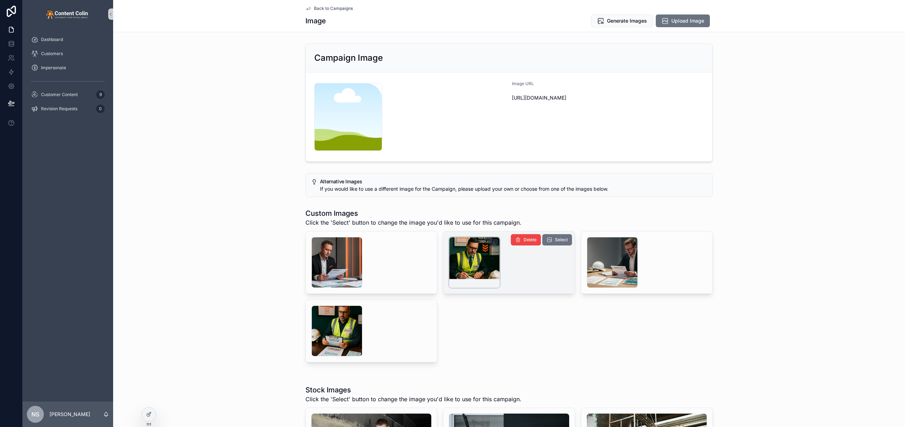
click at [471, 263] on div "scrollable content" at bounding box center [474, 262] width 51 height 51
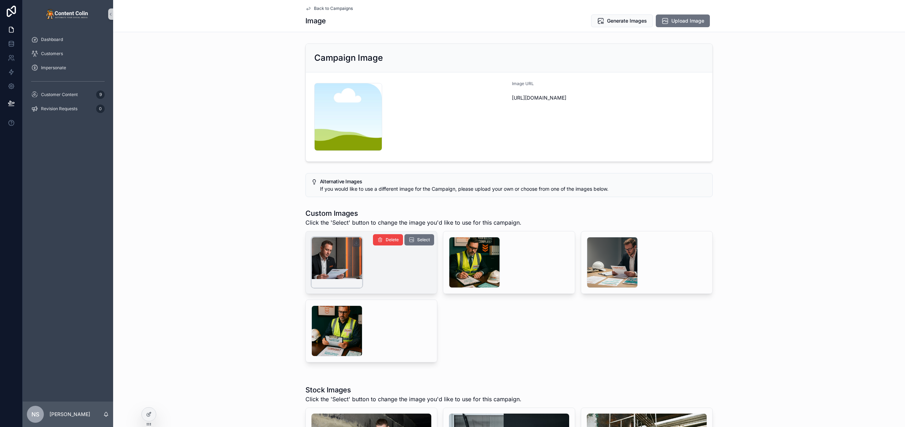
click at [341, 268] on div "scrollable content" at bounding box center [337, 262] width 51 height 51
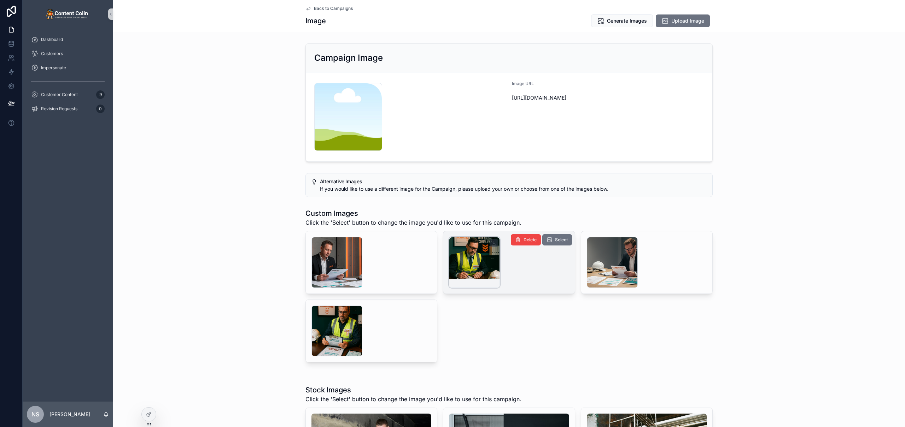
click at [478, 259] on div "scrollable content" at bounding box center [474, 262] width 51 height 51
click at [334, 11] on span "Back to Campaigns" at bounding box center [333, 9] width 39 height 6
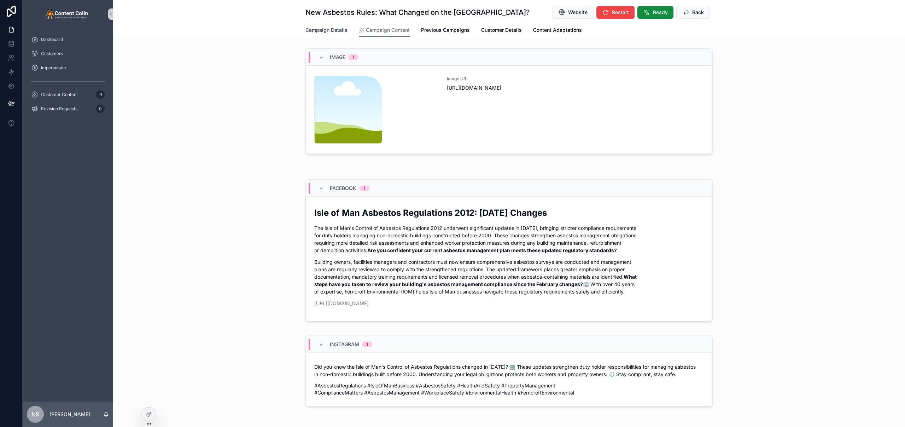
click at [331, 32] on span "Campaign Details" at bounding box center [326, 30] width 42 height 7
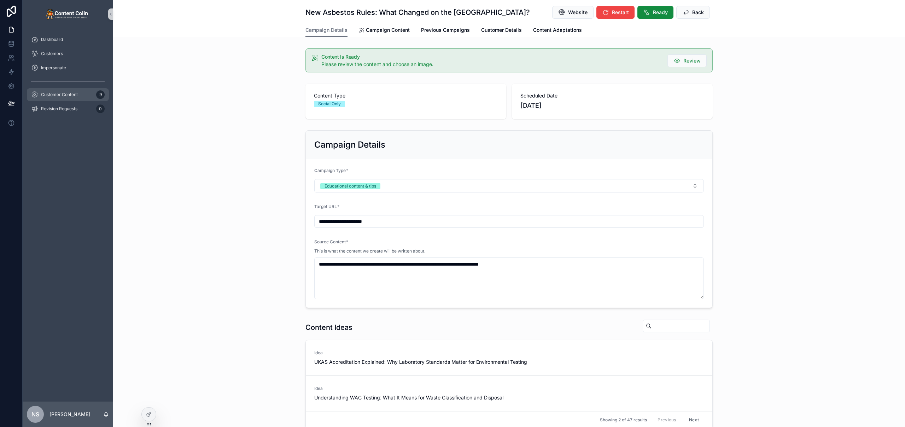
click at [63, 96] on span "Customer Content" at bounding box center [59, 95] width 37 height 6
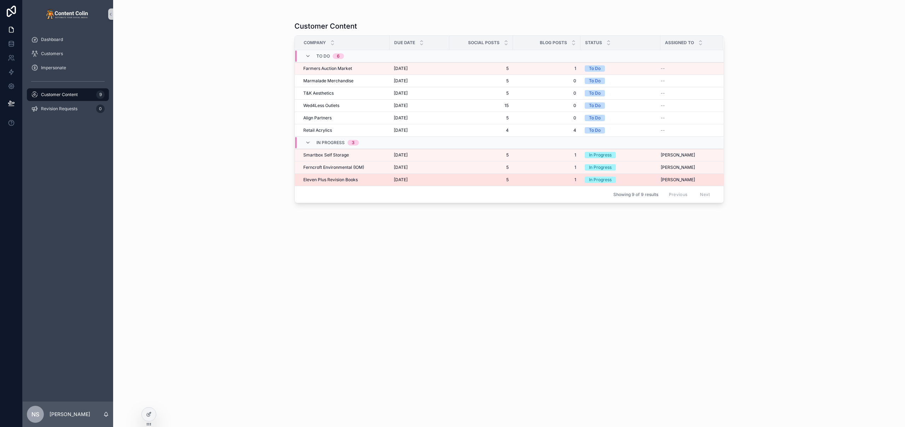
click at [362, 177] on div "Eleven Plus Revision Books Eleven Plus Revision Books" at bounding box center [344, 180] width 82 height 6
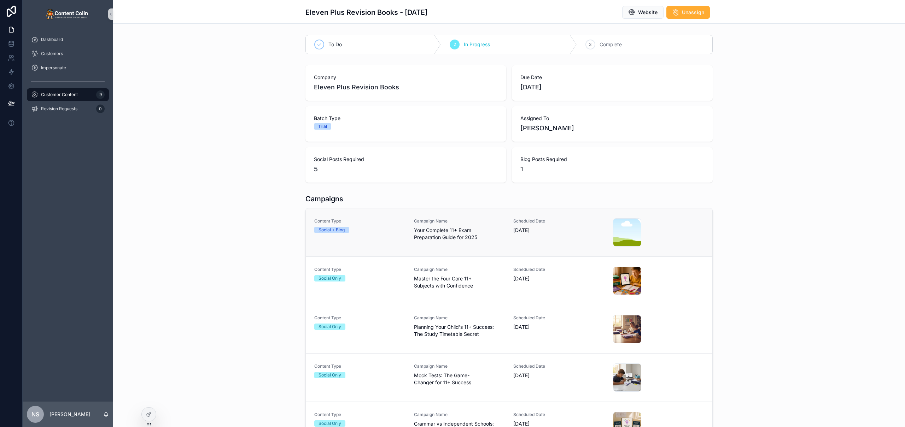
click at [468, 227] on span "Your Complete 11+ Exam Preparation Guide for 2025" at bounding box center [459, 234] width 91 height 14
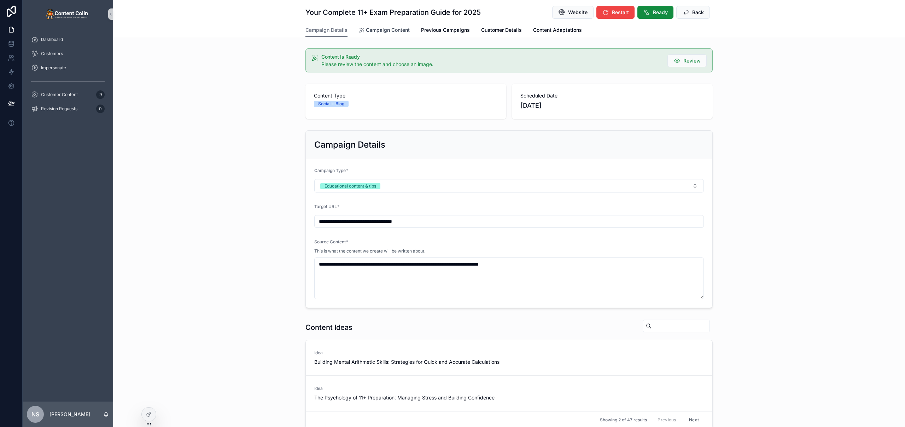
click at [386, 31] on span "Campaign Content" at bounding box center [388, 30] width 44 height 7
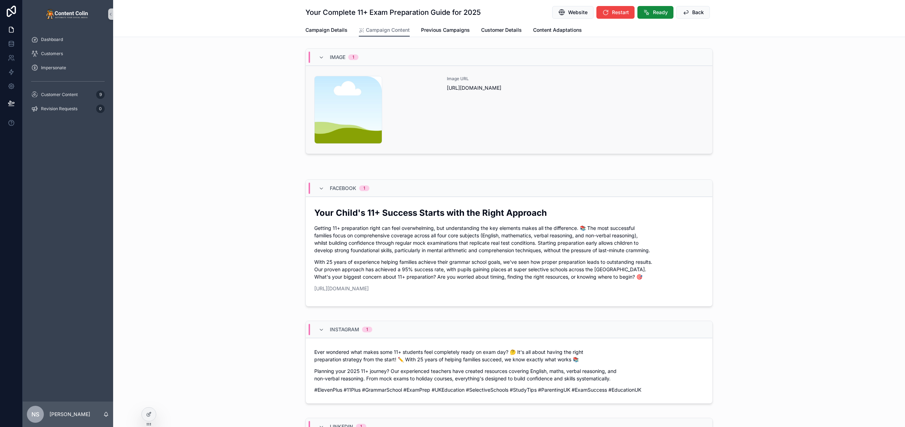
click at [444, 104] on div "content-placeholder .png Image URL [URL][DOMAIN_NAME]" at bounding box center [509, 110] width 390 height 68
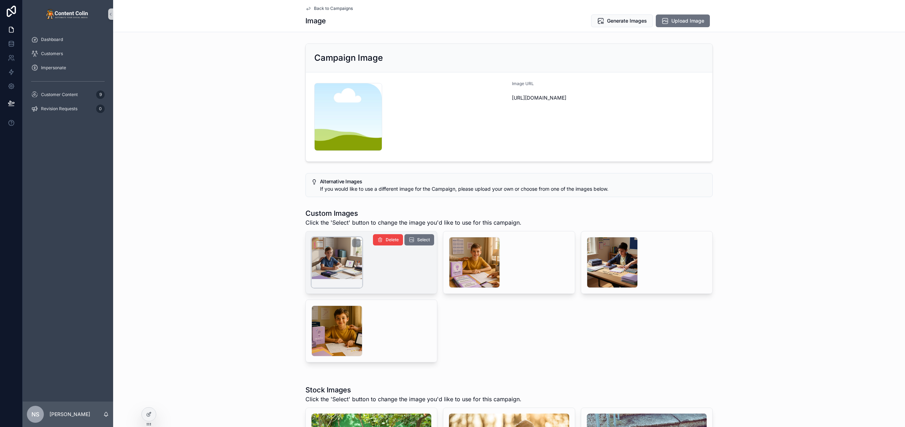
click at [334, 260] on div "scrollable content" at bounding box center [337, 262] width 51 height 51
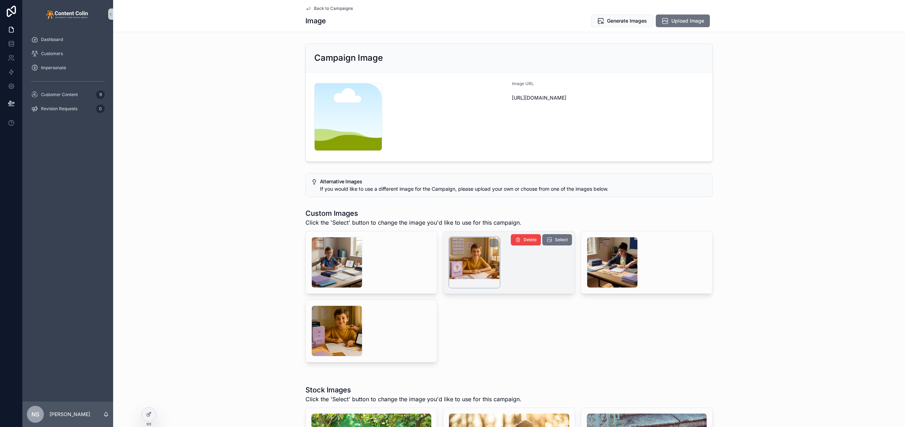
click at [490, 257] on div "scrollable content" at bounding box center [474, 262] width 51 height 51
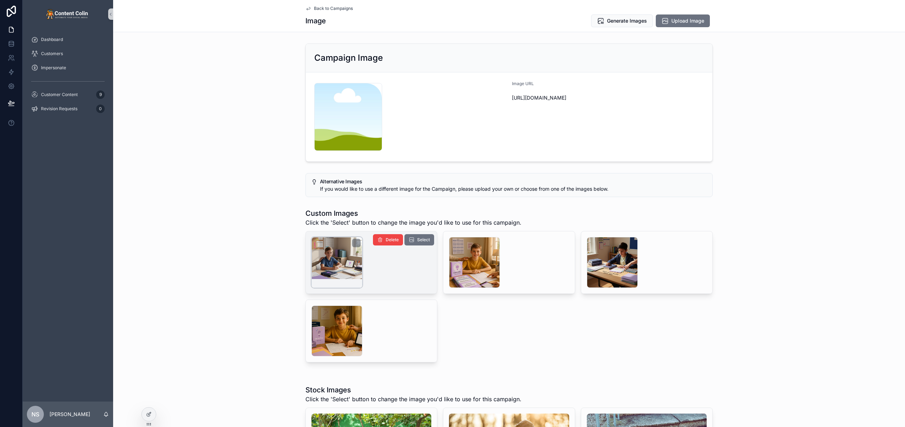
click at [332, 252] on div "scrollable content" at bounding box center [337, 262] width 51 height 51
click at [423, 240] on span "Select" at bounding box center [423, 240] width 13 height 6
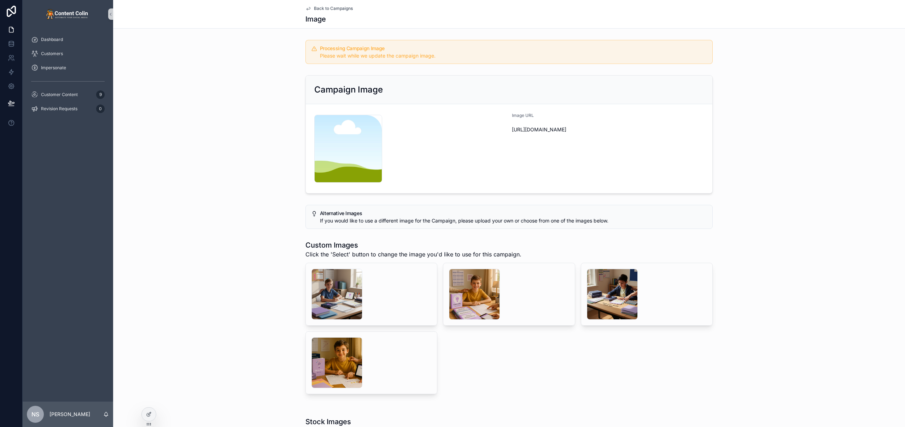
click at [336, 10] on span "Back to Campaigns" at bounding box center [333, 9] width 39 height 6
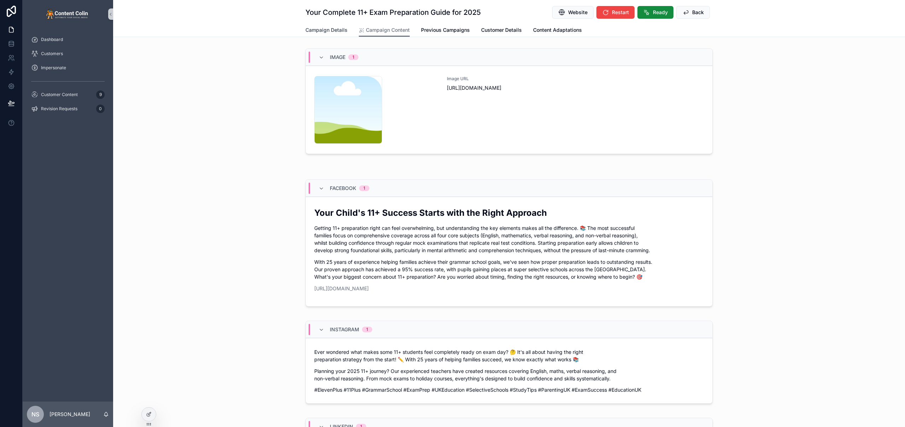
click at [328, 28] on span "Campaign Details" at bounding box center [326, 30] width 42 height 7
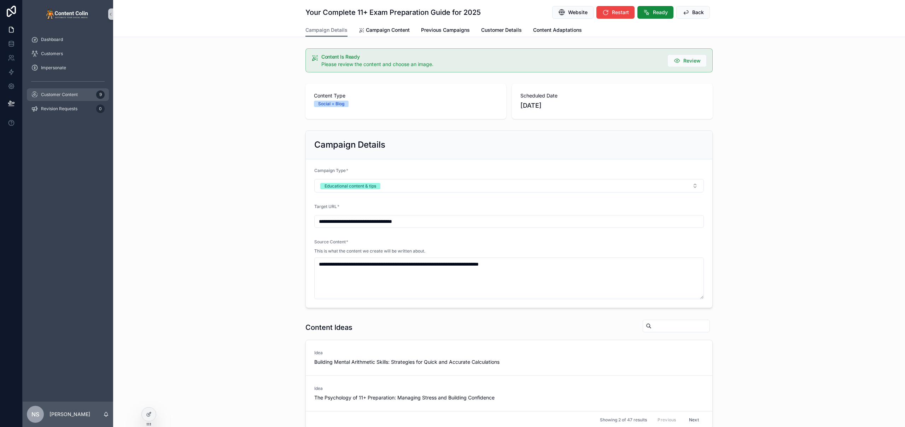
click at [95, 95] on div "Customer Content 9" at bounding box center [68, 94] width 74 height 11
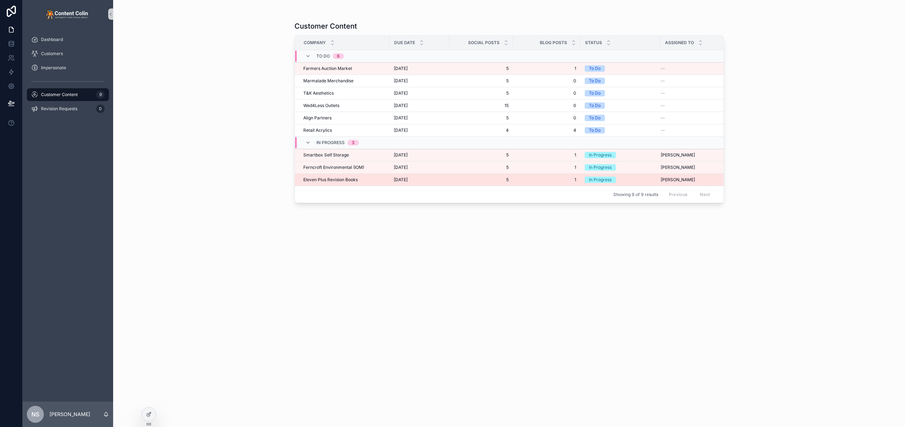
click at [361, 175] on td "Eleven Plus Revision Books Eleven Plus Revision Books" at bounding box center [342, 180] width 95 height 12
click at [355, 179] on span "Eleven Plus Revision Books" at bounding box center [330, 180] width 54 height 6
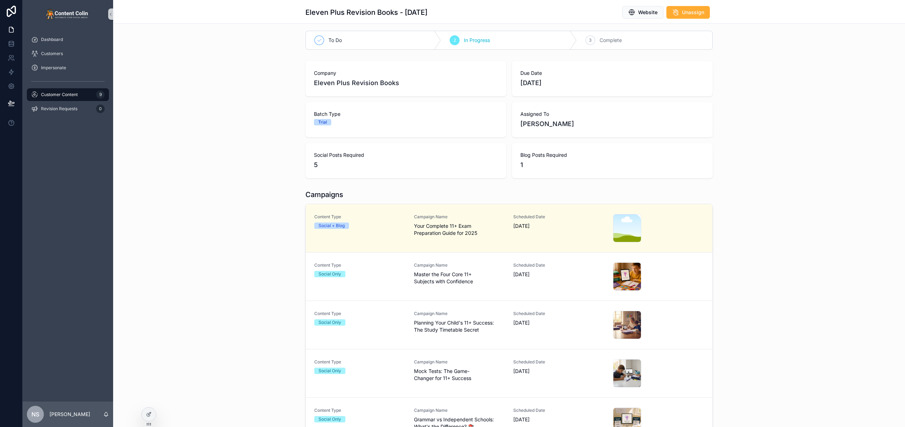
scroll to position [66, 0]
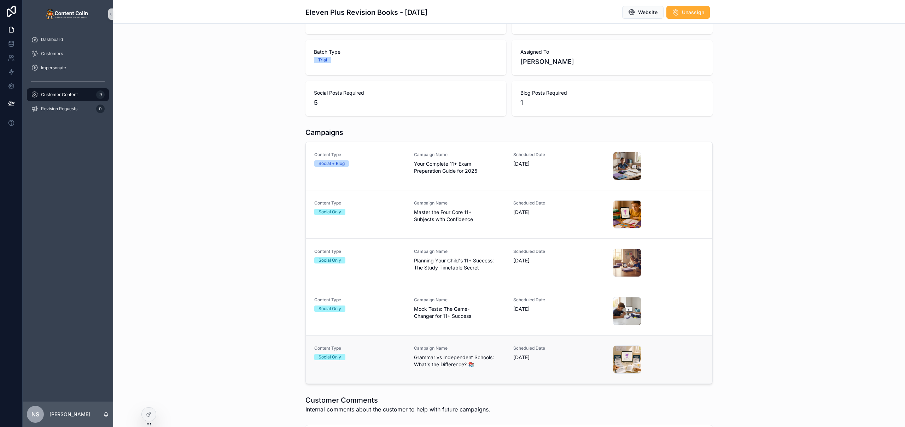
click at [473, 368] on span "Grammar vs Independent Schools: What's the Difference? 📚" at bounding box center [459, 361] width 91 height 14
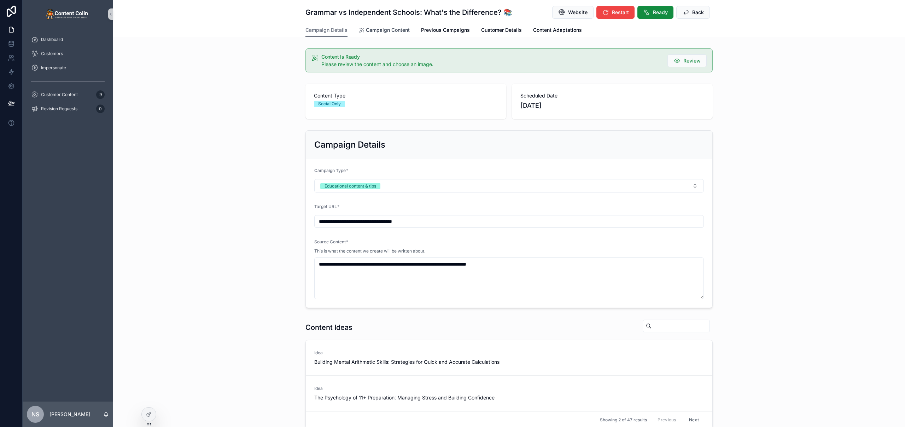
click at [390, 29] on span "Campaign Content" at bounding box center [388, 30] width 44 height 7
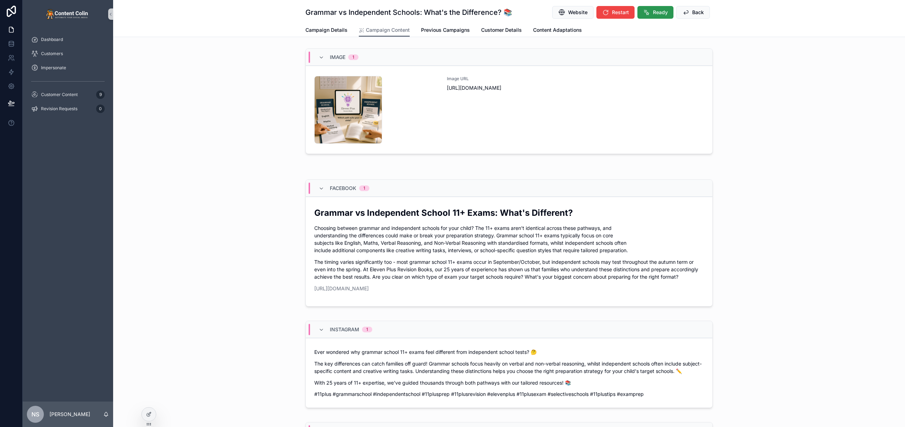
click at [653, 16] on button "Ready" at bounding box center [656, 12] width 36 height 13
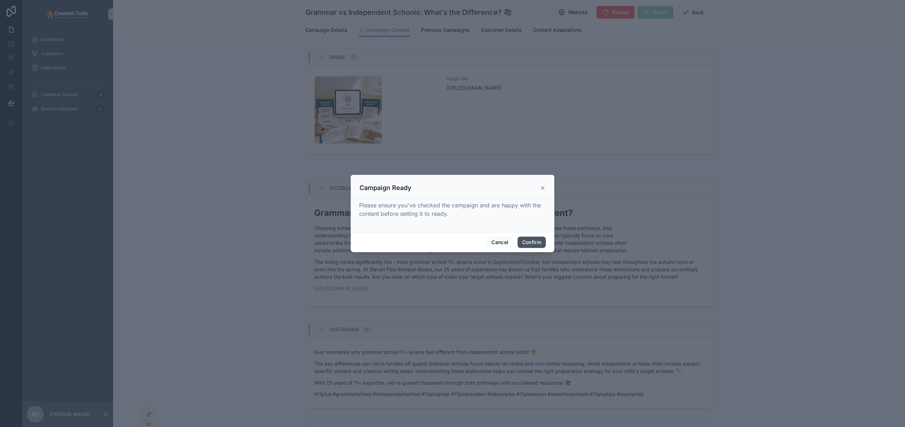
click at [532, 239] on button "Confirm" at bounding box center [532, 242] width 28 height 11
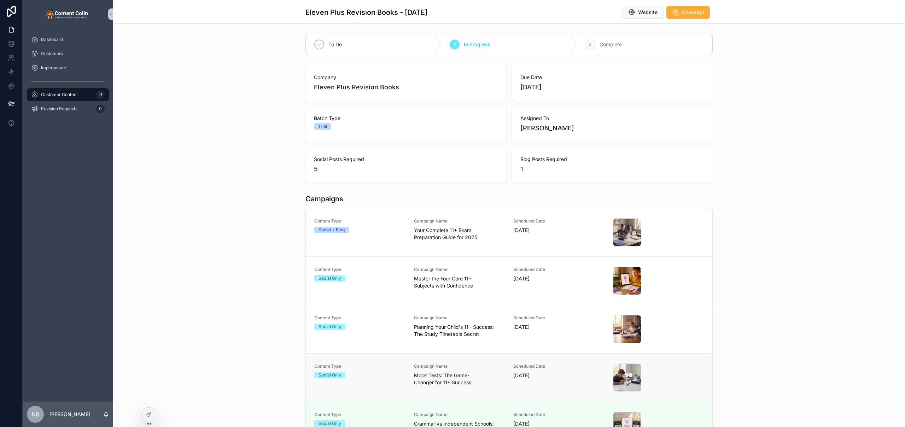
click at [439, 366] on span "Campaign Name" at bounding box center [459, 367] width 91 height 6
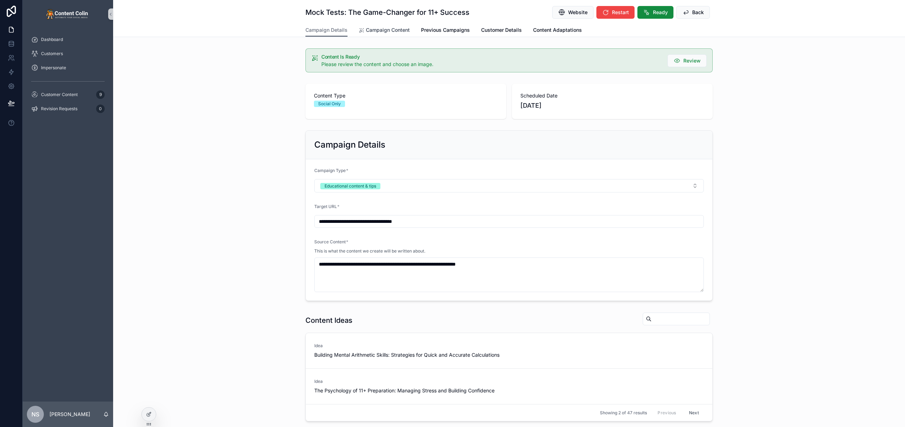
click at [391, 36] on link "Campaign Content" at bounding box center [384, 31] width 51 height 14
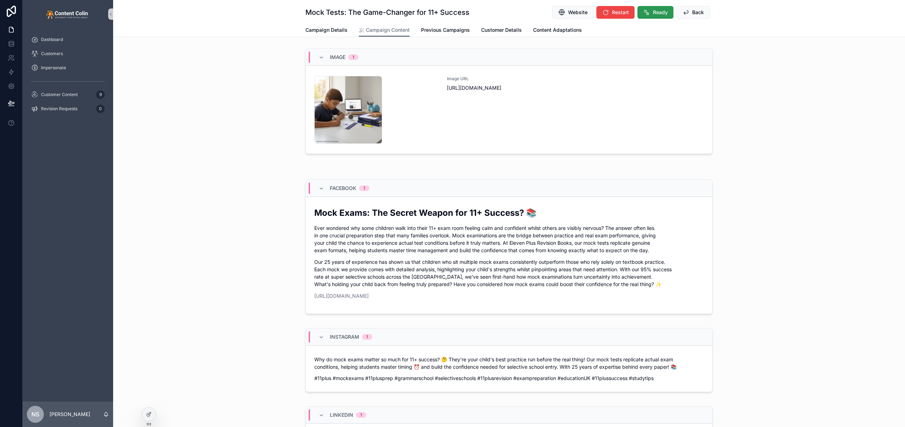
click at [663, 13] on span "Ready" at bounding box center [660, 12] width 15 height 7
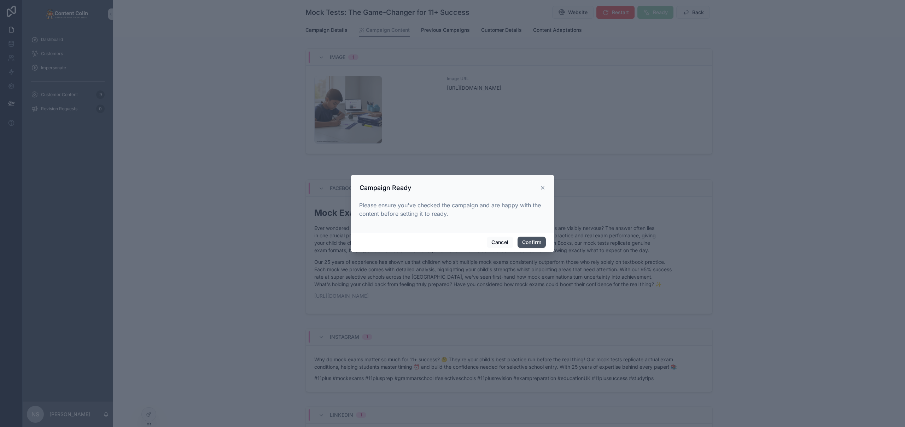
click at [536, 239] on button "Confirm" at bounding box center [532, 242] width 28 height 11
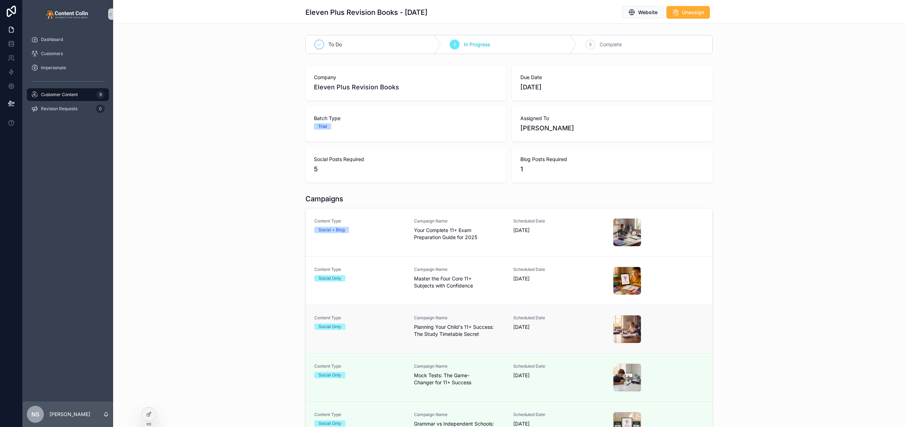
click at [425, 336] on span "Planning Your Child's 11+ Success: The Study Timetable Secret" at bounding box center [459, 331] width 91 height 14
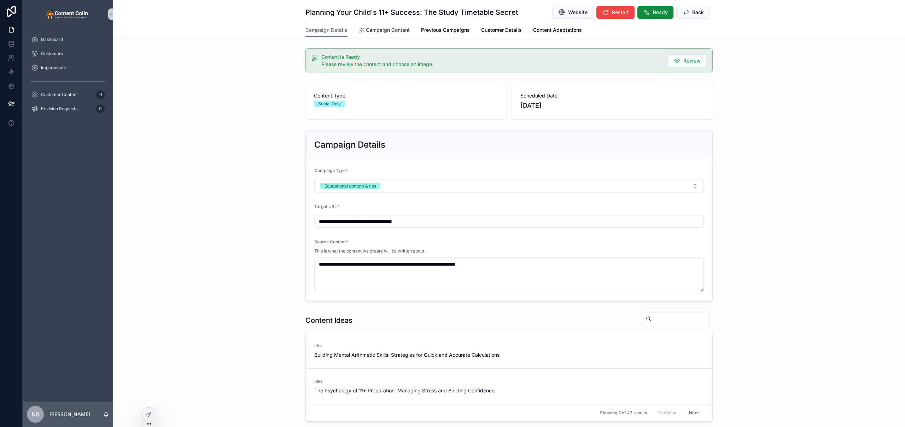
click at [389, 27] on span "Campaign Content" at bounding box center [388, 30] width 44 height 7
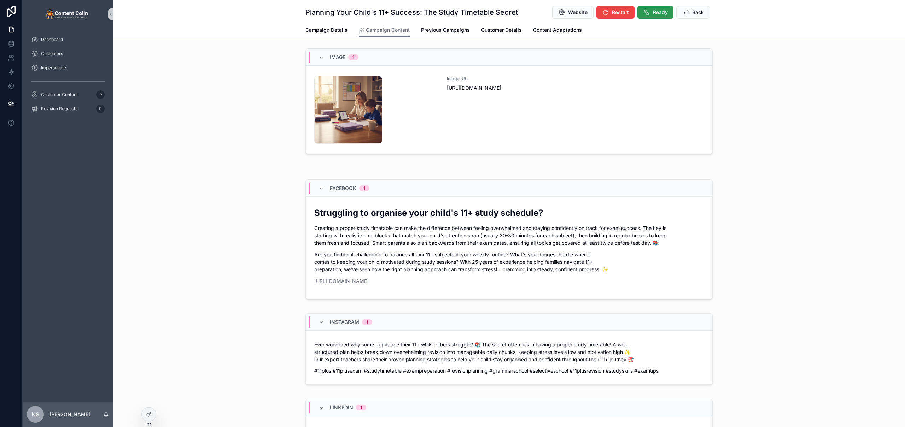
click at [658, 12] on span "Ready" at bounding box center [660, 12] width 15 height 7
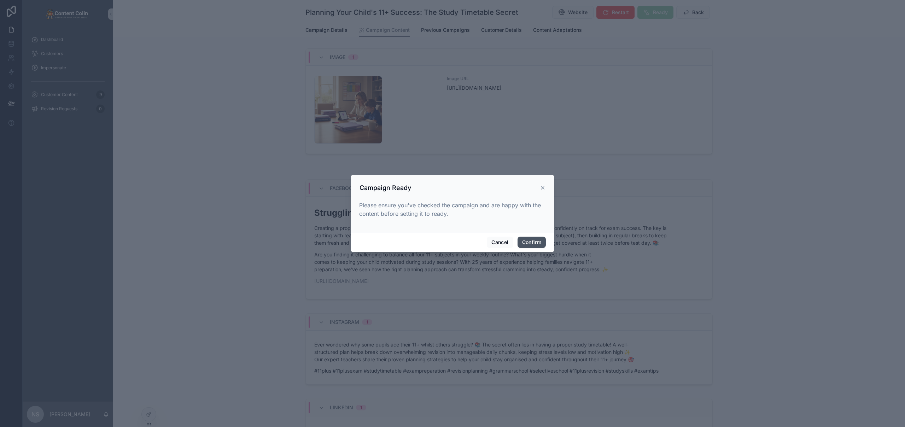
click at [535, 240] on button "Confirm" at bounding box center [532, 242] width 28 height 11
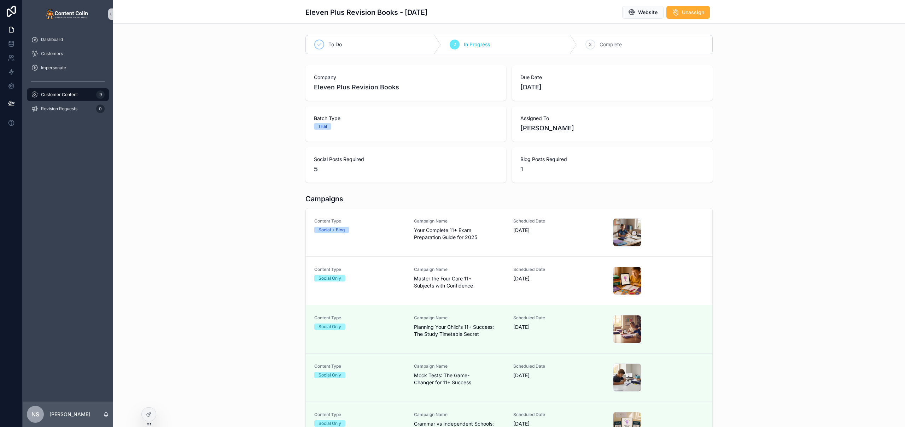
click at [460, 290] on div "Campaign Name Master the Four Core 11+ Subjects with Confidence" at bounding box center [459, 281] width 91 height 28
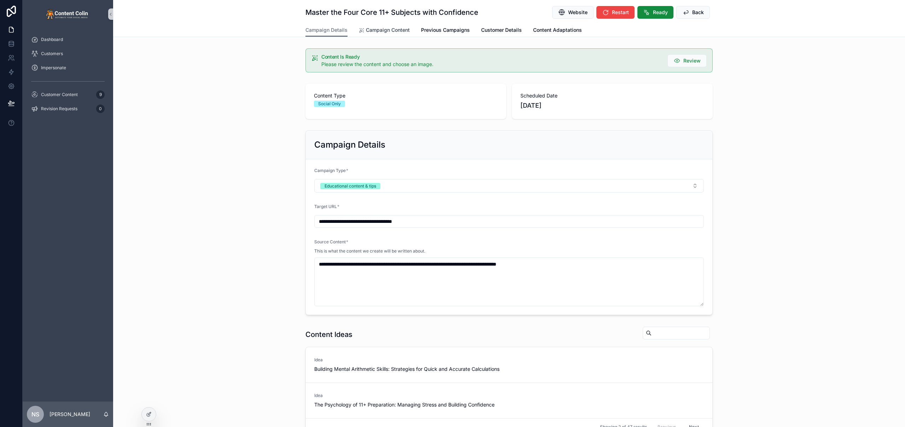
click at [384, 28] on span "Campaign Content" at bounding box center [388, 30] width 44 height 7
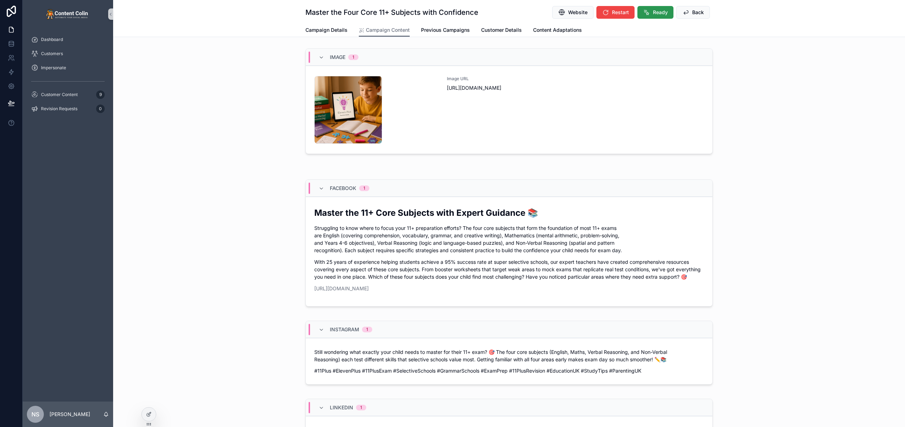
click at [653, 11] on span "Ready" at bounding box center [660, 12] width 15 height 7
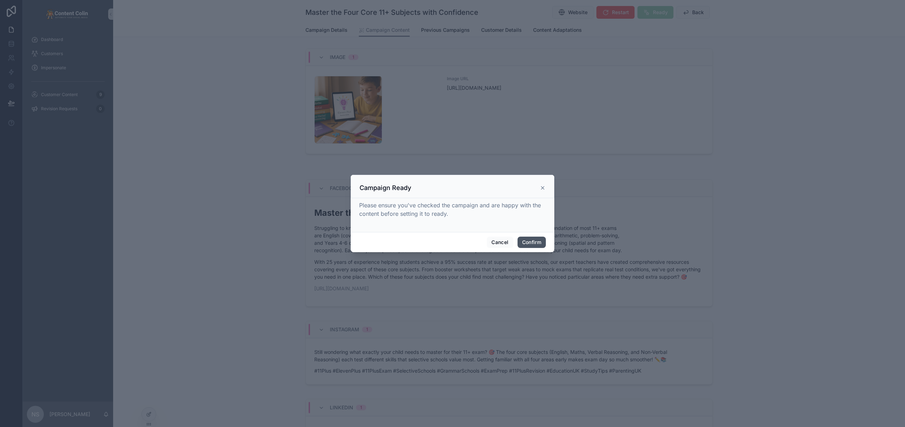
click at [535, 245] on button "Confirm" at bounding box center [532, 242] width 28 height 11
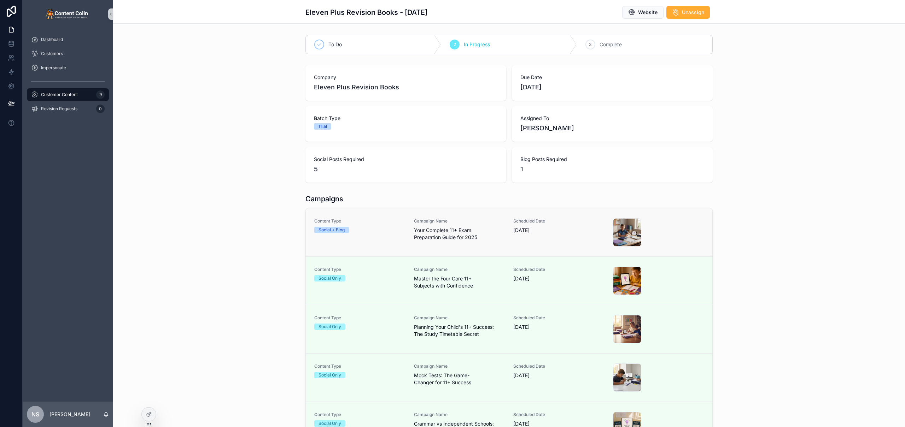
click at [410, 219] on div "Content Type Social + Blog Campaign Name Your Complete 11+ Exam Preparation Gui…" at bounding box center [509, 233] width 390 height 28
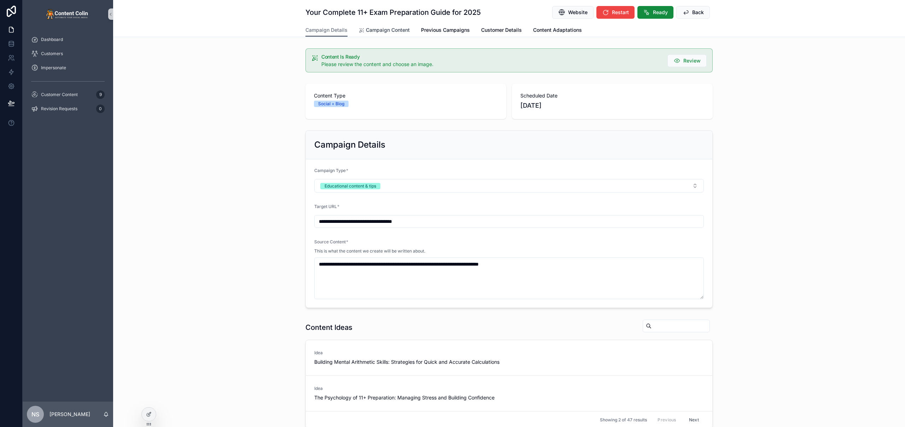
click at [383, 29] on span "Campaign Content" at bounding box center [388, 30] width 44 height 7
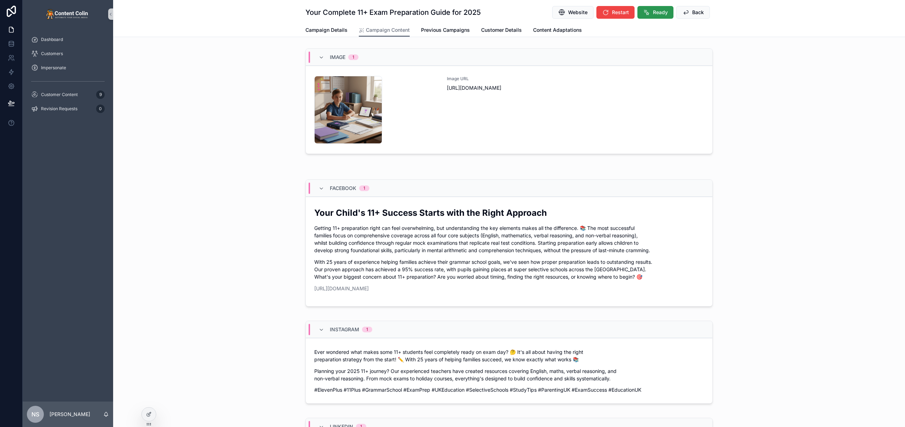
click at [663, 10] on span "Ready" at bounding box center [660, 12] width 15 height 7
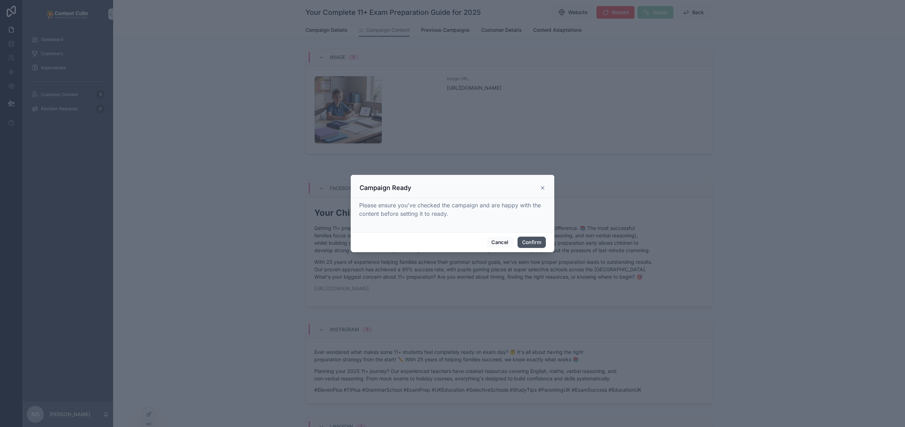
click at [533, 241] on button "Confirm" at bounding box center [532, 242] width 28 height 11
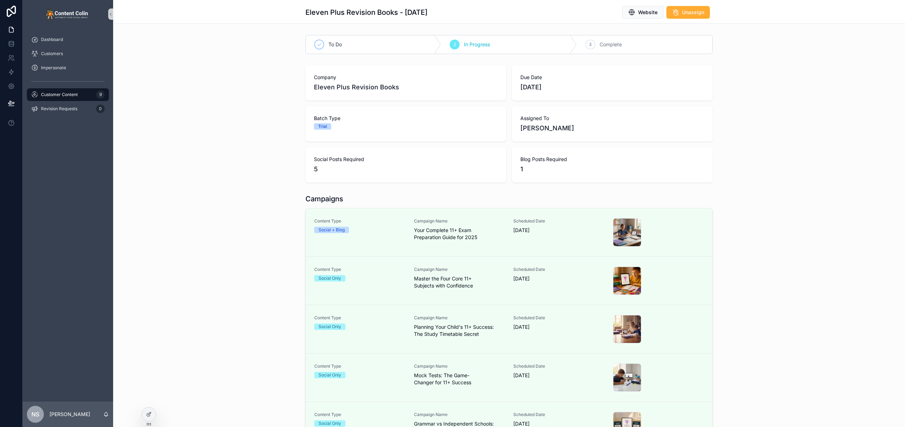
click at [782, 235] on div "Campaigns Content Type Social + Blog Campaign Name Your Complete 11+ Exam Prepa…" at bounding box center [509, 322] width 792 height 262
click at [252, 37] on div "To Do 2 In Progress 3 Complete" at bounding box center [509, 44] width 792 height 25
click at [69, 94] on span "Customer Content" at bounding box center [59, 95] width 37 height 6
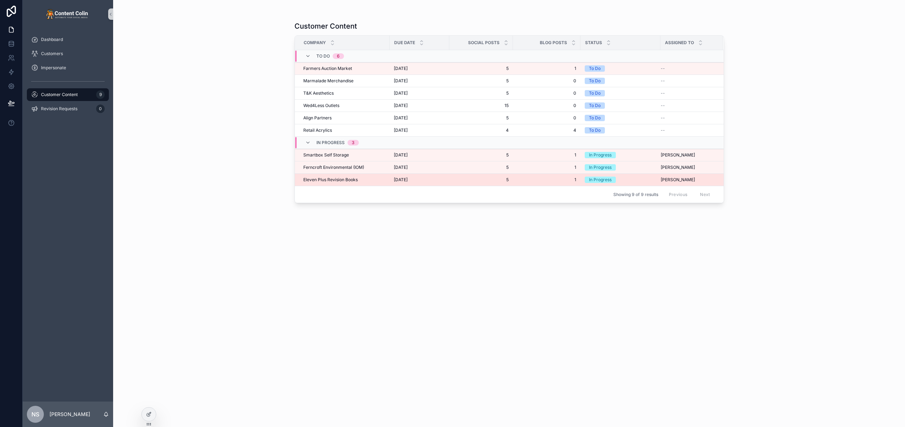
click at [347, 178] on span "Eleven Plus Revision Books" at bounding box center [330, 180] width 54 height 6
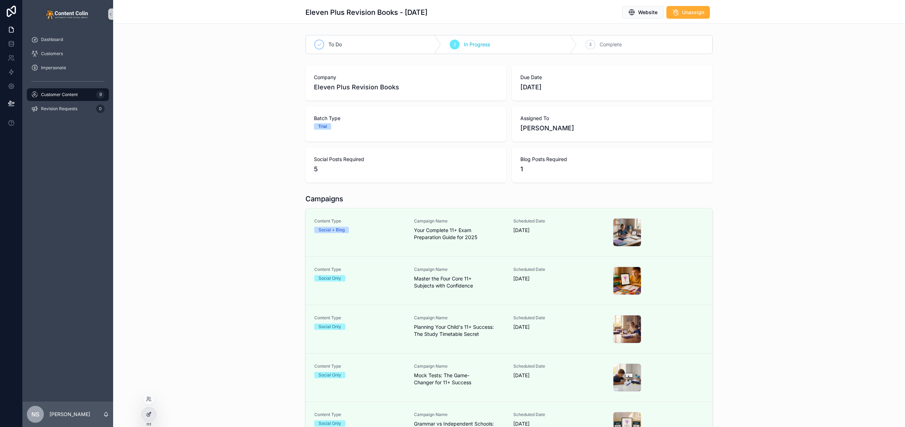
click at [151, 411] on div at bounding box center [149, 414] width 14 height 13
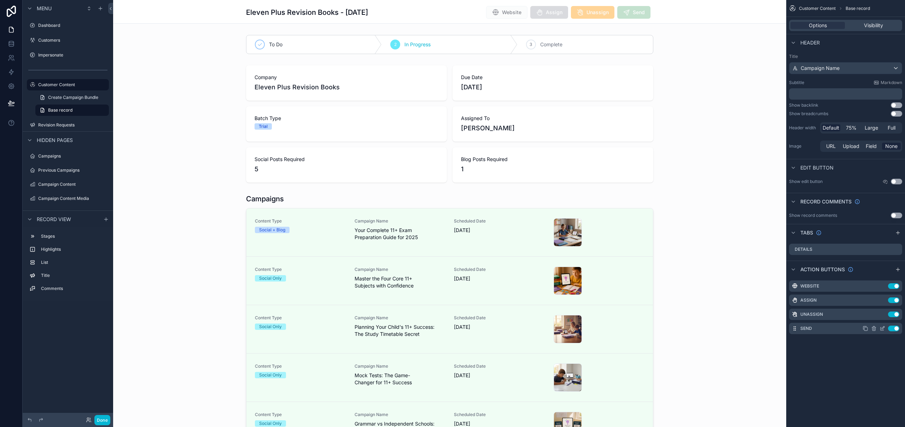
click at [883, 330] on icon "scrollable content" at bounding box center [883, 329] width 6 height 6
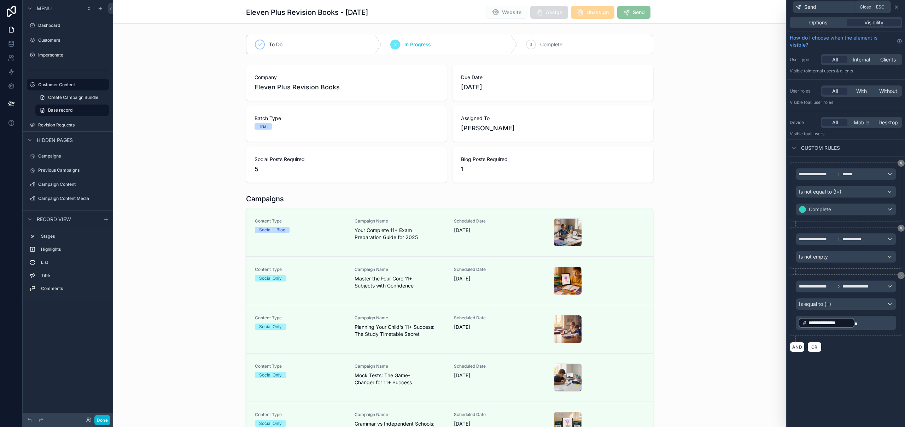
click at [897, 6] on icon at bounding box center [896, 7] width 3 height 3
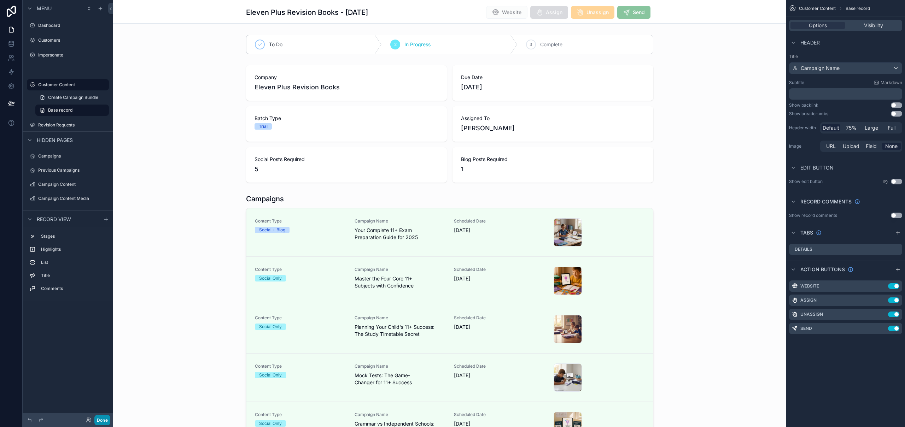
click at [100, 420] on button "Done" at bounding box center [102, 420] width 16 height 10
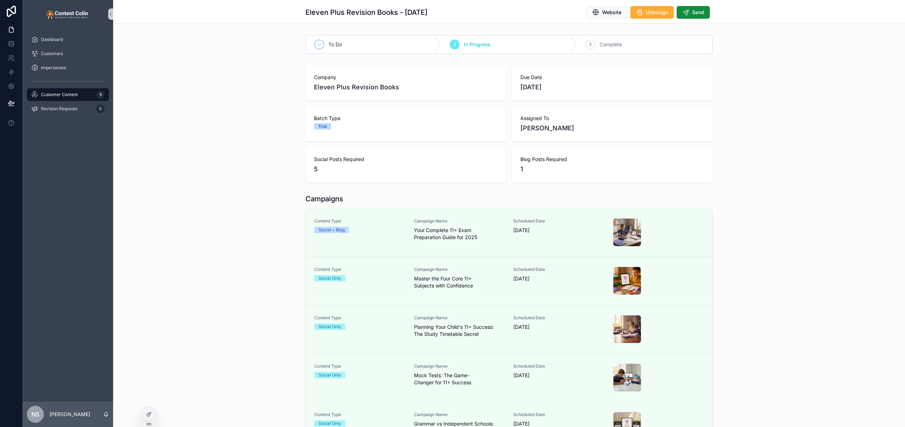
click at [762, 189] on div "To Do 2 In Progress 3 Complete Company Eleven Plus Revision Books Due Date [DAT…" at bounding box center [509, 351] width 792 height 638
click at [700, 15] on span "Send" at bounding box center [698, 12] width 12 height 7
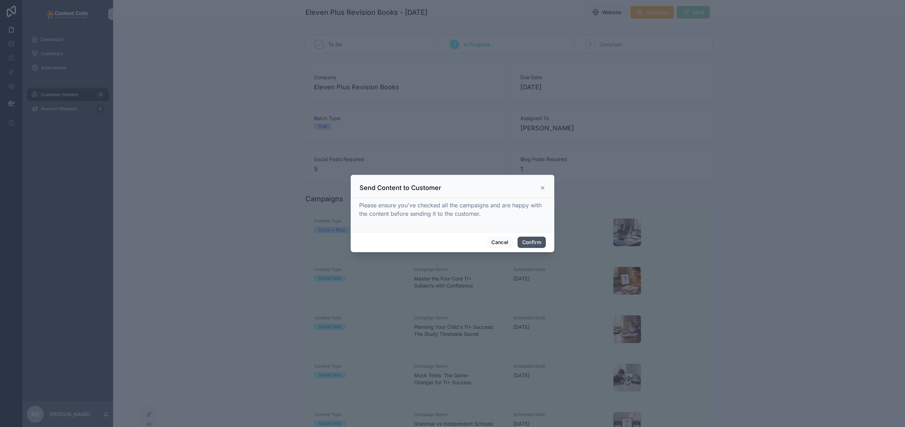
click at [534, 243] on button "Confirm" at bounding box center [532, 242] width 28 height 11
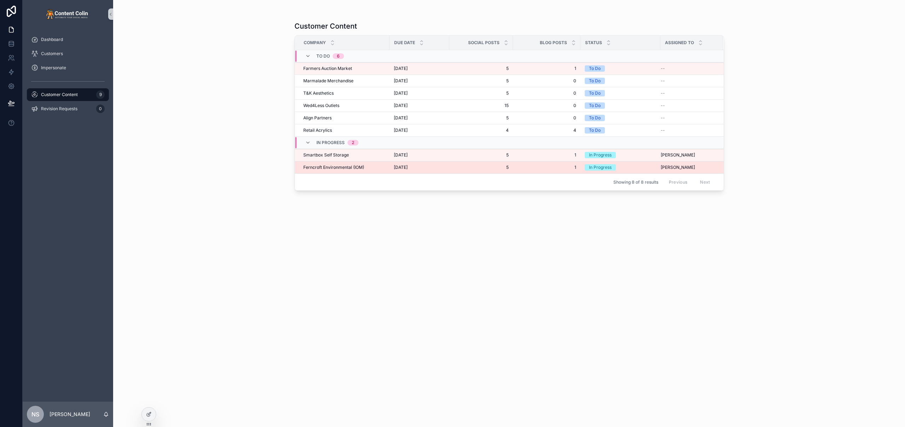
click at [348, 170] on span "Ferncroft Environmental (IOM)" at bounding box center [333, 168] width 61 height 6
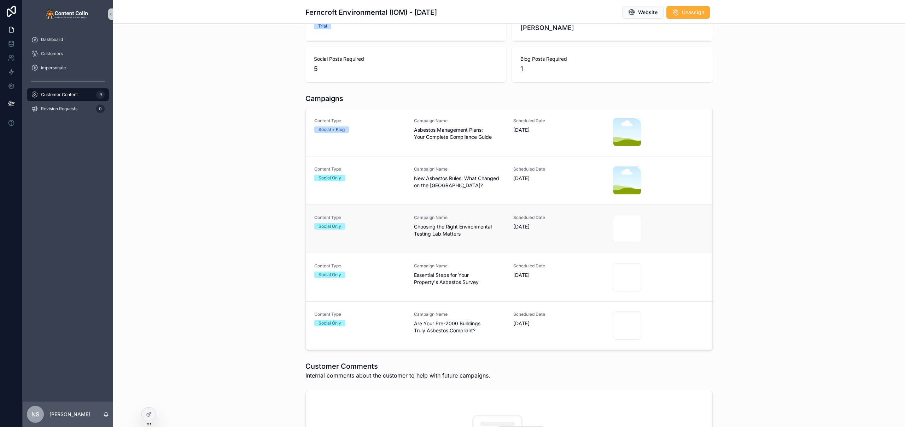
scroll to position [136, 0]
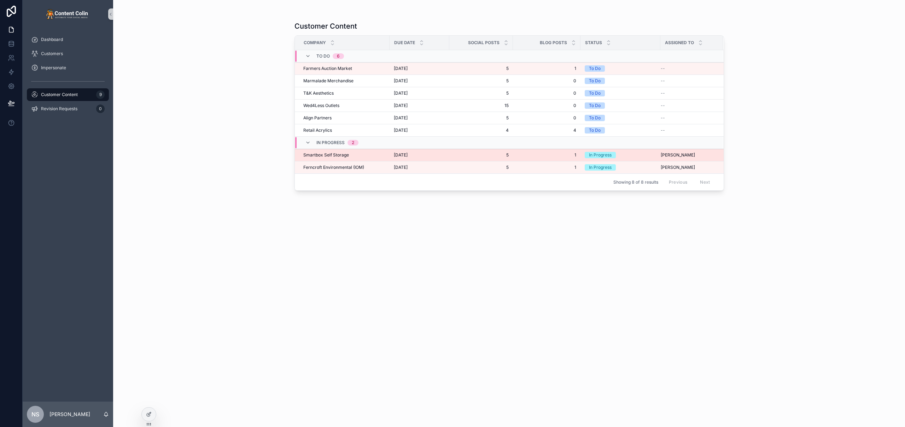
click at [372, 153] on div "Smartbox Self Storage Smartbox Self Storage" at bounding box center [344, 155] width 82 height 6
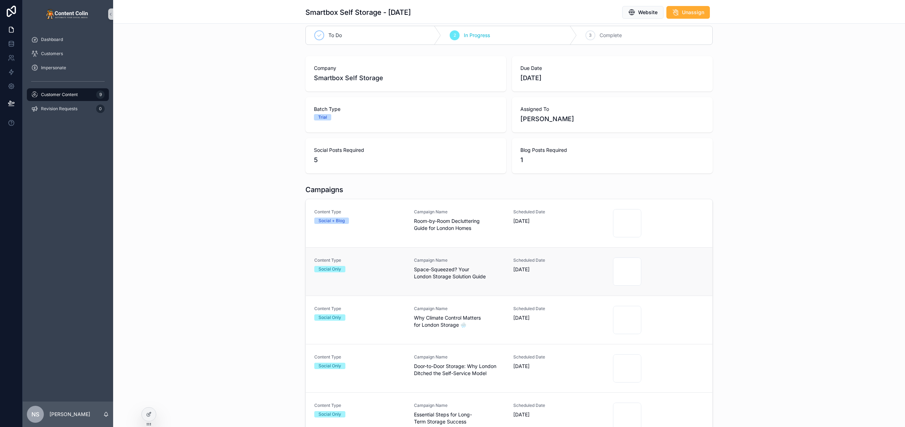
scroll to position [45, 0]
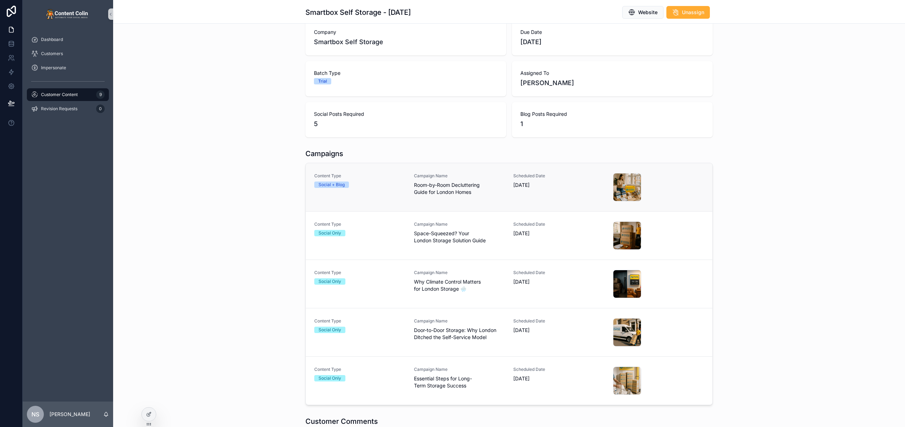
click at [415, 189] on span "Room-by-Room Decluttering Guide for London Homes" at bounding box center [459, 189] width 91 height 14
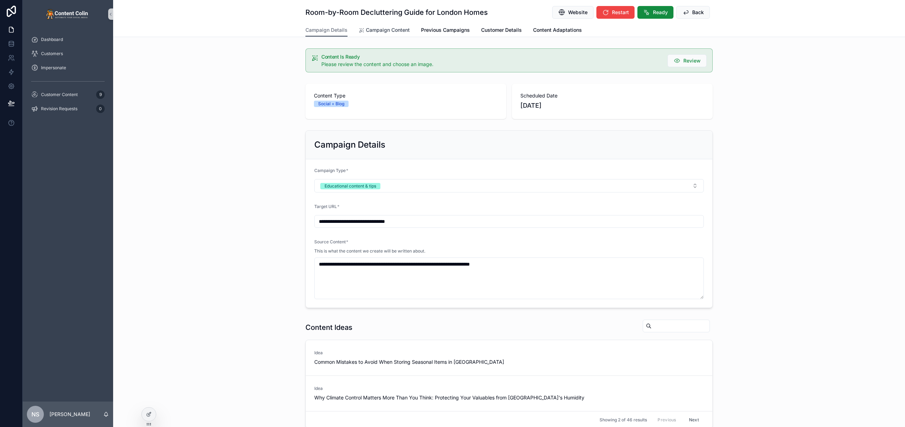
click at [385, 32] on span "Campaign Content" at bounding box center [388, 30] width 44 height 7
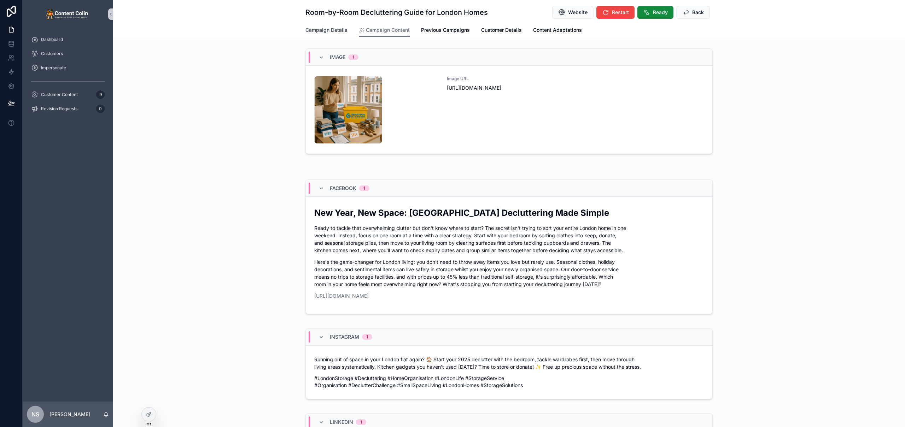
click at [336, 33] on span "Campaign Details" at bounding box center [326, 30] width 42 height 7
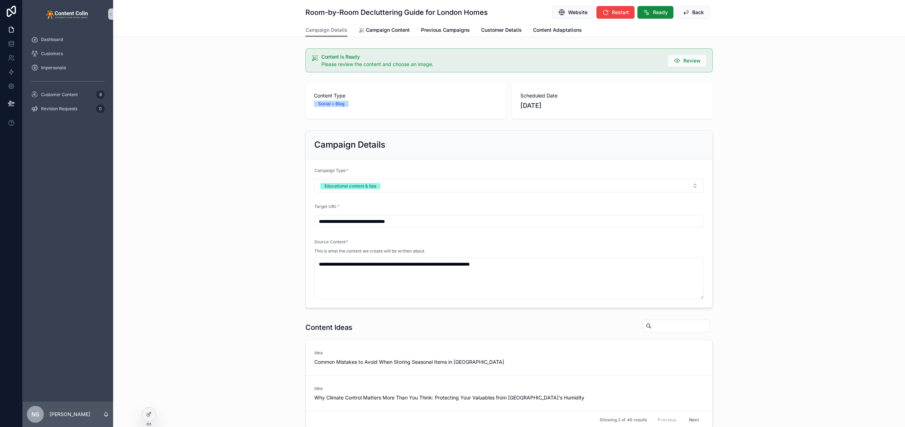
click at [477, 29] on div "Campaign Details Campaign Content Previous Campaigns Customer Details Content A…" at bounding box center [508, 29] width 407 height 13
click at [501, 29] on span "Customer Details" at bounding box center [501, 30] width 41 height 7
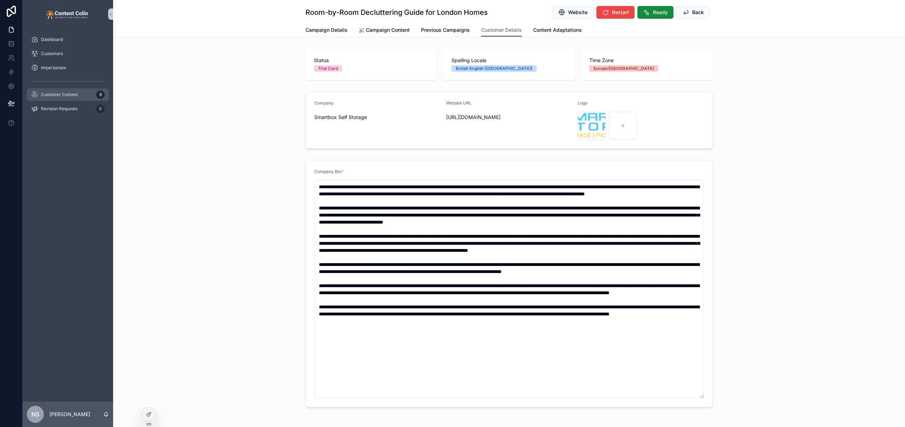
click at [65, 95] on span "Customer Content" at bounding box center [59, 95] width 37 height 6
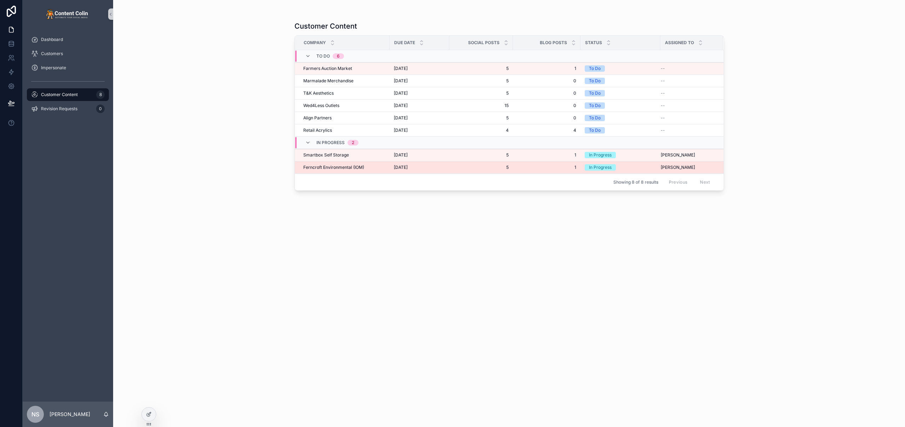
click at [336, 169] on span "Ferncroft Environmental (IOM)" at bounding box center [333, 168] width 61 height 6
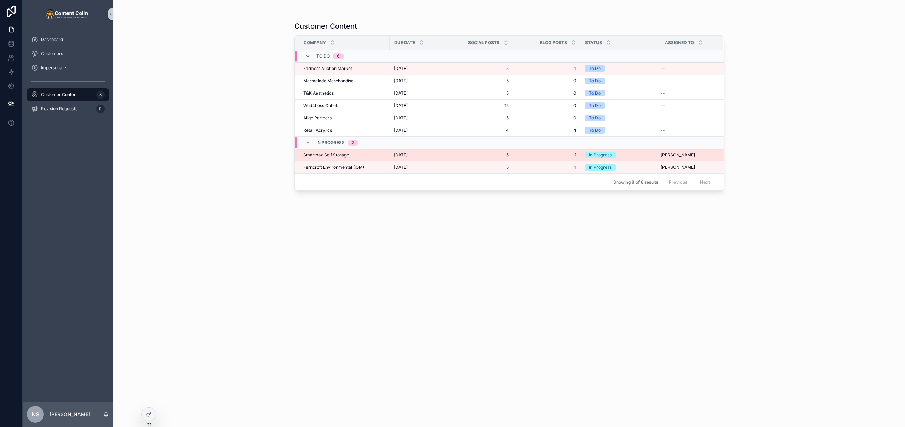
click at [385, 158] on td "Smartbox Self Storage Smartbox Self Storage" at bounding box center [342, 155] width 95 height 12
click at [410, 151] on td "[DATE] [DATE]" at bounding box center [420, 155] width 60 height 12
click at [407, 155] on span "[DATE]" at bounding box center [401, 155] width 14 height 6
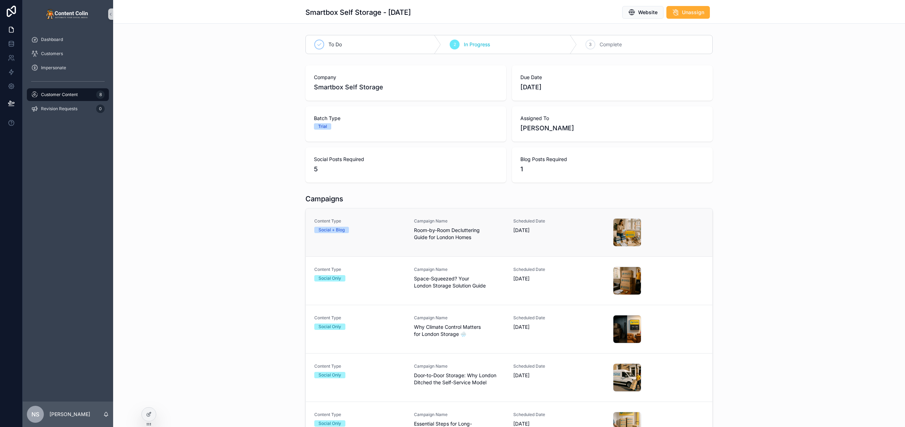
scroll to position [9, 0]
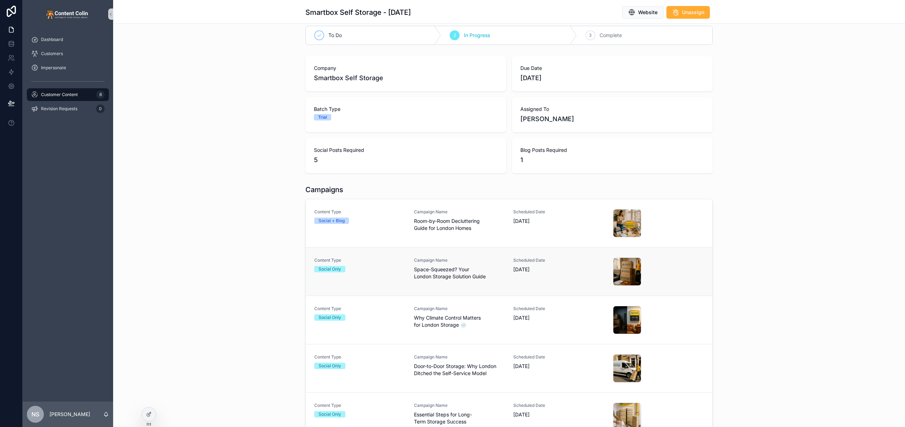
click at [432, 265] on div "Campaign Name Space-Squeezed? Your London Storage Solution Guide" at bounding box center [459, 269] width 91 height 23
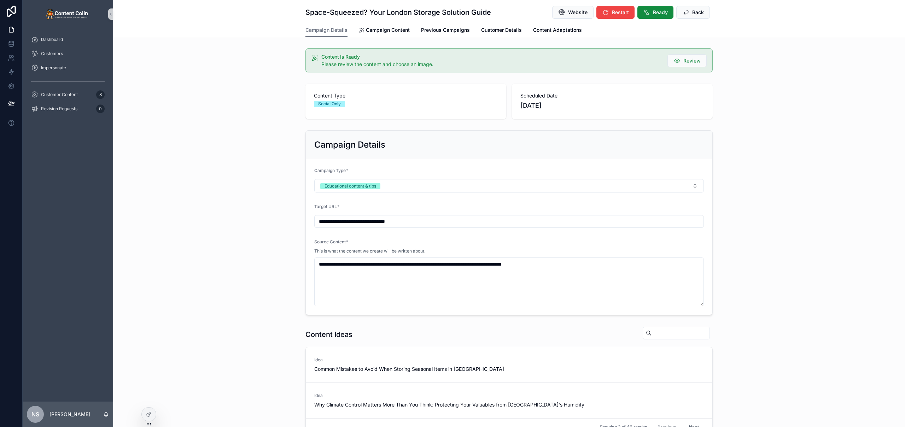
scroll to position [9, 0]
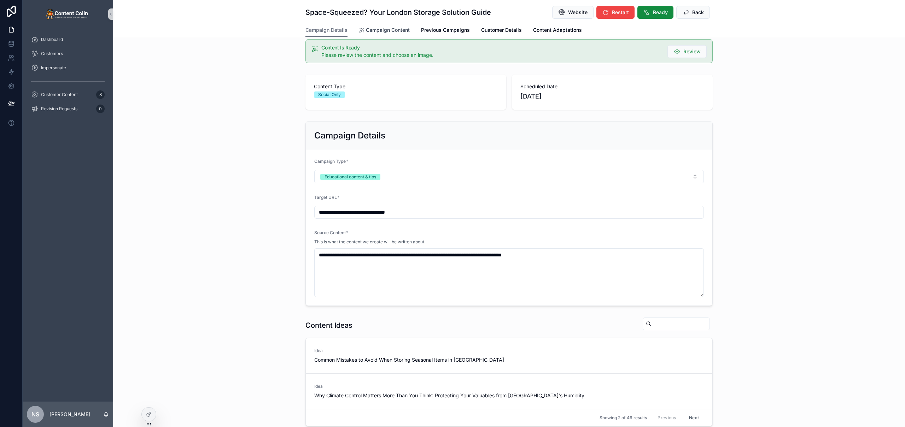
click at [392, 30] on span "Campaign Content" at bounding box center [388, 30] width 44 height 7
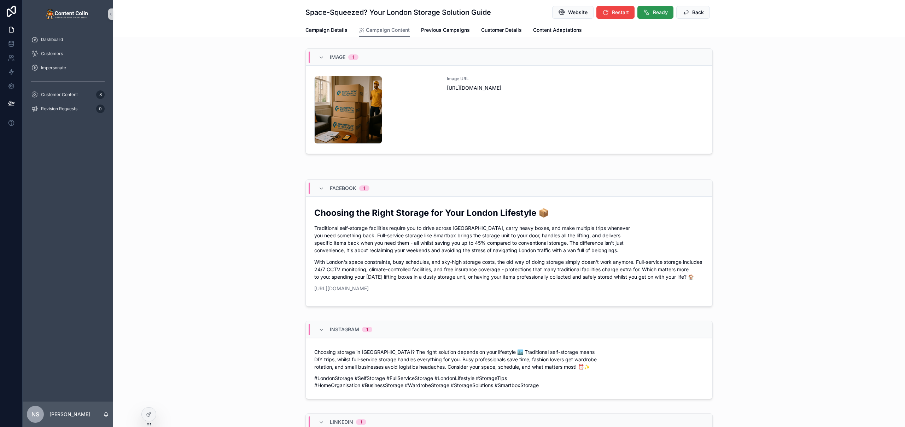
click at [660, 13] on span "Ready" at bounding box center [660, 12] width 15 height 7
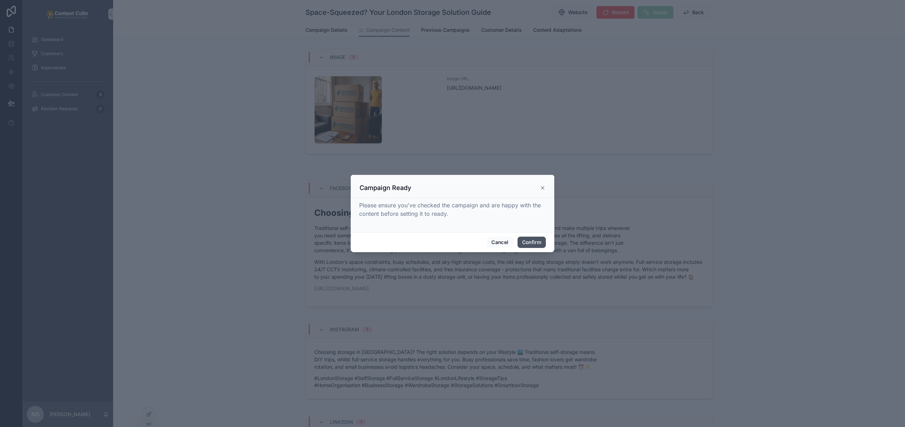
click at [535, 243] on button "Confirm" at bounding box center [532, 242] width 28 height 11
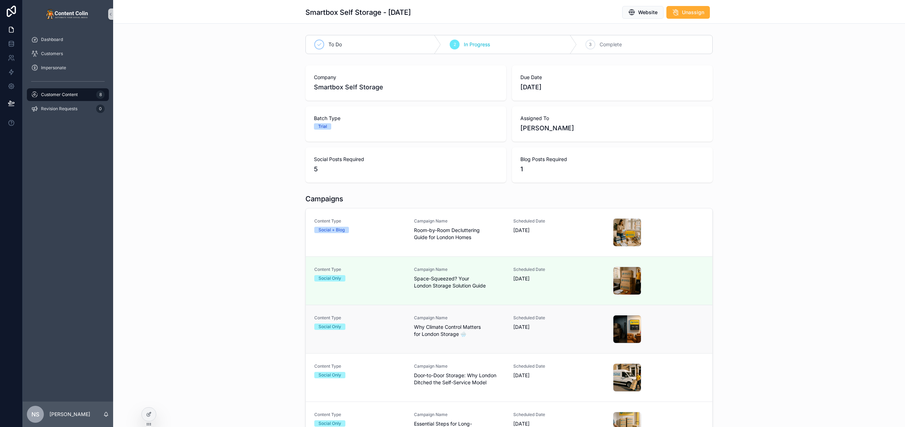
scroll to position [4, 0]
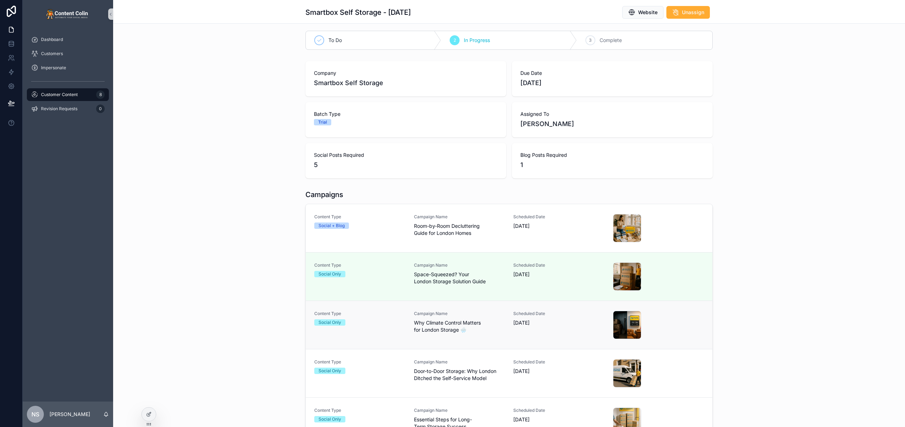
click at [472, 326] on span "Why Climate Control Matters for London Storage 🌧️" at bounding box center [459, 327] width 91 height 14
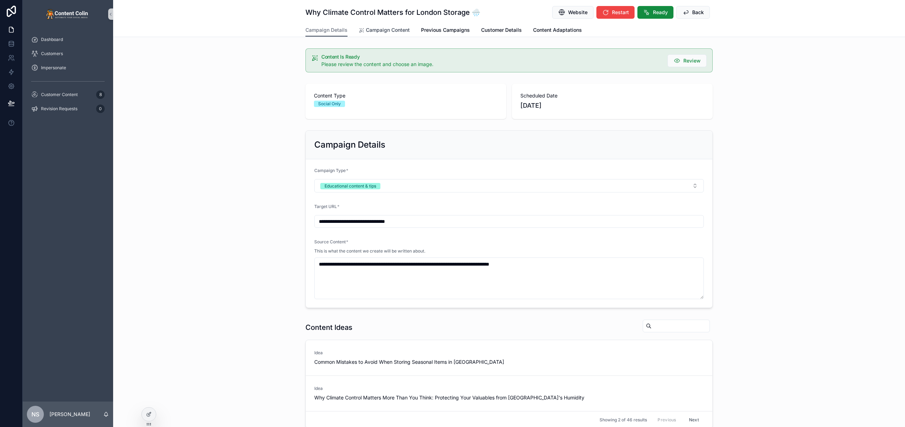
click at [405, 31] on span "Campaign Content" at bounding box center [388, 30] width 44 height 7
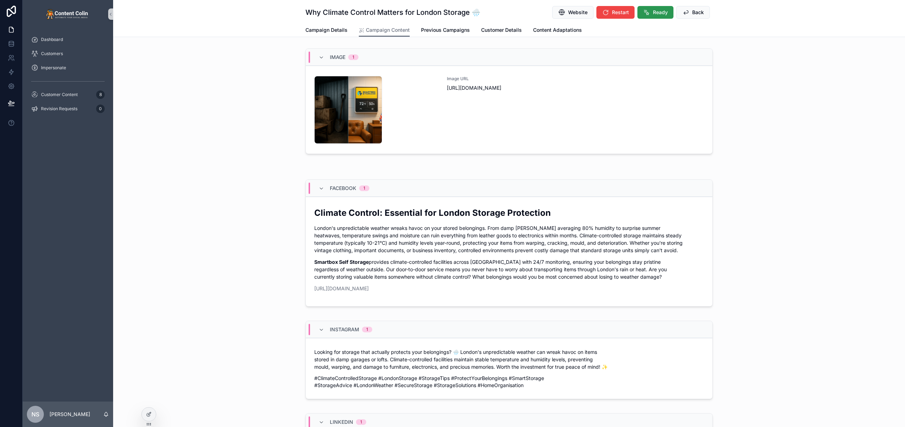
click at [660, 12] on span "Ready" at bounding box center [660, 12] width 15 height 7
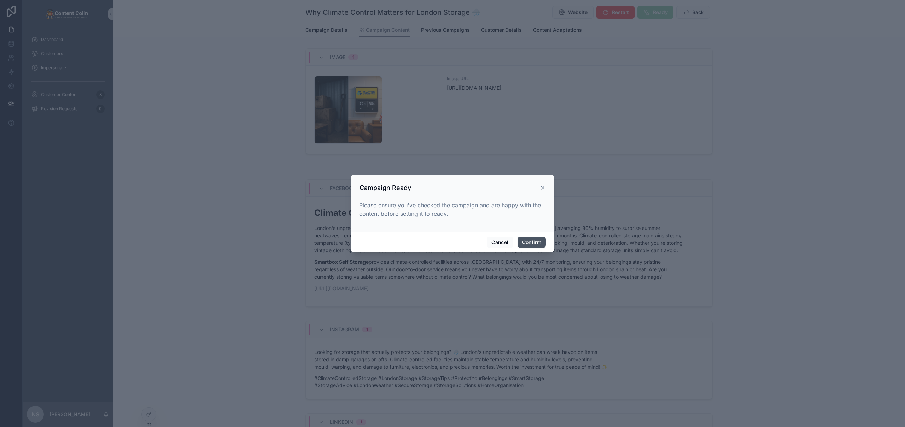
click at [530, 247] on button "Confirm" at bounding box center [532, 242] width 28 height 11
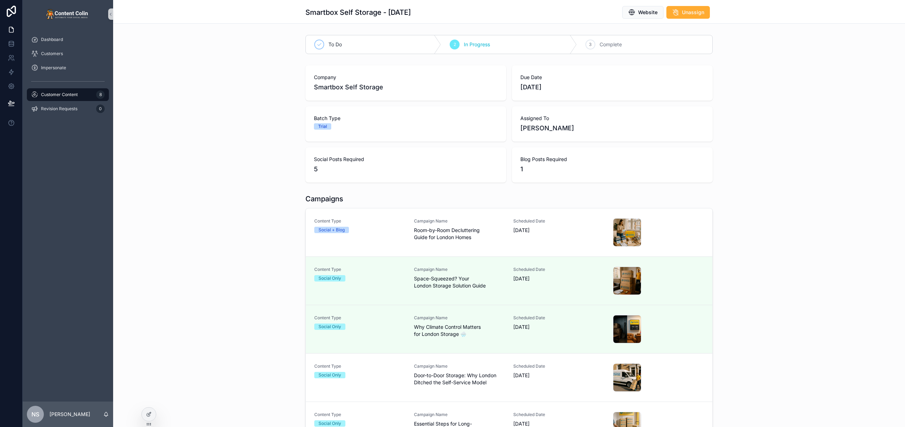
scroll to position [145, 0]
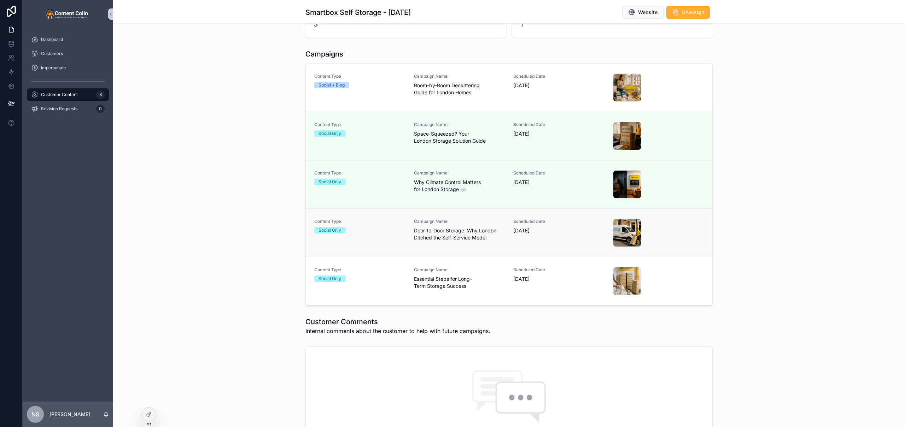
click at [464, 228] on span "Door-to-Door Storage: Why London Ditched the Self-Service Model" at bounding box center [459, 234] width 91 height 14
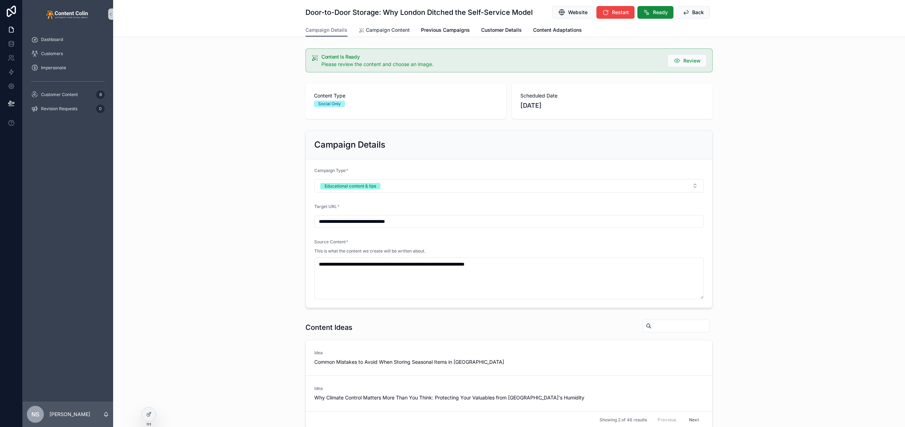
click at [388, 30] on span "Campaign Content" at bounding box center [388, 30] width 44 height 7
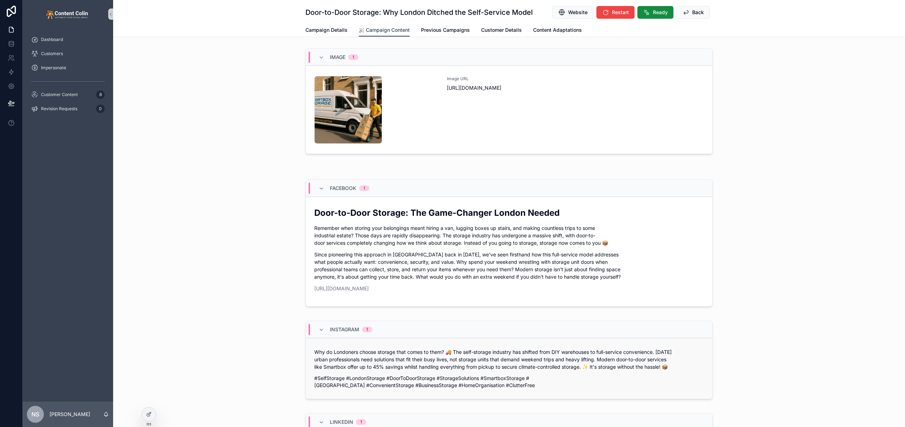
scroll to position [160, 0]
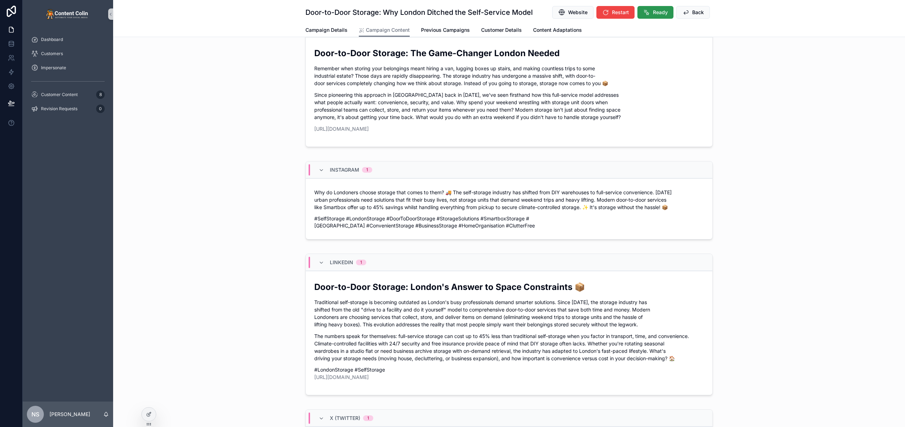
click at [646, 11] on icon "scrollable content" at bounding box center [646, 12] width 7 height 7
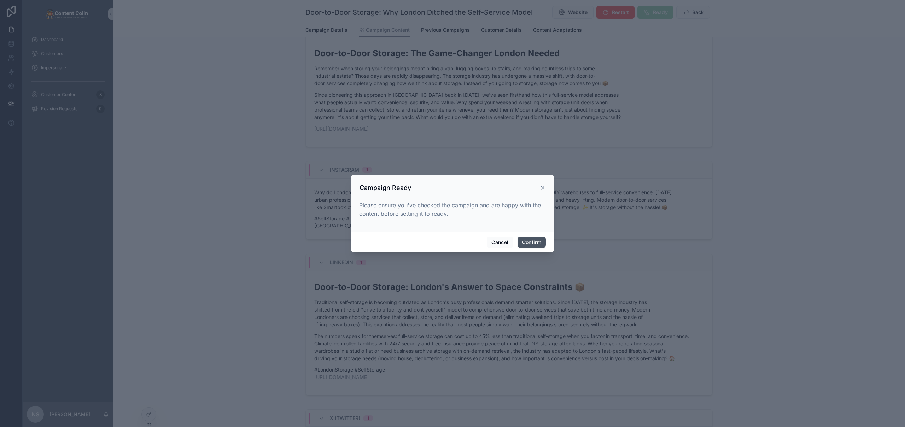
click at [533, 241] on button "Confirm" at bounding box center [532, 242] width 28 height 11
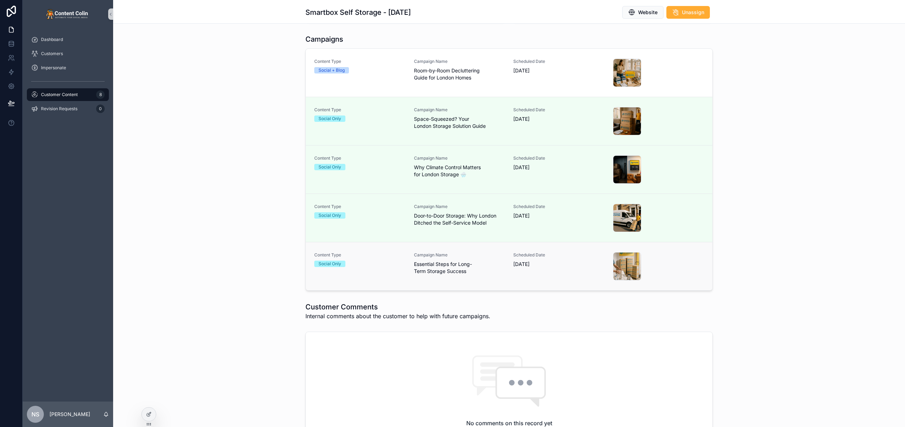
click at [372, 267] on div "Content Type Social Only" at bounding box center [359, 266] width 91 height 28
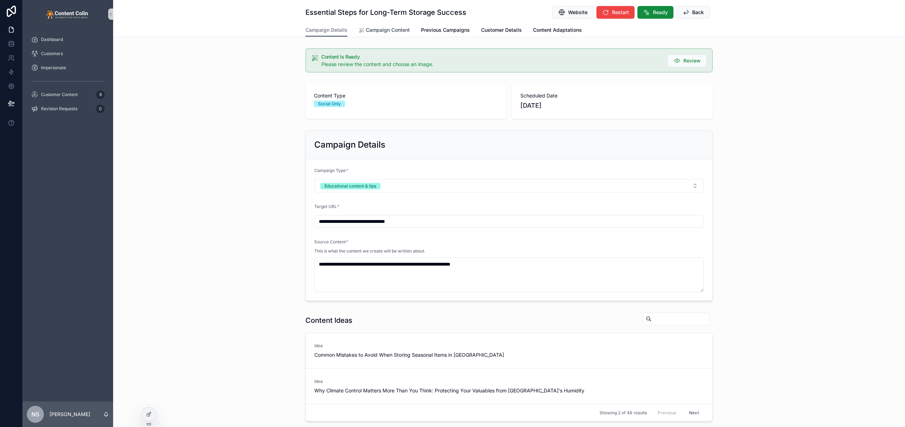
click at [377, 32] on span "Campaign Content" at bounding box center [388, 30] width 44 height 7
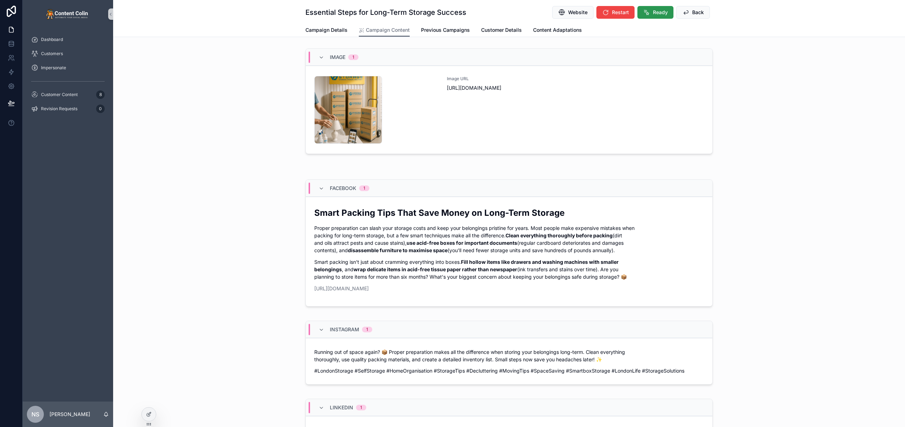
click at [648, 14] on button "Ready" at bounding box center [656, 12] width 36 height 13
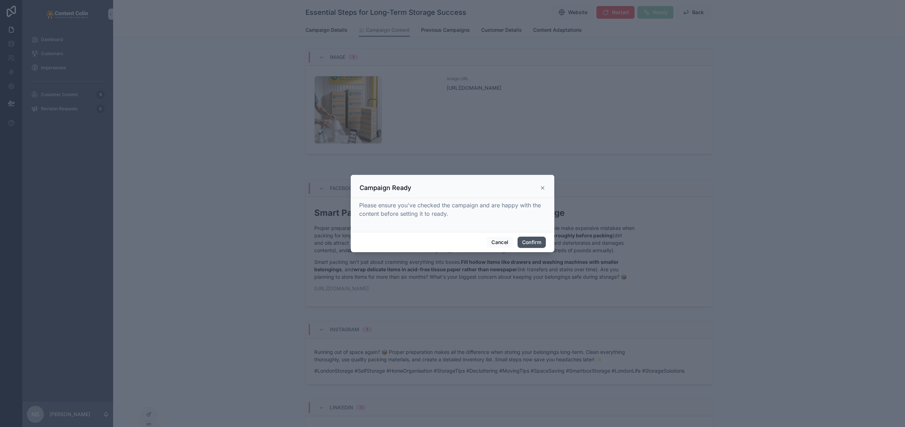
click at [535, 243] on button "Confirm" at bounding box center [532, 242] width 28 height 11
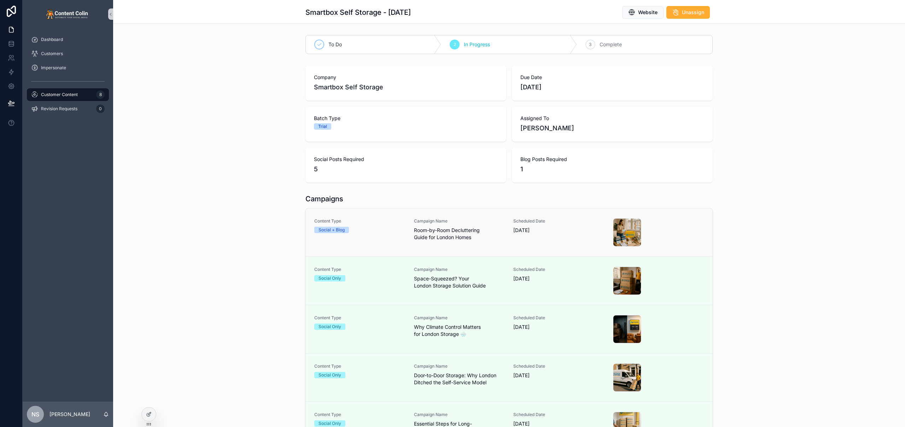
click at [419, 233] on span "Room-by-Room Decluttering Guide for London Homes" at bounding box center [459, 234] width 91 height 14
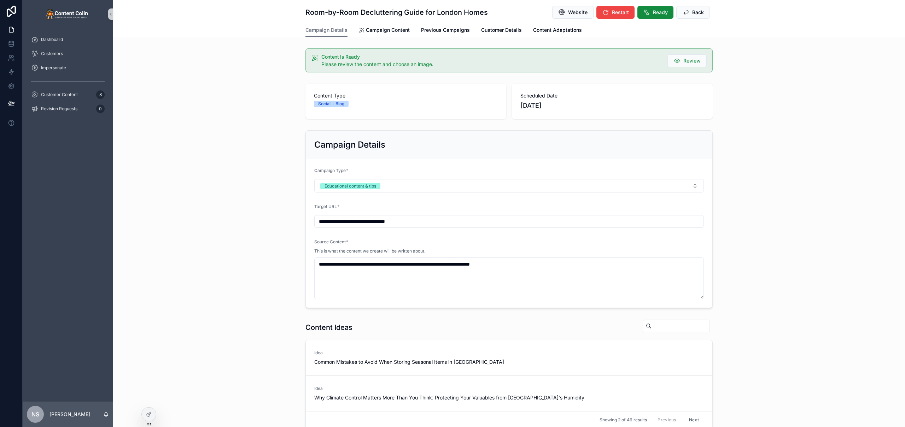
type textarea "**********"
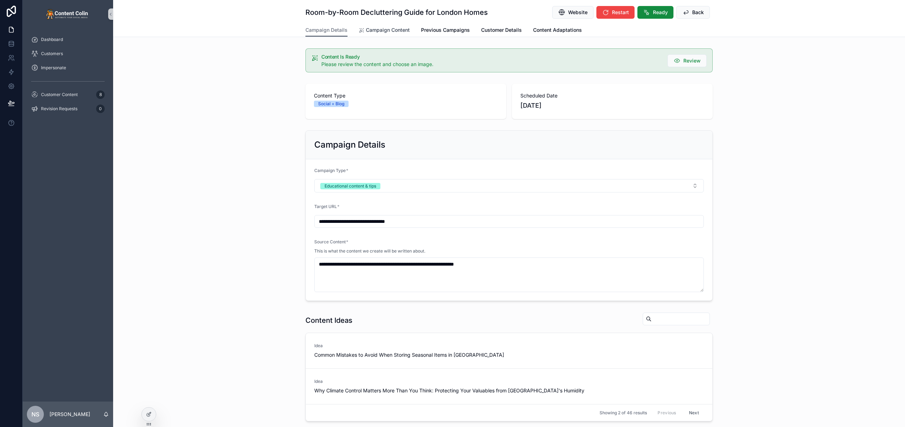
click at [388, 27] on span "Campaign Content" at bounding box center [388, 30] width 44 height 7
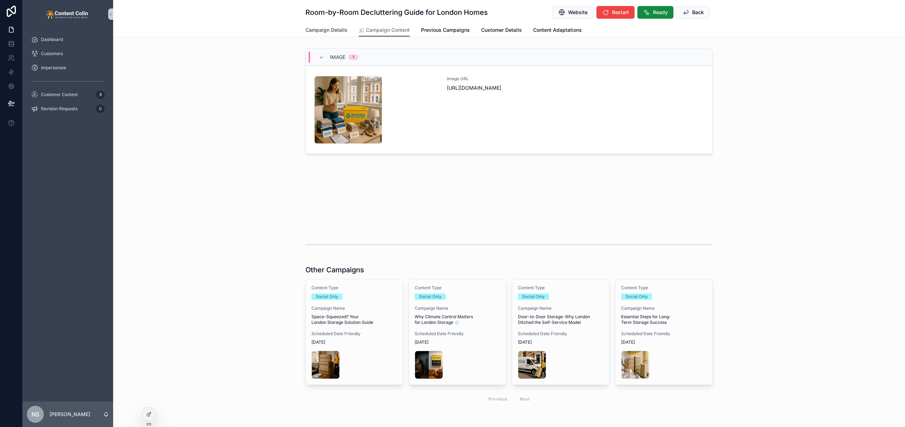
click at [334, 32] on span "Campaign Details" at bounding box center [326, 30] width 42 height 7
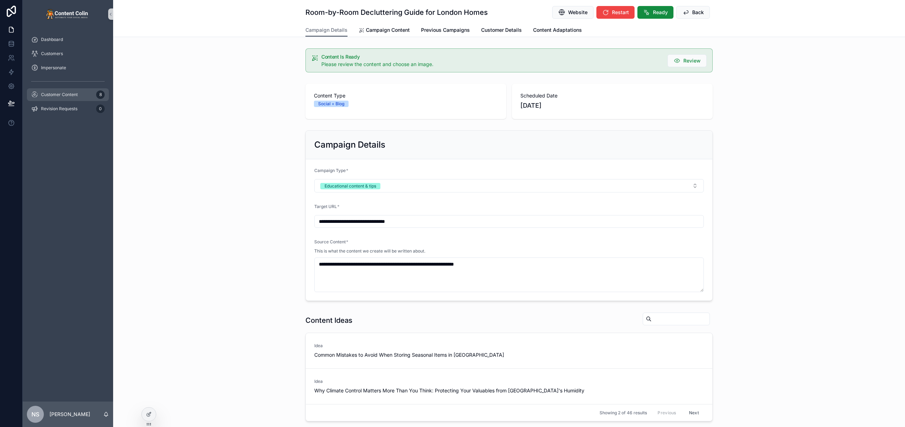
click at [70, 95] on span "Customer Content" at bounding box center [59, 95] width 37 height 6
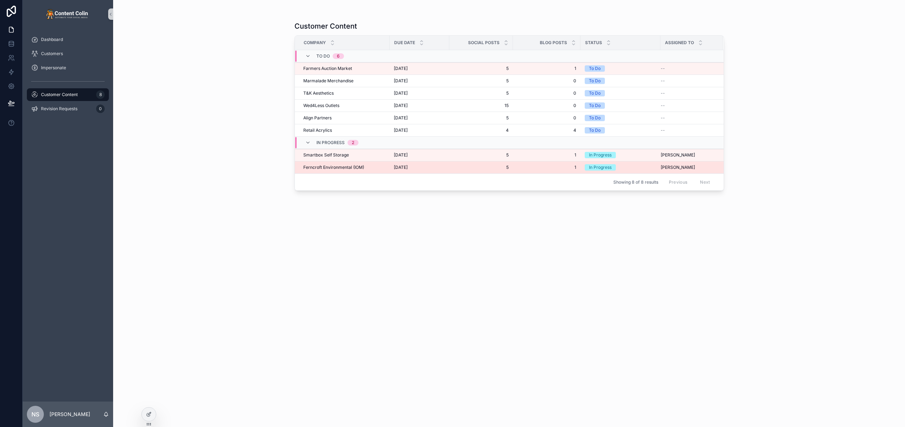
click at [349, 168] on span "Ferncroft Environmental (IOM)" at bounding box center [333, 168] width 61 height 6
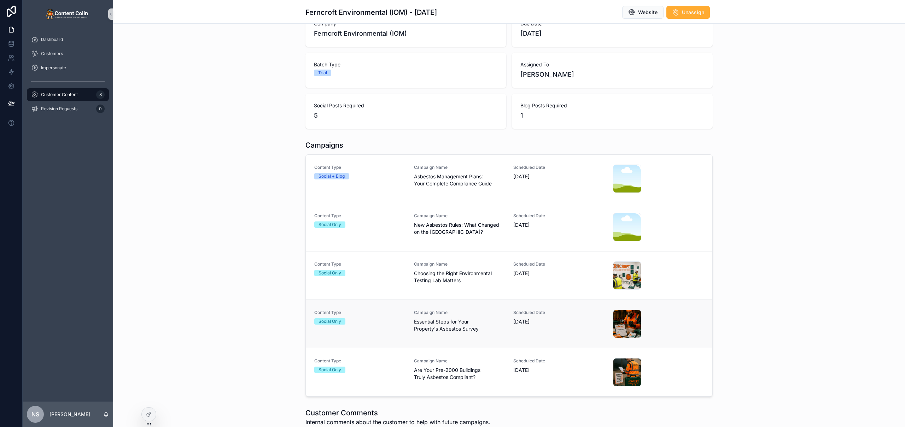
scroll to position [58, 0]
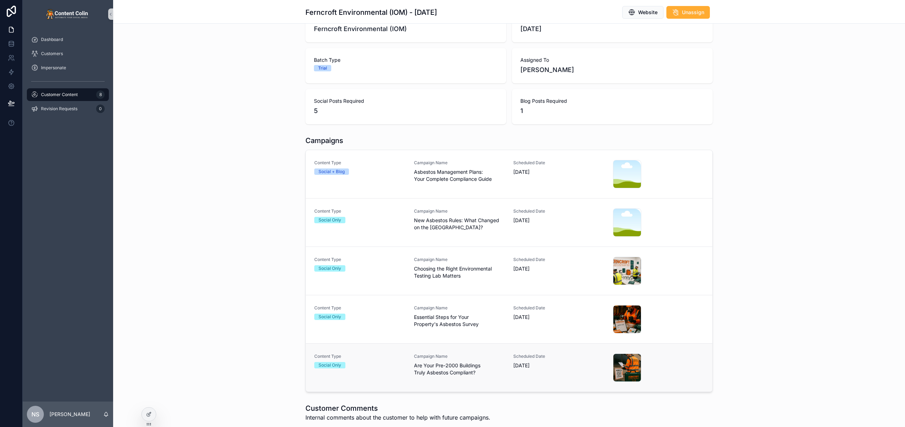
click at [468, 371] on span "Are Your Pre-2000 Buildings Truly Asbestos Compliant?" at bounding box center [459, 369] width 91 height 14
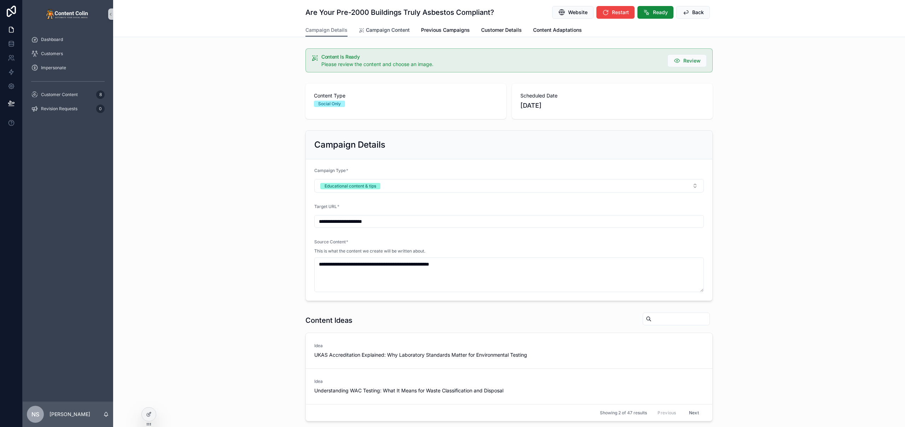
click at [396, 30] on span "Campaign Content" at bounding box center [388, 30] width 44 height 7
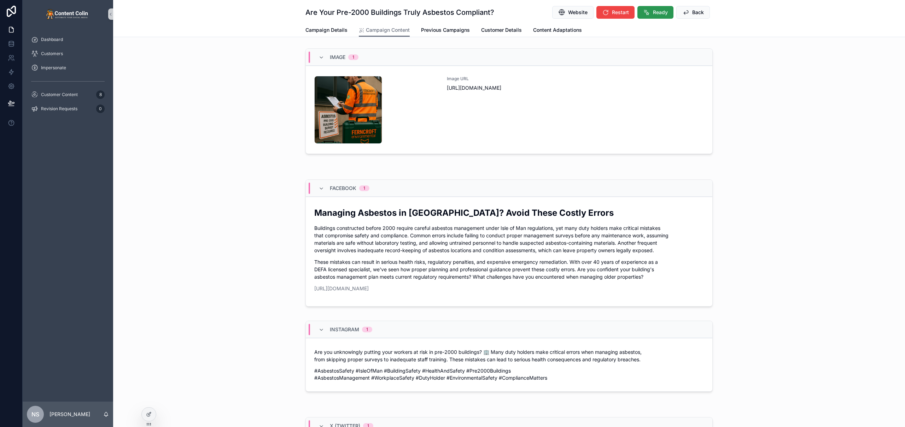
click at [650, 12] on button "Ready" at bounding box center [656, 12] width 36 height 13
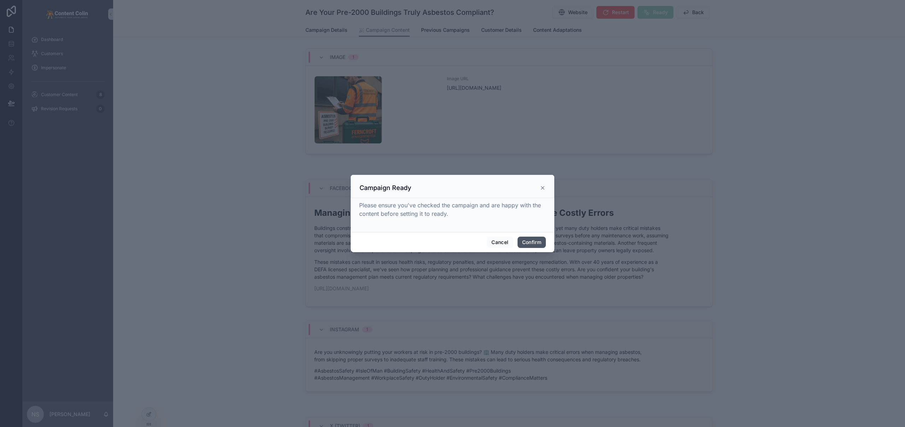
click at [533, 241] on button "Confirm" at bounding box center [532, 242] width 28 height 11
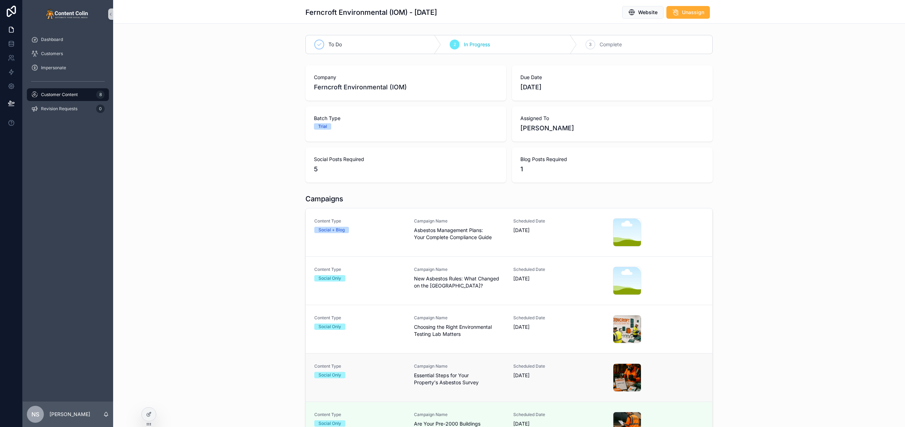
click at [445, 372] on div "Campaign Name Essential Steps for Your Property's Asbestos Survey" at bounding box center [459, 375] width 91 height 23
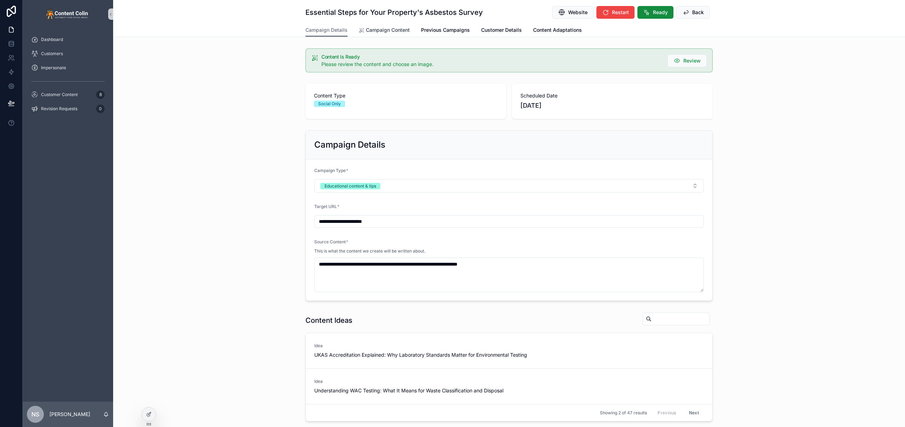
click at [395, 31] on span "Campaign Content" at bounding box center [388, 30] width 44 height 7
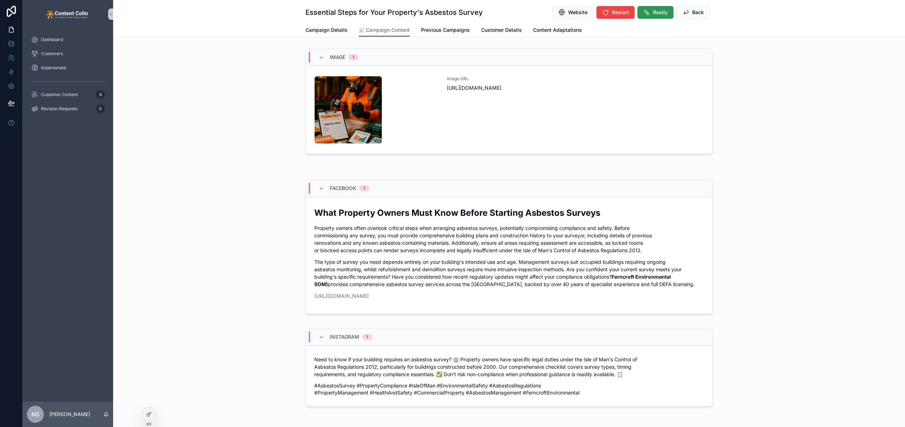
click at [653, 14] on span "Ready" at bounding box center [660, 12] width 15 height 7
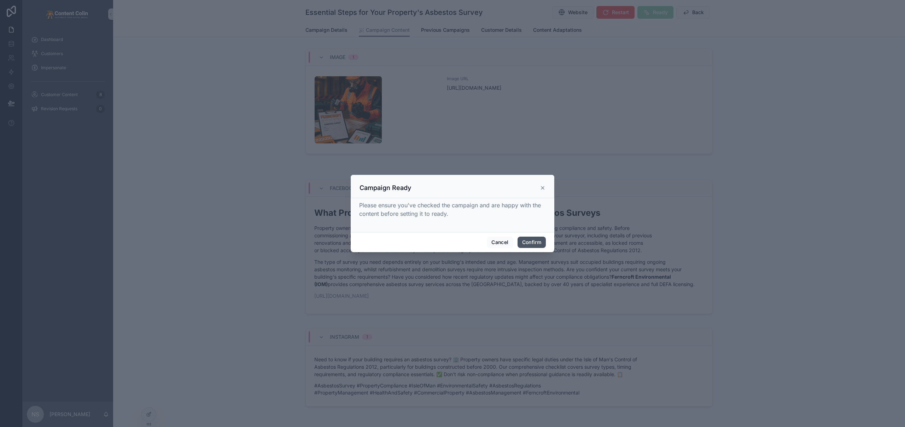
click at [535, 244] on button "Confirm" at bounding box center [532, 242] width 28 height 11
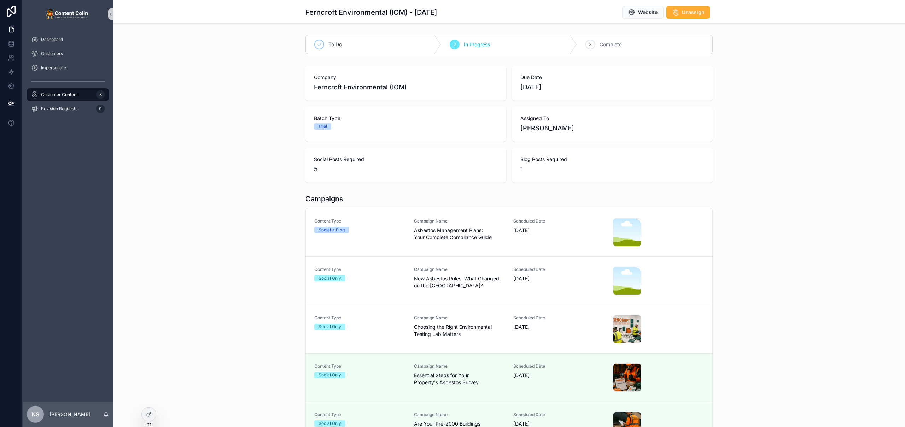
drag, startPoint x: 430, startPoint y: 332, endPoint x: 464, endPoint y: 295, distance: 50.8
click at [430, 331] on span "Choosing the Right Environmental Testing Lab Matters" at bounding box center [459, 331] width 91 height 14
click at [440, 308] on link "Content Type Social Only Campaign Name Choosing the Right Environmental Testing…" at bounding box center [509, 329] width 407 height 48
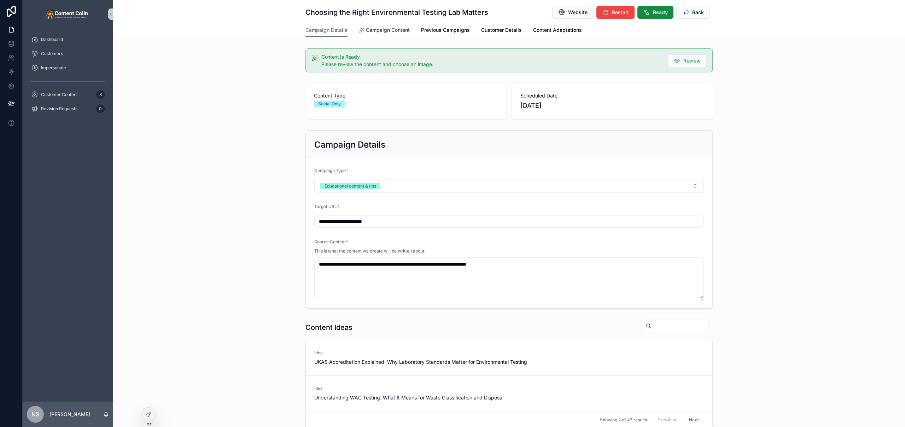
click at [376, 27] on span "Campaign Content" at bounding box center [388, 30] width 44 height 7
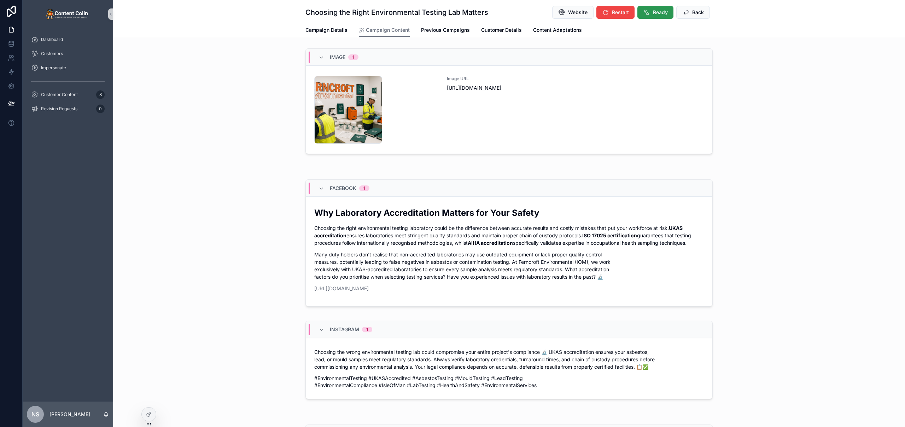
click at [647, 10] on icon "scrollable content" at bounding box center [646, 12] width 7 height 7
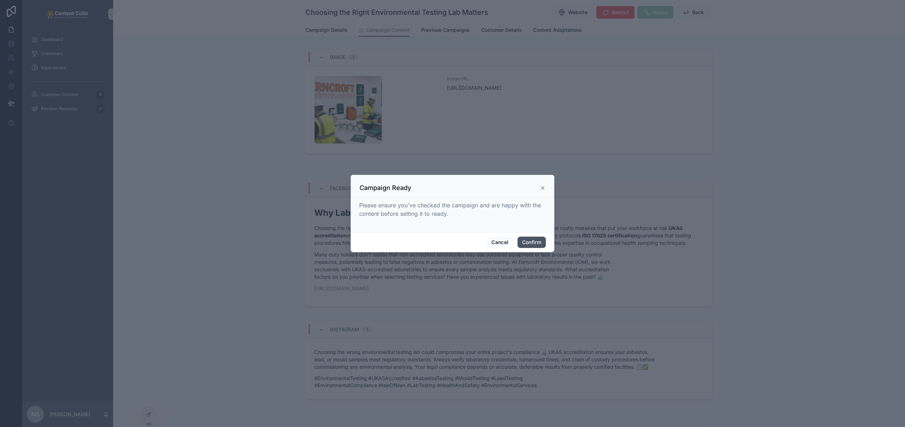
click at [541, 238] on button "Confirm" at bounding box center [532, 242] width 28 height 11
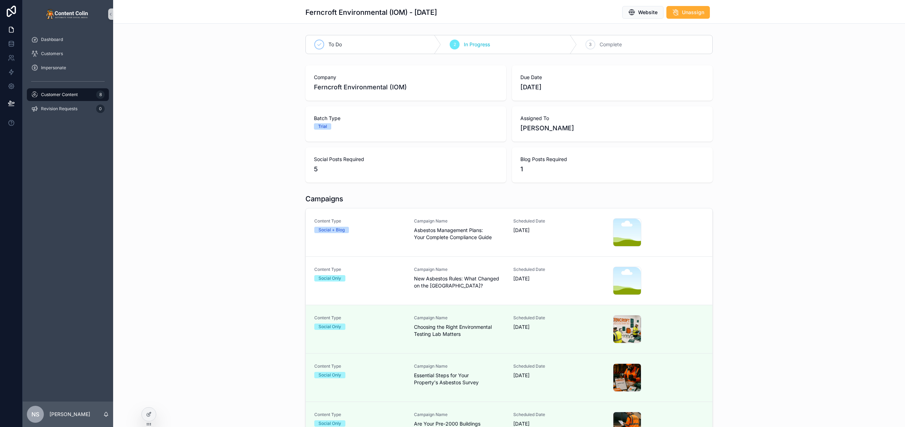
click at [491, 232] on span "Asbestos Management Plans: Your Complete Compliance Guide" at bounding box center [459, 234] width 91 height 14
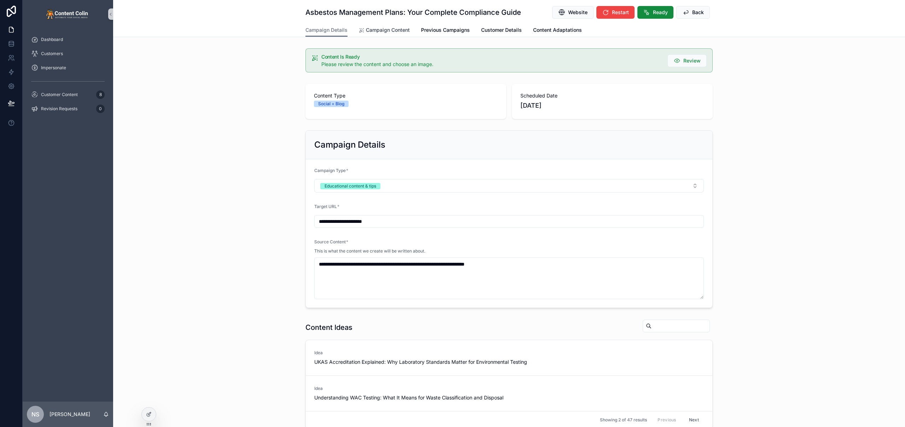
click at [397, 30] on span "Campaign Content" at bounding box center [388, 30] width 44 height 7
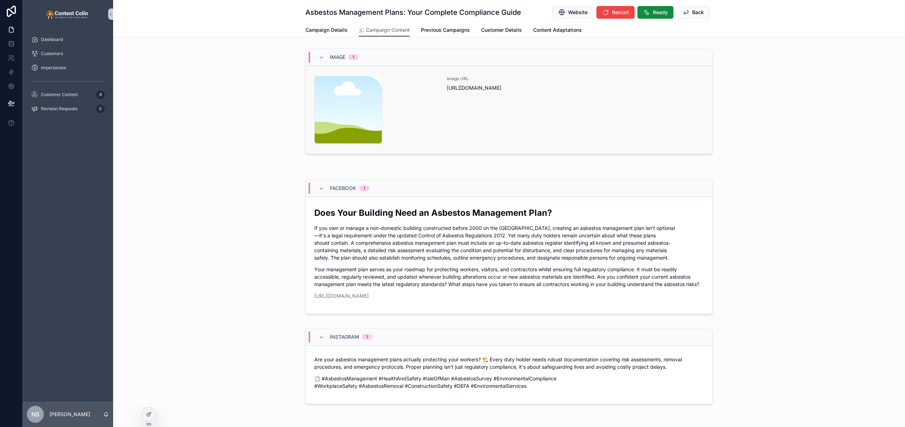
click at [546, 98] on div "Image URL [URL][DOMAIN_NAME]" at bounding box center [575, 110] width 257 height 68
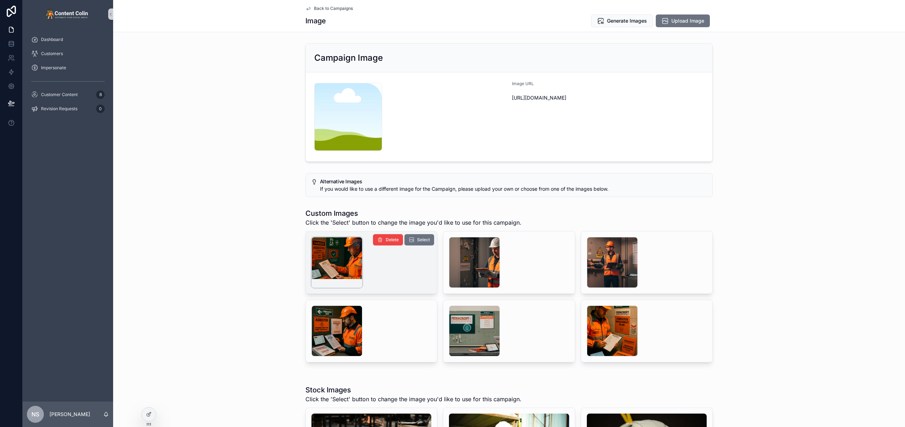
click at [342, 266] on div "scrollable content" at bounding box center [337, 262] width 51 height 51
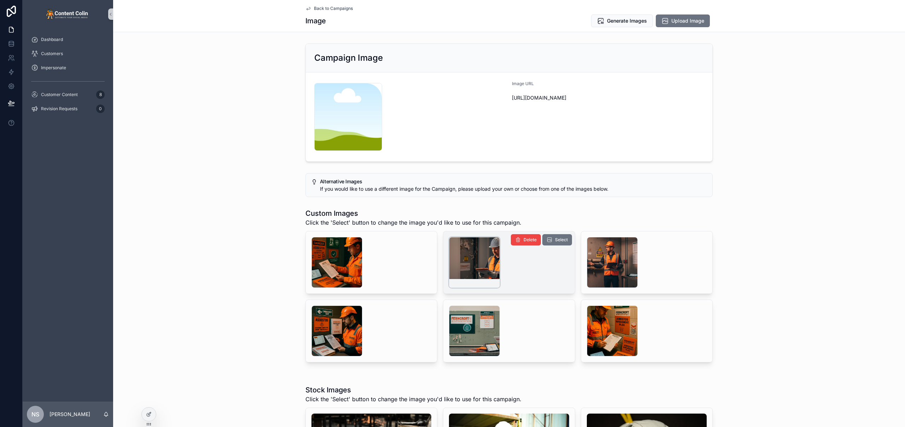
click at [456, 244] on div "scrollable content" at bounding box center [474, 262] width 51 height 51
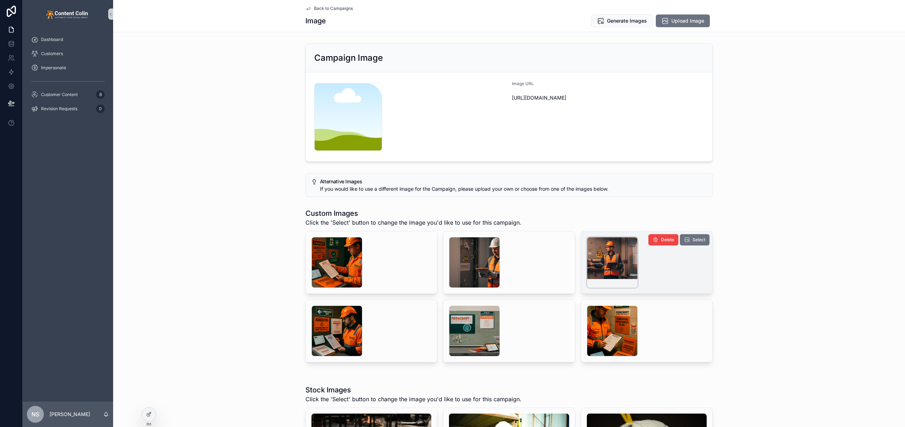
click at [593, 270] on div "scrollable content" at bounding box center [612, 262] width 51 height 51
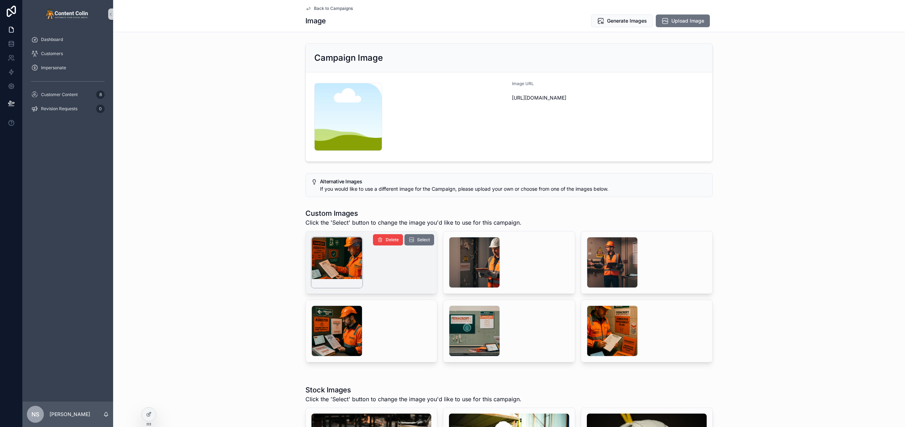
click at [321, 260] on div "scrollable content" at bounding box center [337, 262] width 51 height 51
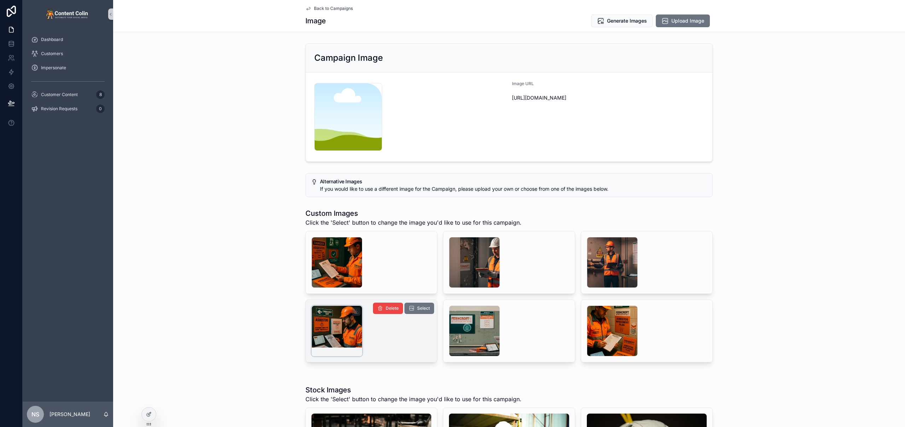
click at [320, 330] on div "scrollable content" at bounding box center [337, 331] width 51 height 51
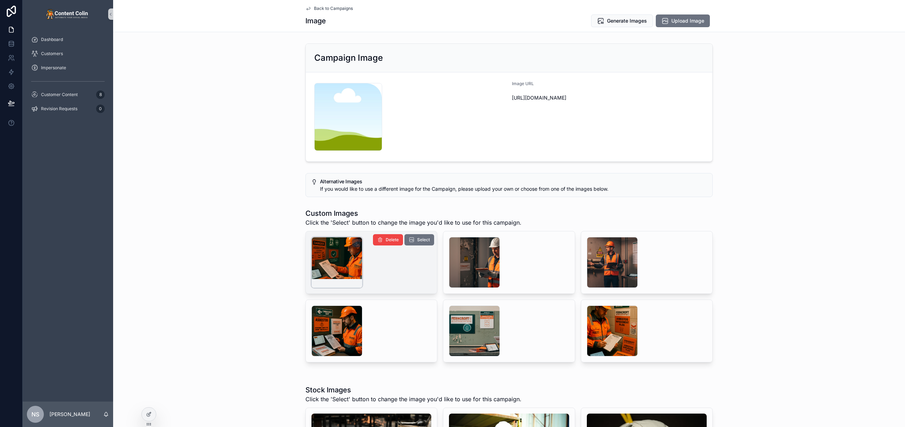
click at [336, 254] on div "scrollable content" at bounding box center [337, 262] width 51 height 51
click at [420, 242] on span "Select" at bounding box center [423, 240] width 13 height 6
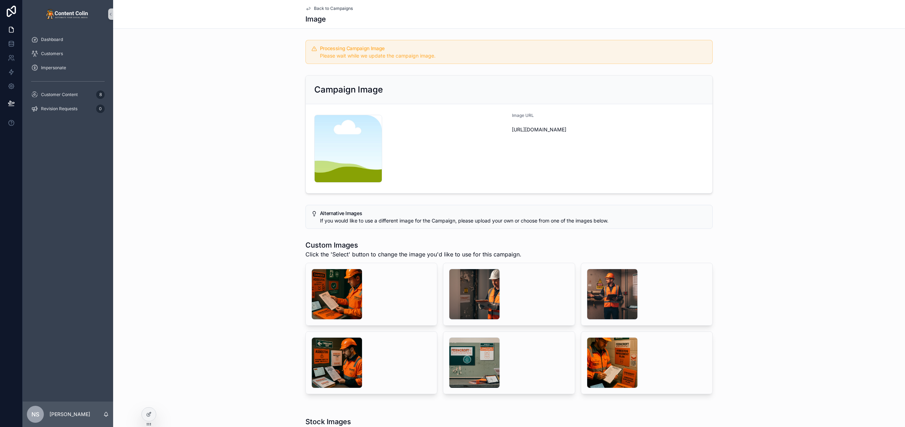
click at [334, 9] on span "Back to Campaigns" at bounding box center [333, 9] width 39 height 6
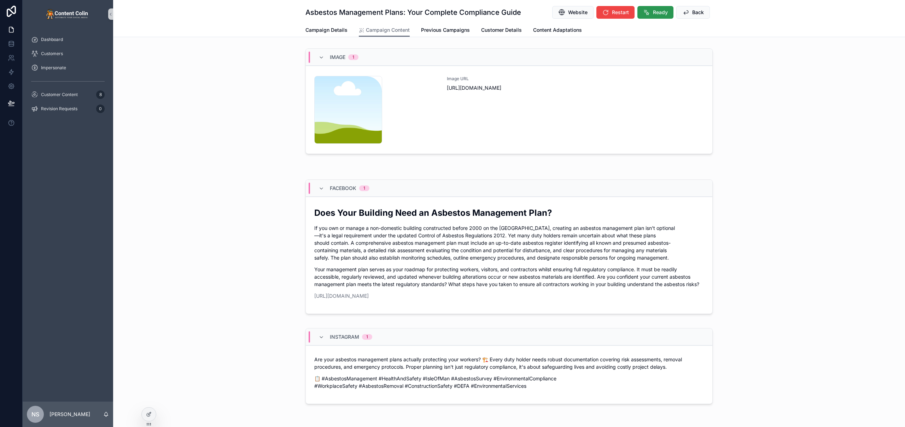
click at [656, 15] on span "Ready" at bounding box center [660, 12] width 15 height 7
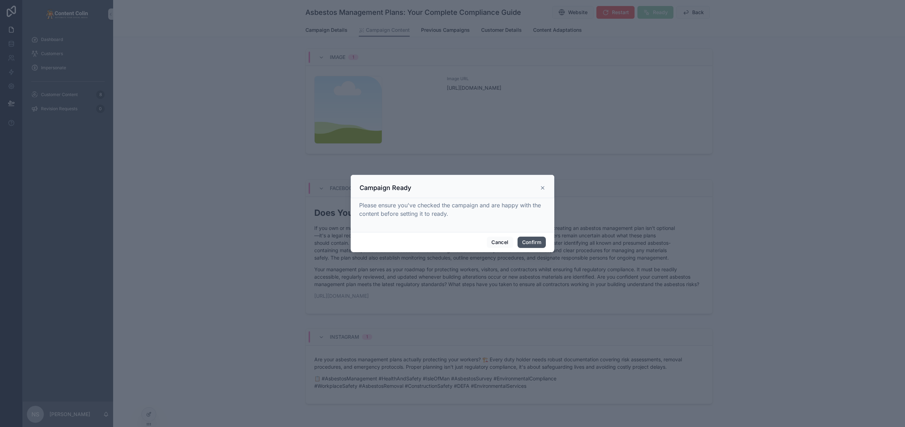
click at [535, 241] on button "Confirm" at bounding box center [532, 242] width 28 height 11
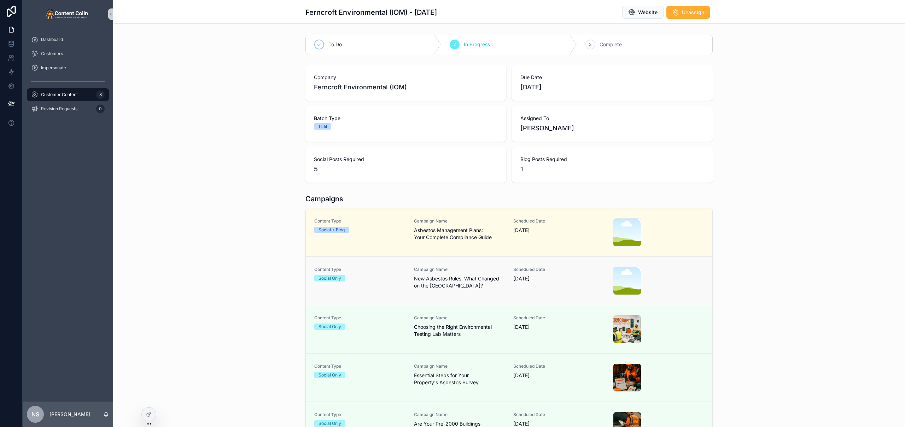
click at [450, 269] on span "Campaign Name" at bounding box center [459, 270] width 91 height 6
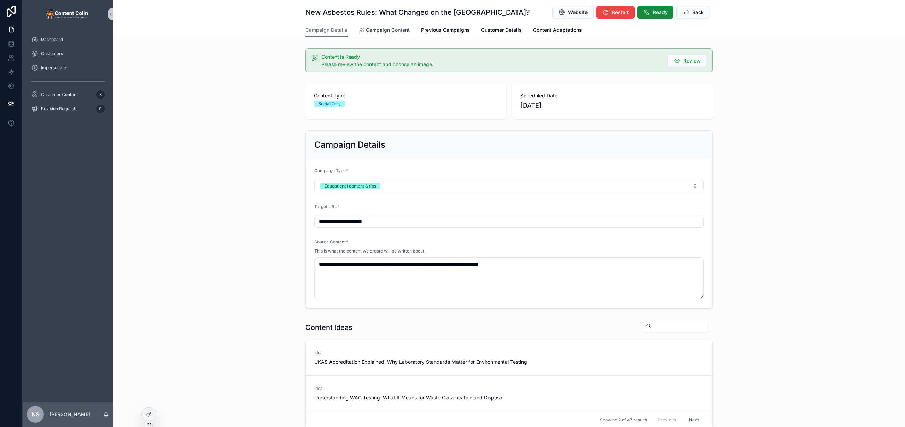
click at [385, 35] on link "Campaign Content" at bounding box center [384, 31] width 51 height 14
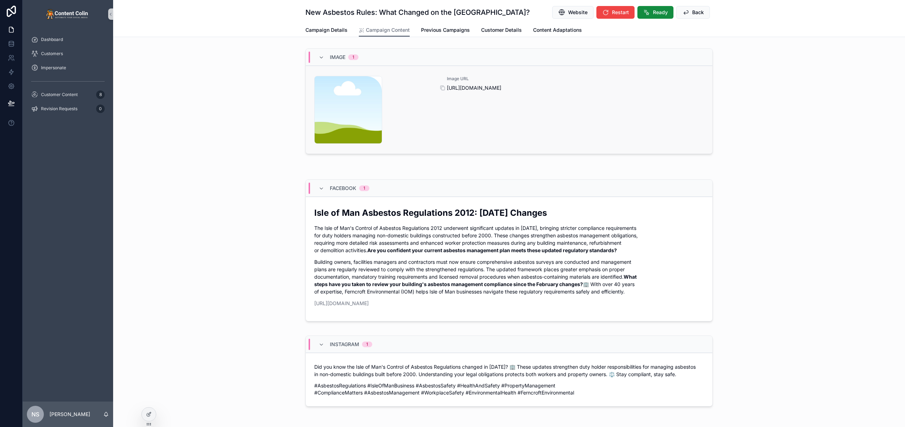
click at [482, 88] on span "[URL][DOMAIN_NAME]" at bounding box center [575, 88] width 257 height 7
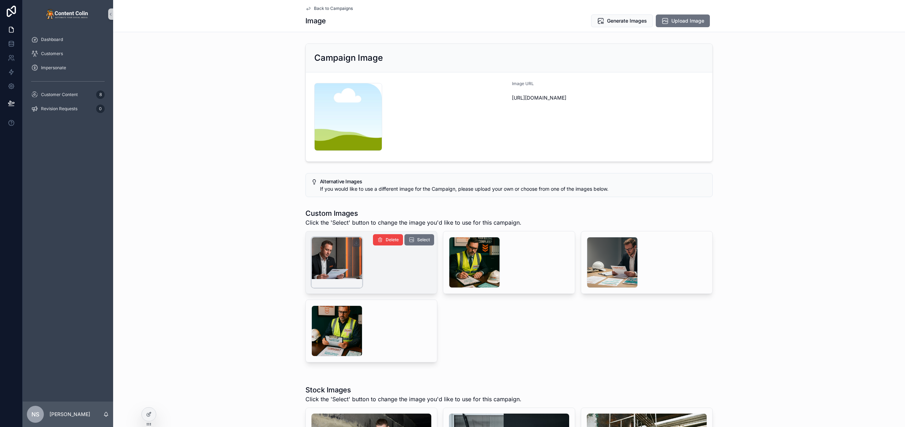
click at [344, 257] on div "scrollable content" at bounding box center [337, 262] width 51 height 51
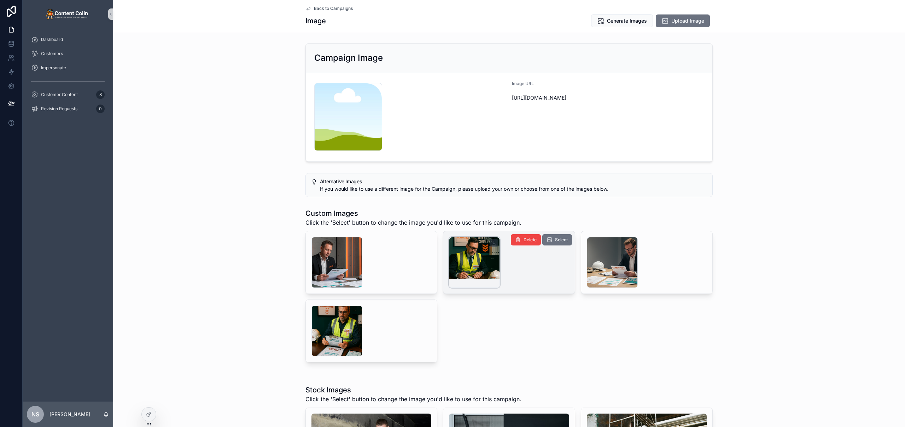
click at [463, 244] on div "scrollable content" at bounding box center [474, 262] width 51 height 51
click at [624, 18] on span "Generate Images" at bounding box center [627, 20] width 40 height 7
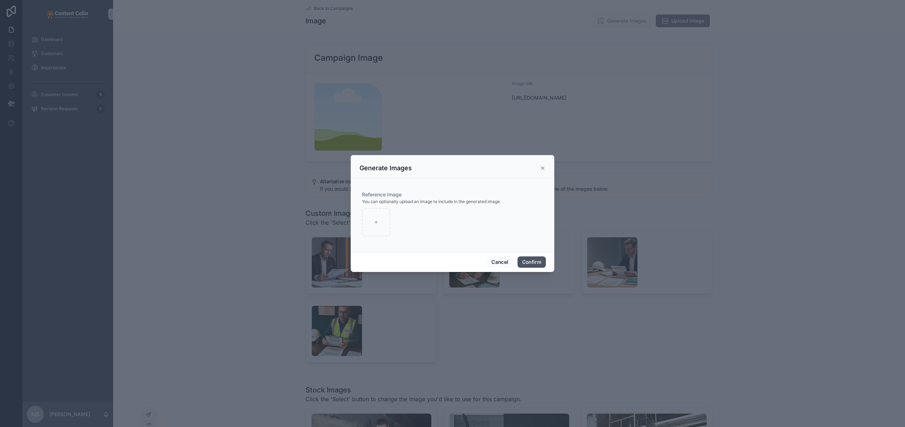
click at [530, 262] on button "Confirm" at bounding box center [532, 262] width 28 height 11
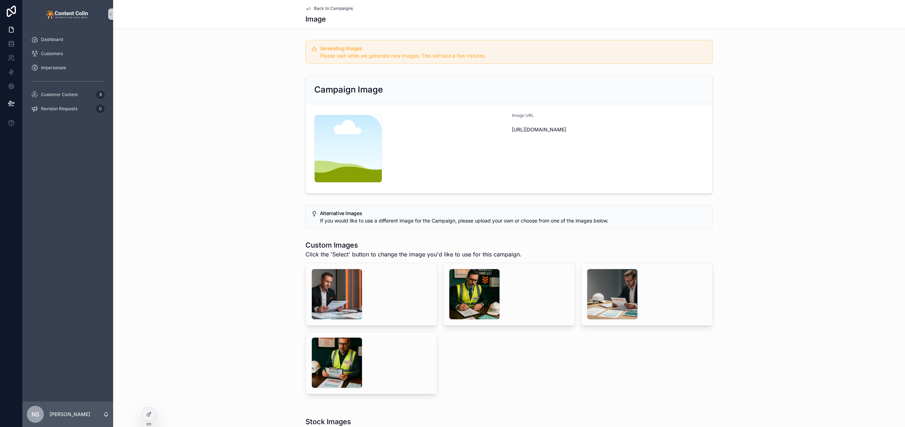
click at [329, 6] on span "Back to Campaigns" at bounding box center [333, 9] width 39 height 6
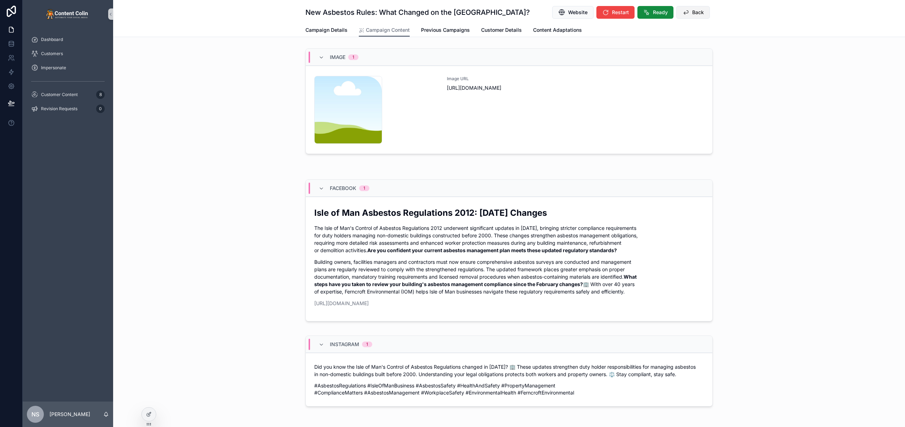
click at [699, 11] on span "Back" at bounding box center [698, 12] width 12 height 7
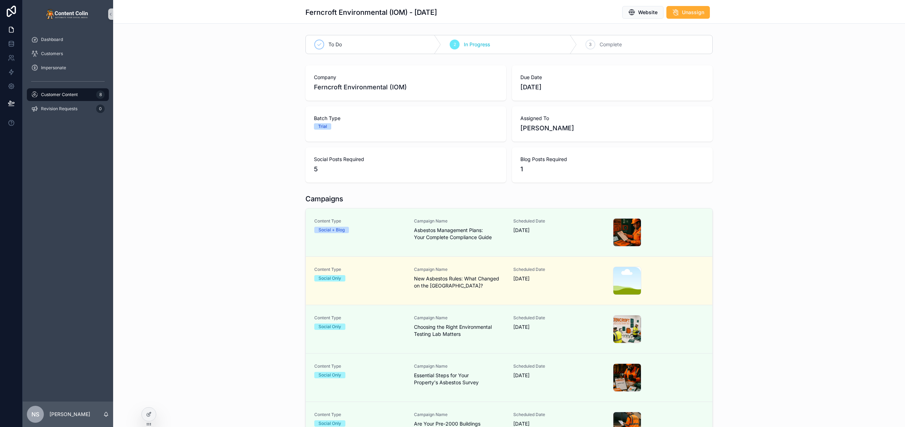
click at [221, 313] on div "Campaigns Content Type Social + Blog Campaign Name Asbestos Management Plans: Y…" at bounding box center [509, 322] width 792 height 262
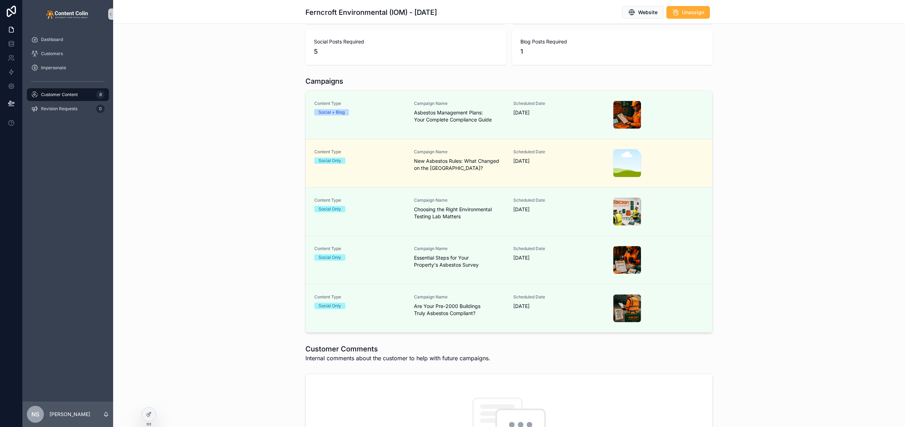
scroll to position [51, 0]
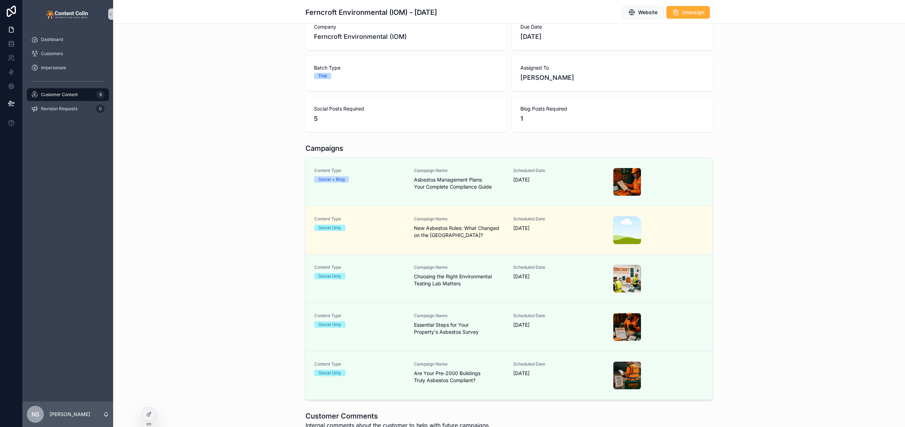
click at [72, 93] on span "Customer Content" at bounding box center [59, 95] width 37 height 6
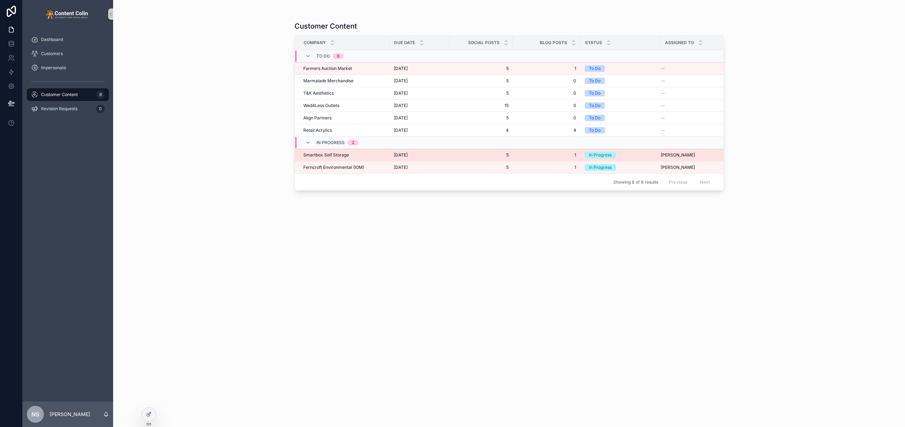
click at [374, 158] on div "Smartbox Self Storage Smartbox Self Storage" at bounding box center [344, 155] width 82 height 6
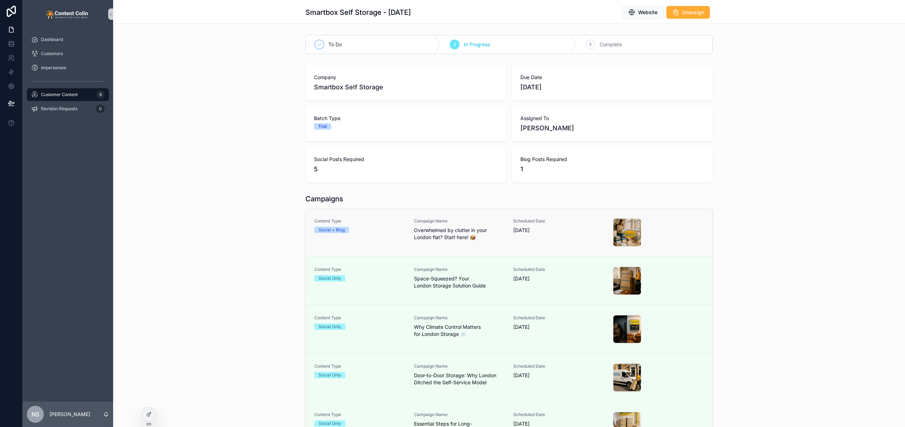
click at [395, 241] on div "Content Type Social + Blog" at bounding box center [359, 233] width 91 height 28
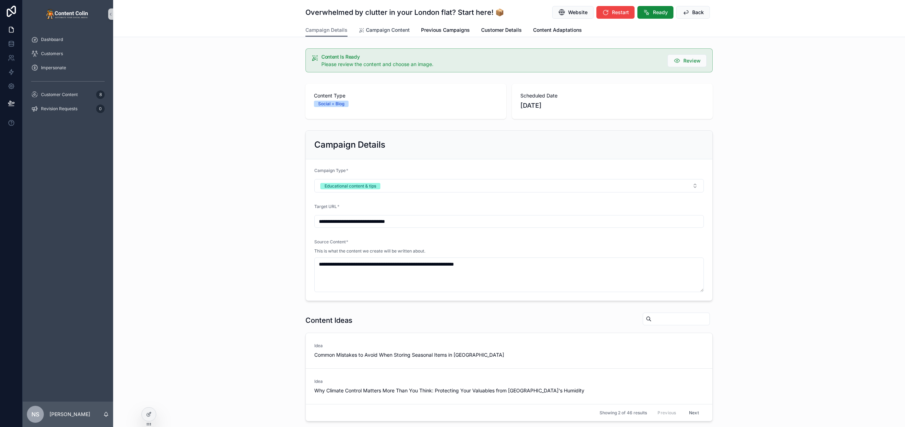
click at [393, 31] on span "Campaign Content" at bounding box center [388, 30] width 44 height 7
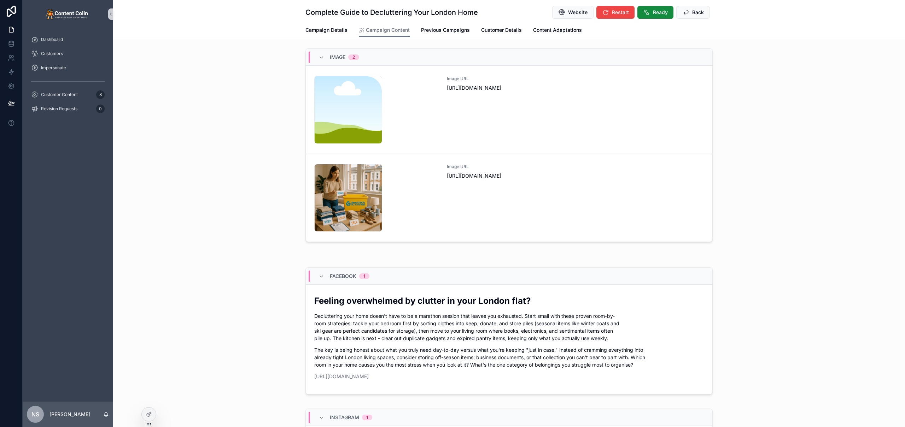
click at [779, 132] on div "Image 2 content-placeholder .png Image URL [URL][DOMAIN_NAME] smartboxselfstora…" at bounding box center [509, 147] width 792 height 202
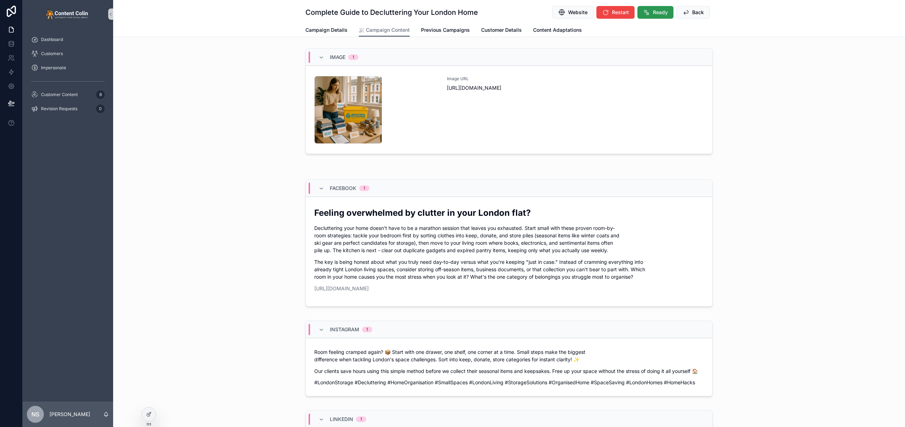
click at [650, 14] on button "Ready" at bounding box center [656, 12] width 36 height 13
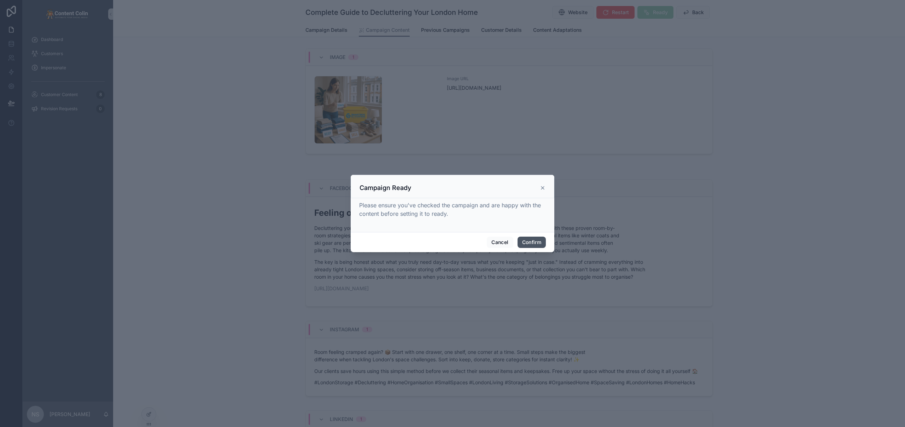
click at [537, 239] on button "Confirm" at bounding box center [532, 242] width 28 height 11
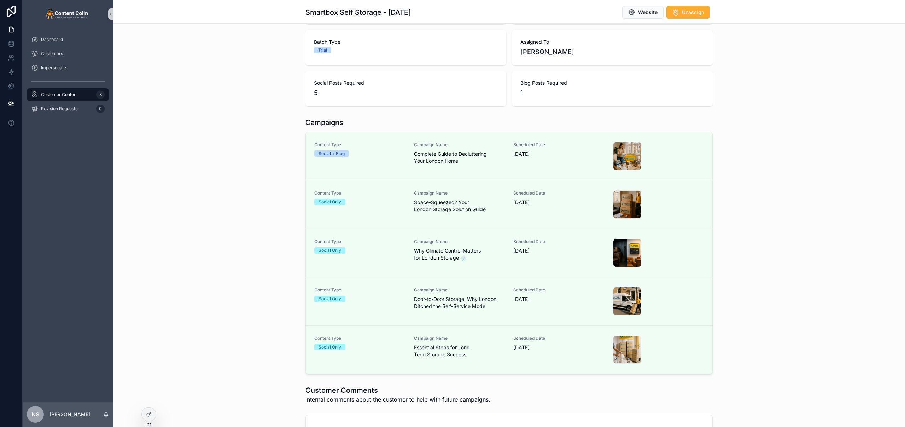
scroll to position [149, 0]
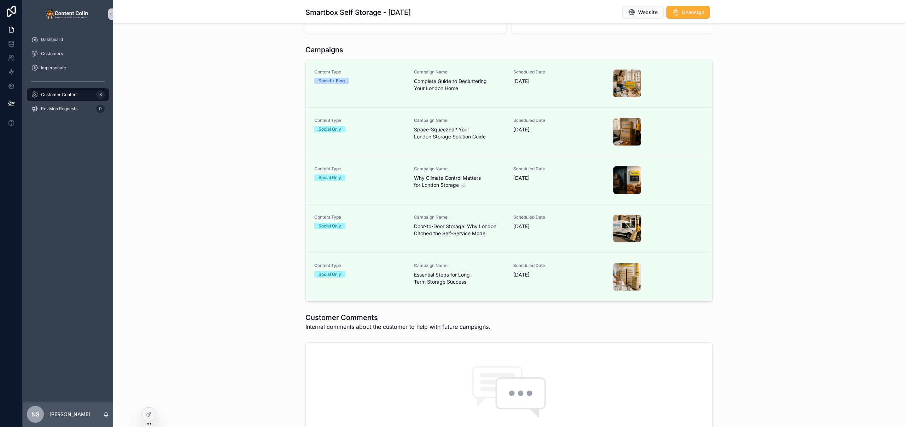
click at [788, 203] on div "Campaigns Content Type Social + Blog Campaign Name Complete Guide to Declutteri…" at bounding box center [509, 173] width 792 height 262
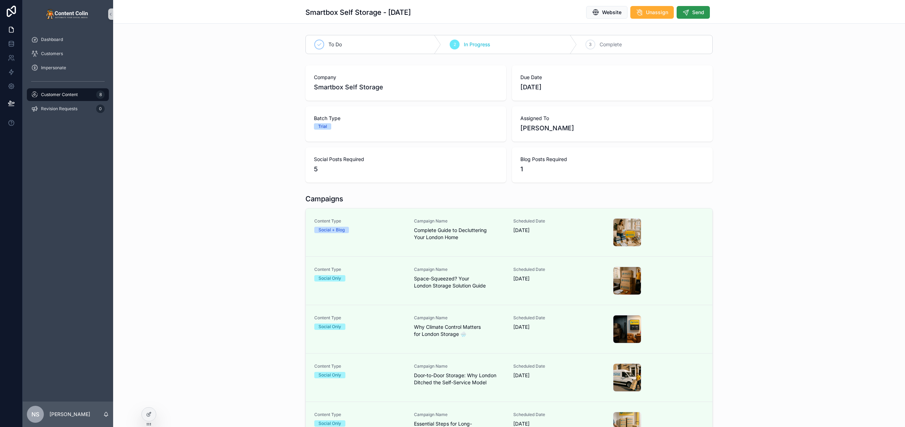
click at [695, 13] on span "Send" at bounding box center [698, 12] width 12 height 7
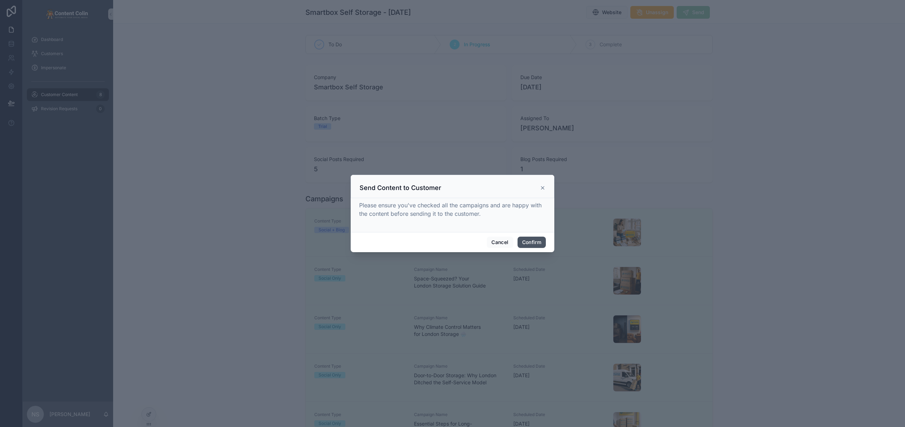
click at [532, 242] on button "Confirm" at bounding box center [532, 242] width 28 height 11
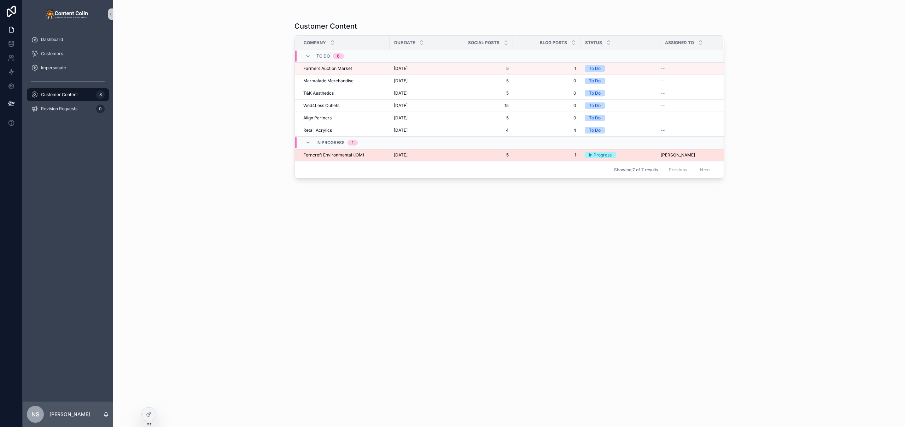
click at [350, 159] on td "Ferncroft Environmental (IOM) Ferncroft Environmental (IOM)" at bounding box center [342, 155] width 95 height 12
click at [353, 157] on span "Ferncroft Environmental (IOM)" at bounding box center [333, 155] width 61 height 6
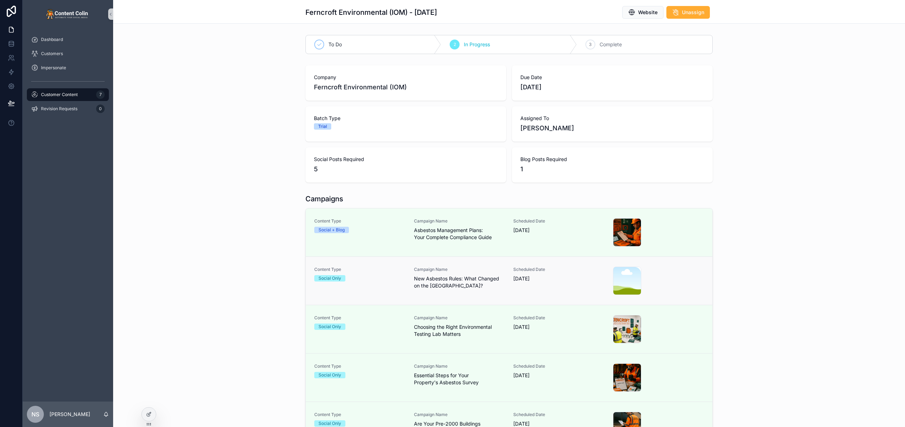
click at [443, 272] on span "Campaign Name" at bounding box center [459, 270] width 91 height 6
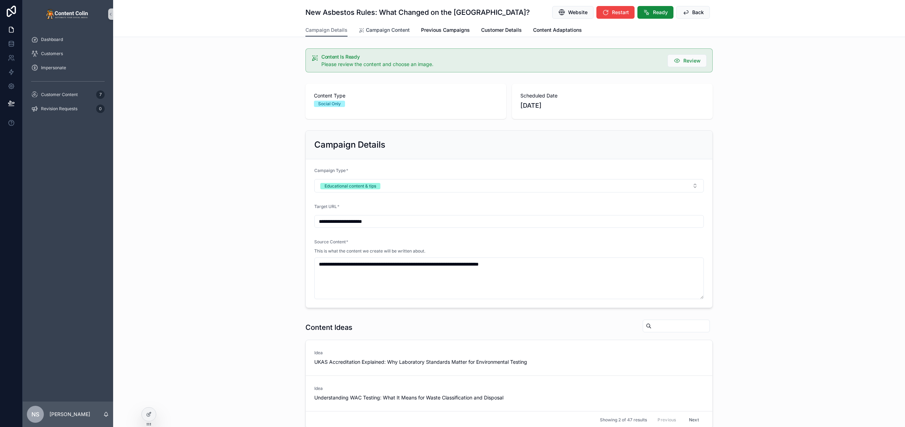
click at [383, 29] on span "Campaign Content" at bounding box center [388, 30] width 44 height 7
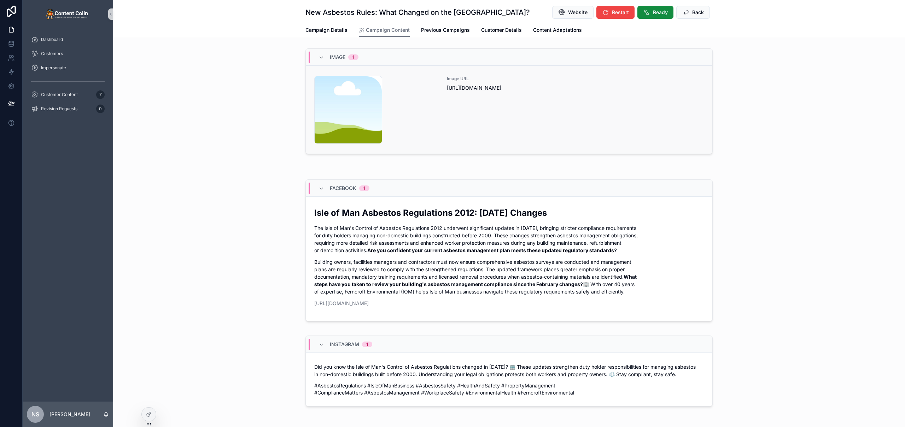
click at [434, 103] on div "content-placeholder .png" at bounding box center [376, 110] width 124 height 68
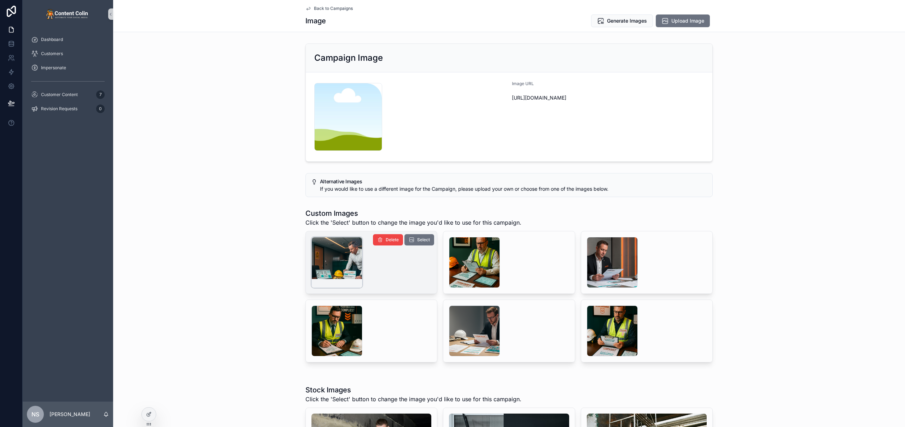
click at [336, 251] on div "scrollable content" at bounding box center [337, 262] width 51 height 51
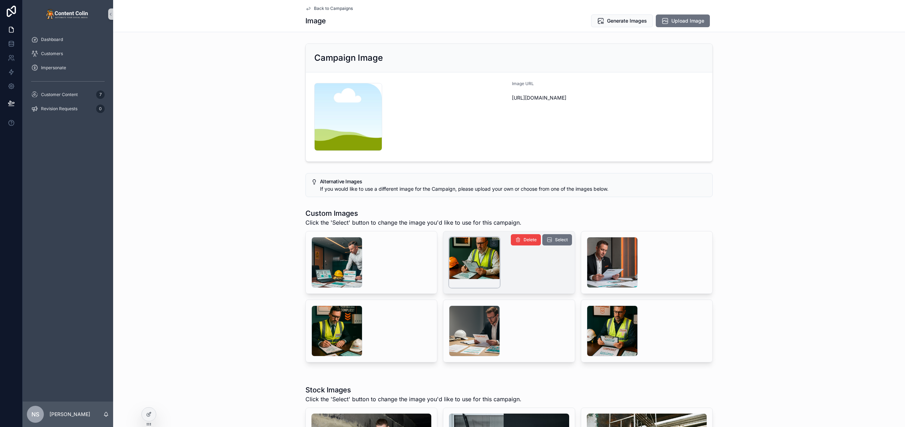
click at [474, 261] on div "scrollable content" at bounding box center [474, 262] width 51 height 51
click at [563, 239] on span "Select" at bounding box center [561, 240] width 13 height 6
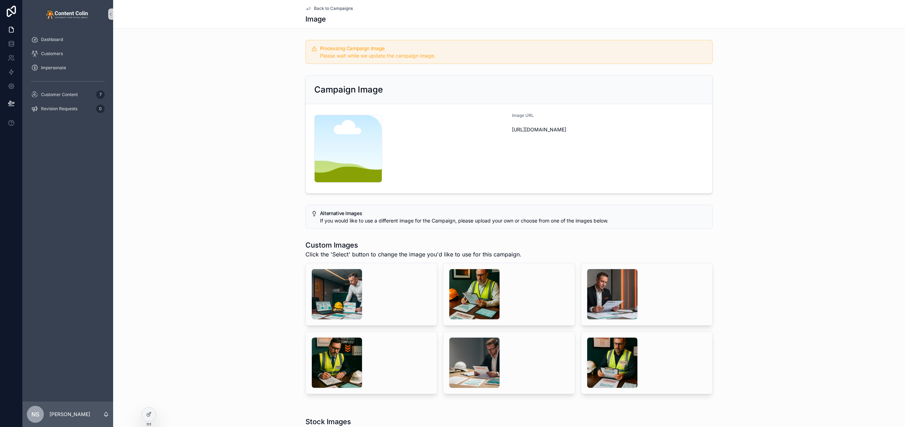
click at [314, 10] on span "Back to Campaigns" at bounding box center [333, 9] width 39 height 6
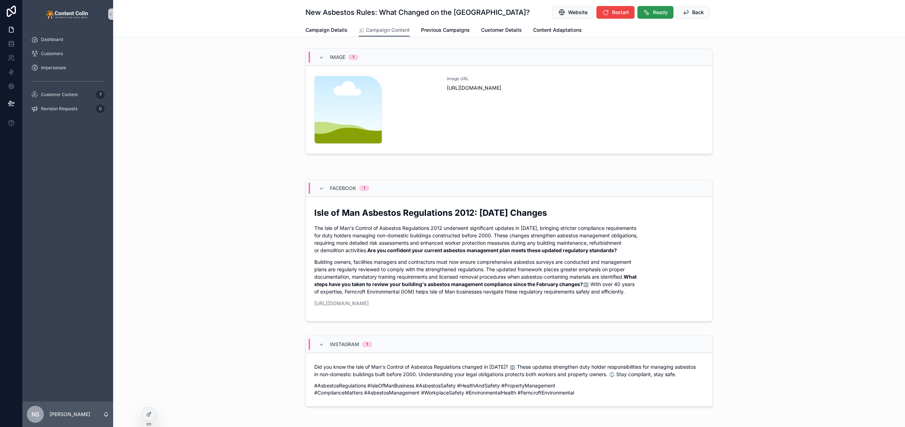
click at [657, 12] on span "Ready" at bounding box center [660, 12] width 15 height 7
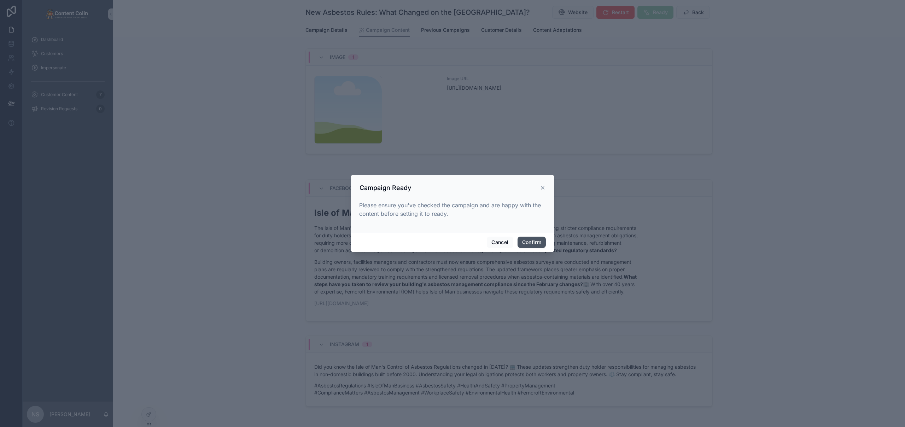
click at [532, 240] on button "Confirm" at bounding box center [532, 242] width 28 height 11
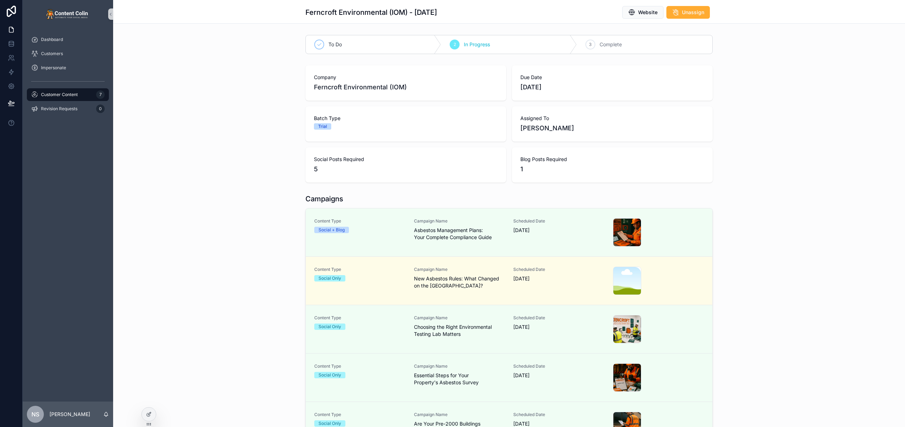
click at [734, 128] on div "Company Ferncroft Environmental (IOM) Due Date [DATE] Batch Type Trial Assigned…" at bounding box center [509, 124] width 792 height 123
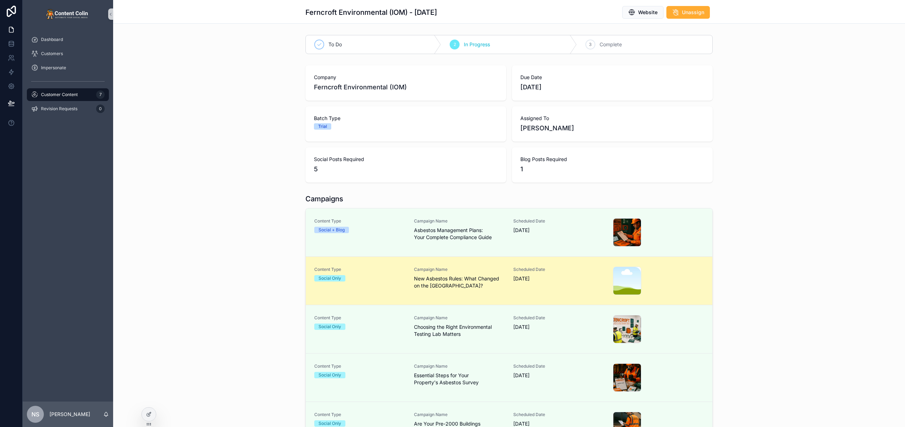
click at [514, 275] on span "[DATE]" at bounding box center [558, 278] width 91 height 7
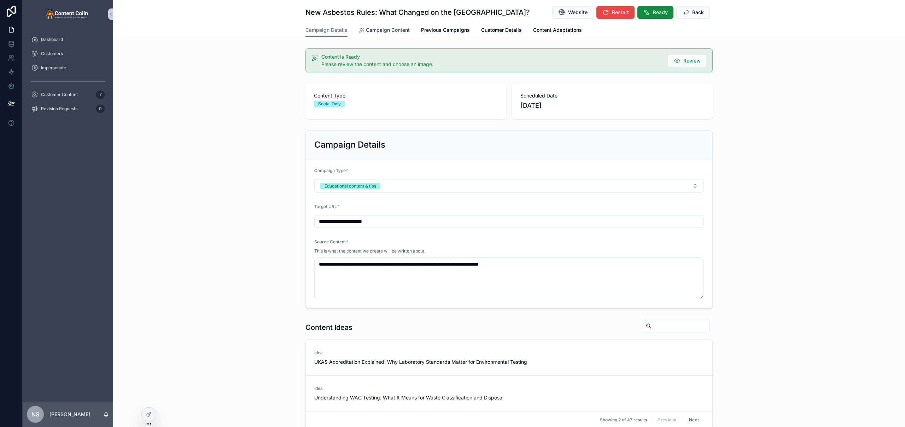
click at [394, 32] on span "Campaign Content" at bounding box center [388, 30] width 44 height 7
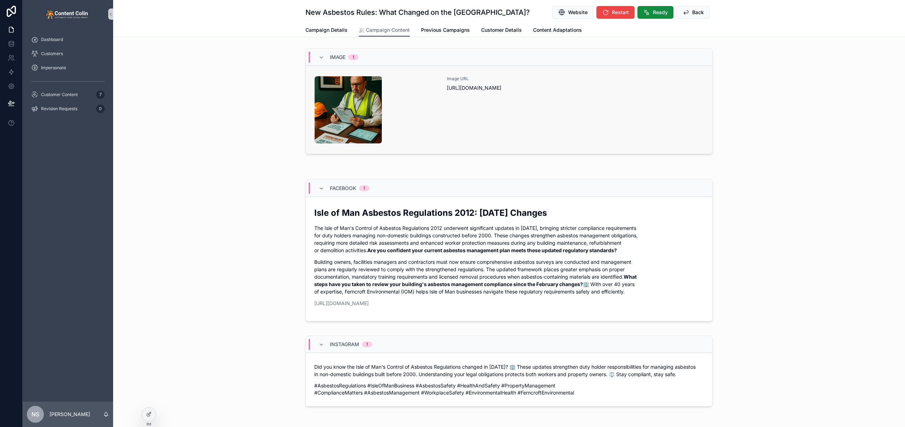
click at [436, 107] on div "ferncroftenvironmentaliom-1757609117 .png Image URL [URL][DOMAIN_NAME]" at bounding box center [509, 110] width 390 height 68
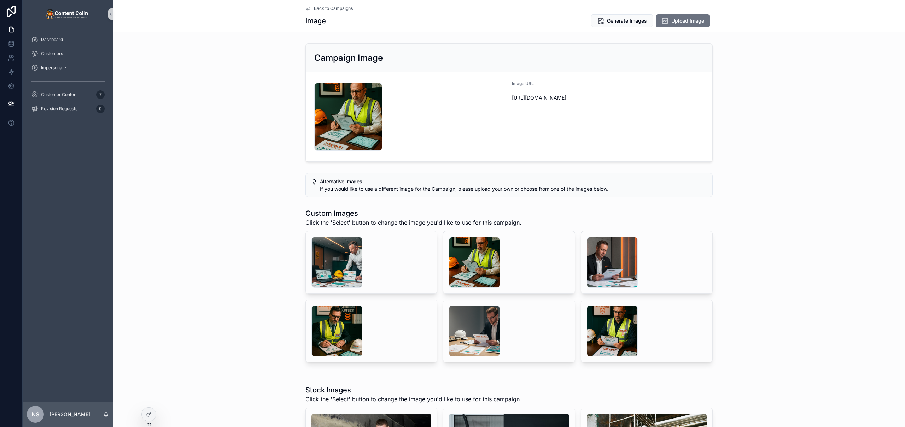
click at [329, 9] on span "Back to Campaigns" at bounding box center [333, 9] width 39 height 6
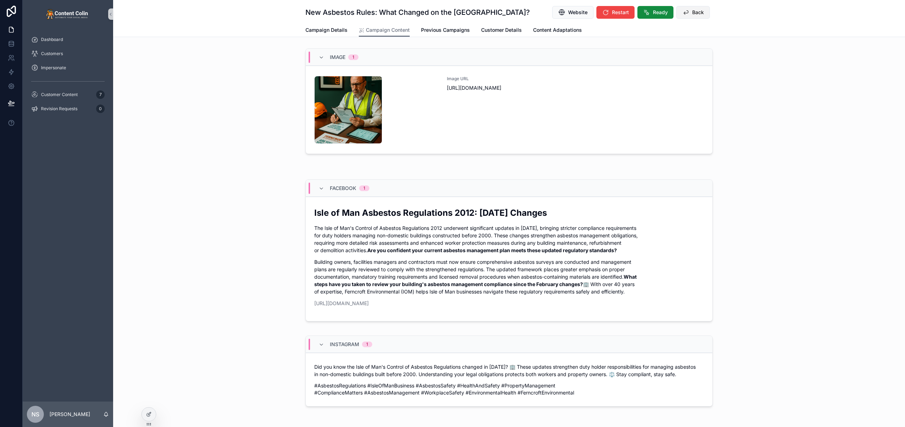
click at [694, 14] on span "Back" at bounding box center [698, 12] width 12 height 7
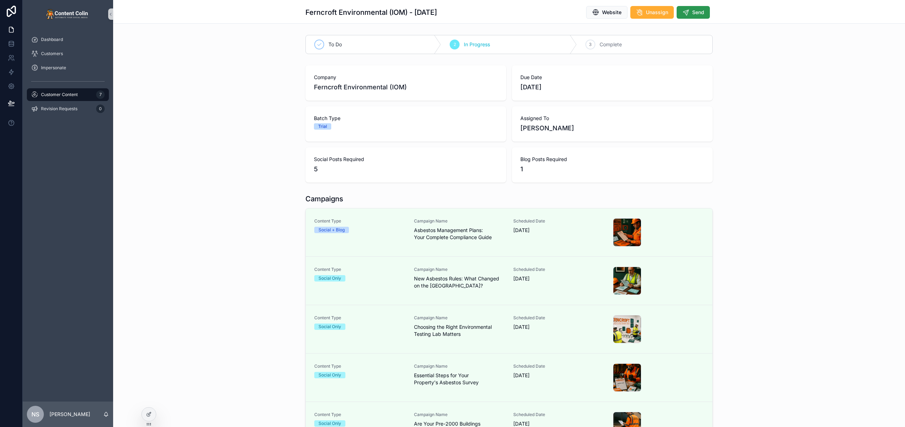
click at [692, 15] on span "Send" at bounding box center [698, 12] width 12 height 7
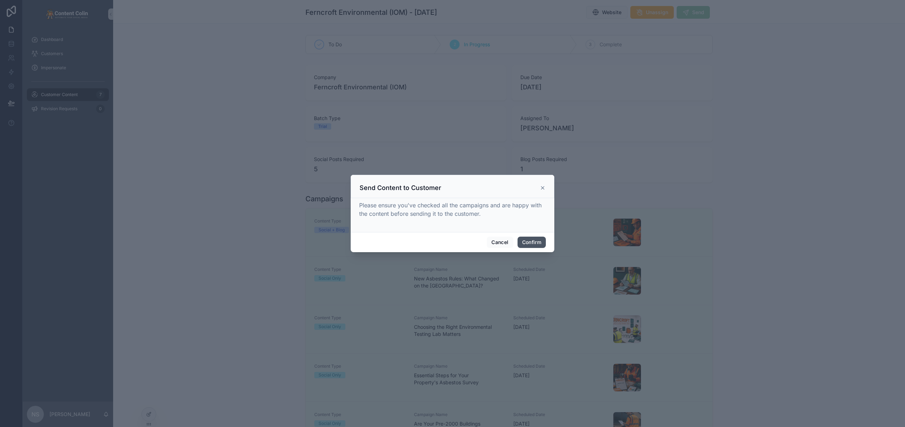
click at [535, 243] on button "Confirm" at bounding box center [532, 242] width 28 height 11
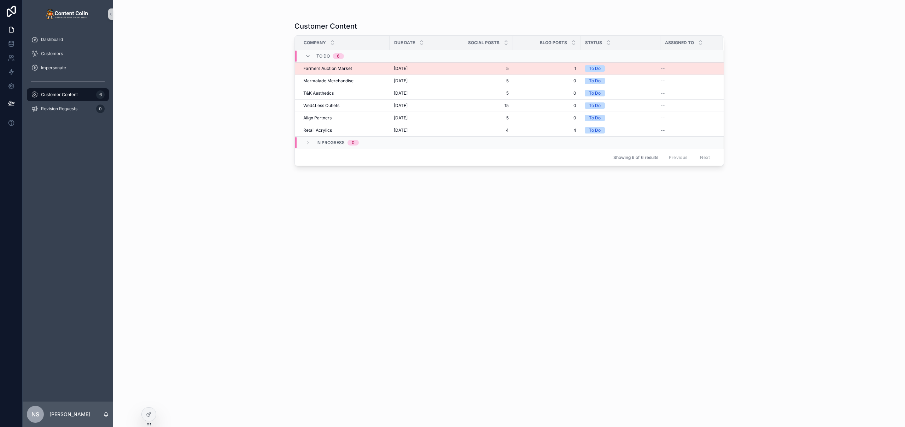
click at [462, 71] on span "5" at bounding box center [481, 69] width 55 height 6
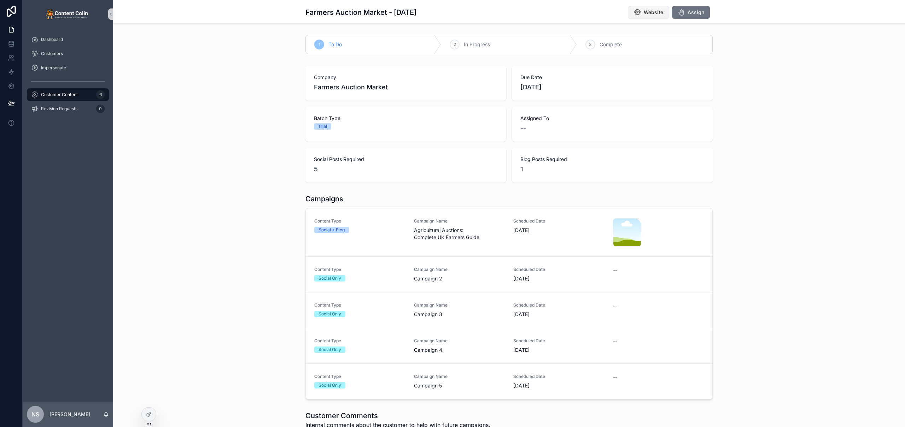
click at [657, 12] on span "Website" at bounding box center [653, 12] width 19 height 7
click at [62, 42] on span "Dashboard" at bounding box center [52, 40] width 22 height 6
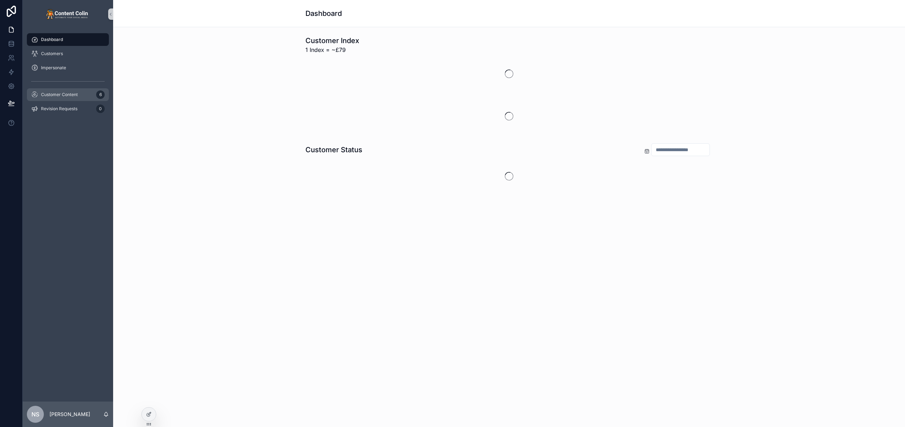
click at [63, 97] on span "Customer Content" at bounding box center [59, 95] width 37 height 6
